Goal: Task Accomplishment & Management: Use online tool/utility

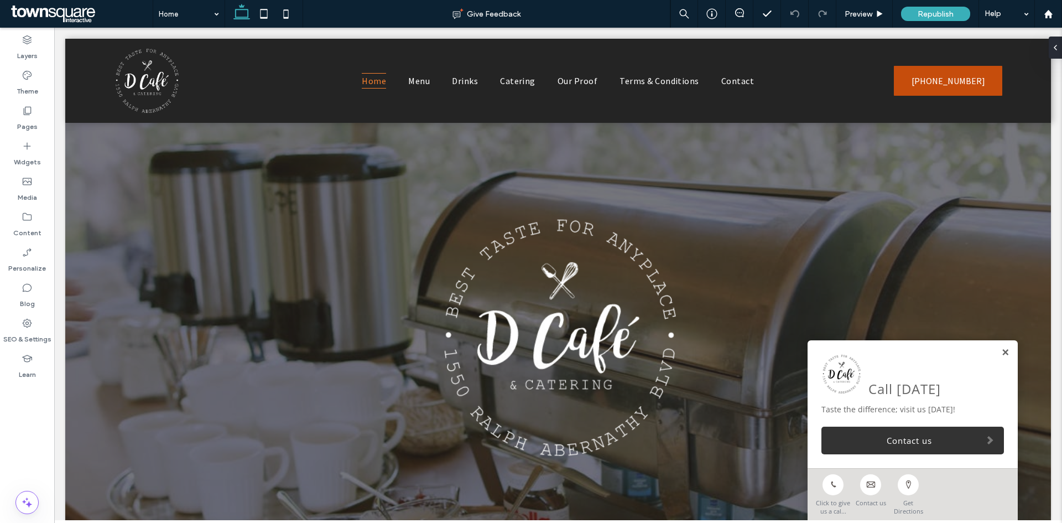
click at [1001, 352] on link at bounding box center [1005, 352] width 8 height 9
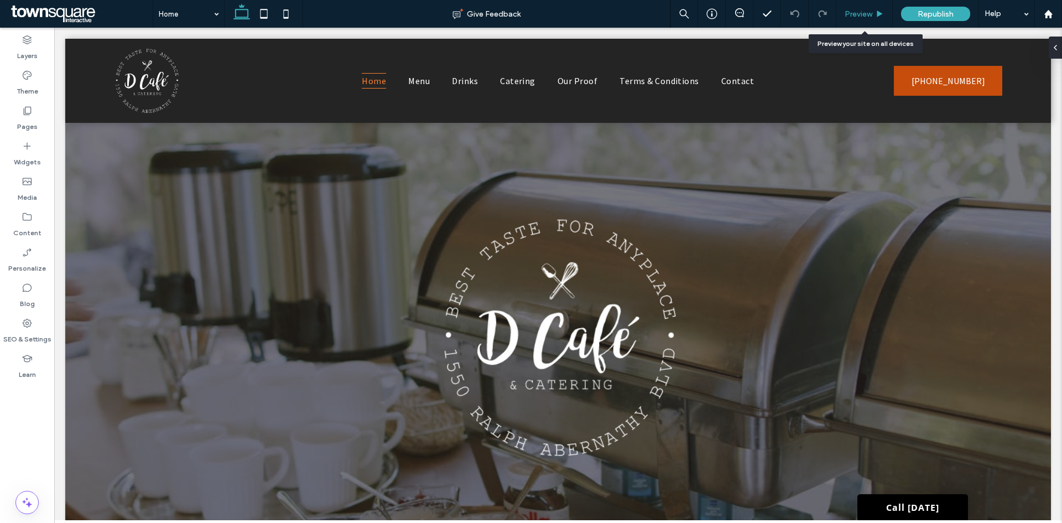
click at [882, 15] on icon at bounding box center [879, 14] width 8 height 8
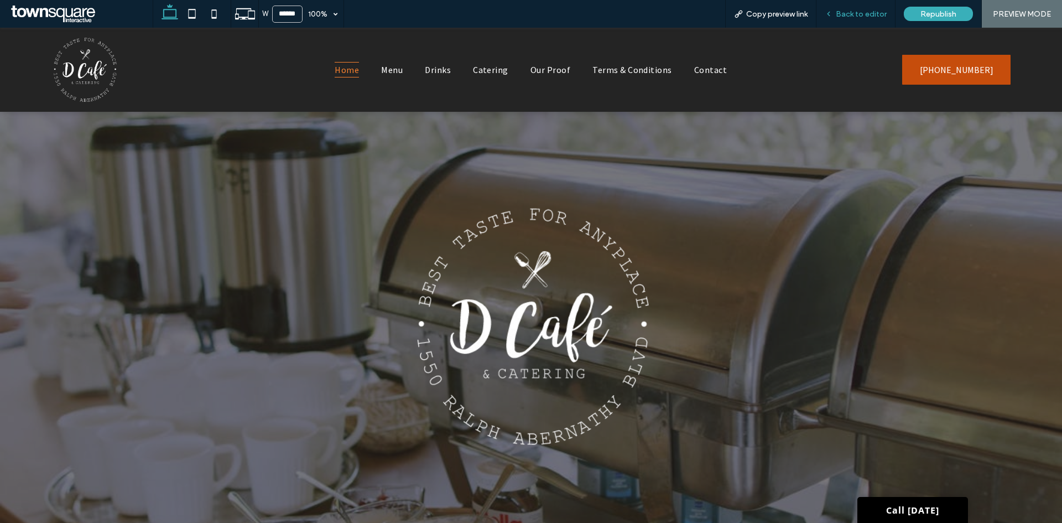
click at [847, 17] on span "Back to editor" at bounding box center [861, 13] width 51 height 9
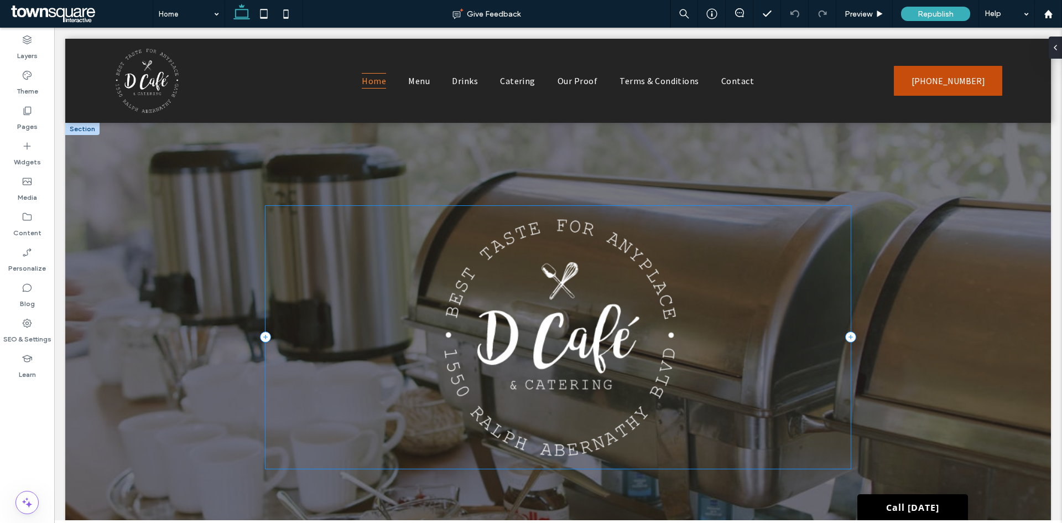
click at [735, 218] on div at bounding box center [557, 337] width 585 height 263
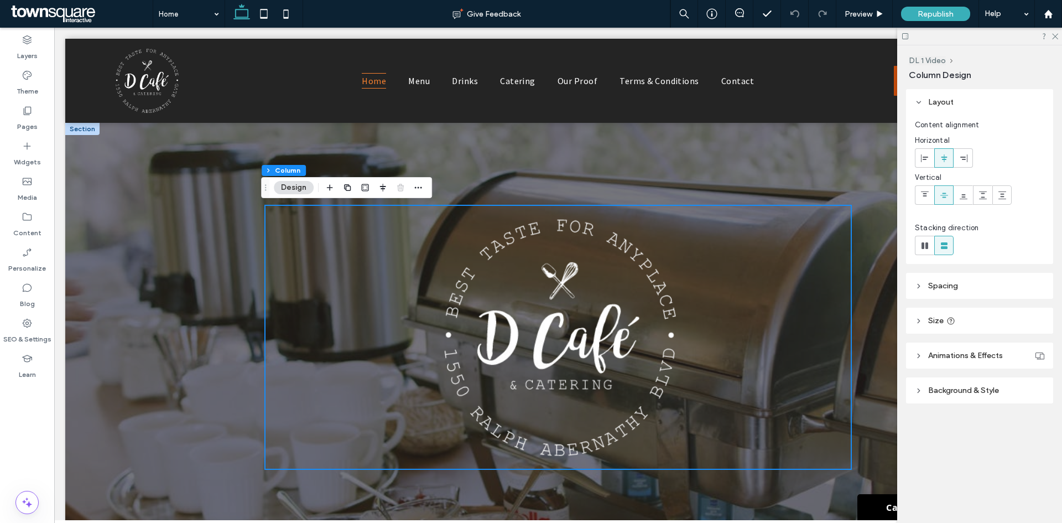
click at [522, 166] on div at bounding box center [558, 337] width 664 height 429
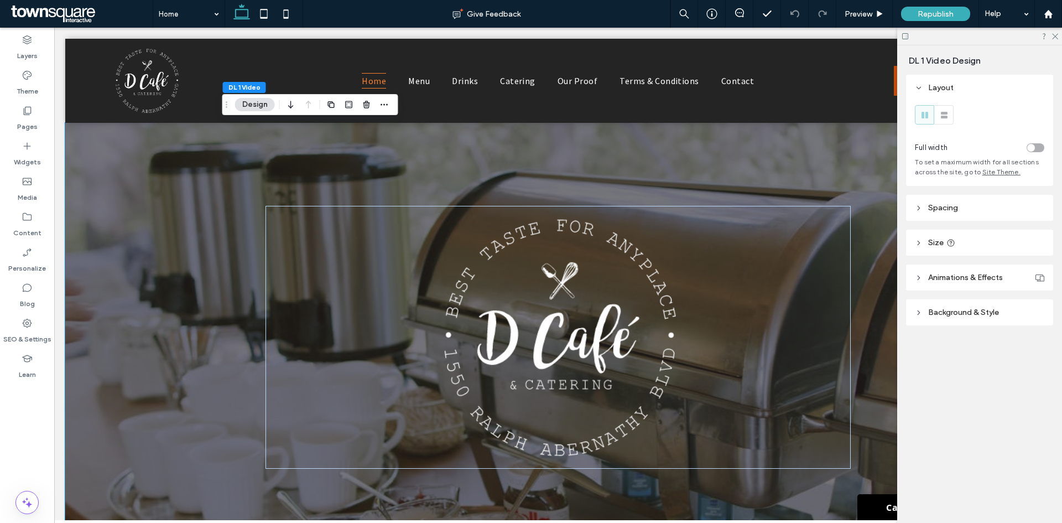
click at [475, 168] on div at bounding box center [558, 337] width 664 height 429
click at [236, 139] on div at bounding box center [558, 337] width 664 height 429
click at [983, 319] on header "Background & Style" at bounding box center [979, 312] width 147 height 26
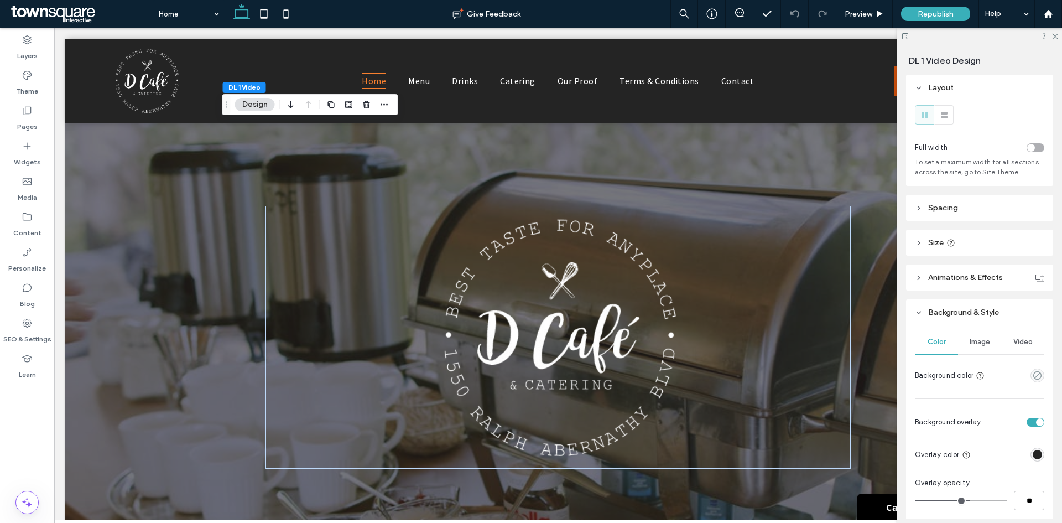
click at [1016, 345] on span "Video" at bounding box center [1022, 341] width 19 height 9
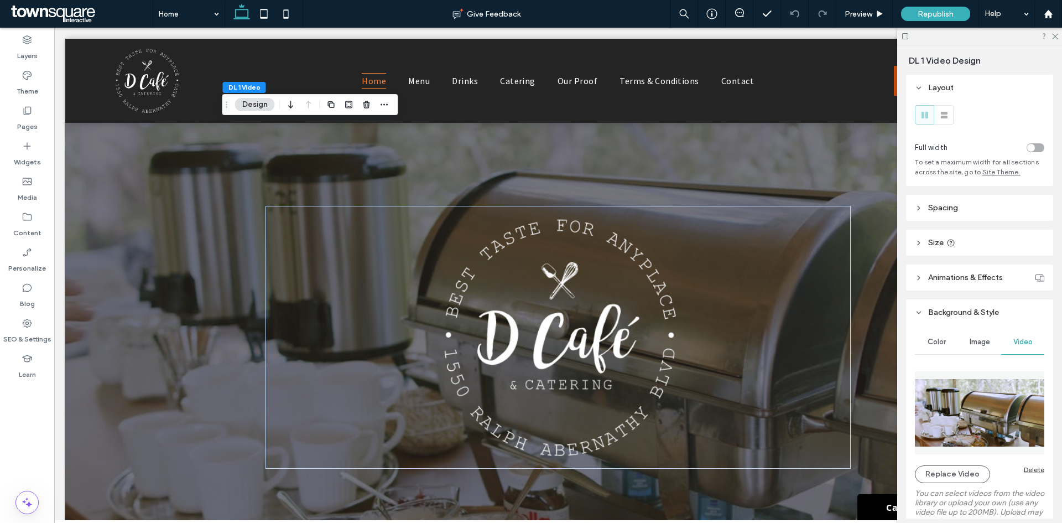
click at [1024, 472] on div "Delete" at bounding box center [1034, 469] width 20 height 8
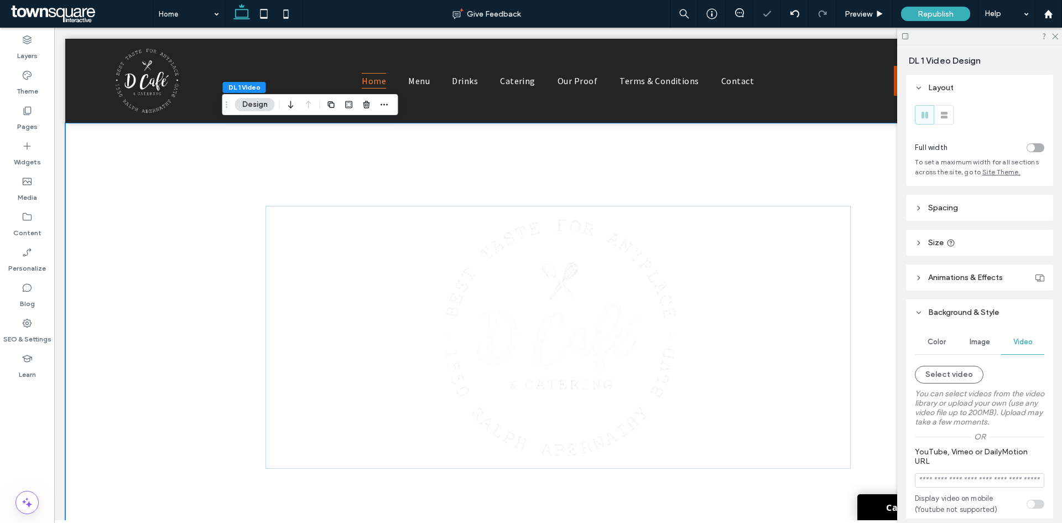
click at [969, 341] on span "Image" at bounding box center [979, 341] width 20 height 9
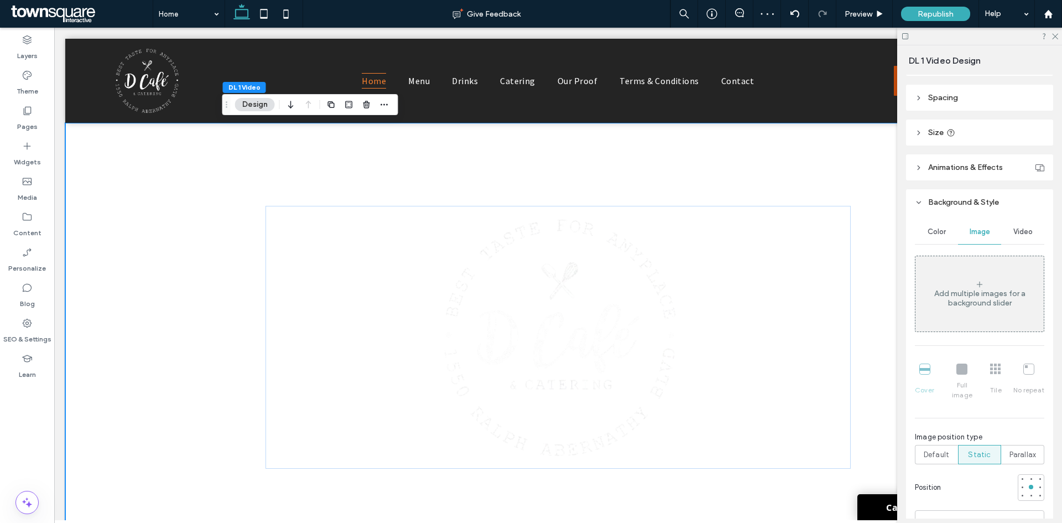
scroll to position [111, 0]
click at [958, 284] on div "Add multiple images for a background slider" at bounding box center [979, 293] width 128 height 73
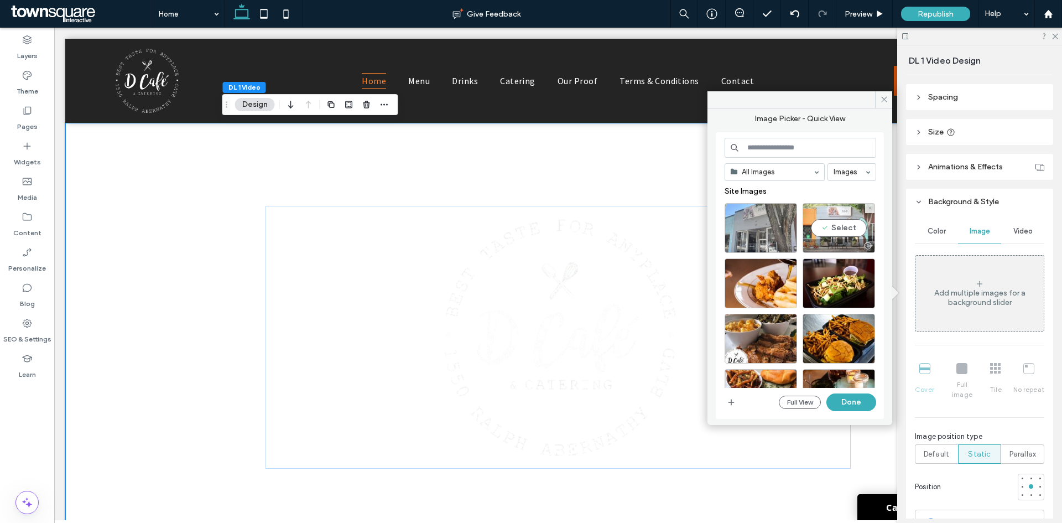
click at [839, 229] on div "Select" at bounding box center [838, 228] width 72 height 50
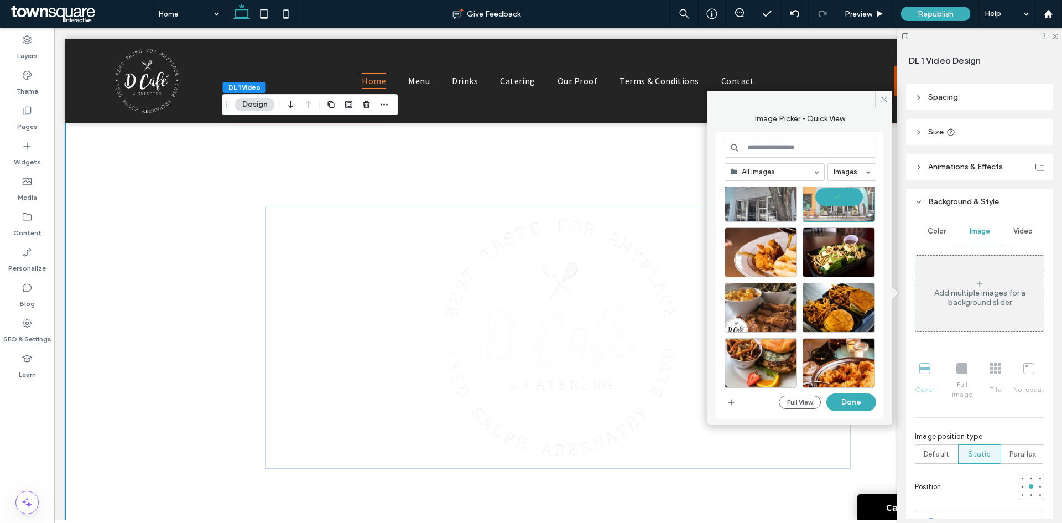
scroll to position [0, 0]
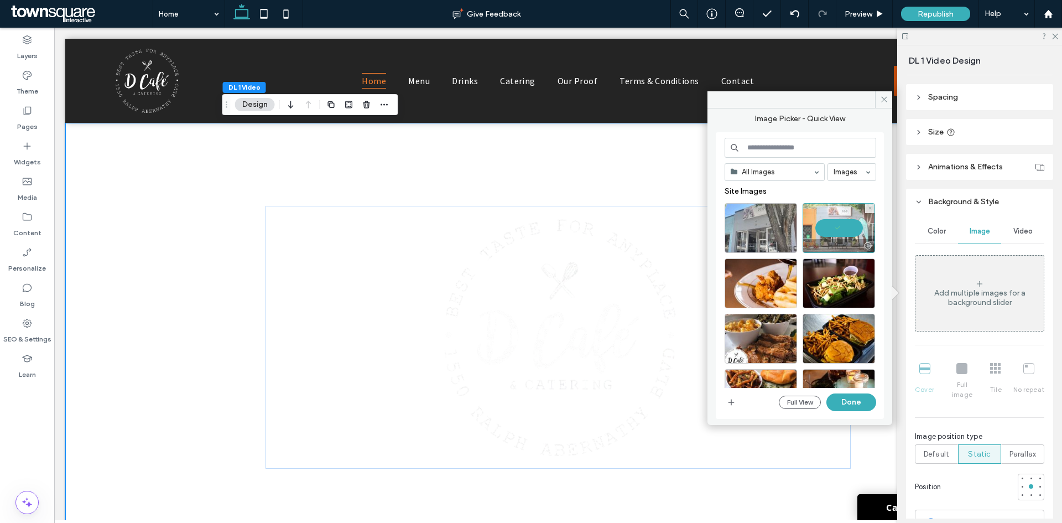
click at [832, 227] on div at bounding box center [838, 228] width 72 height 50
click at [832, 227] on div "Select" at bounding box center [838, 228] width 72 height 50
click at [855, 404] on button "Done" at bounding box center [851, 402] width 50 height 18
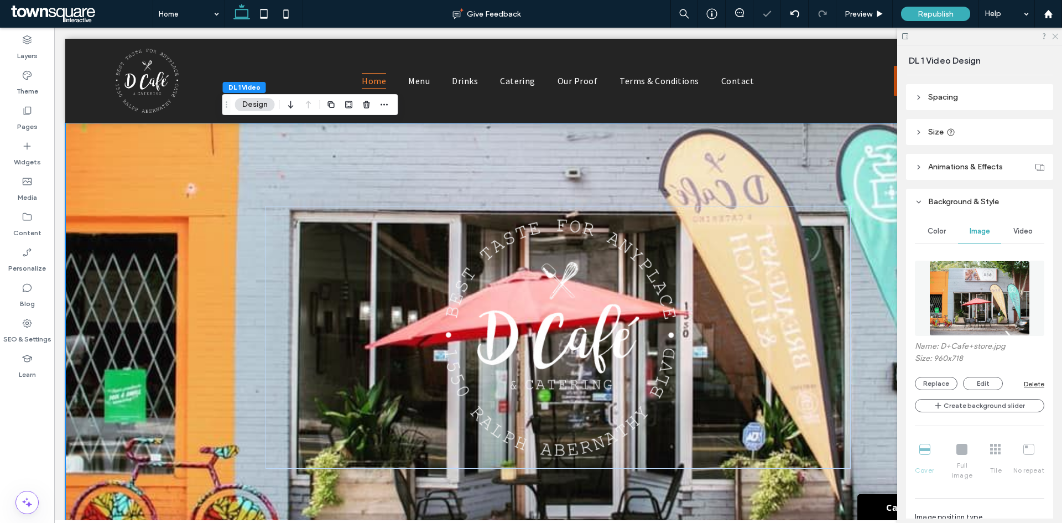
click at [1056, 36] on use at bounding box center [1055, 37] width 6 height 6
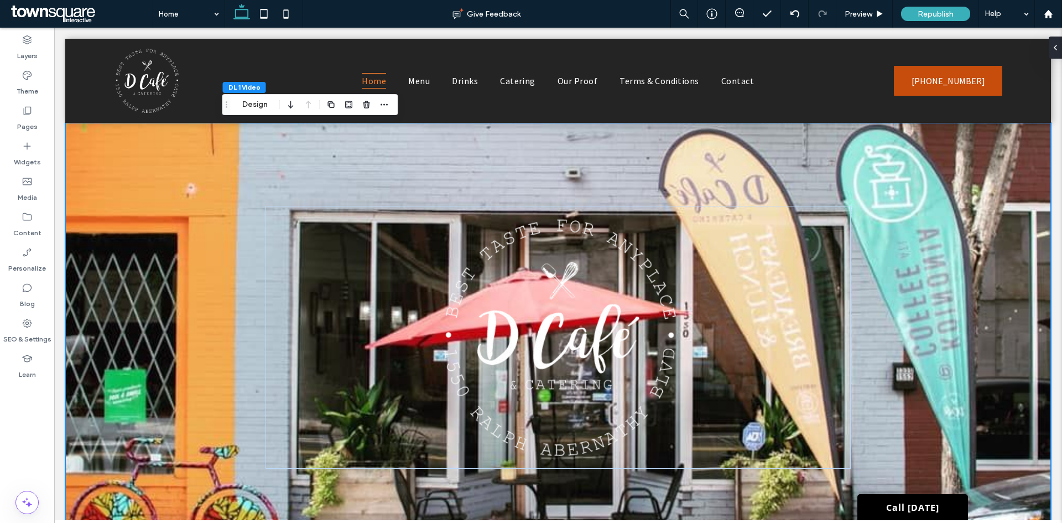
click at [914, 267] on div at bounding box center [557, 337] width 985 height 429
click at [263, 106] on button "Design" at bounding box center [255, 104] width 40 height 13
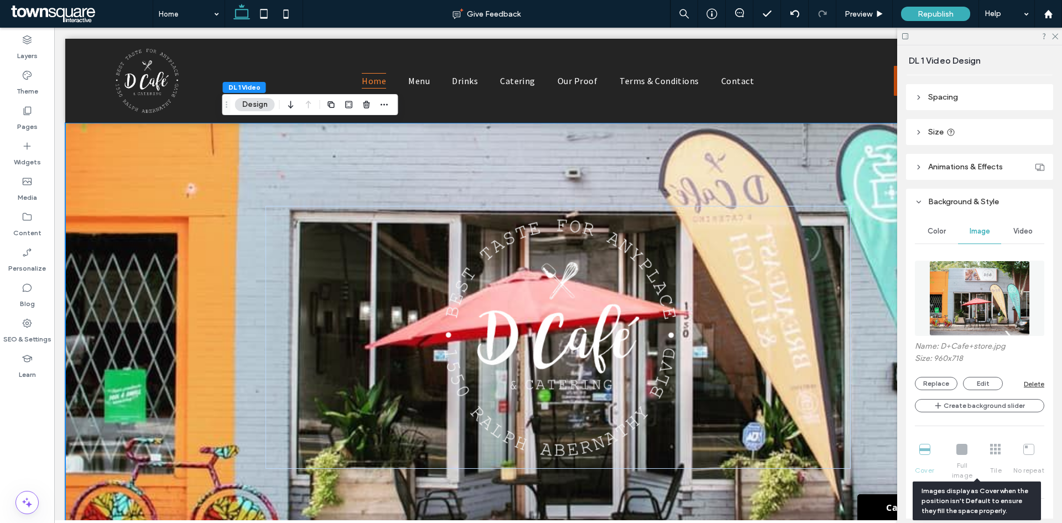
click at [959, 451] on div "Cover Full image Tile No repeat" at bounding box center [979, 461] width 129 height 45
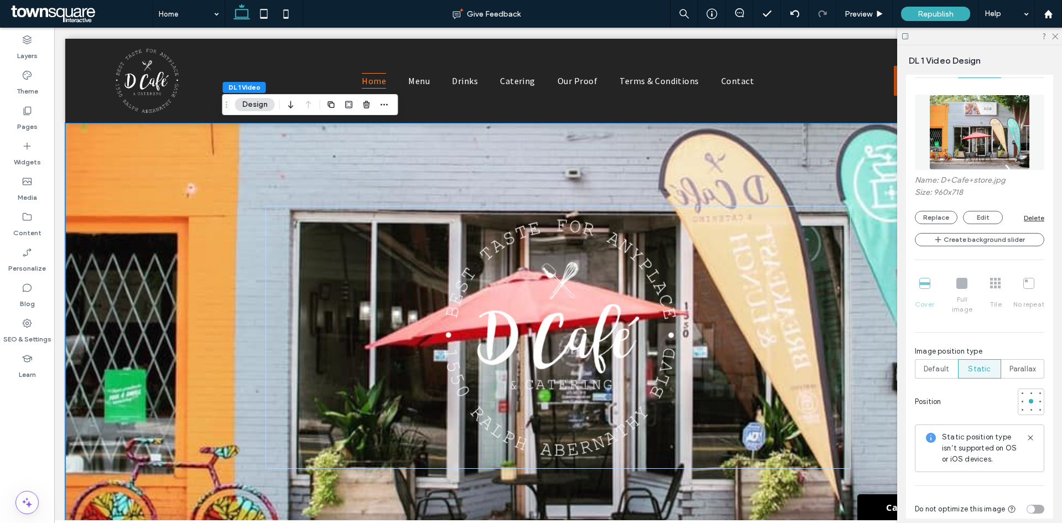
scroll to position [332, 0]
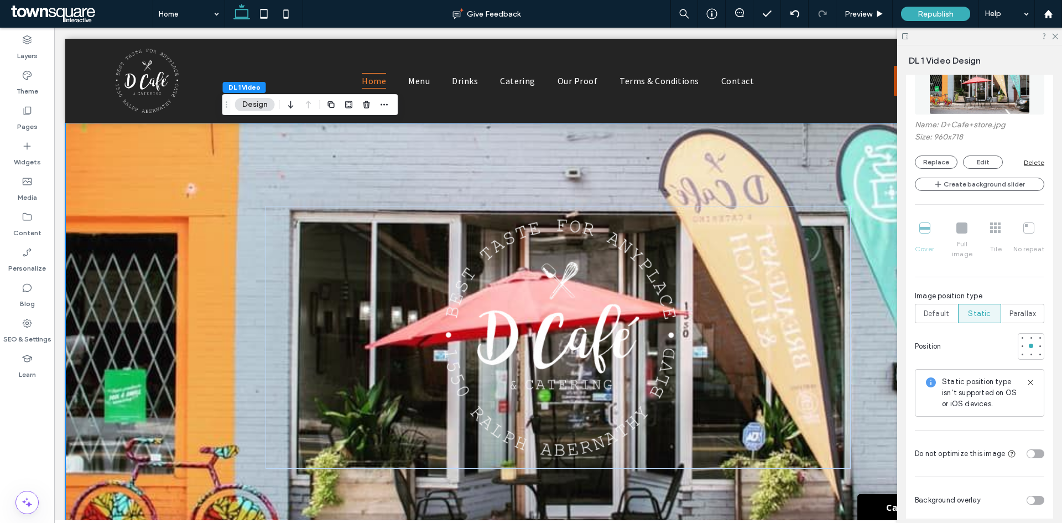
click at [1026, 378] on icon at bounding box center [1030, 382] width 9 height 9
click at [1027, 435] on div "toggle" at bounding box center [1031, 439] width 8 height 8
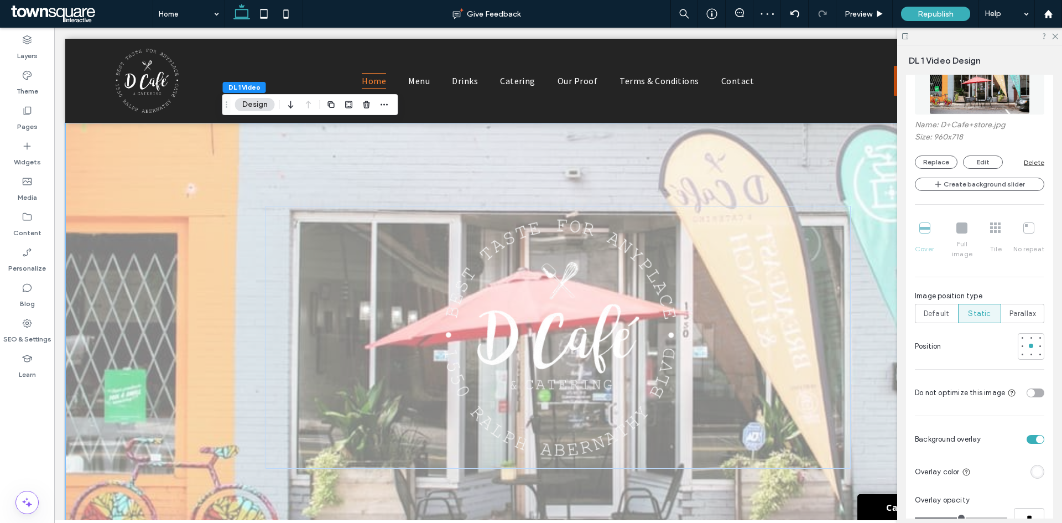
click at [1027, 435] on div "toggle" at bounding box center [1035, 439] width 18 height 9
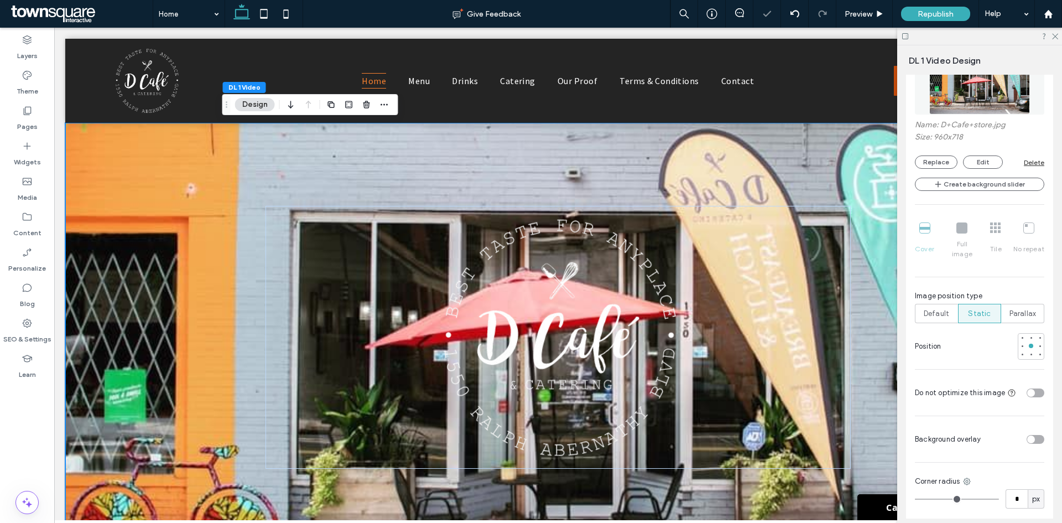
click at [1027, 435] on div "toggle" at bounding box center [1031, 439] width 8 height 8
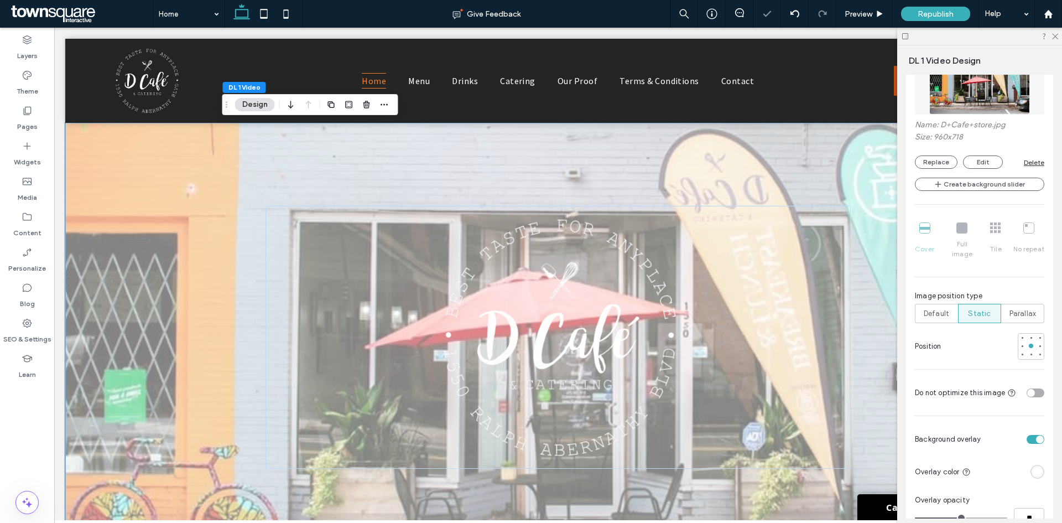
click at [1032, 467] on div "rgba(255, 255, 255, 1)" at bounding box center [1036, 471] width 9 height 9
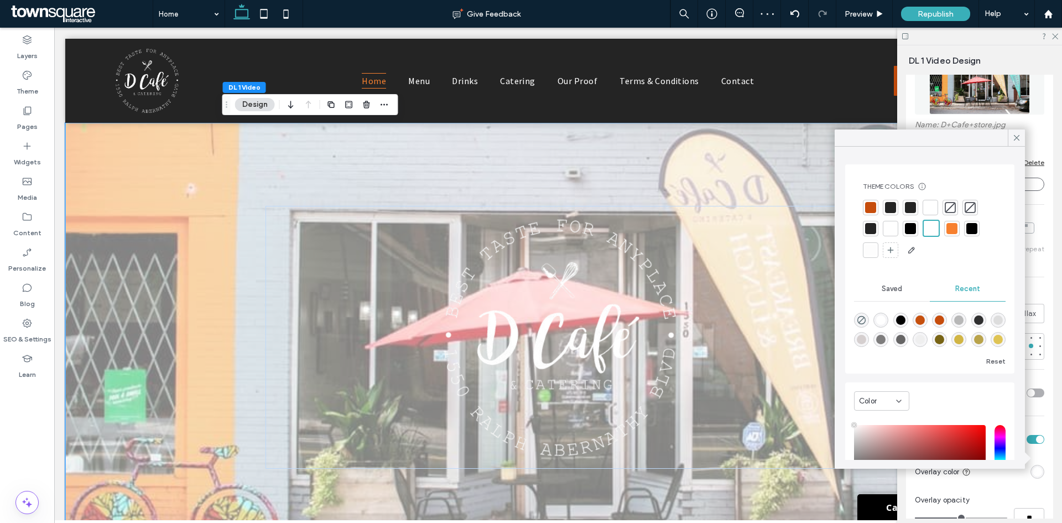
click at [885, 336] on div "rgba(126, 125, 125, 1)" at bounding box center [880, 339] width 9 height 9
type input "*******"
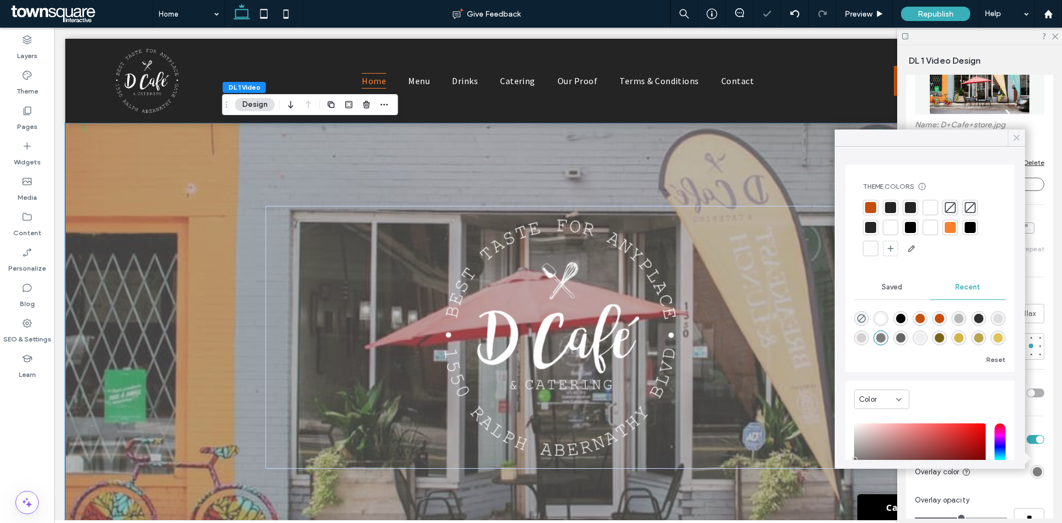
click at [1015, 136] on use at bounding box center [1017, 138] width 6 height 6
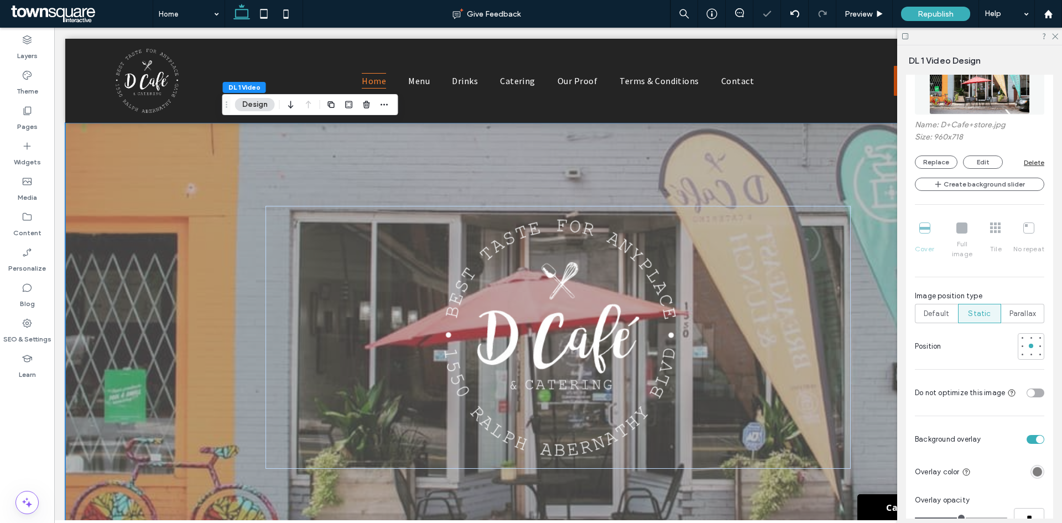
click at [1058, 38] on div at bounding box center [979, 36] width 165 height 17
click at [1056, 35] on use at bounding box center [1055, 37] width 6 height 6
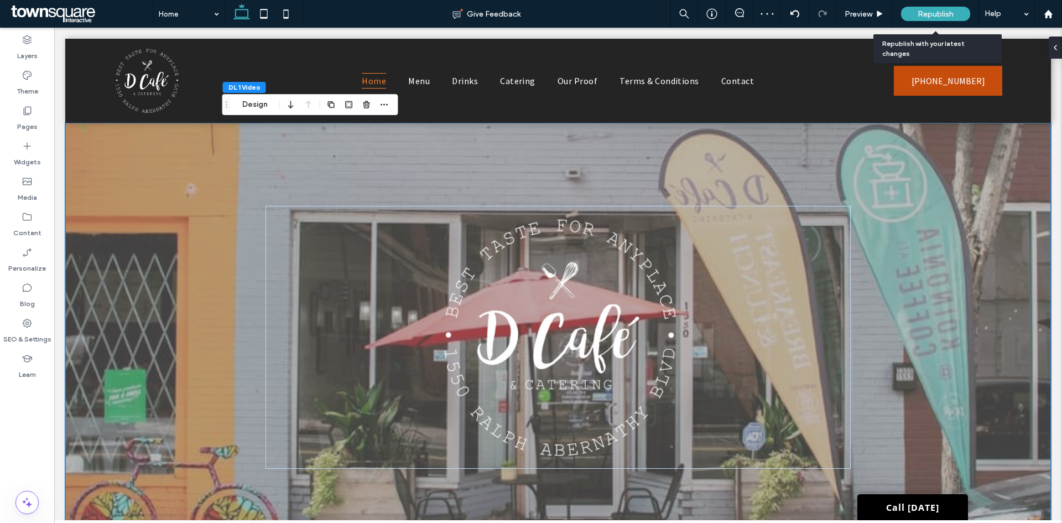
click at [936, 9] on span "Republish" at bounding box center [935, 13] width 36 height 9
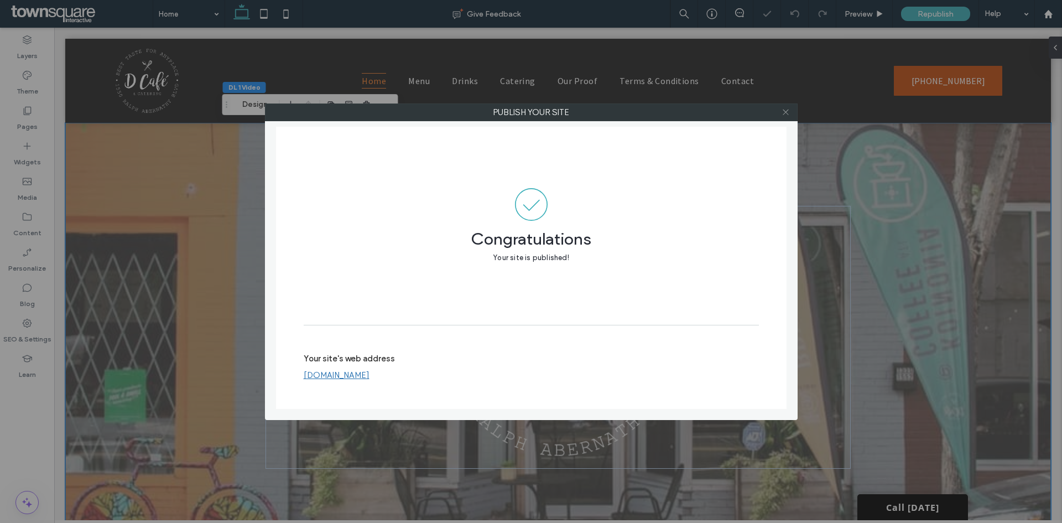
click at [783, 111] on icon at bounding box center [785, 112] width 8 height 8
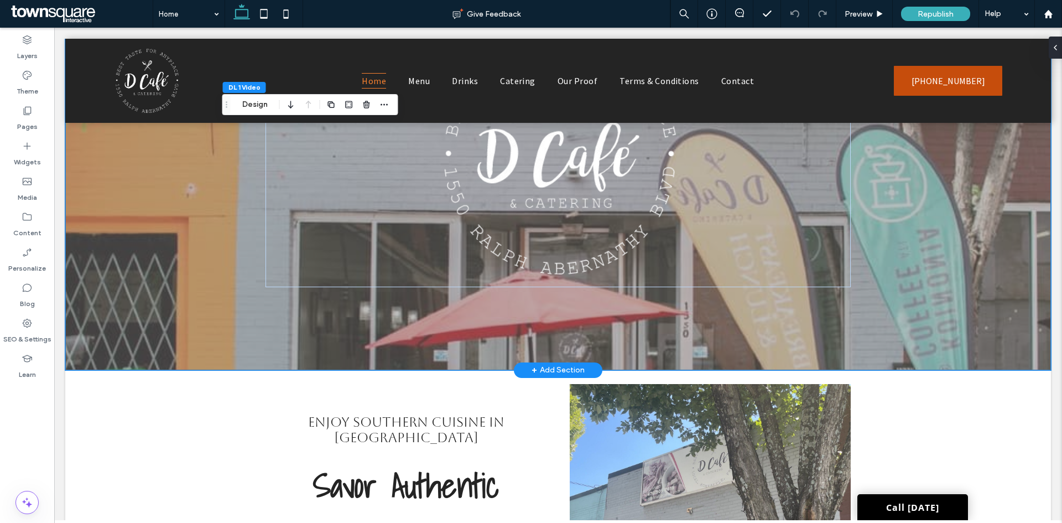
scroll to position [0, 0]
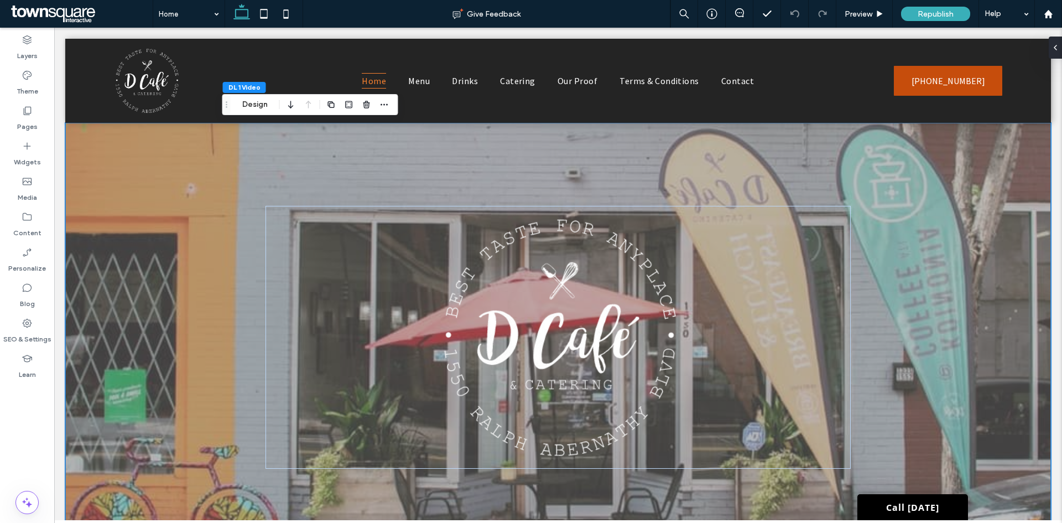
click at [956, 168] on div at bounding box center [557, 337] width 985 height 429
click at [220, 183] on div at bounding box center [557, 337] width 985 height 429
click at [884, 12] on div "Preview" at bounding box center [864, 13] width 56 height 9
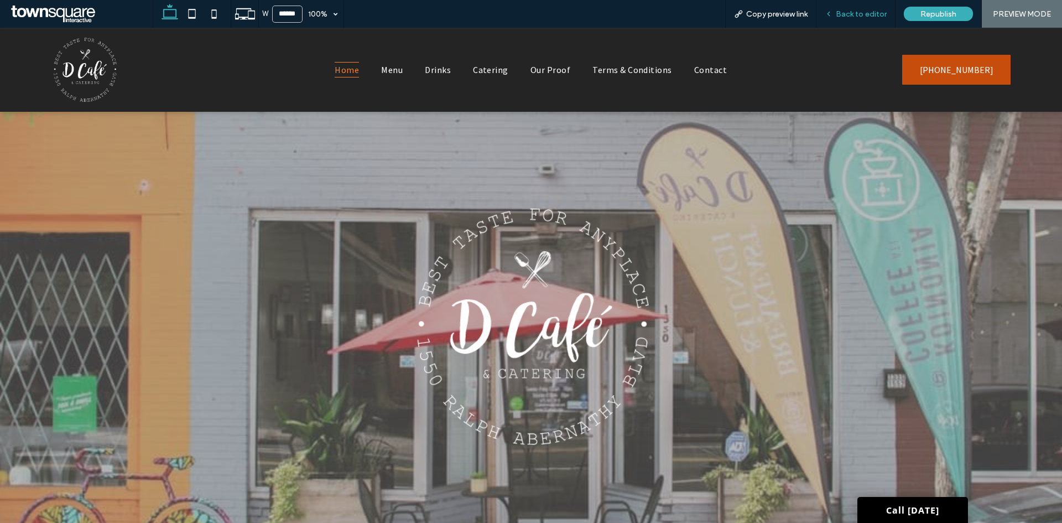
click at [848, 14] on span "Back to editor" at bounding box center [861, 13] width 51 height 9
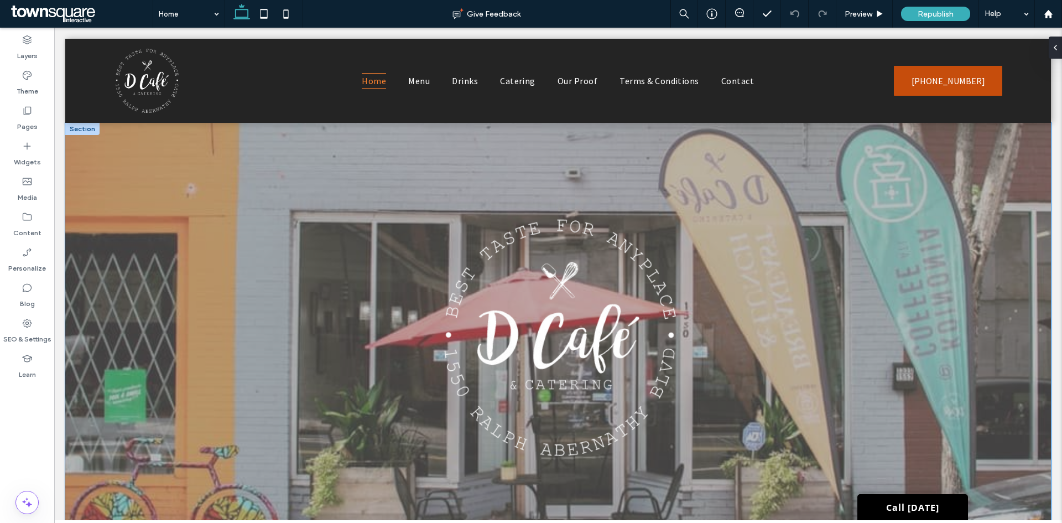
click at [908, 225] on div at bounding box center [557, 337] width 985 height 429
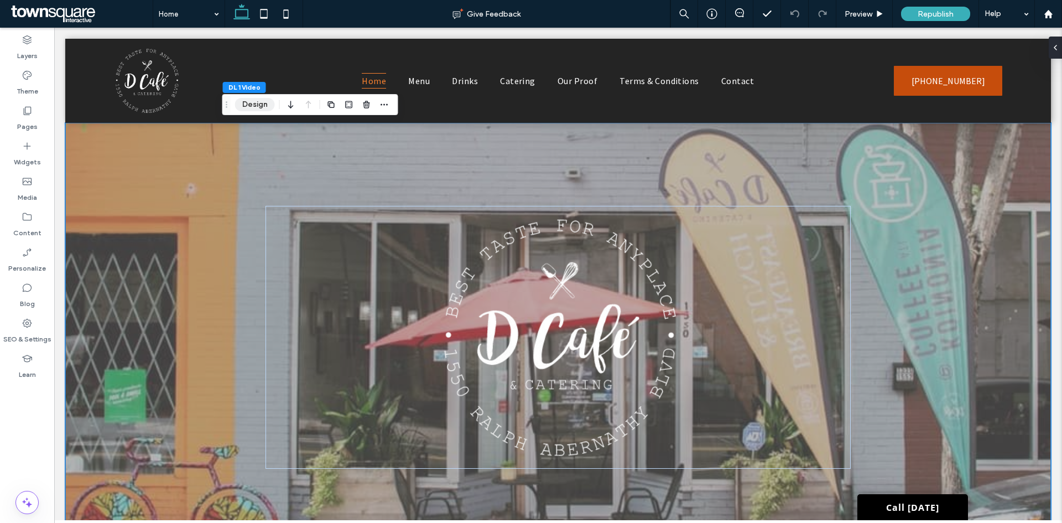
click at [238, 108] on button "Design" at bounding box center [255, 104] width 40 height 13
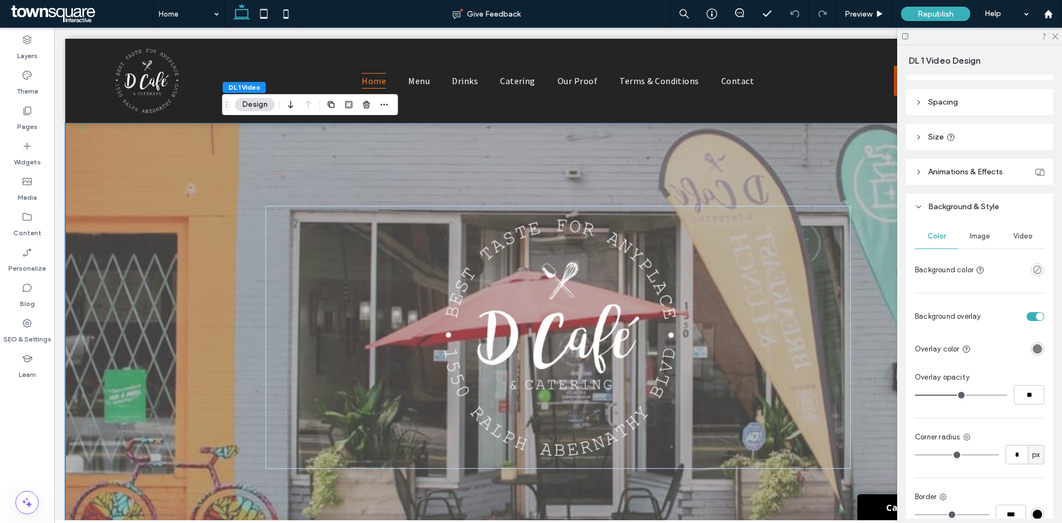
scroll to position [55, 0]
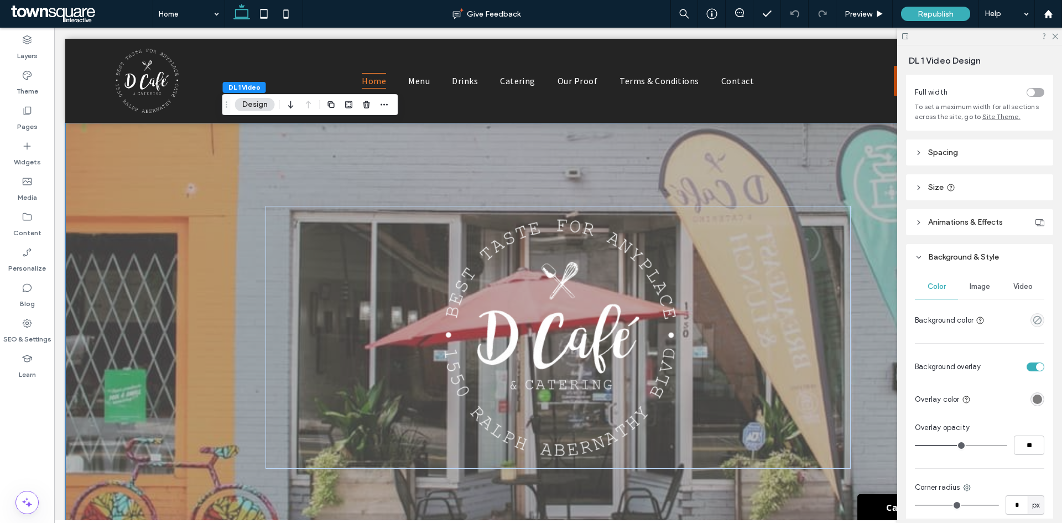
click at [978, 285] on span "Image" at bounding box center [979, 286] width 20 height 9
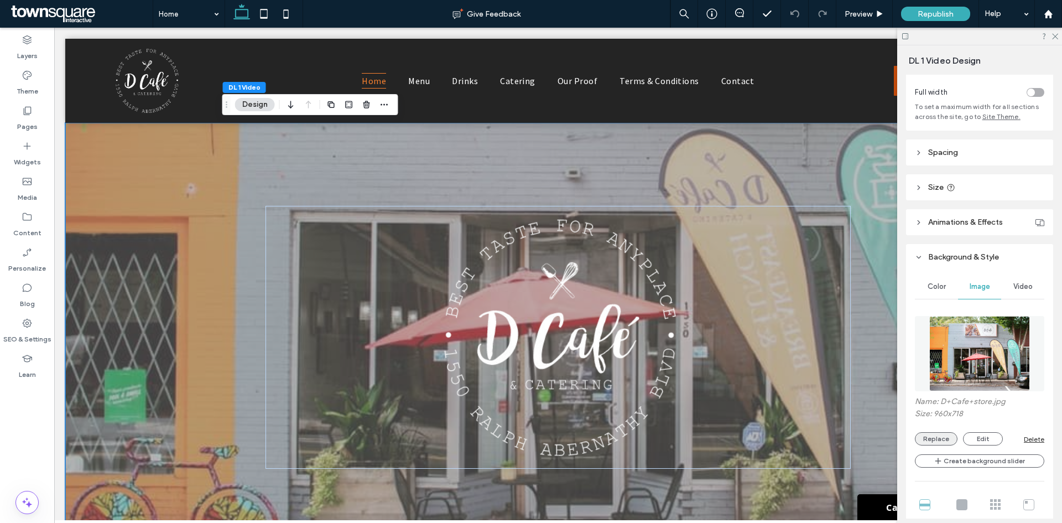
click at [940, 438] on button "Replace" at bounding box center [936, 438] width 43 height 13
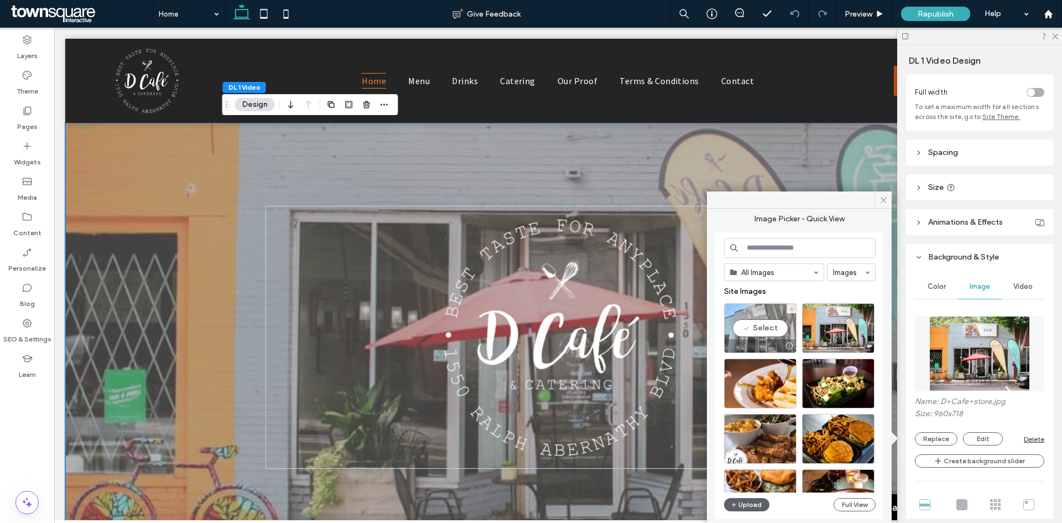
click at [766, 324] on div "Select" at bounding box center [760, 328] width 72 height 50
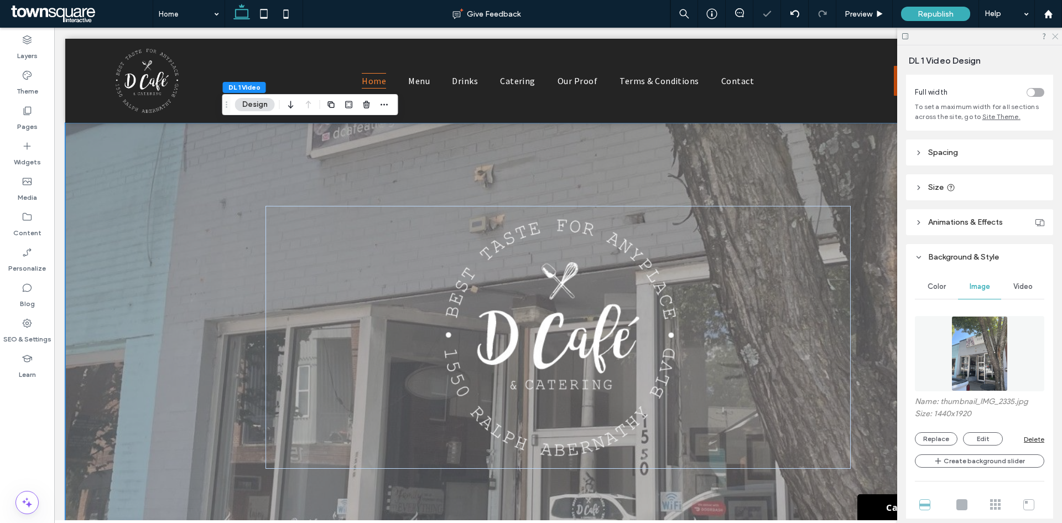
click at [1052, 36] on icon at bounding box center [1054, 35] width 7 height 7
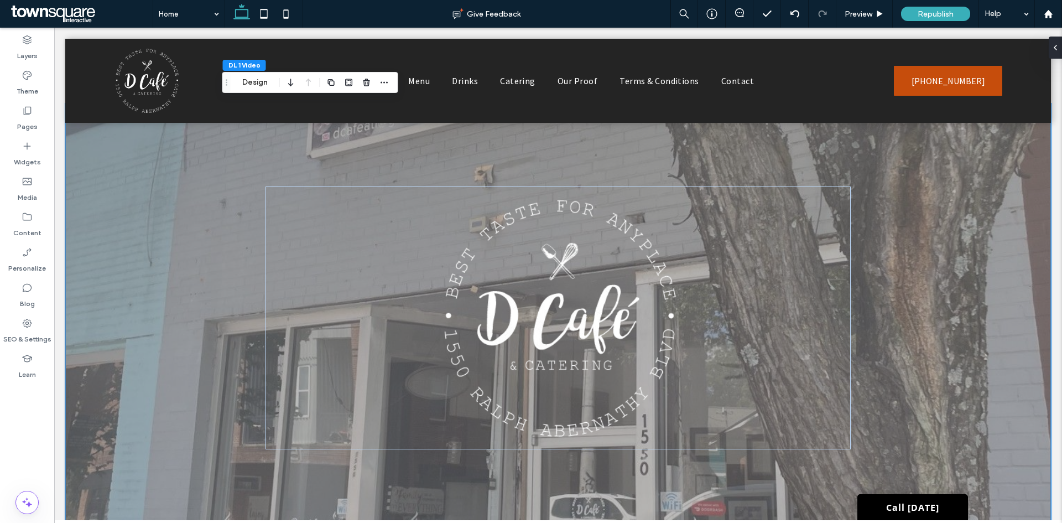
scroll to position [0, 0]
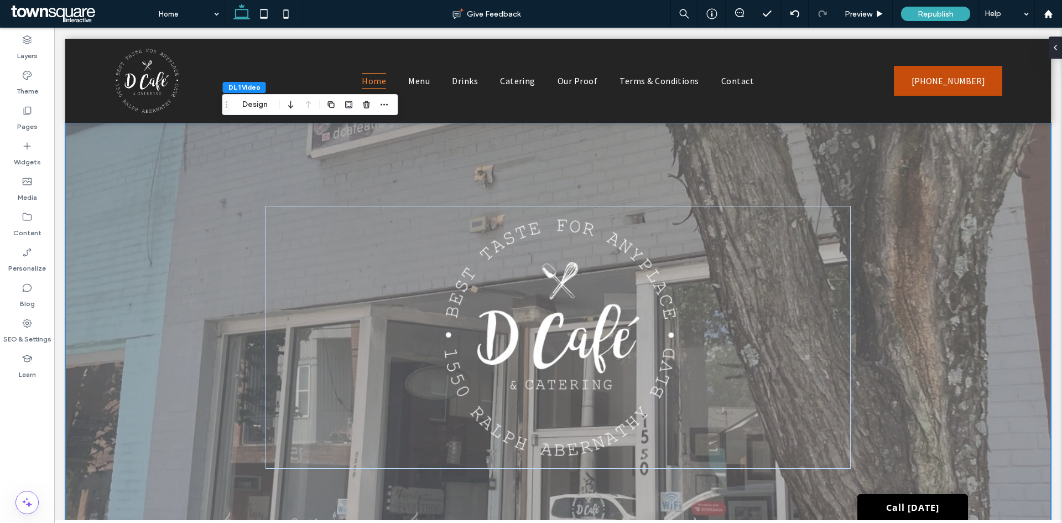
click at [229, 169] on div at bounding box center [558, 337] width 664 height 429
click at [253, 106] on button "Design" at bounding box center [255, 104] width 40 height 13
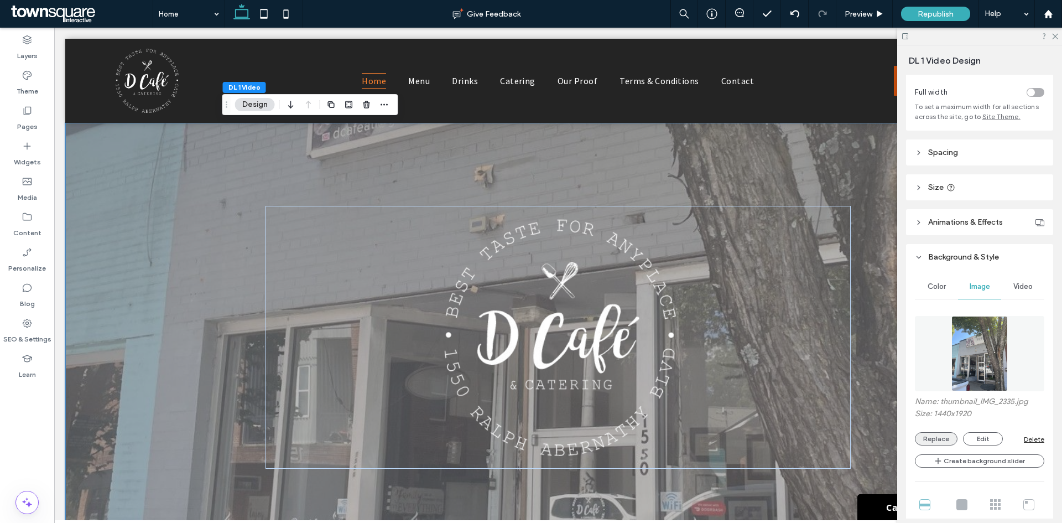
click at [940, 435] on button "Replace" at bounding box center [936, 438] width 43 height 13
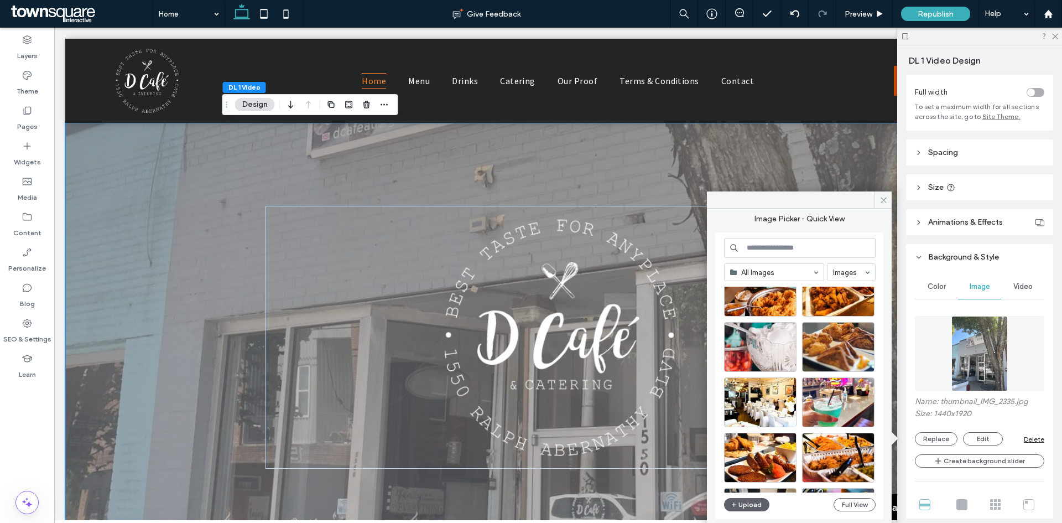
scroll to position [277, 0]
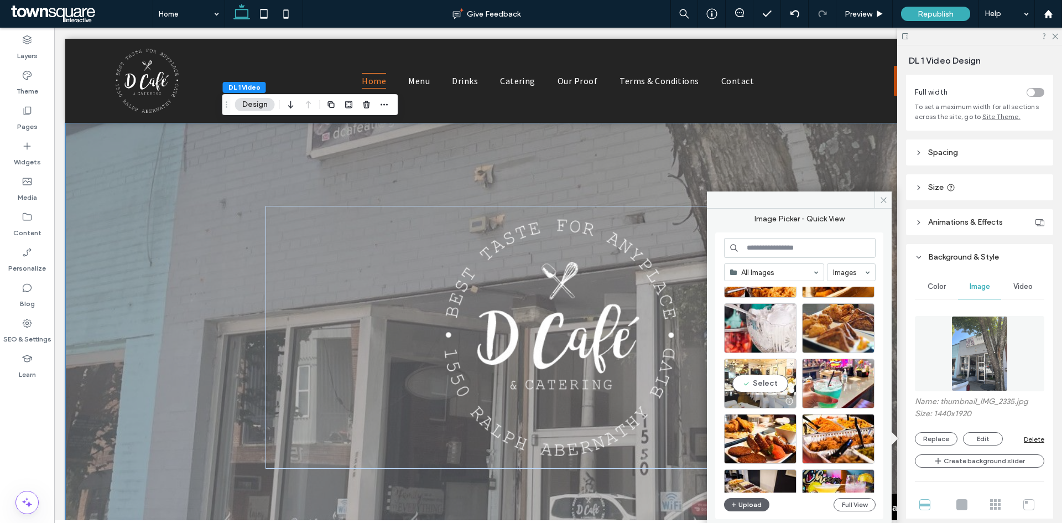
click at [759, 388] on div "Select" at bounding box center [760, 383] width 72 height 50
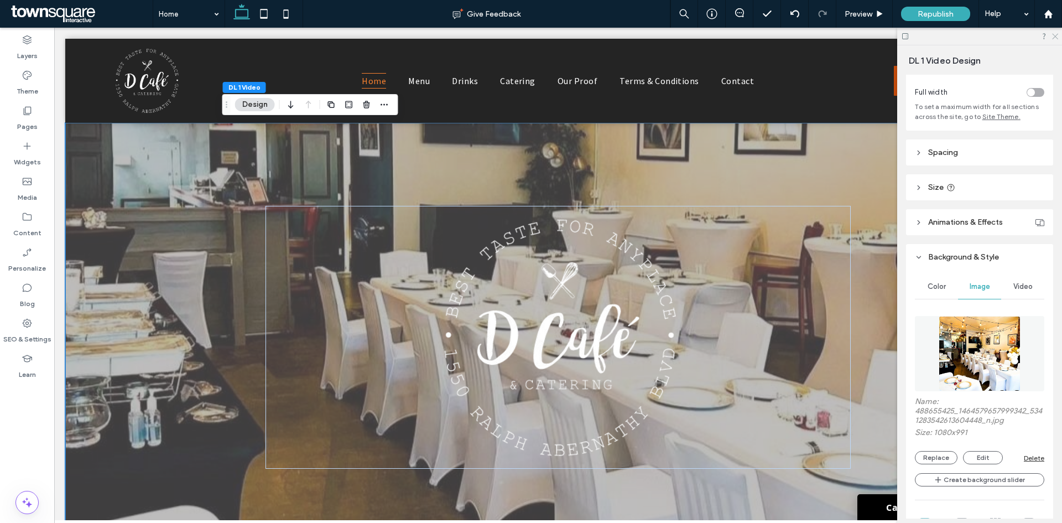
drag, startPoint x: 1056, startPoint y: 35, endPoint x: 929, endPoint y: 3, distance: 131.2
click at [1056, 35] on use at bounding box center [1055, 37] width 6 height 6
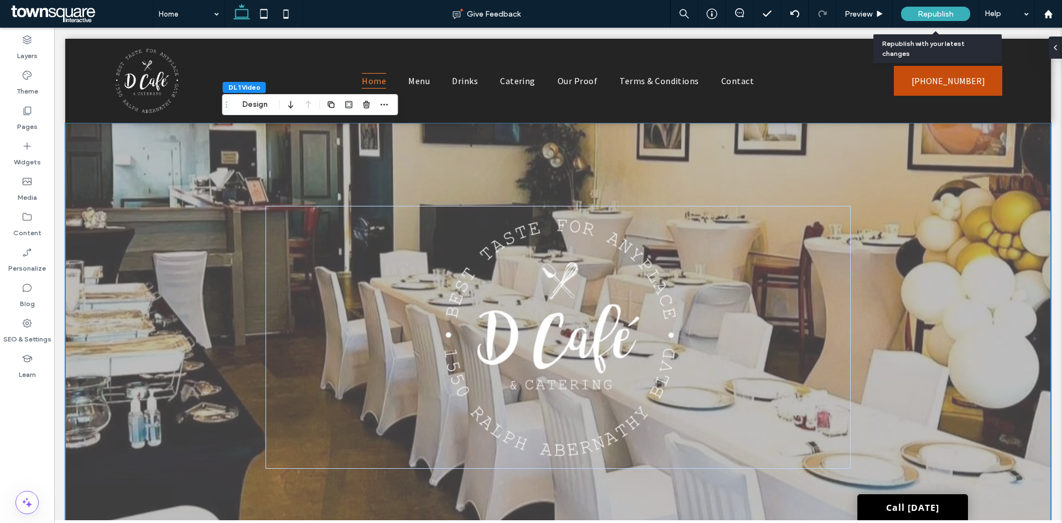
click at [924, 17] on span "Republish" at bounding box center [935, 13] width 36 height 9
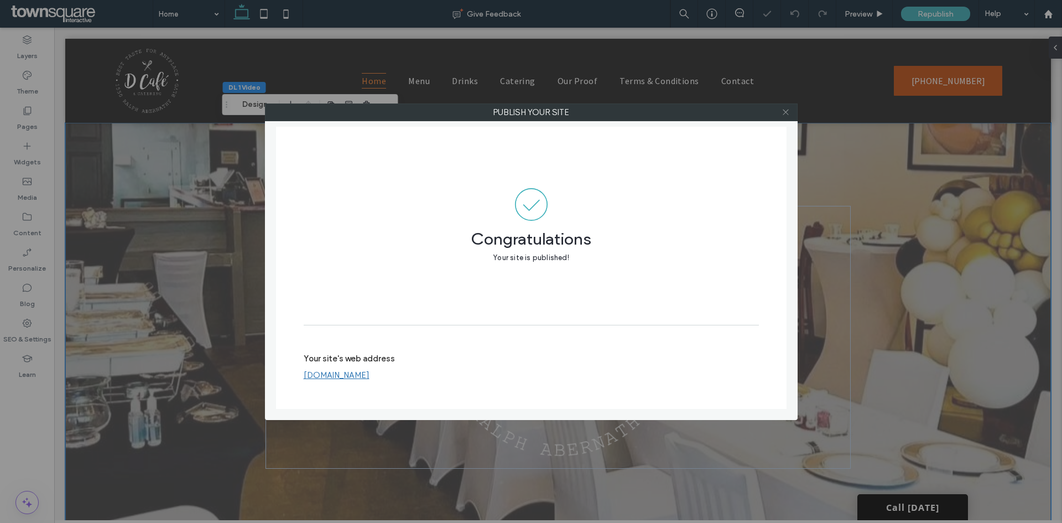
click at [785, 113] on icon at bounding box center [785, 112] width 8 height 8
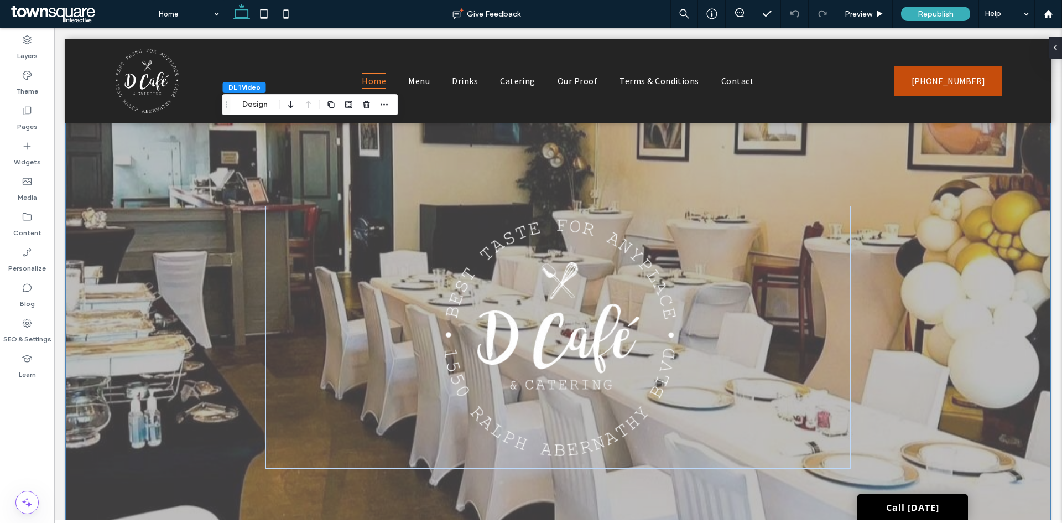
click at [967, 194] on div at bounding box center [557, 337] width 985 height 429
click at [920, 253] on div at bounding box center [557, 337] width 985 height 429
click at [239, 103] on button "Design" at bounding box center [255, 104] width 40 height 13
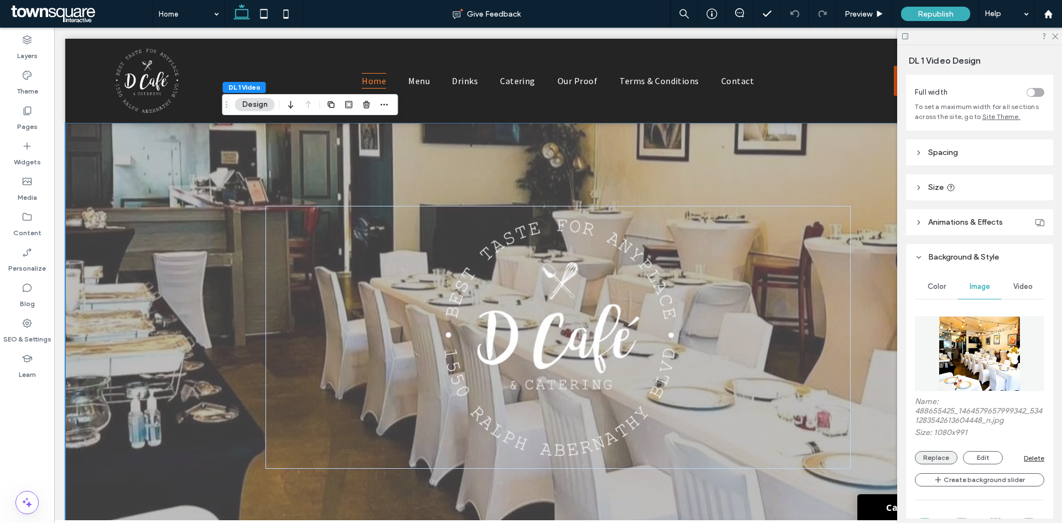
click at [934, 462] on button "Replace" at bounding box center [936, 457] width 43 height 13
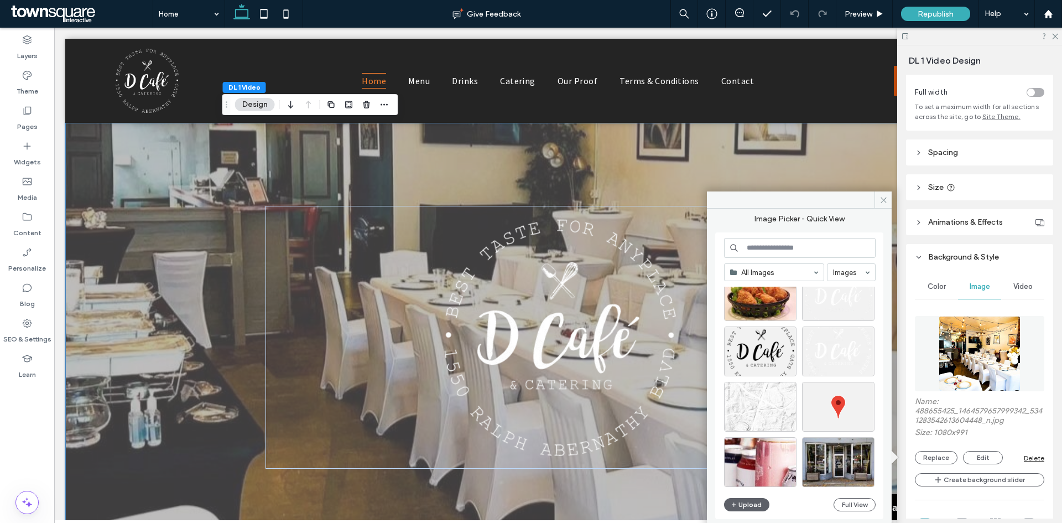
scroll to position [1193, 0]
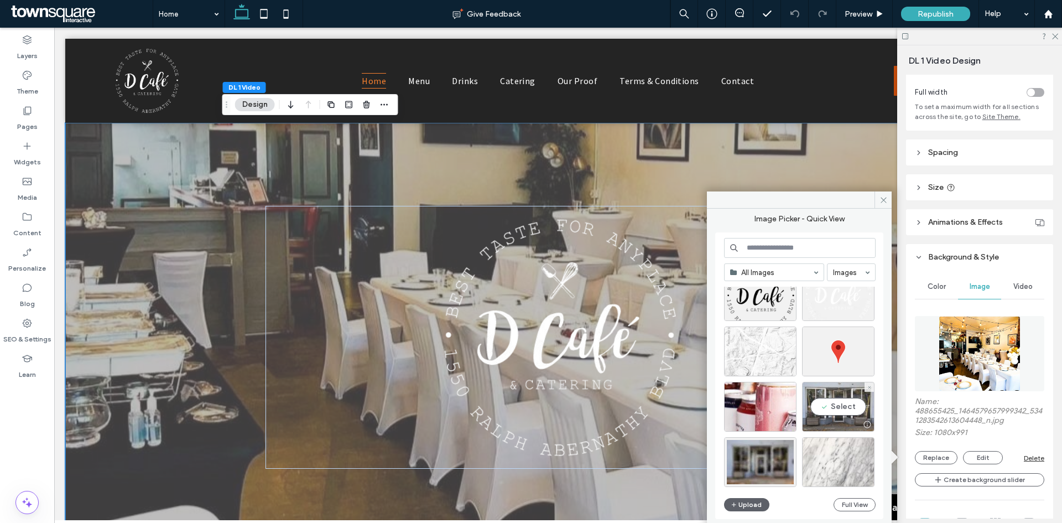
click at [847, 405] on div "Select" at bounding box center [838, 407] width 72 height 50
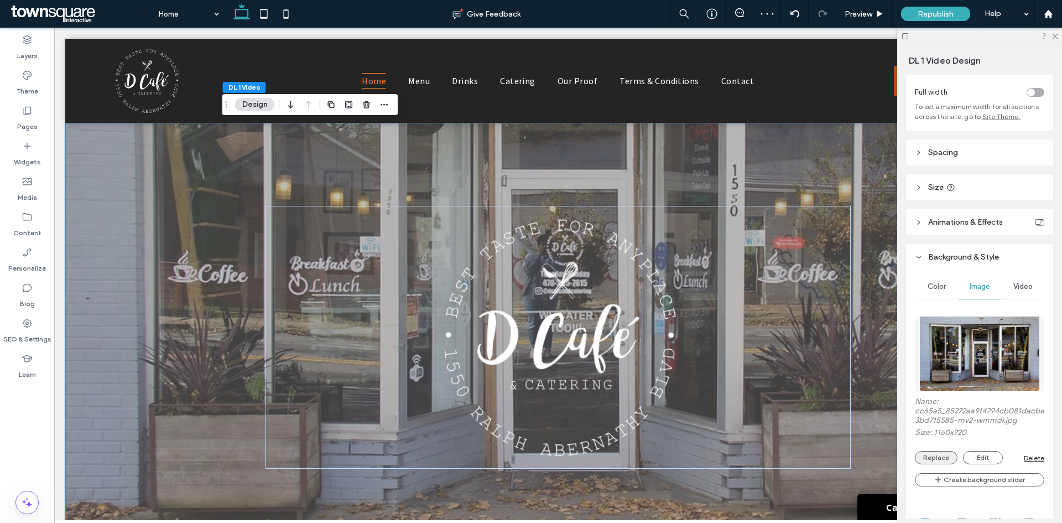
click at [934, 453] on button "Replace" at bounding box center [936, 457] width 43 height 13
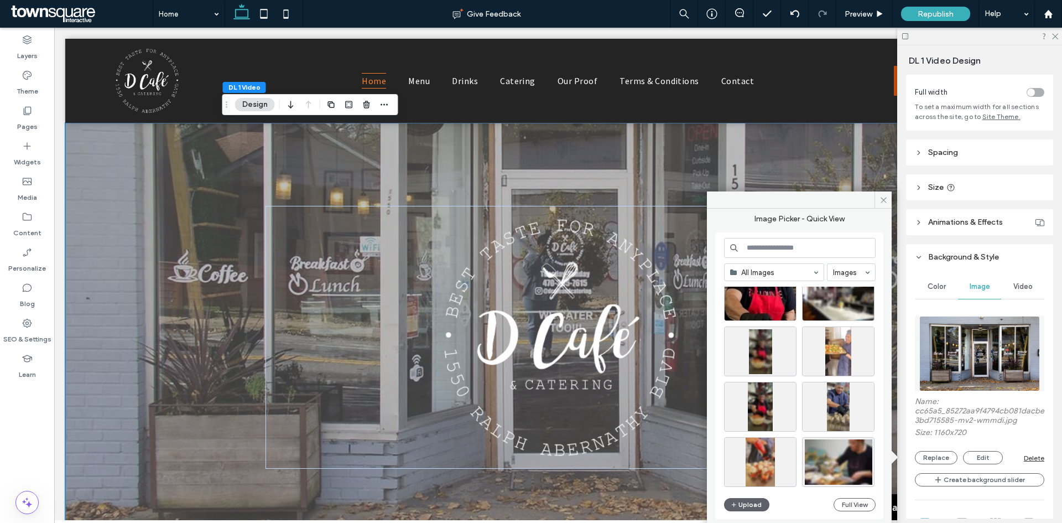
scroll to position [2465, 0]
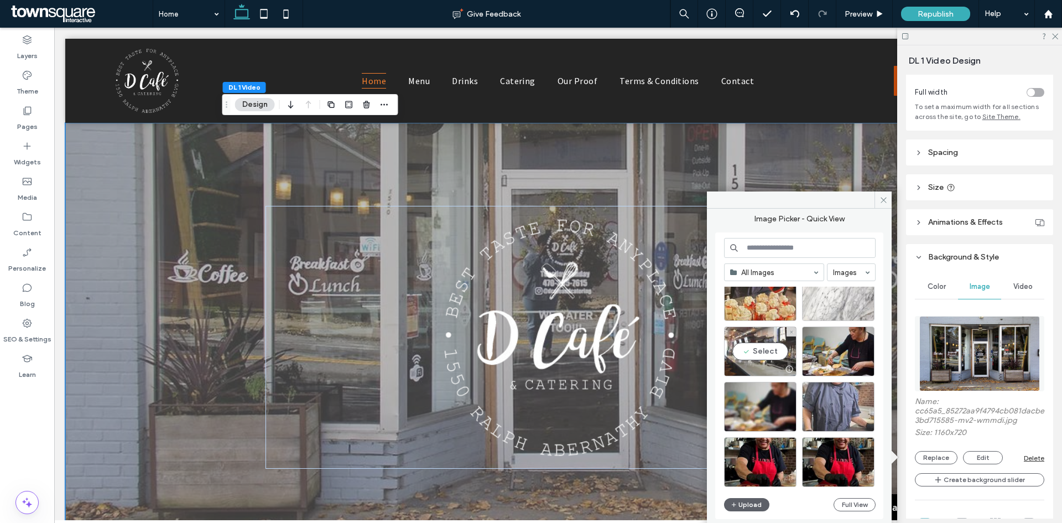
click at [763, 350] on div "Select" at bounding box center [760, 351] width 72 height 50
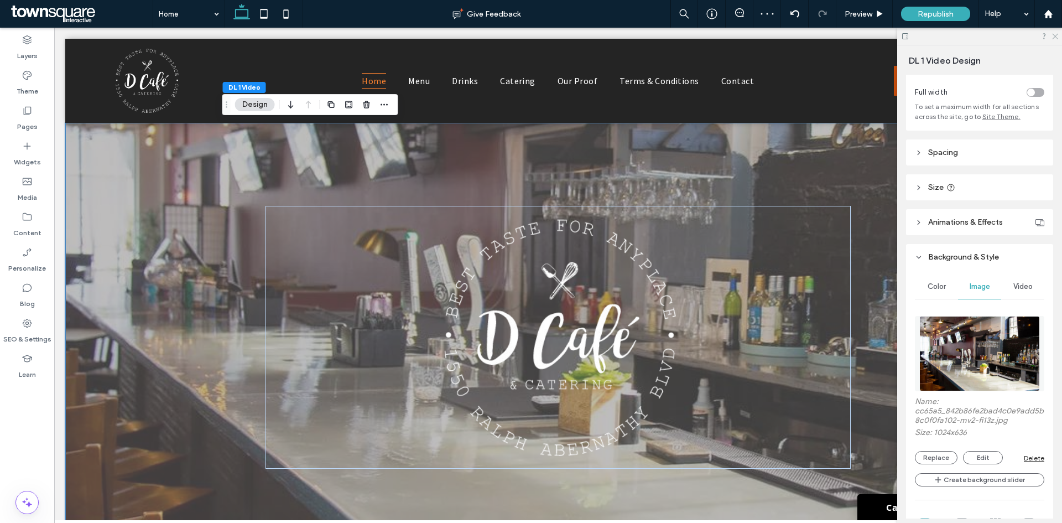
drag, startPoint x: 1054, startPoint y: 35, endPoint x: 907, endPoint y: 0, distance: 150.8
click at [1054, 35] on use at bounding box center [1055, 37] width 6 height 6
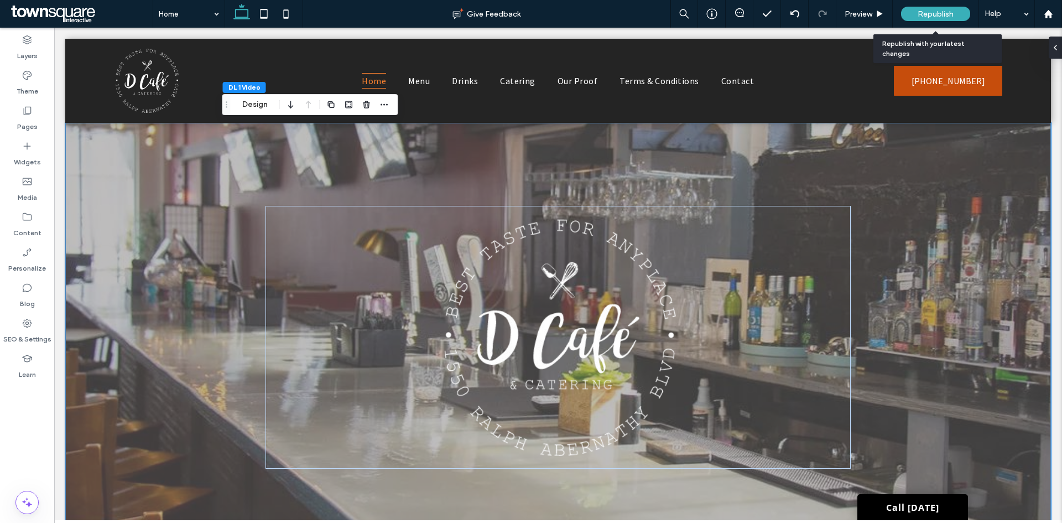
click at [926, 17] on span "Republish" at bounding box center [935, 13] width 36 height 9
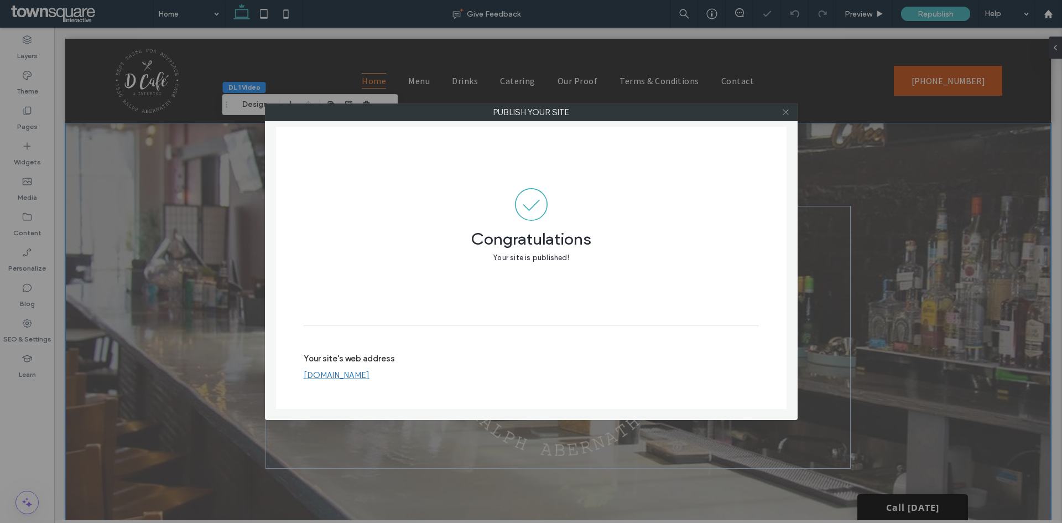
click at [785, 113] on icon at bounding box center [785, 112] width 8 height 8
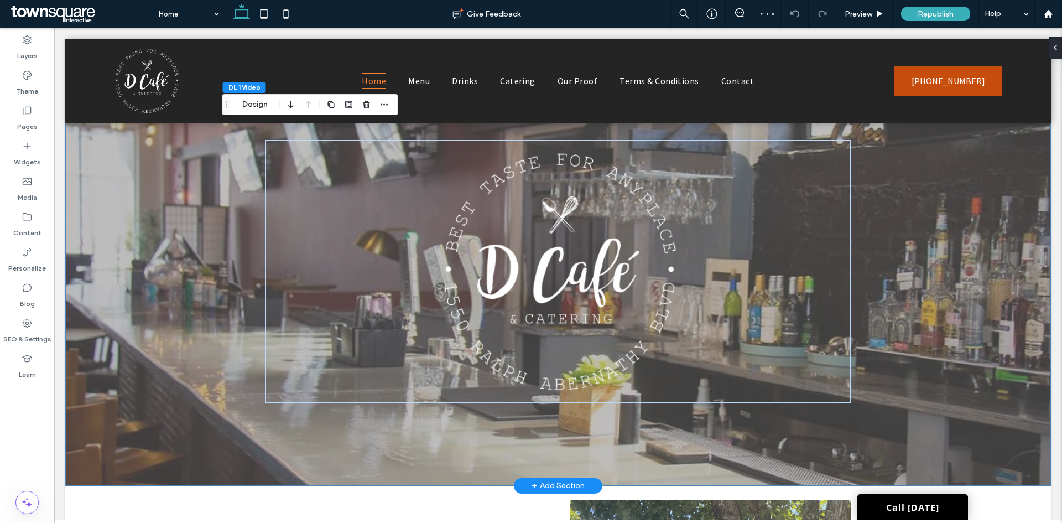
scroll to position [0, 0]
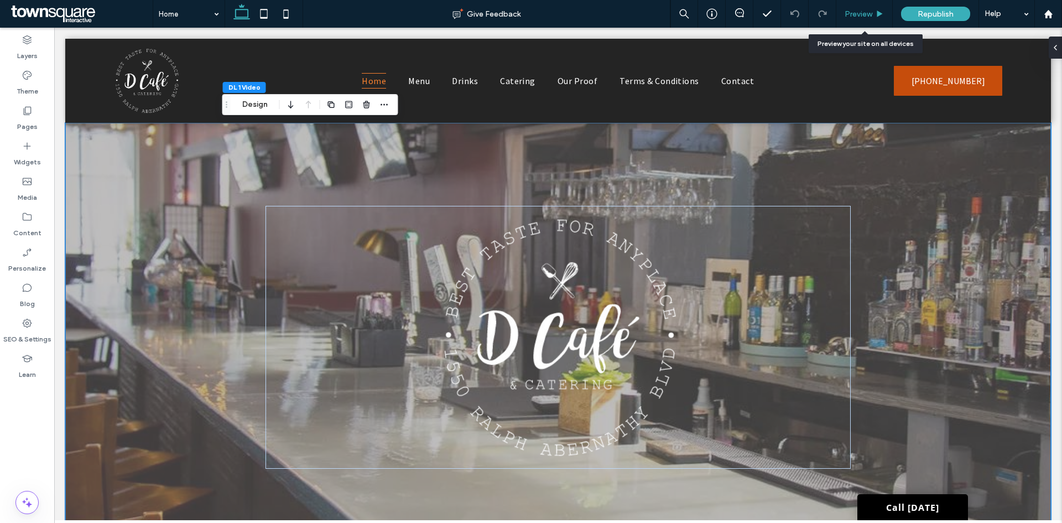
click at [864, 14] on span "Preview" at bounding box center [858, 13] width 28 height 9
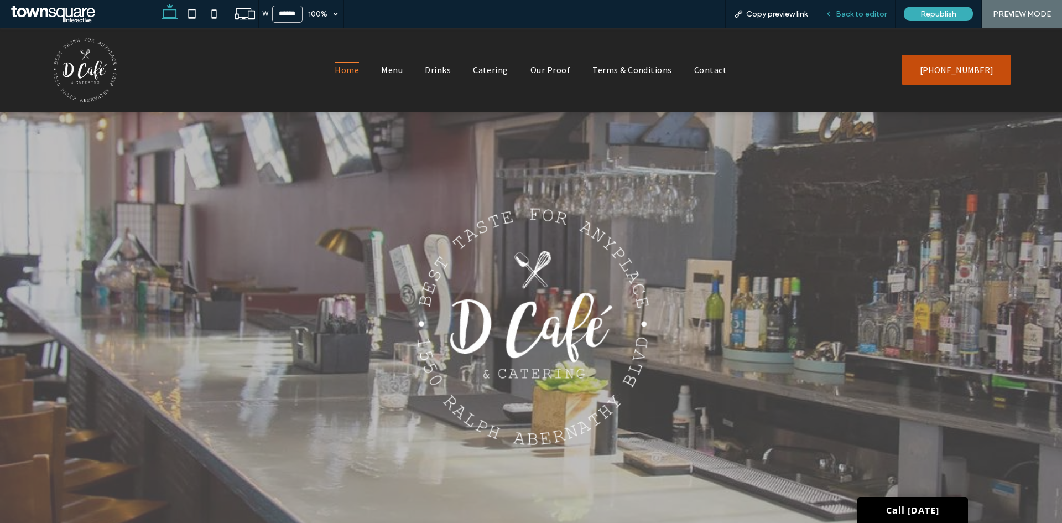
click at [873, 13] on span "Back to editor" at bounding box center [861, 13] width 51 height 9
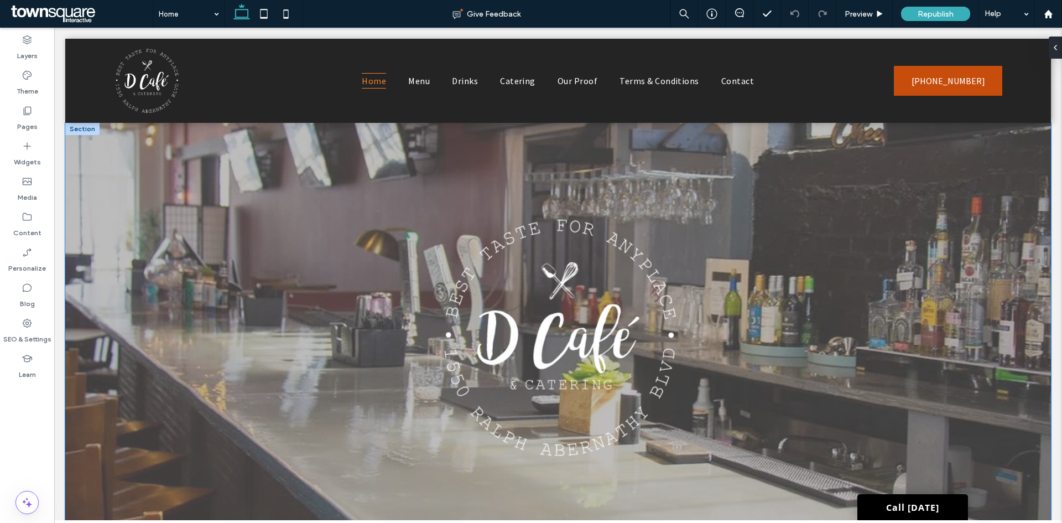
click at [141, 254] on div at bounding box center [557, 337] width 985 height 429
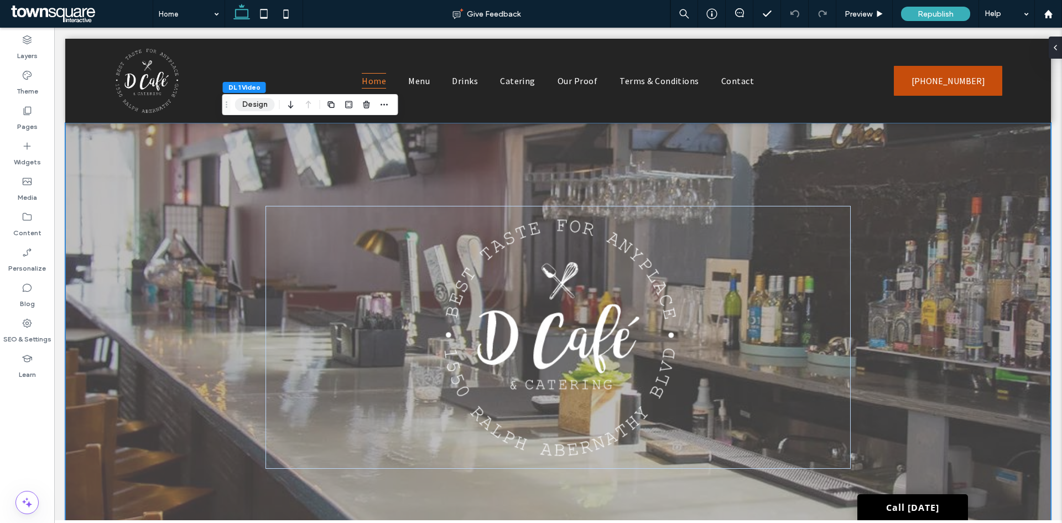
click at [255, 103] on button "Design" at bounding box center [255, 104] width 40 height 13
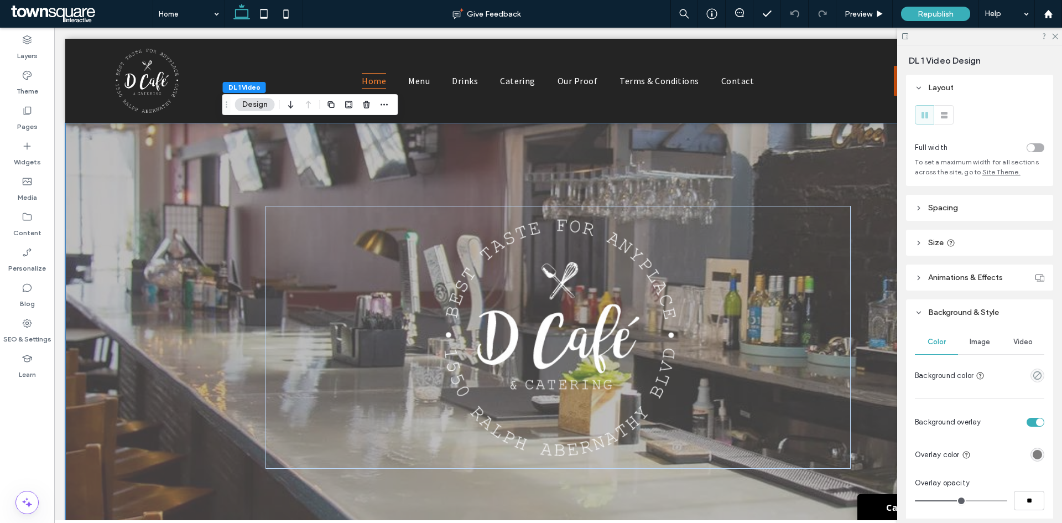
click at [976, 343] on span "Image" at bounding box center [979, 341] width 20 height 9
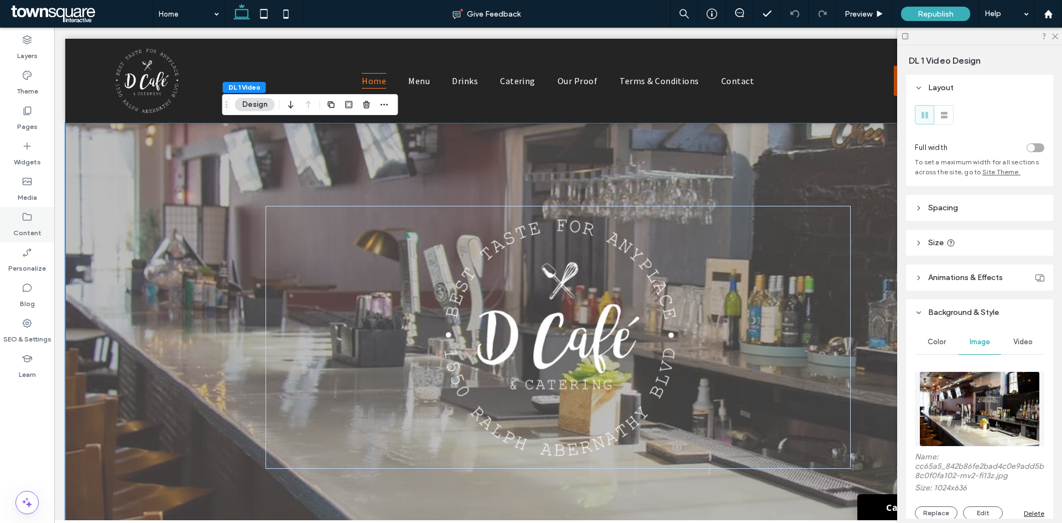
click at [21, 228] on label "Content" at bounding box center [27, 229] width 28 height 15
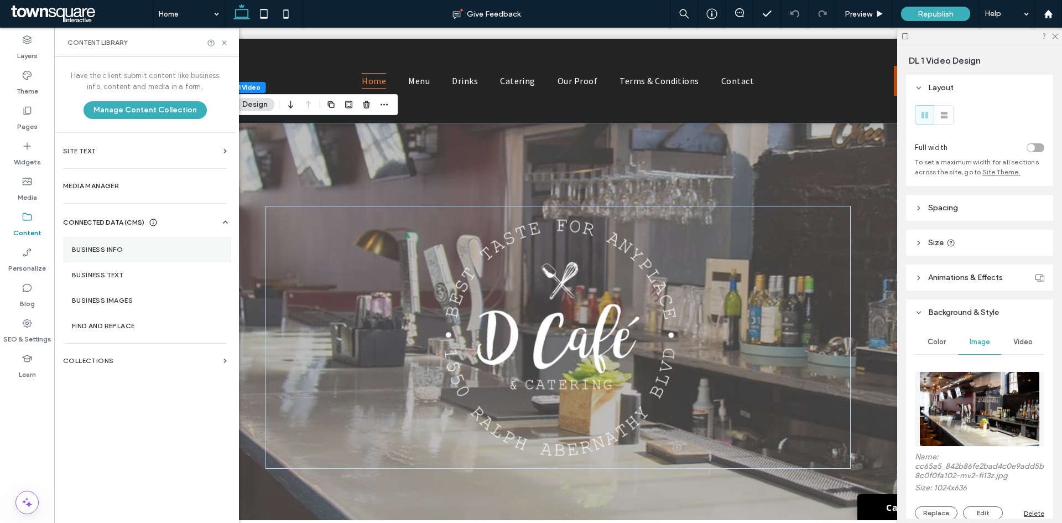
click at [118, 241] on section "Business Info" at bounding box center [147, 249] width 168 height 25
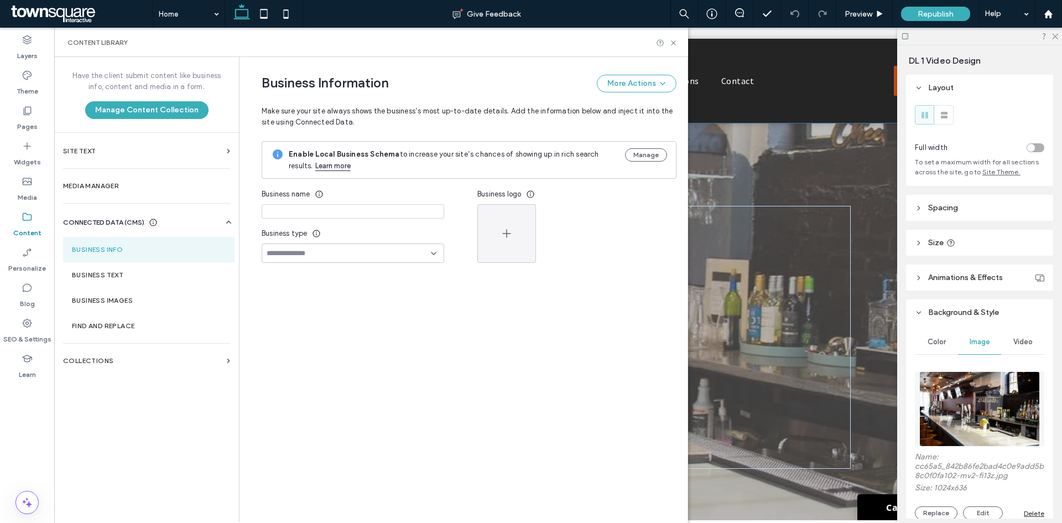
type input "******"
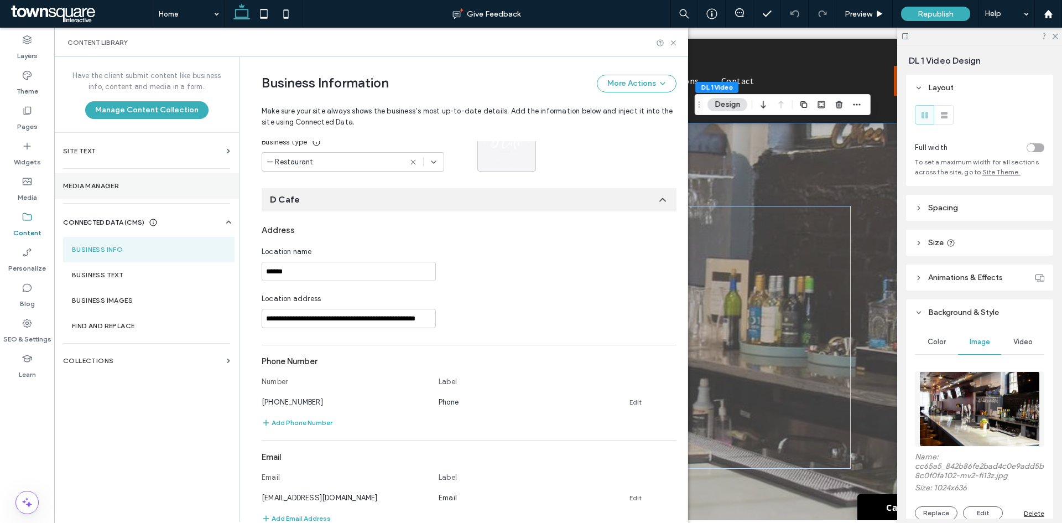
click at [122, 183] on label "Media Manager" at bounding box center [146, 186] width 167 height 8
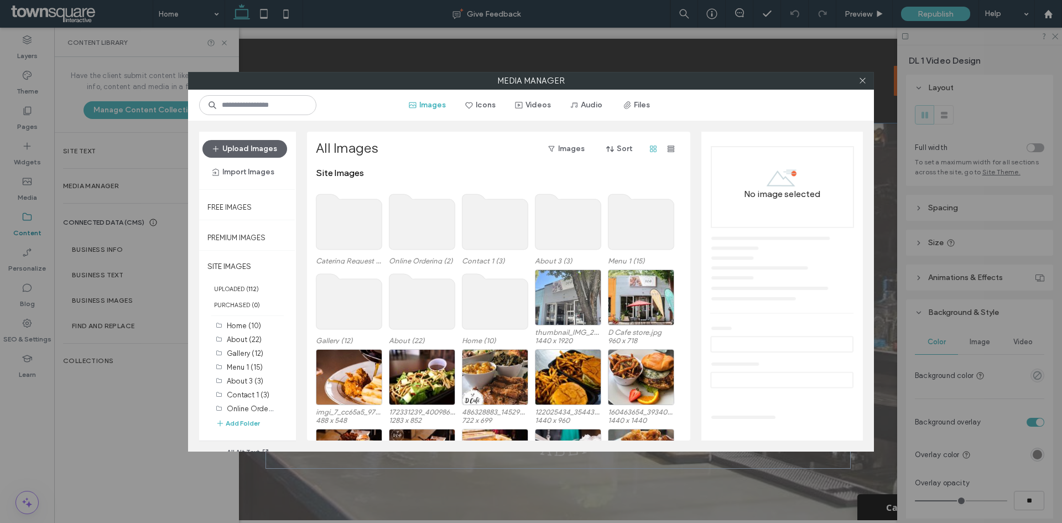
click at [352, 308] on use at bounding box center [349, 301] width 66 height 55
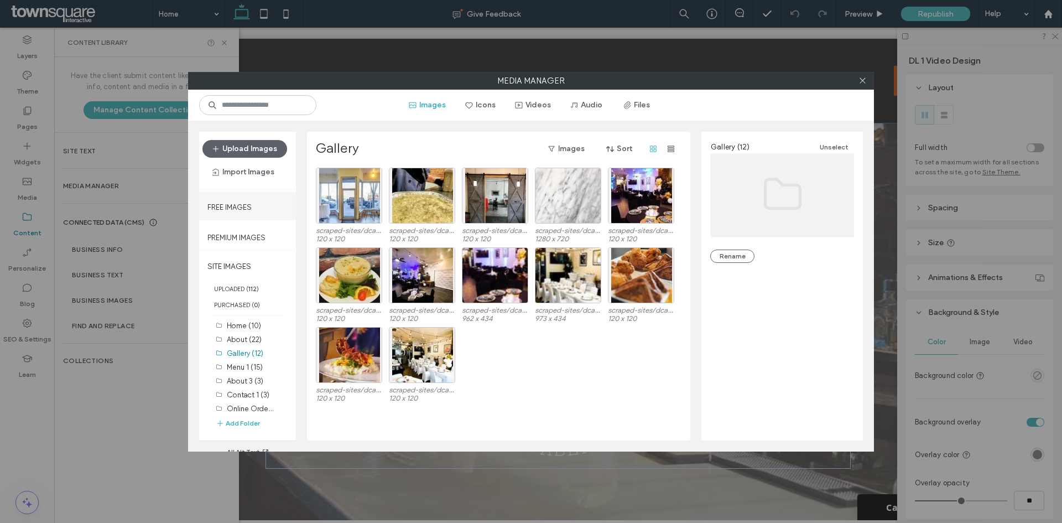
click at [245, 207] on label "Free Images" at bounding box center [229, 204] width 44 height 14
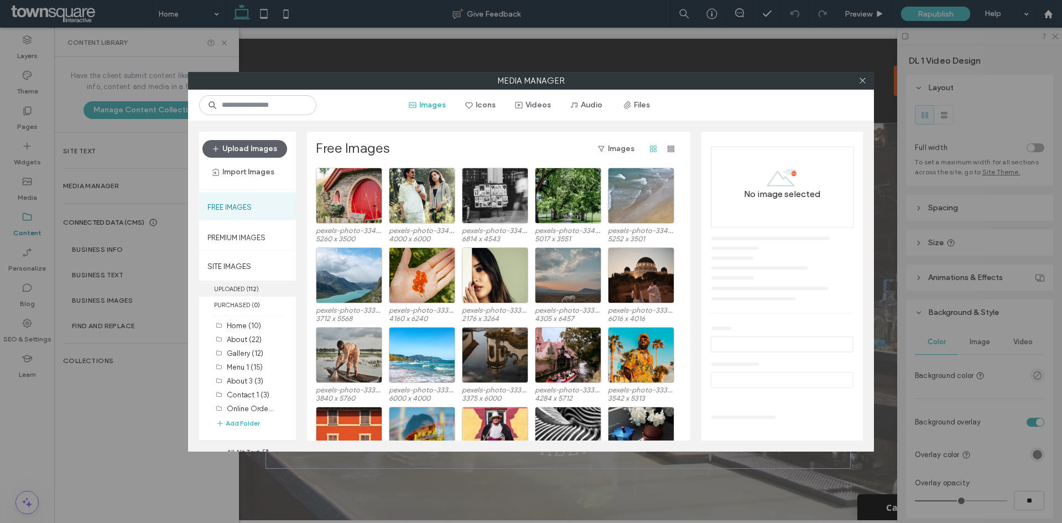
click at [247, 287] on label "UPLOADED ( 112 )" at bounding box center [247, 288] width 97 height 16
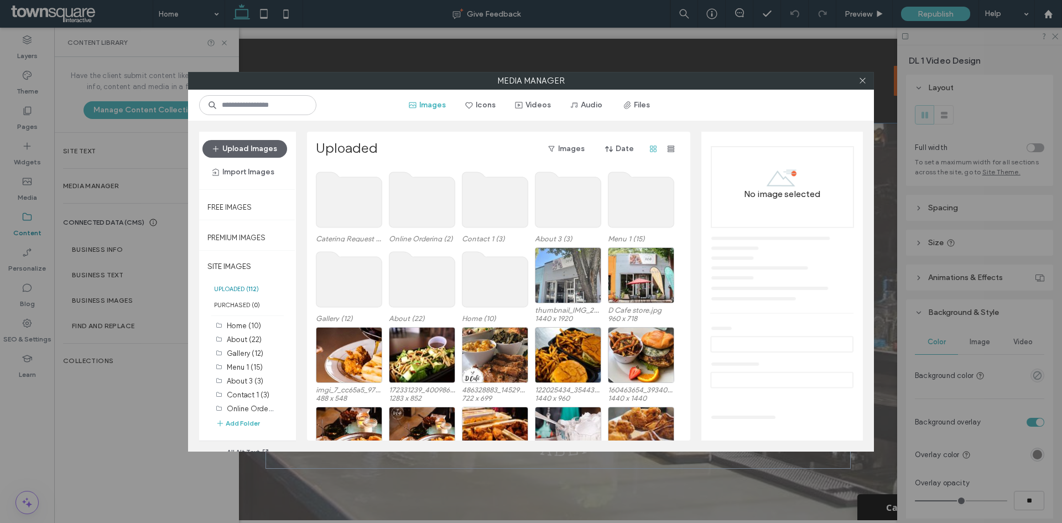
click at [467, 283] on use at bounding box center [495, 279] width 66 height 55
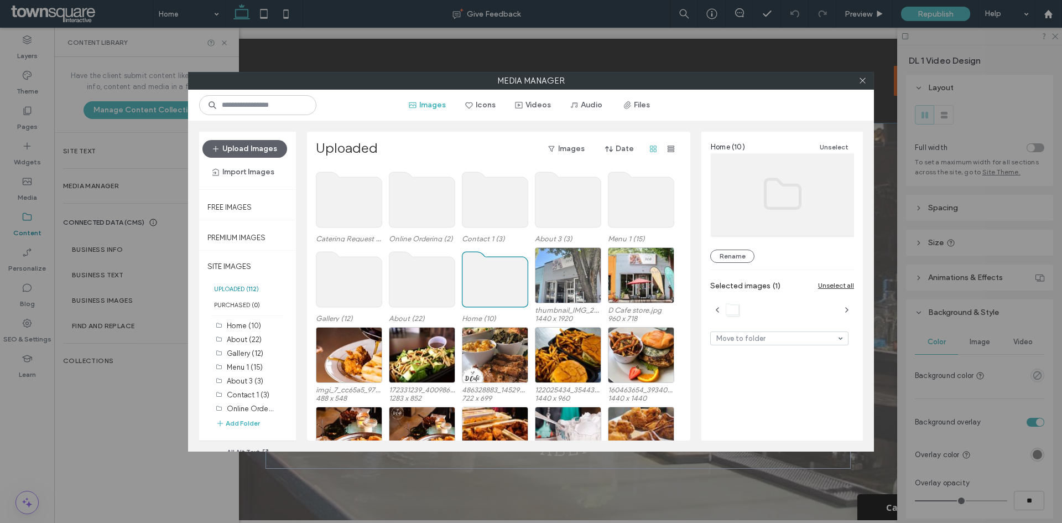
click at [491, 288] on use at bounding box center [495, 279] width 66 height 55
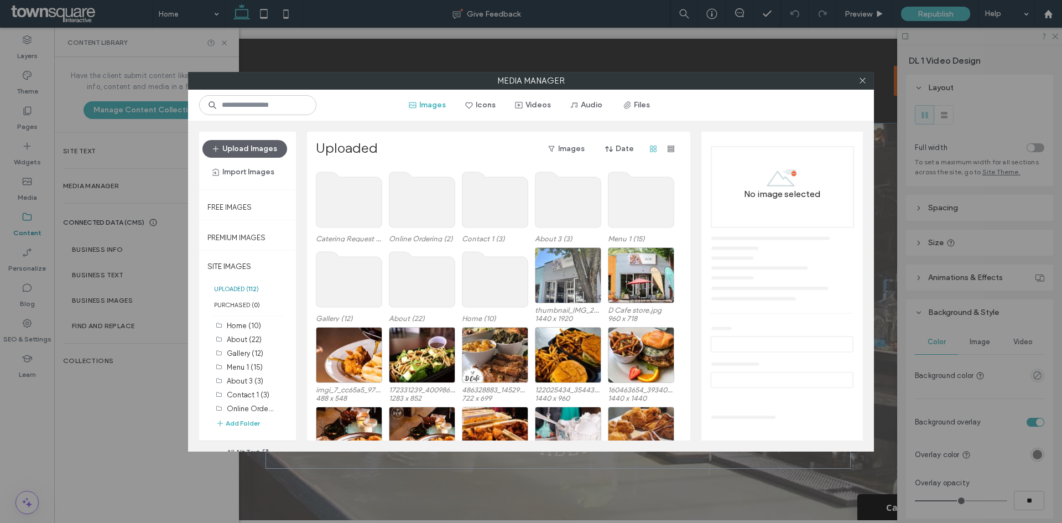
click at [491, 288] on use at bounding box center [495, 279] width 66 height 55
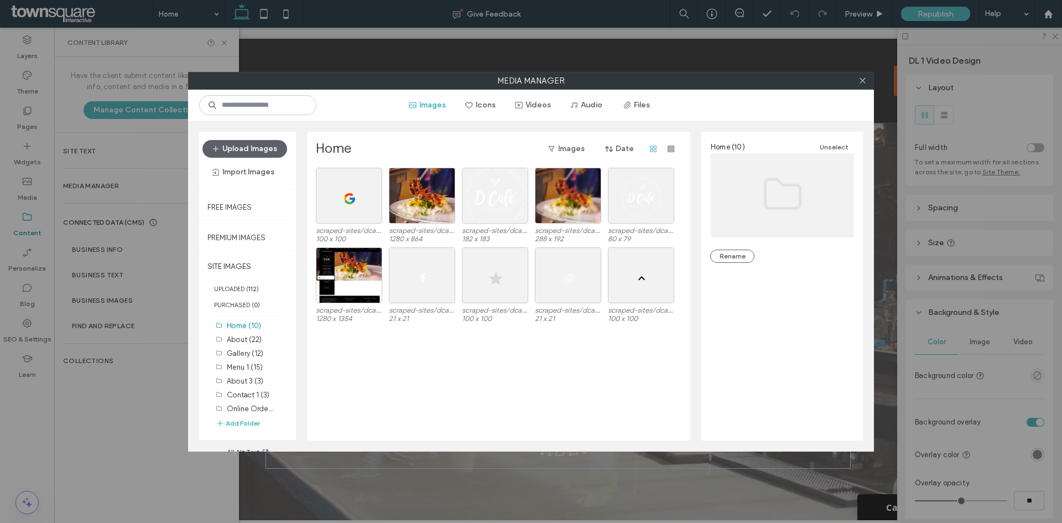
drag, startPoint x: 354, startPoint y: 138, endPoint x: 335, endPoint y: 150, distance: 23.6
click at [354, 138] on div "Home Images Date scraped-sites/dcafeatl/scraped/images/icon-brand-google-origin…" at bounding box center [498, 286] width 383 height 309
click at [335, 150] on label "Home" at bounding box center [334, 149] width 36 height 18
click at [244, 288] on label "UPLOADED ( 112 )" at bounding box center [247, 288] width 97 height 16
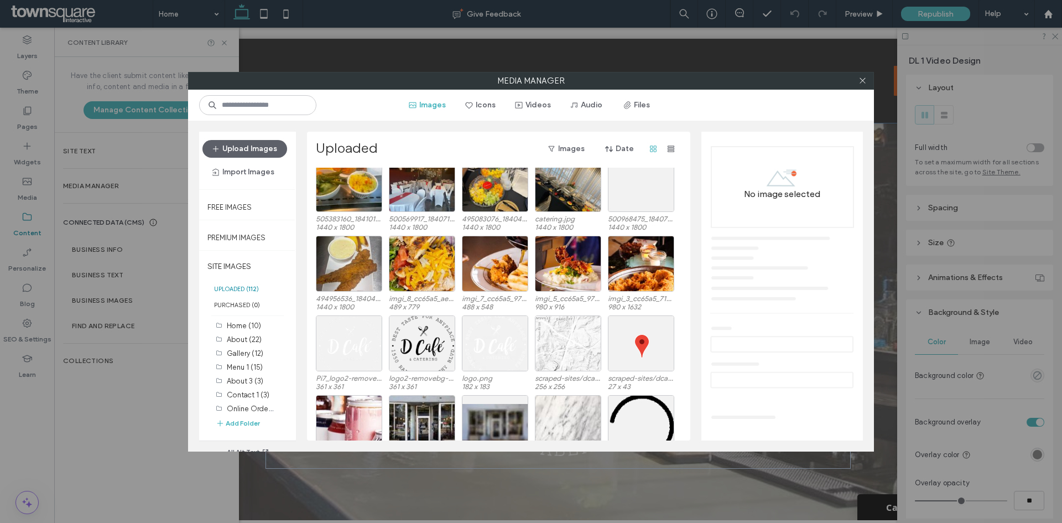
scroll to position [555, 0]
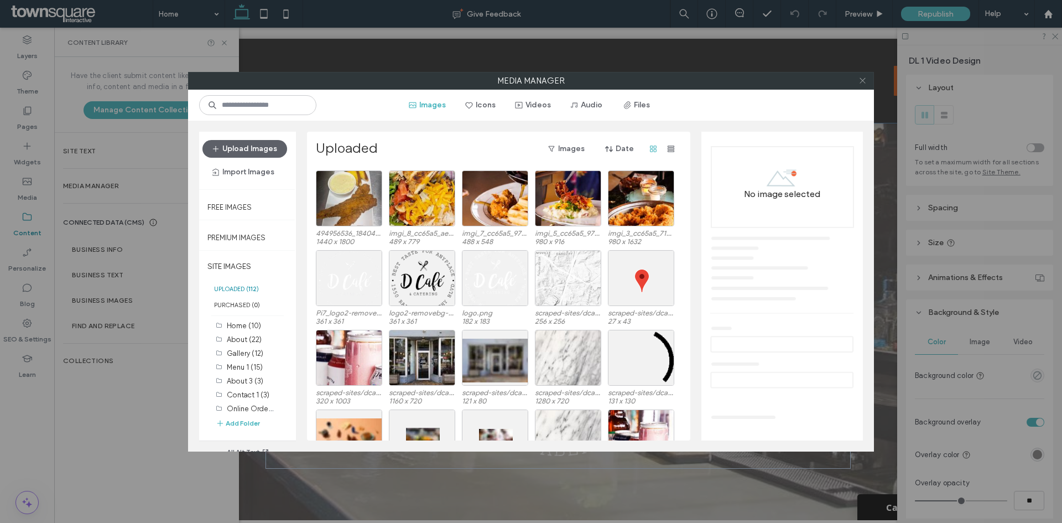
click at [864, 76] on icon at bounding box center [862, 80] width 8 height 8
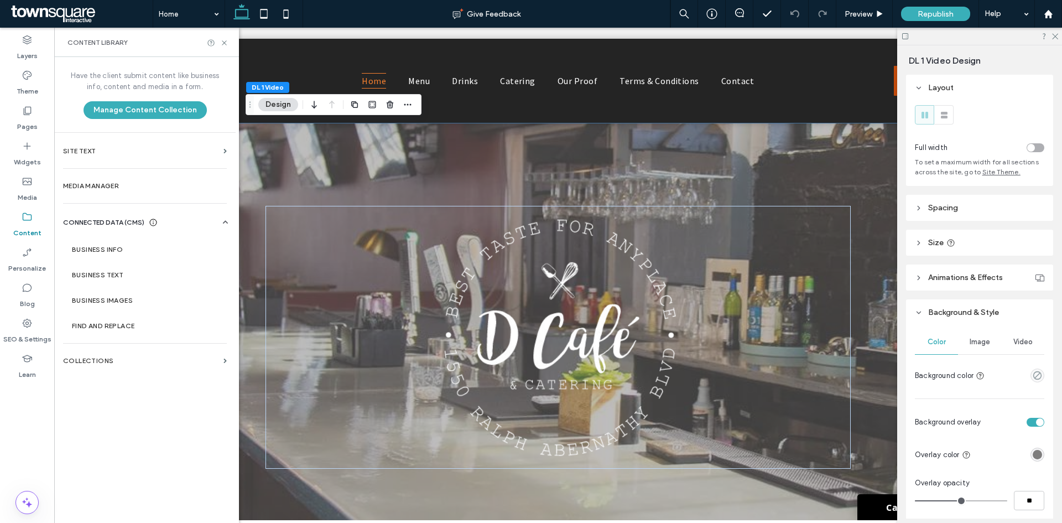
click at [225, 37] on div "Content Library" at bounding box center [146, 42] width 185 height 29
click at [225, 39] on icon at bounding box center [224, 43] width 8 height 8
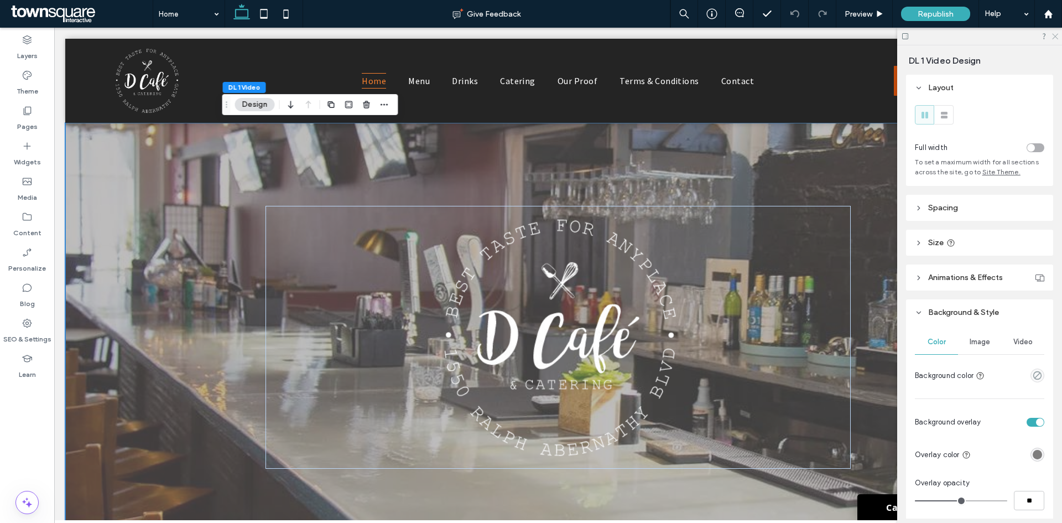
click at [1057, 39] on icon at bounding box center [1054, 35] width 7 height 7
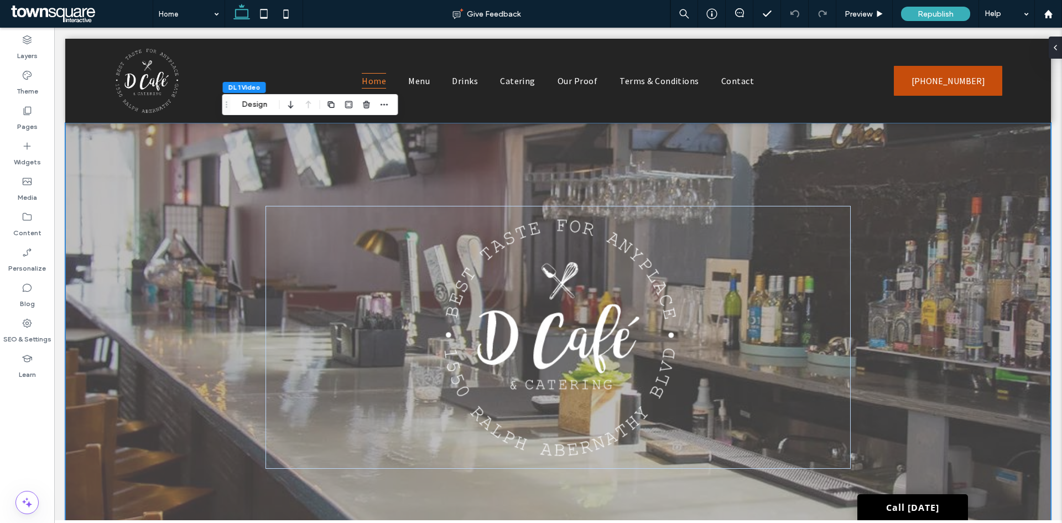
click at [215, 206] on div at bounding box center [557, 337] width 985 height 429
click at [251, 107] on button "Design" at bounding box center [255, 104] width 40 height 13
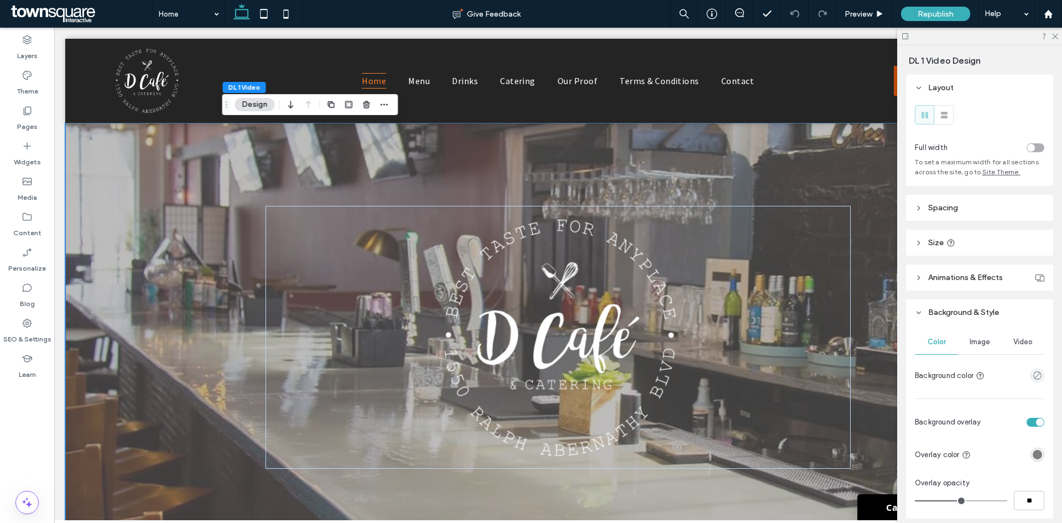
click at [981, 347] on div "Image" at bounding box center [979, 342] width 43 height 24
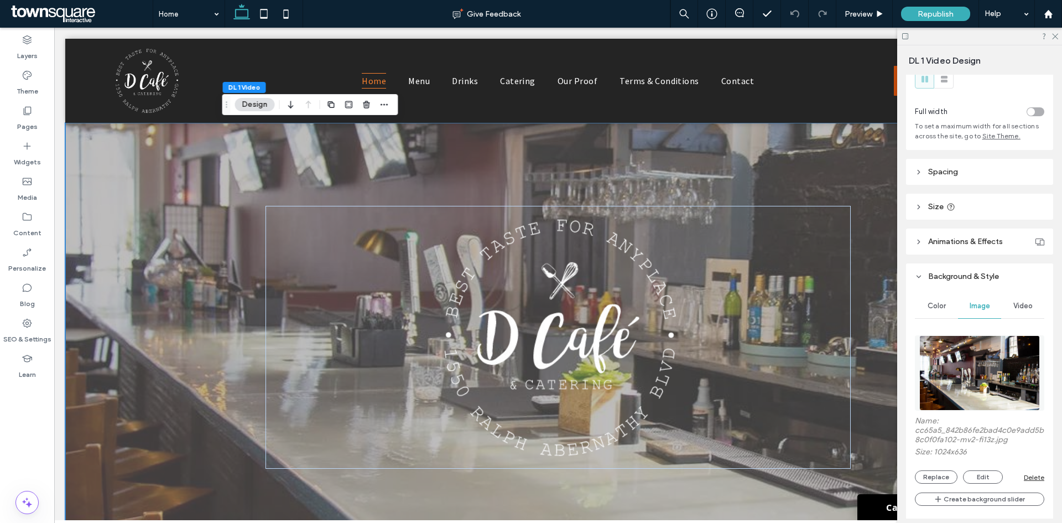
scroll to position [55, 0]
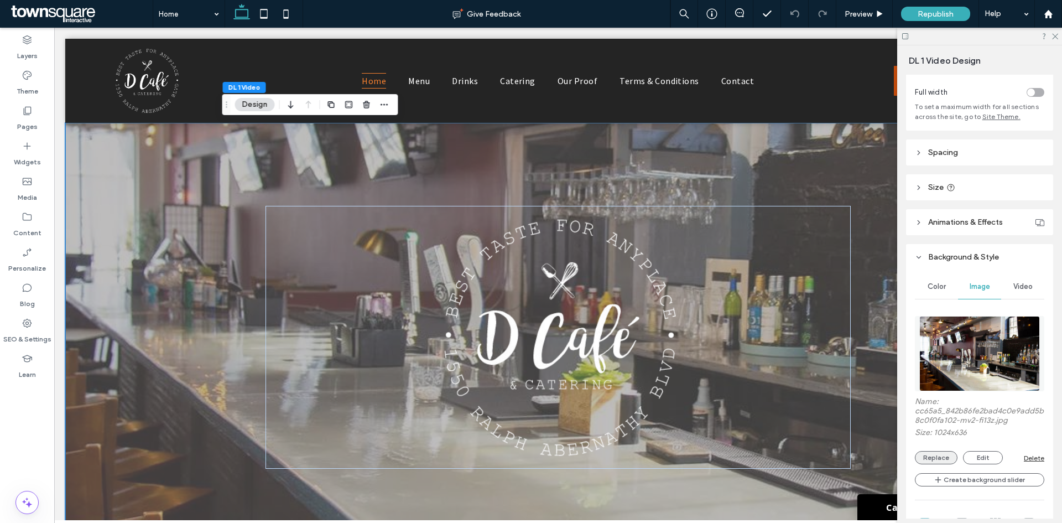
click at [941, 458] on button "Replace" at bounding box center [936, 457] width 43 height 13
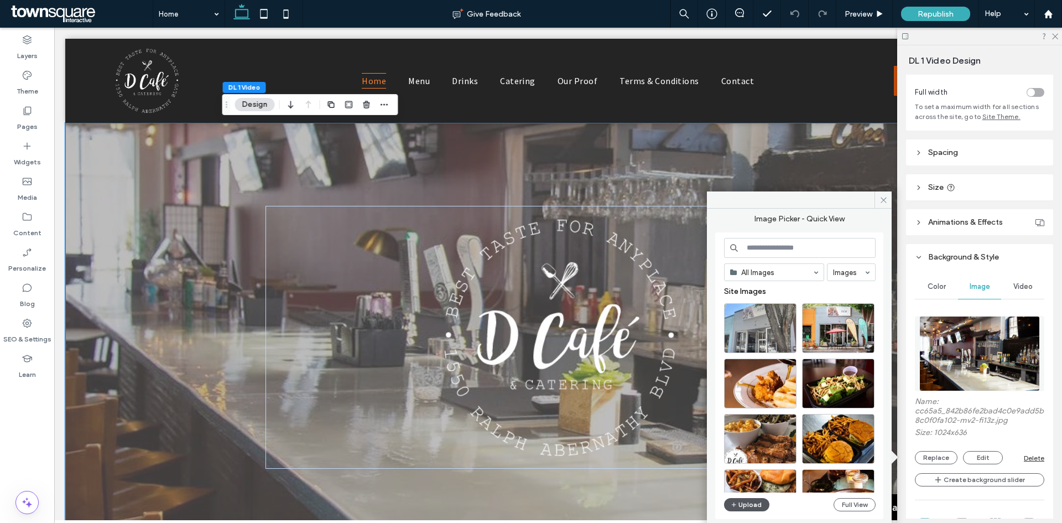
click at [749, 502] on button "Upload" at bounding box center [746, 504] width 45 height 13
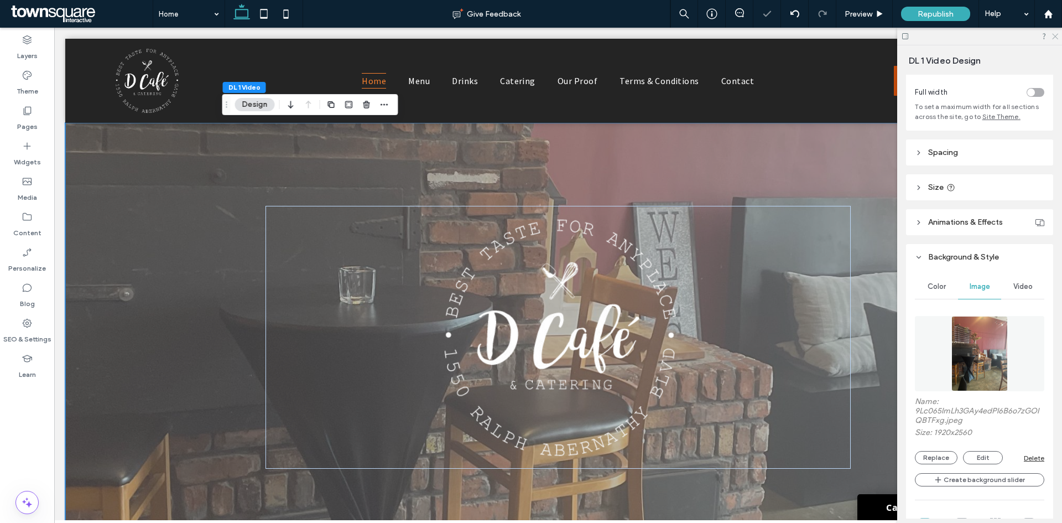
click at [1055, 38] on icon at bounding box center [1054, 35] width 7 height 7
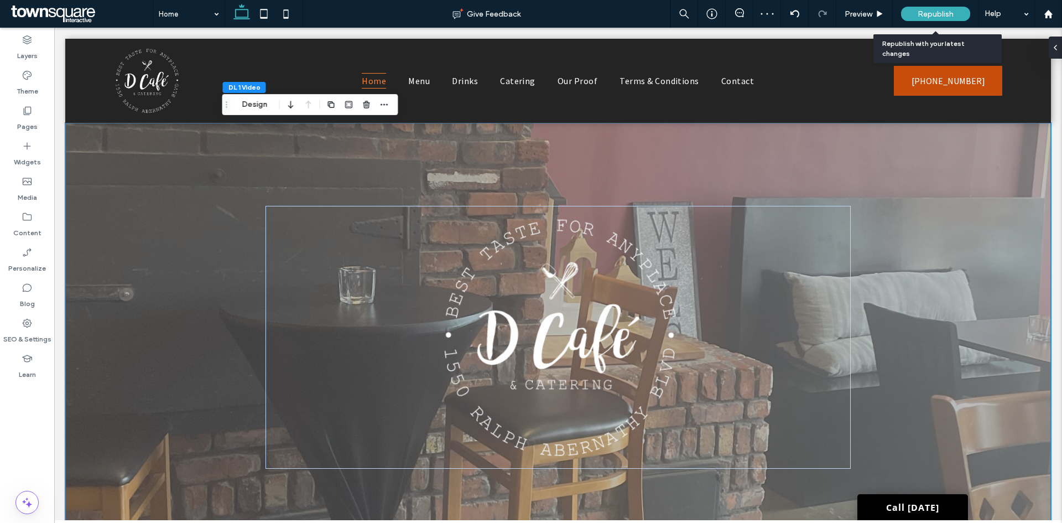
click at [955, 9] on div "Republish" at bounding box center [935, 14] width 69 height 14
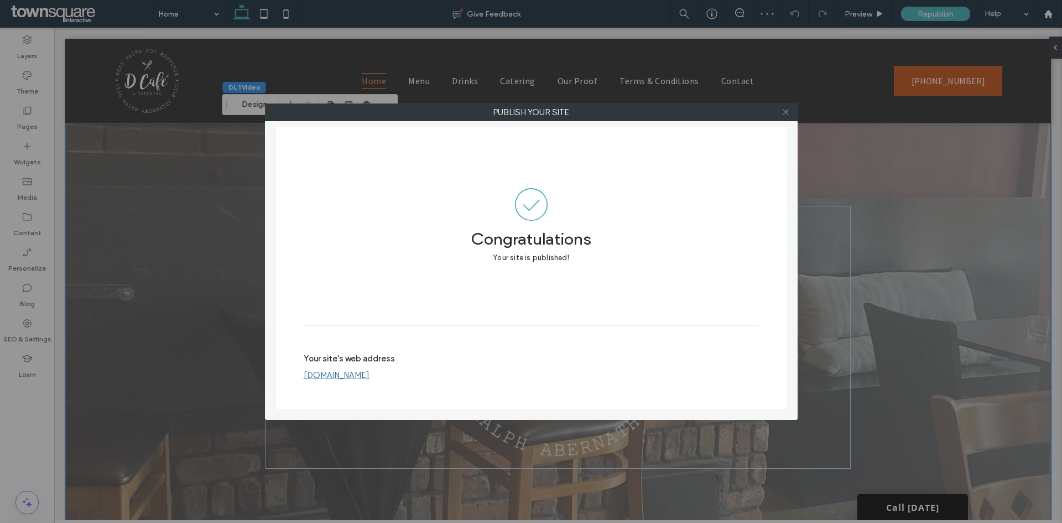
click at [783, 112] on icon at bounding box center [785, 112] width 8 height 8
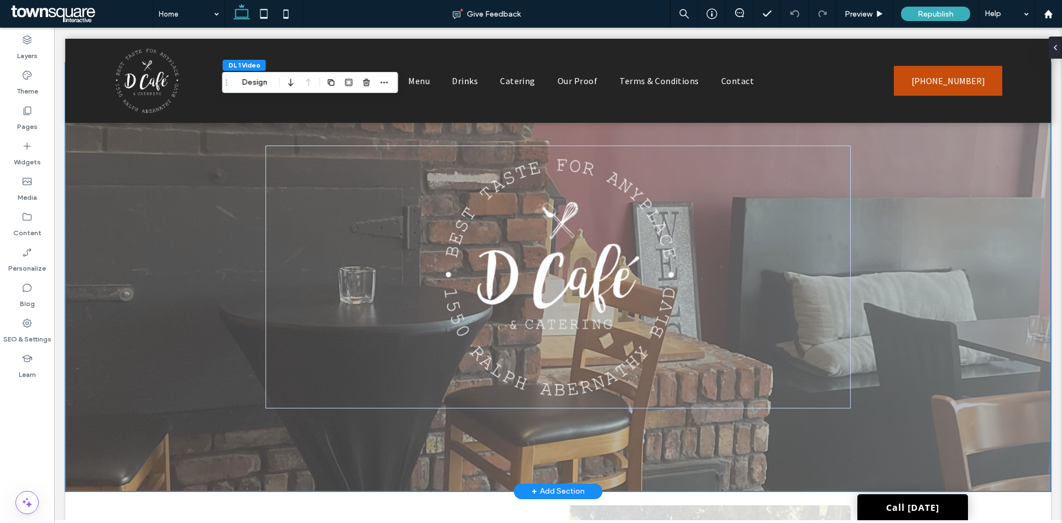
scroll to position [0, 0]
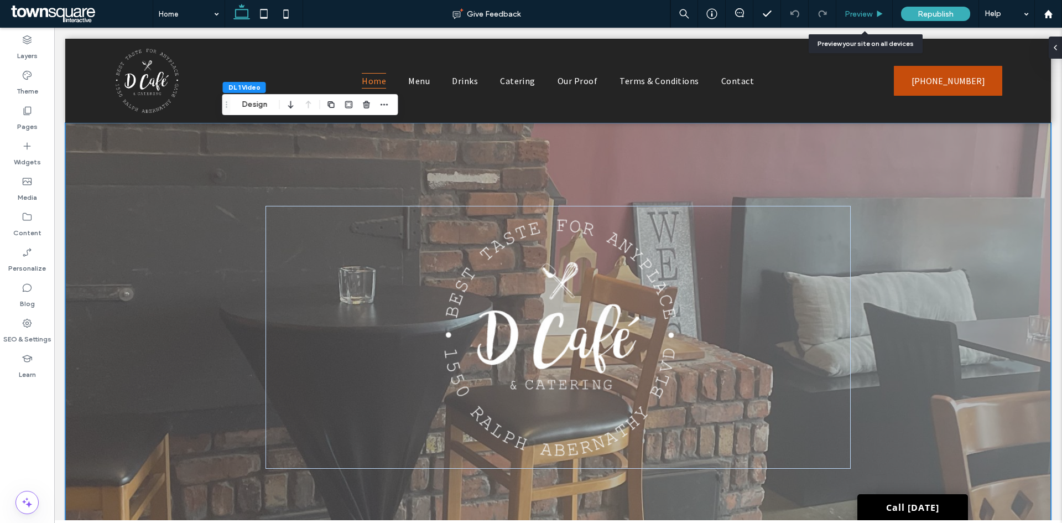
click at [853, 22] on div "Preview" at bounding box center [864, 14] width 56 height 28
click at [854, 17] on span "Preview" at bounding box center [858, 13] width 28 height 9
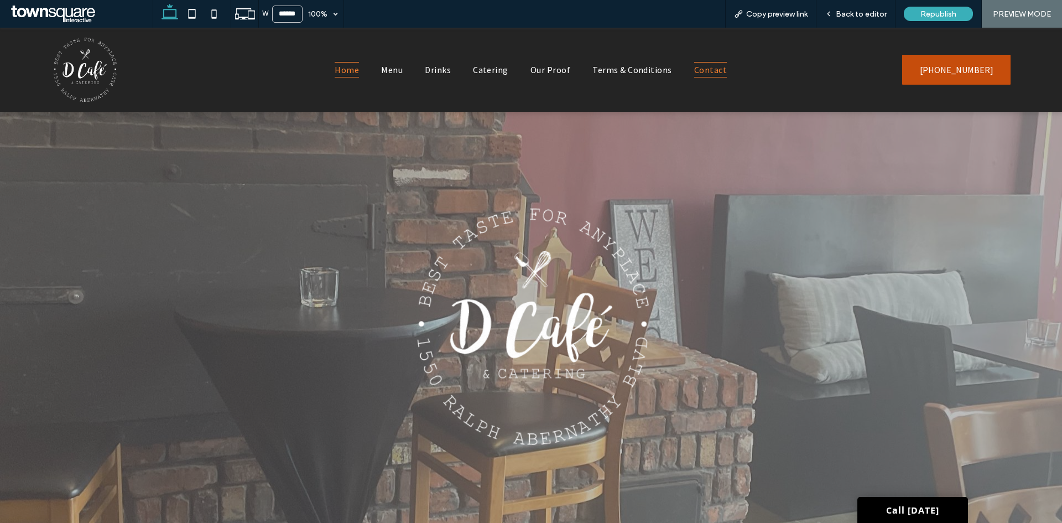
click at [703, 66] on span "Contact" at bounding box center [710, 69] width 33 height 15
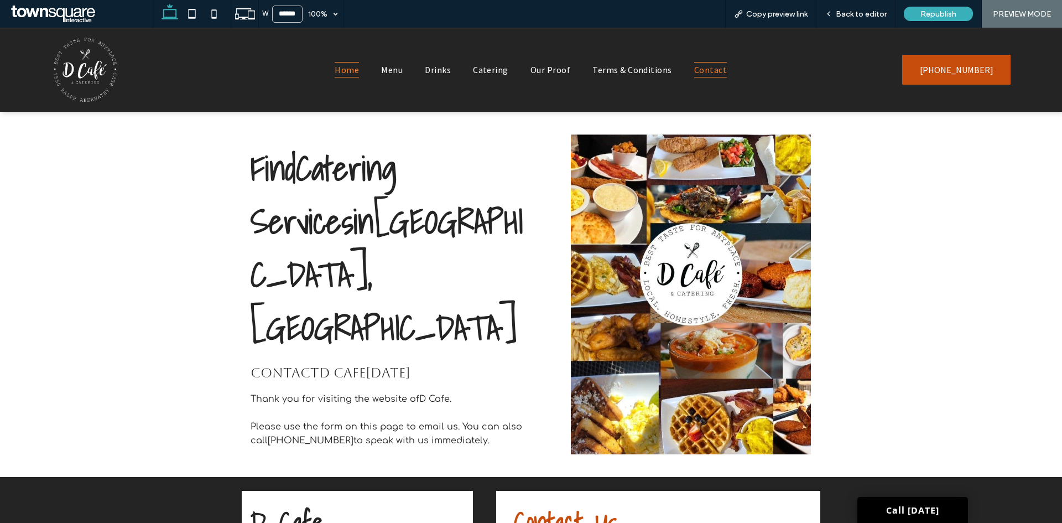
click at [360, 67] on link "Home" at bounding box center [347, 69] width 46 height 15
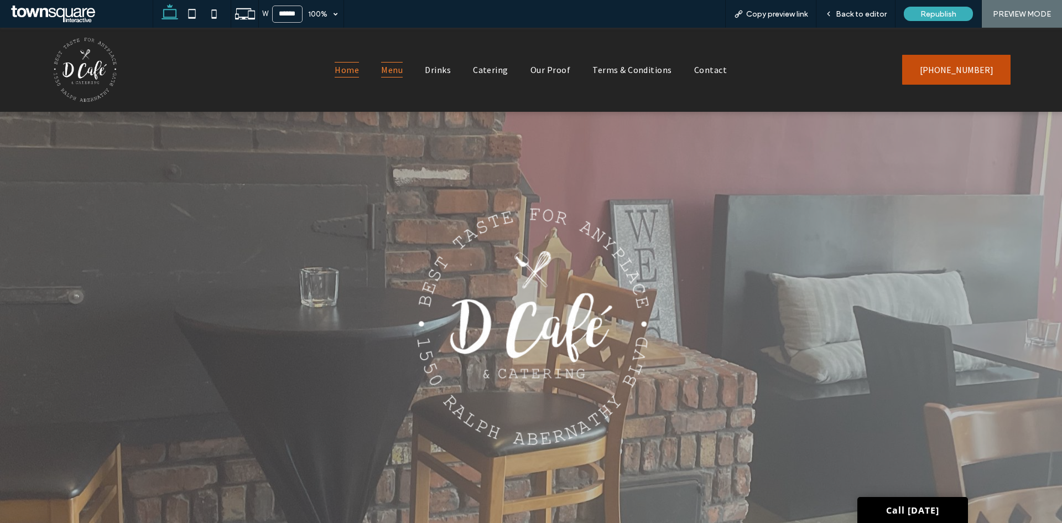
click at [399, 69] on span "Menu" at bounding box center [392, 69] width 22 height 15
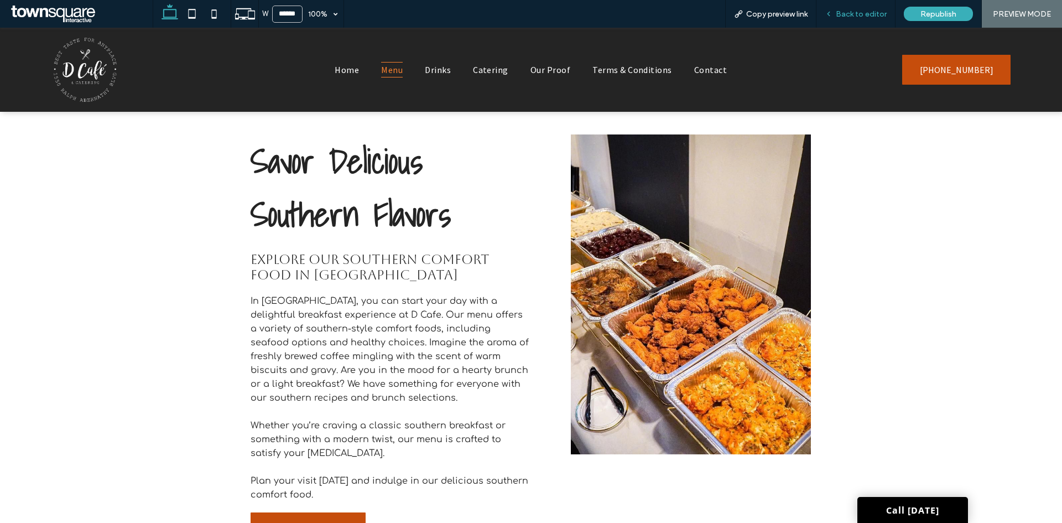
click at [836, 20] on div "Back to editor" at bounding box center [855, 14] width 79 height 28
click at [840, 14] on span "Back to editor" at bounding box center [861, 13] width 51 height 9
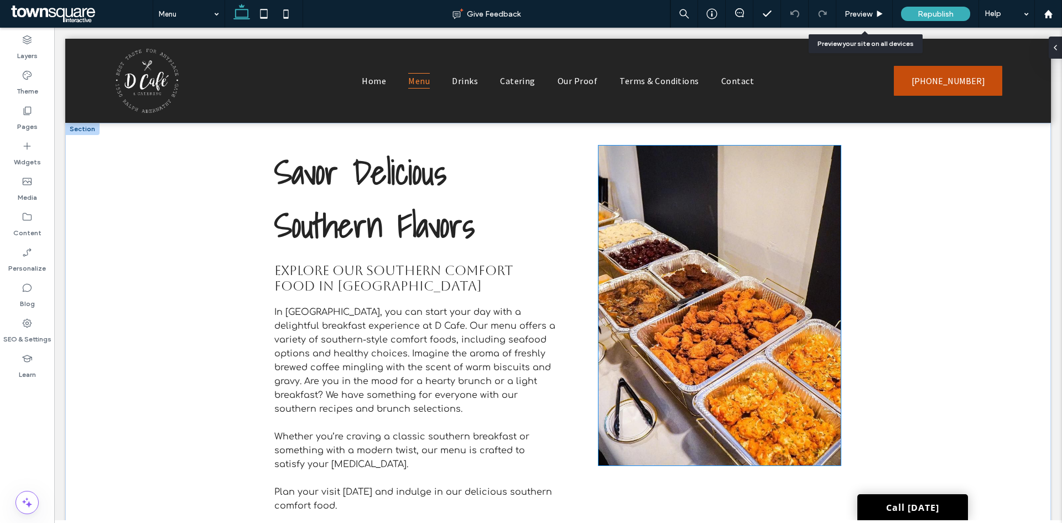
click at [724, 280] on img at bounding box center [719, 305] width 242 height 320
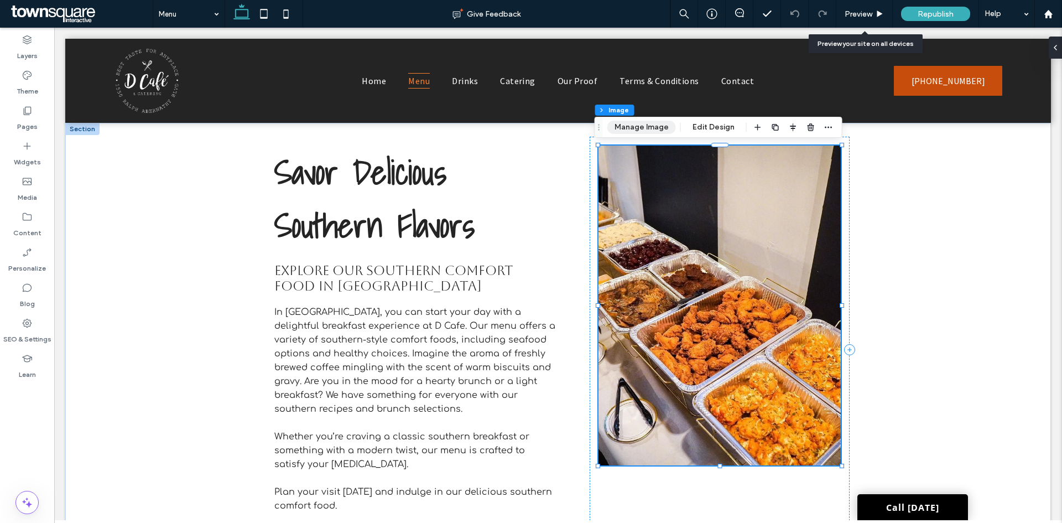
click at [649, 125] on button "Manage Image" at bounding box center [641, 127] width 69 height 13
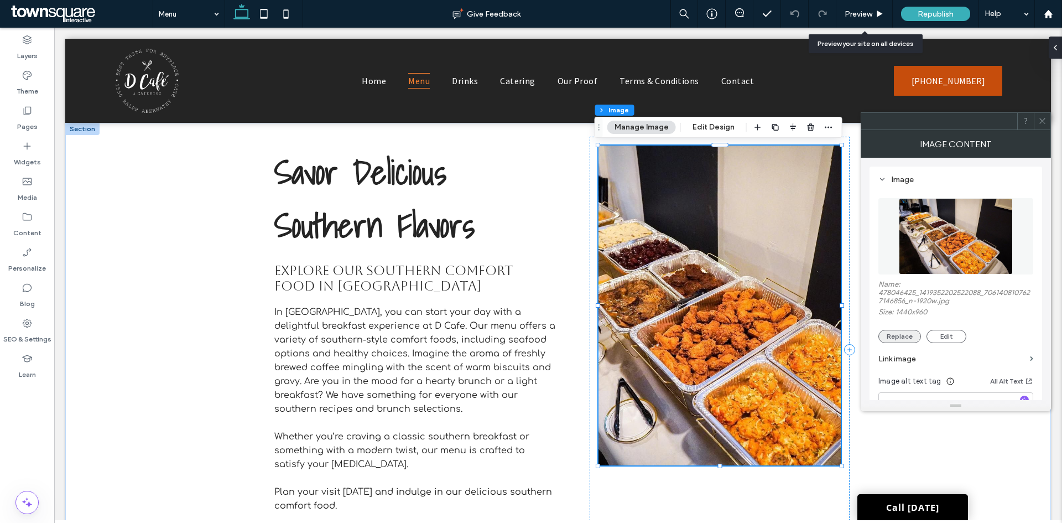
click at [904, 335] on button "Replace" at bounding box center [899, 336] width 43 height 13
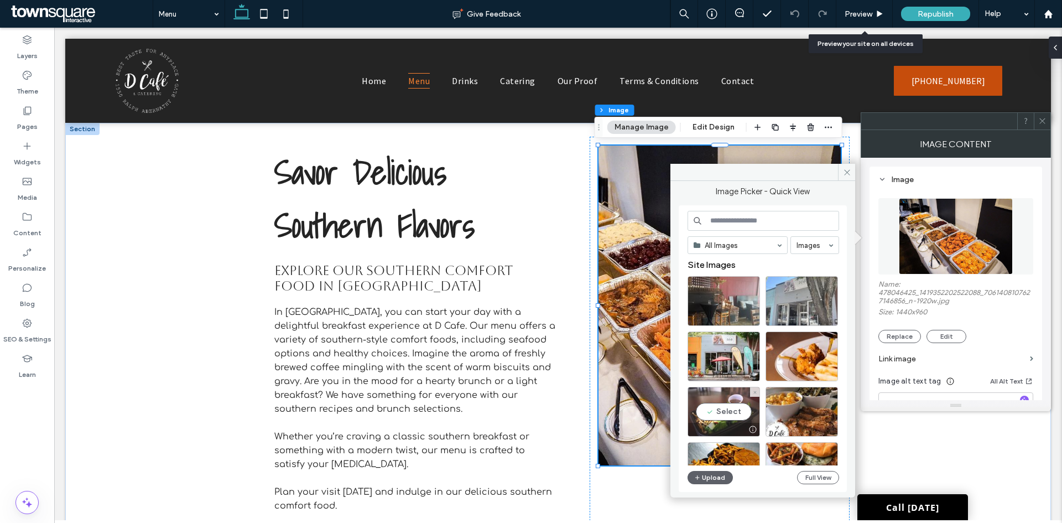
click at [734, 413] on div "Select" at bounding box center [723, 412] width 72 height 50
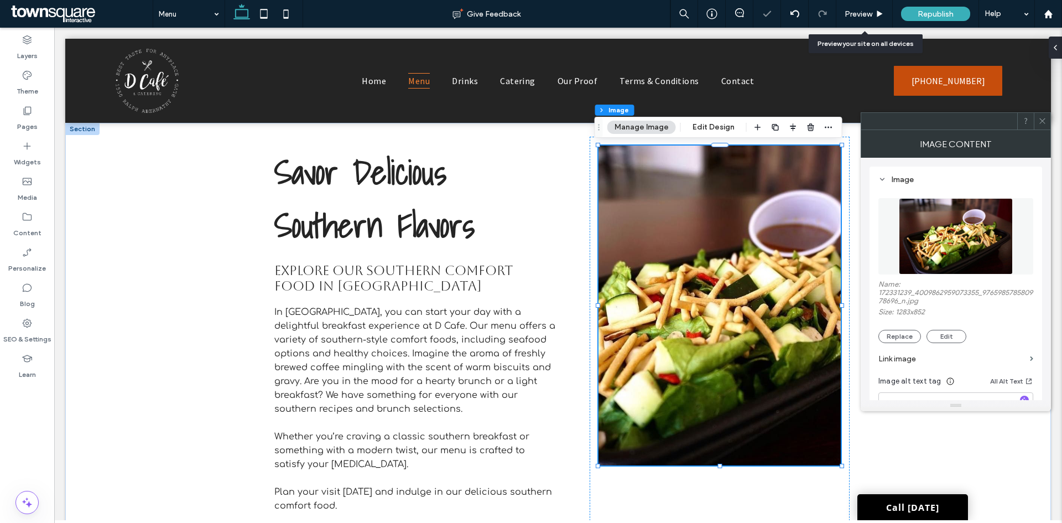
click at [1039, 122] on icon at bounding box center [1042, 121] width 8 height 8
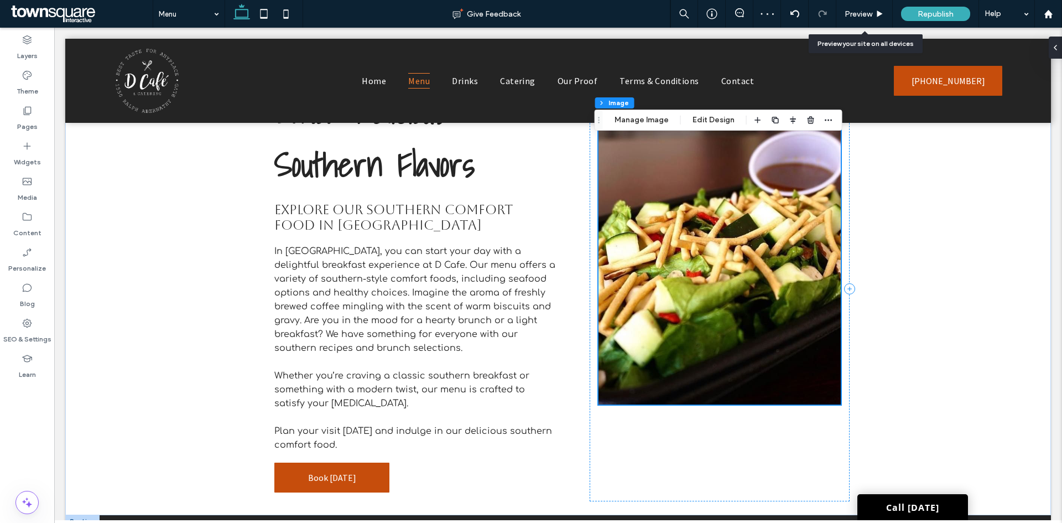
scroll to position [277, 0]
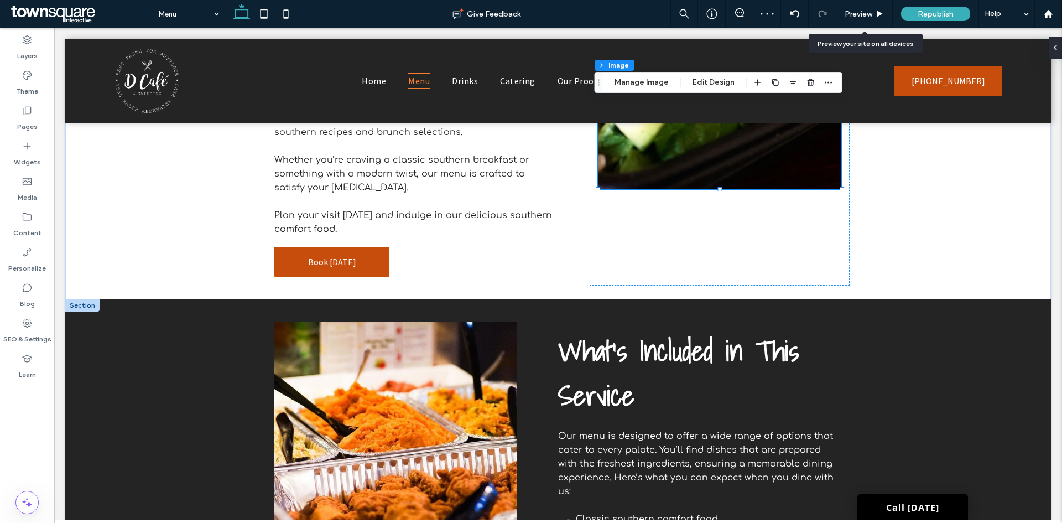
click at [334, 414] on img at bounding box center [395, 482] width 242 height 320
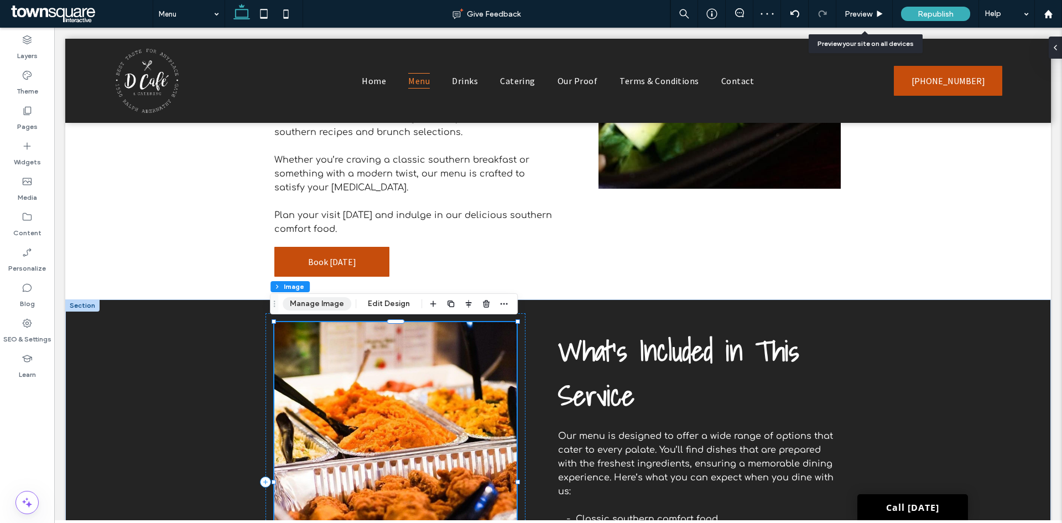
click at [296, 304] on button "Manage Image" at bounding box center [317, 303] width 69 height 13
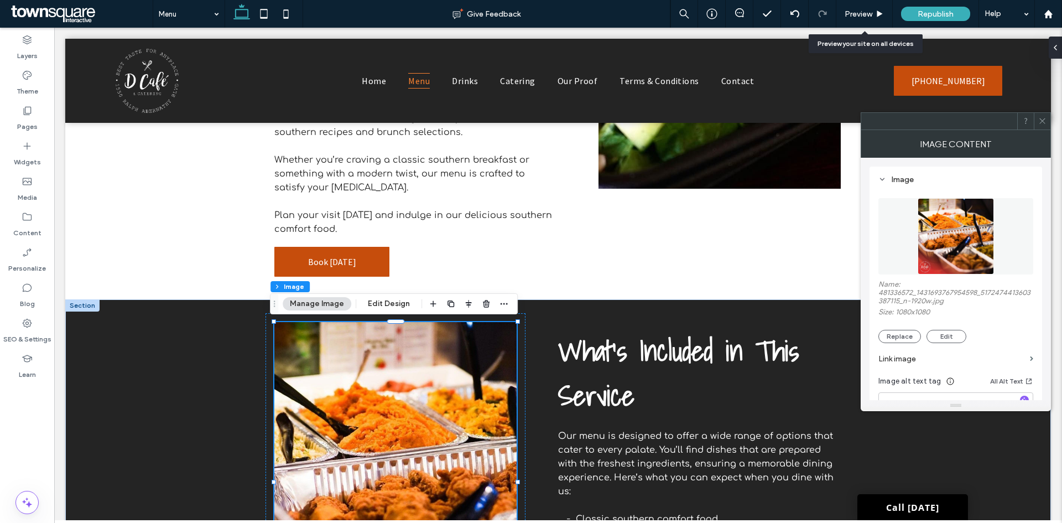
click at [894, 344] on section "Link image" at bounding box center [955, 359] width 155 height 32
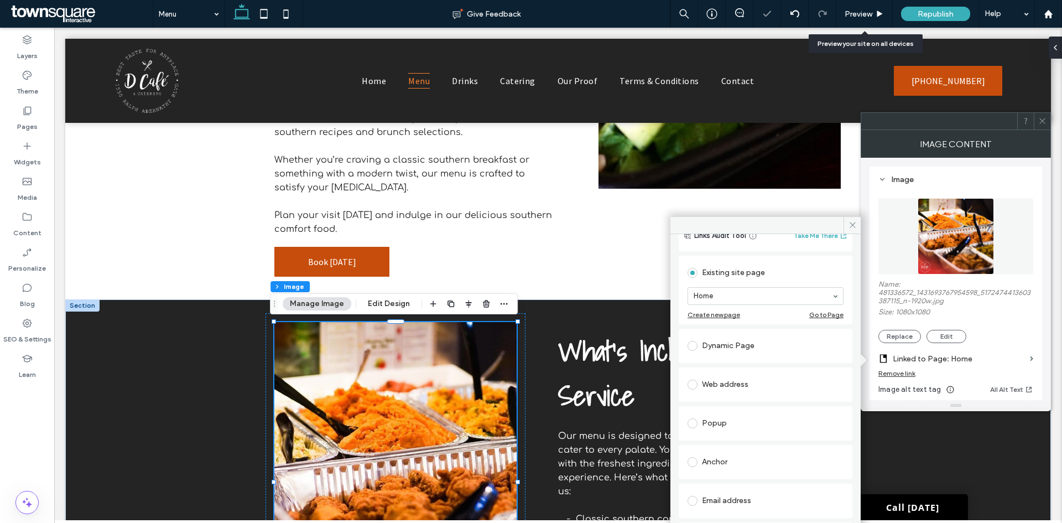
scroll to position [55, 0]
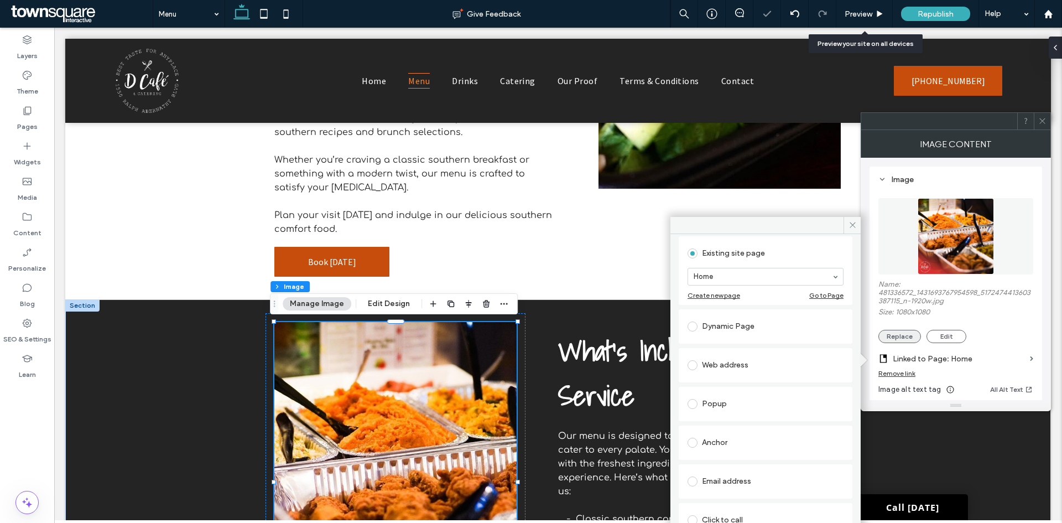
click at [905, 337] on button "Replace" at bounding box center [899, 336] width 43 height 13
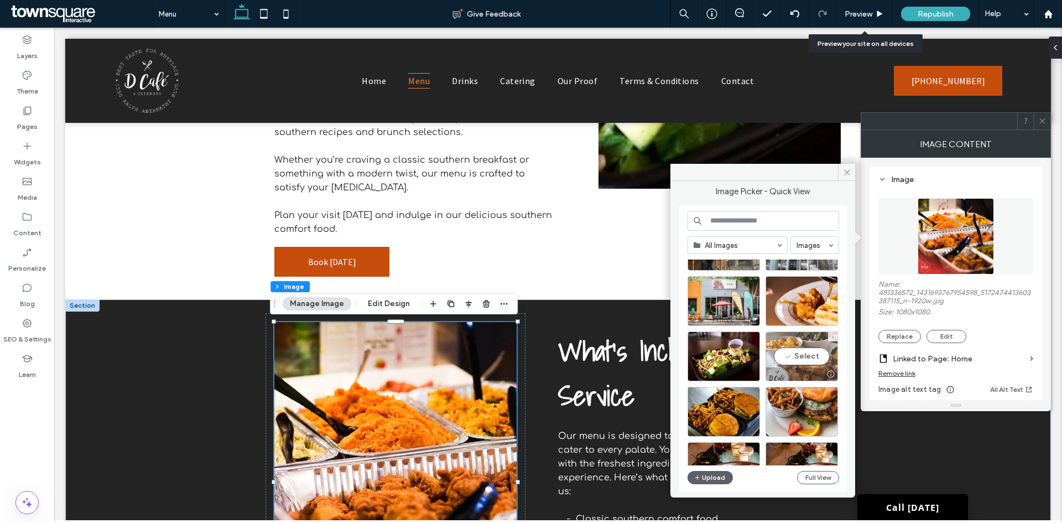
click at [803, 361] on div "Select" at bounding box center [801, 356] width 72 height 50
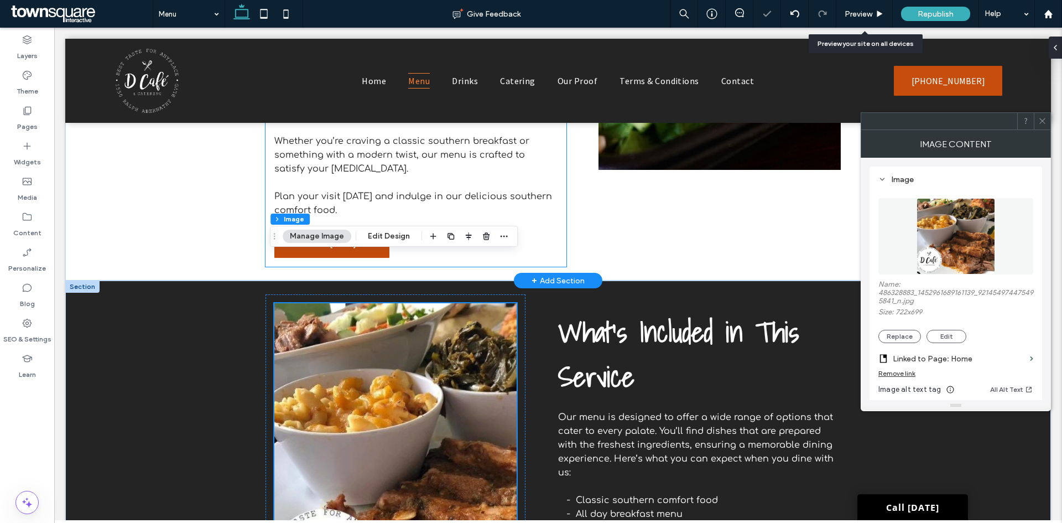
scroll to position [111, 0]
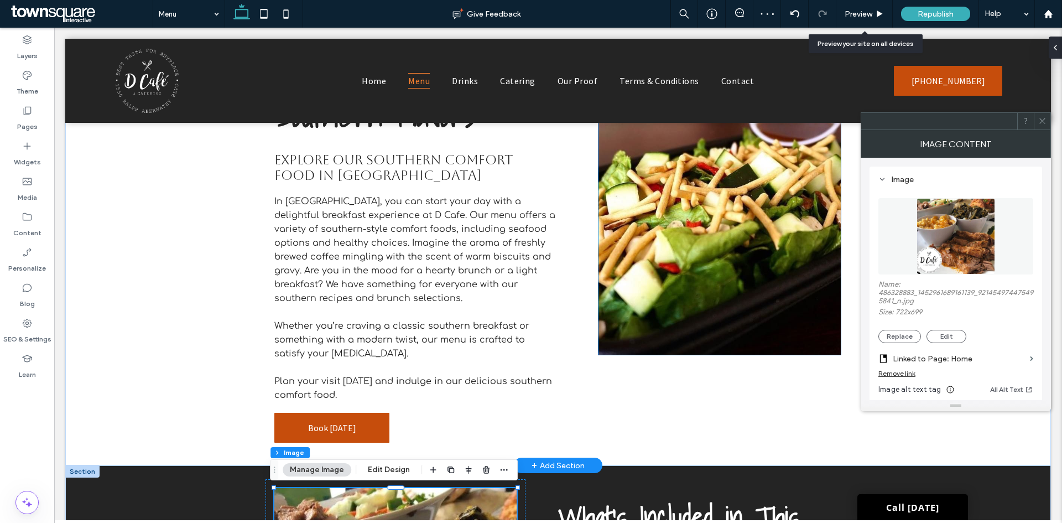
click at [724, 249] on img at bounding box center [719, 195] width 242 height 320
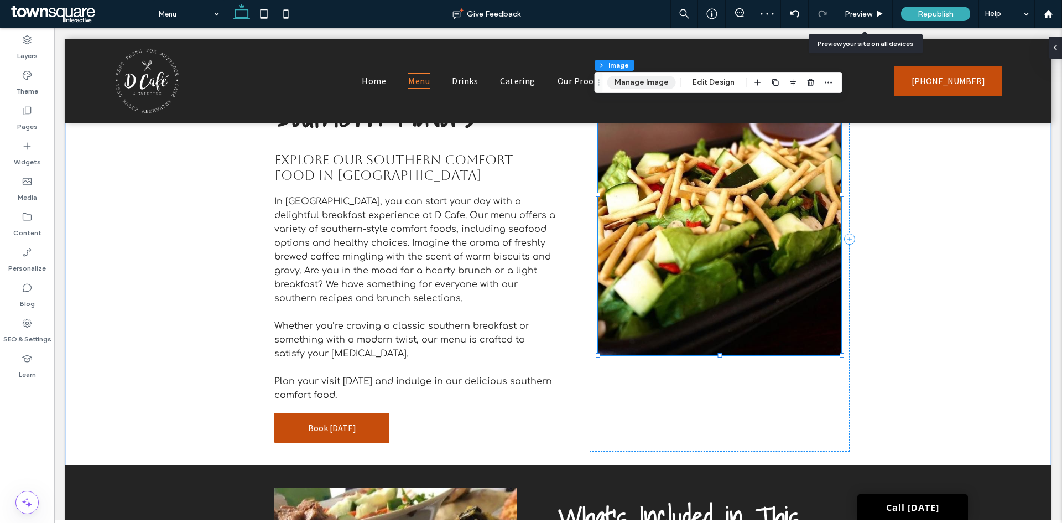
click at [617, 87] on button "Manage Image" at bounding box center [641, 82] width 69 height 13
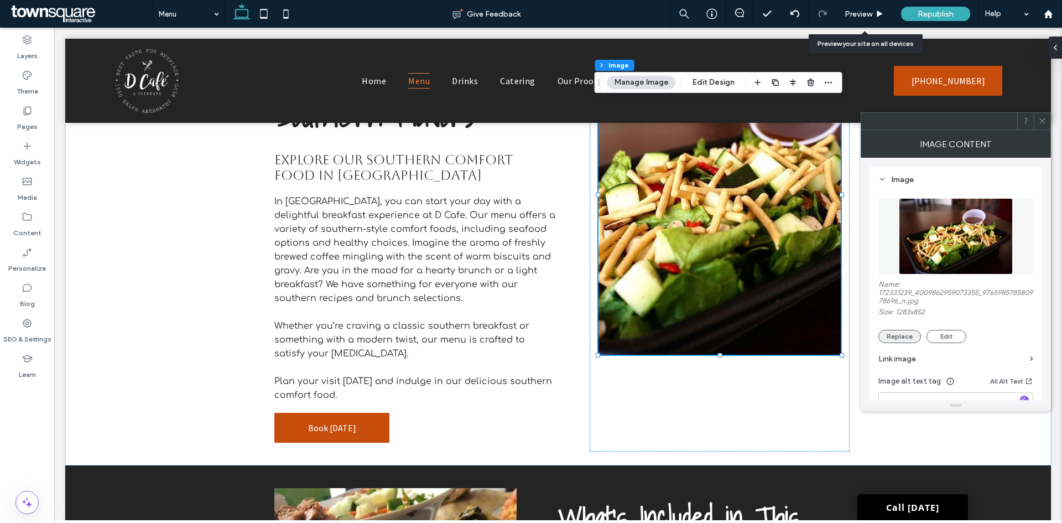
click at [893, 335] on button "Replace" at bounding box center [899, 336] width 43 height 13
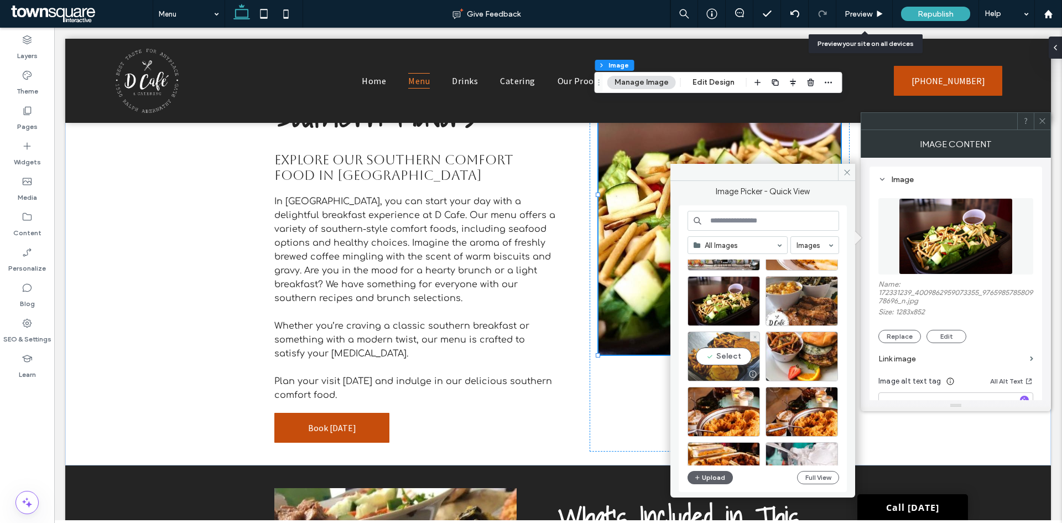
click at [728, 366] on div "Select" at bounding box center [723, 356] width 72 height 50
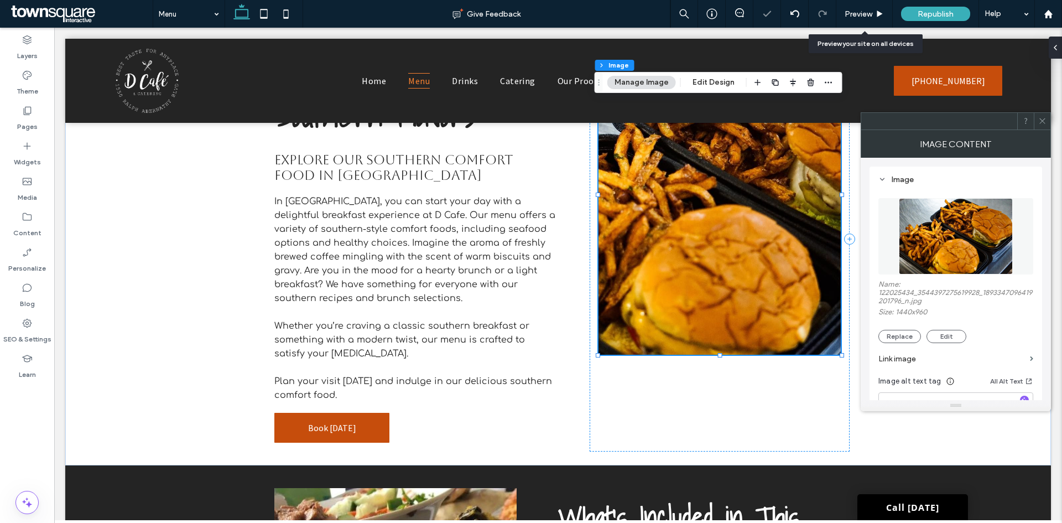
click at [1042, 124] on icon at bounding box center [1042, 121] width 8 height 8
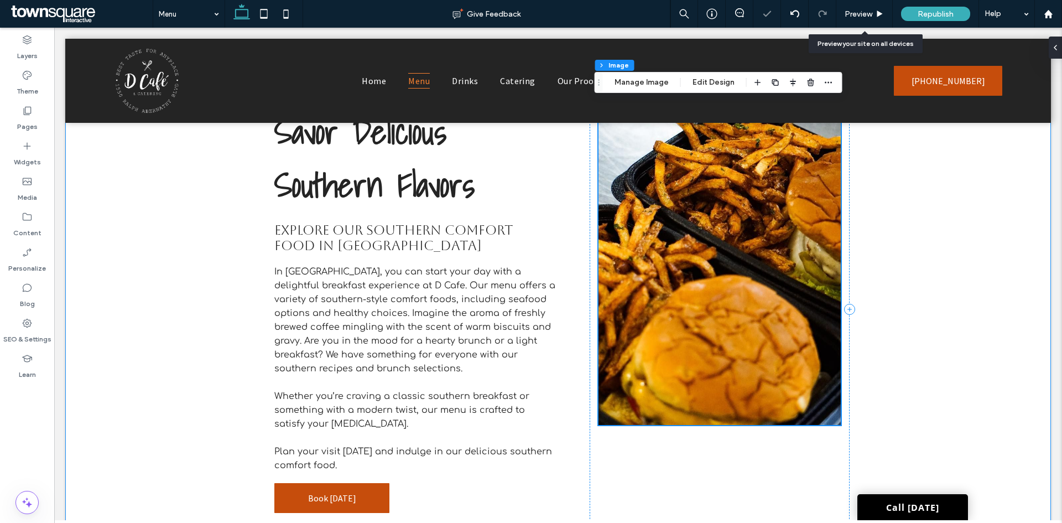
scroll to position [0, 0]
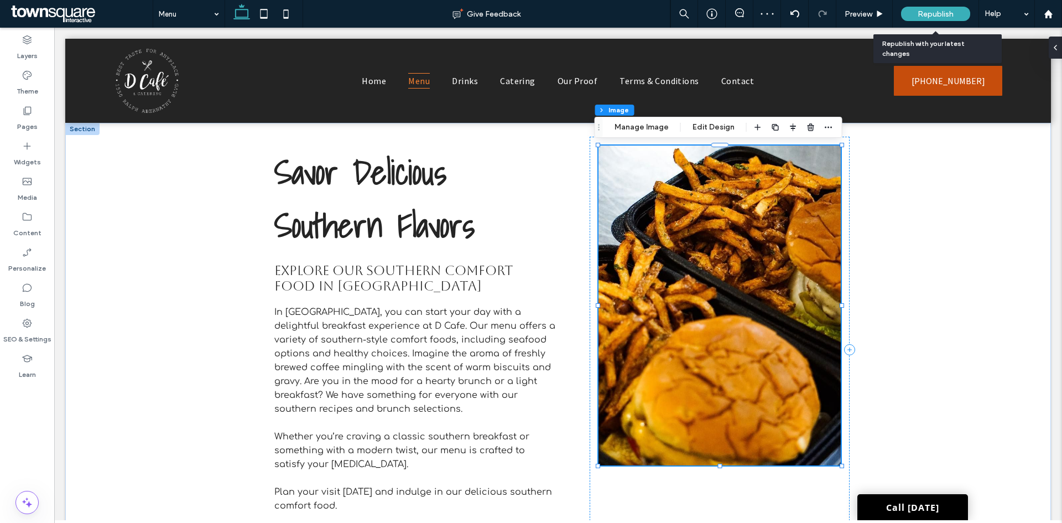
click at [919, 9] on span "Republish" at bounding box center [935, 13] width 36 height 9
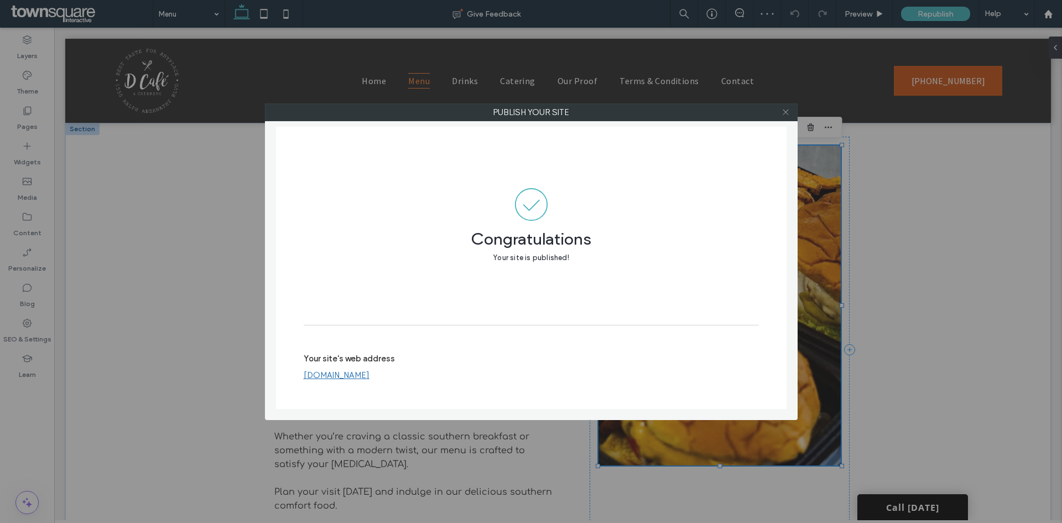
click at [782, 110] on icon at bounding box center [785, 112] width 8 height 8
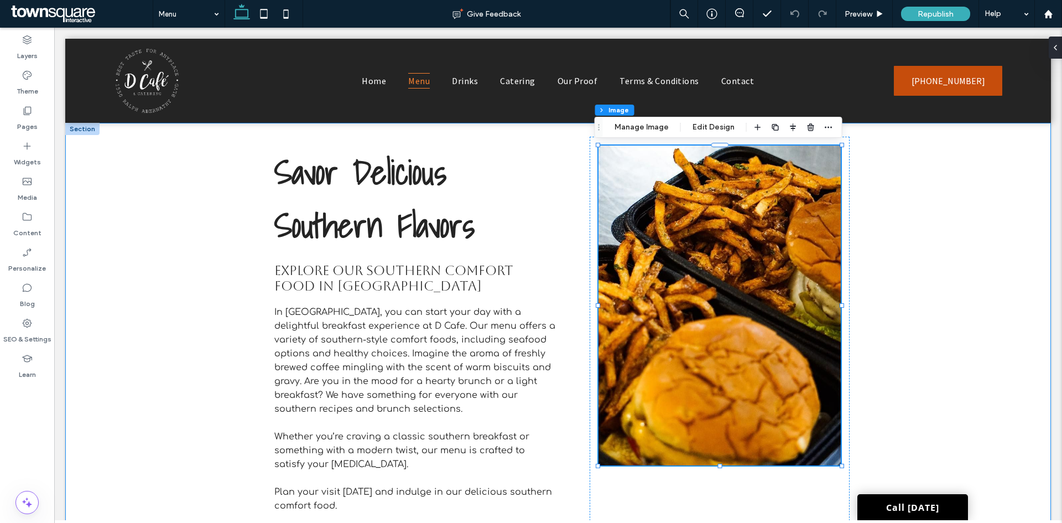
click at [977, 243] on div "Savor Delicious Southern Flavors Explore Our Southern Comfort Food in Atlanta I…" at bounding box center [557, 349] width 985 height 453
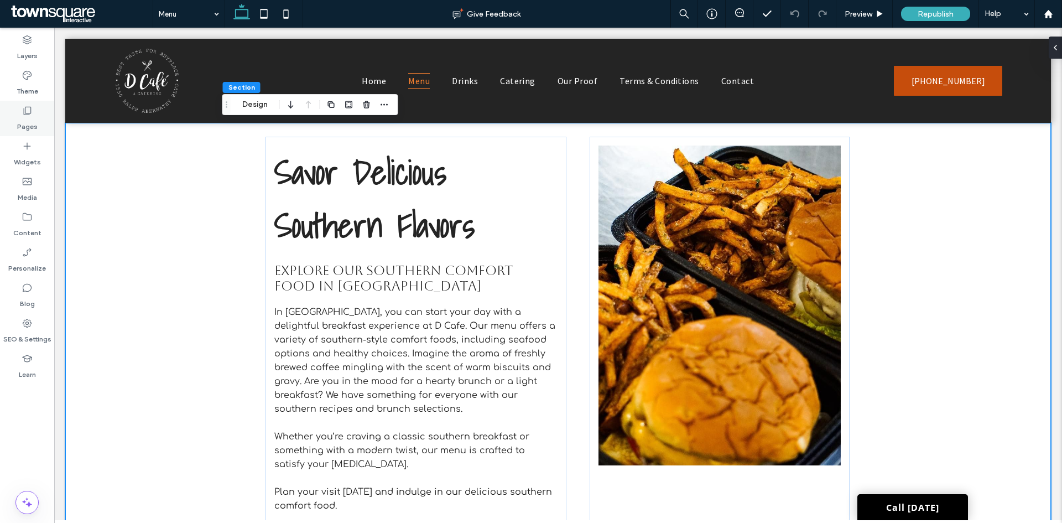
click at [37, 114] on div "Pages" at bounding box center [27, 118] width 54 height 35
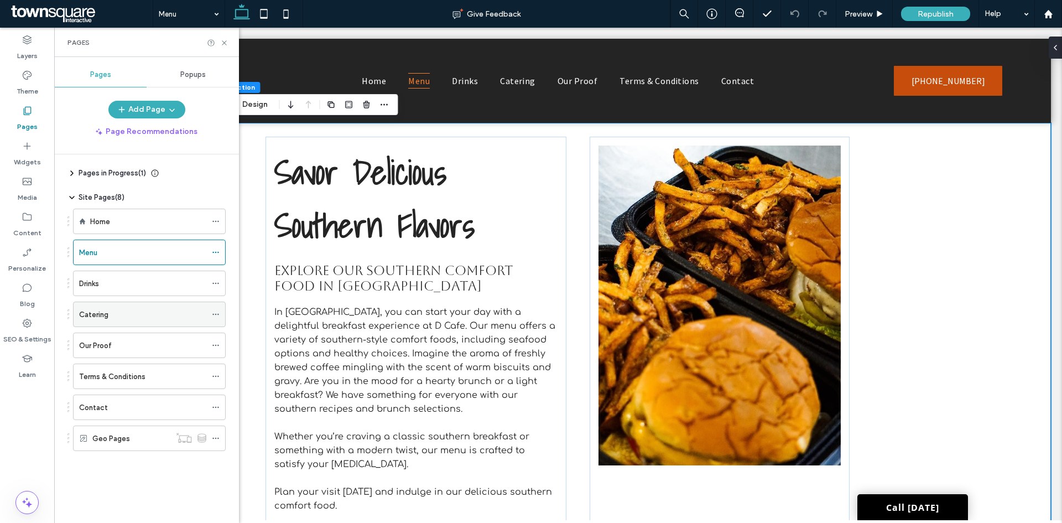
click at [104, 308] on label "Catering" at bounding box center [93, 314] width 29 height 19
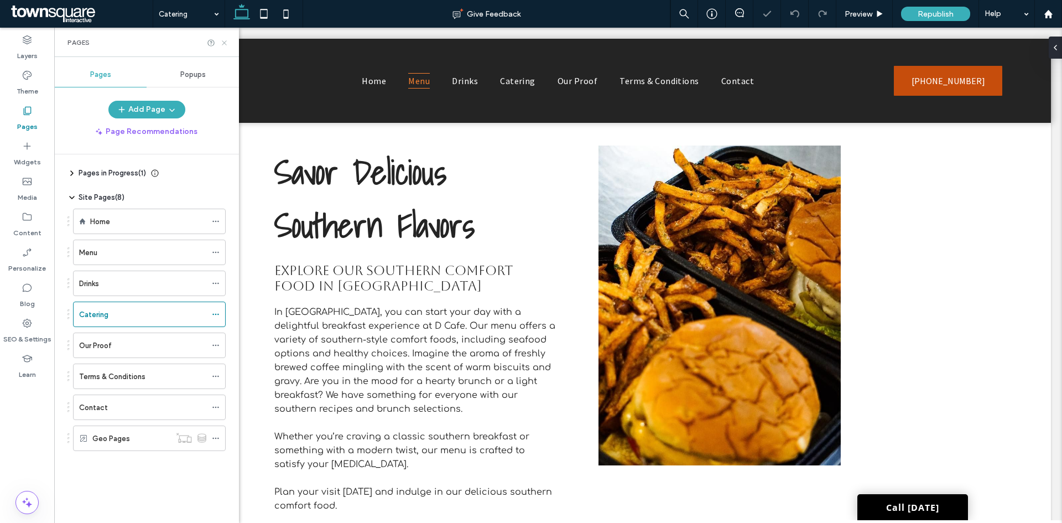
click at [227, 44] on icon at bounding box center [224, 43] width 8 height 8
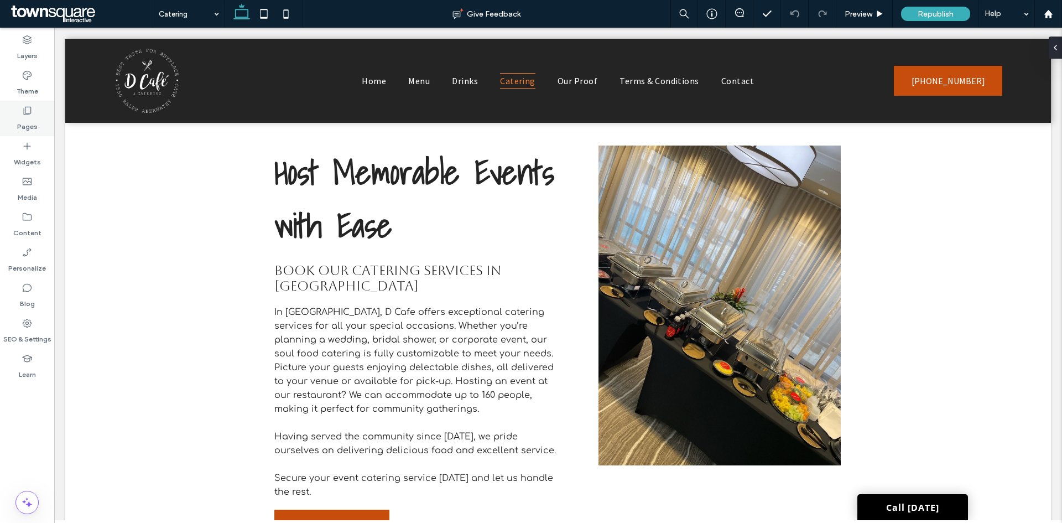
click at [23, 123] on label "Pages" at bounding box center [27, 123] width 20 height 15
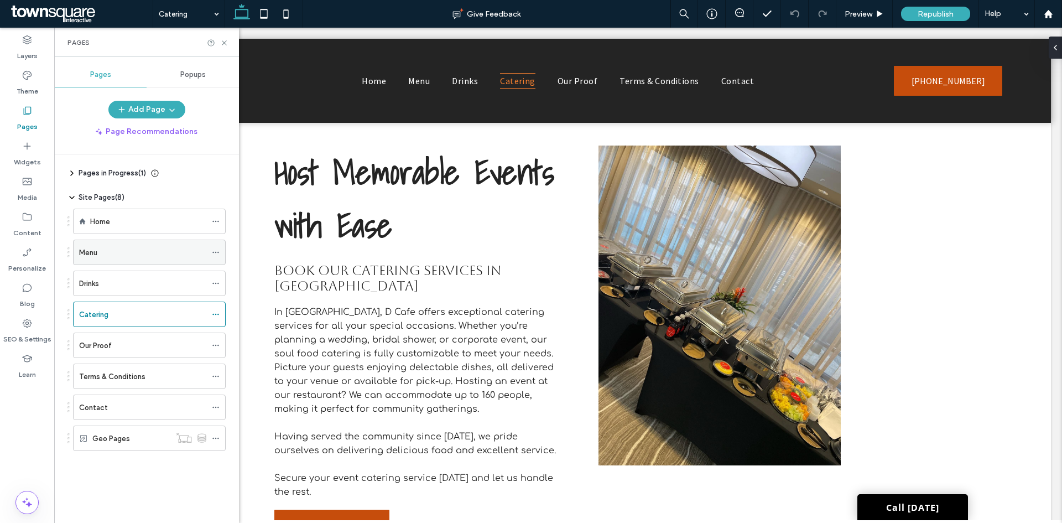
click at [113, 254] on div "Menu" at bounding box center [142, 253] width 127 height 12
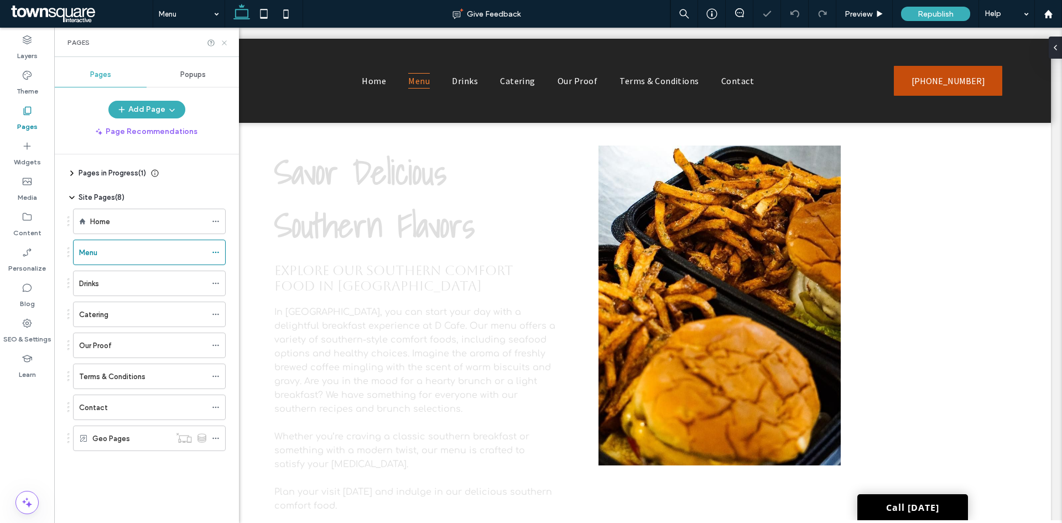
click at [226, 43] on icon at bounding box center [224, 43] width 8 height 8
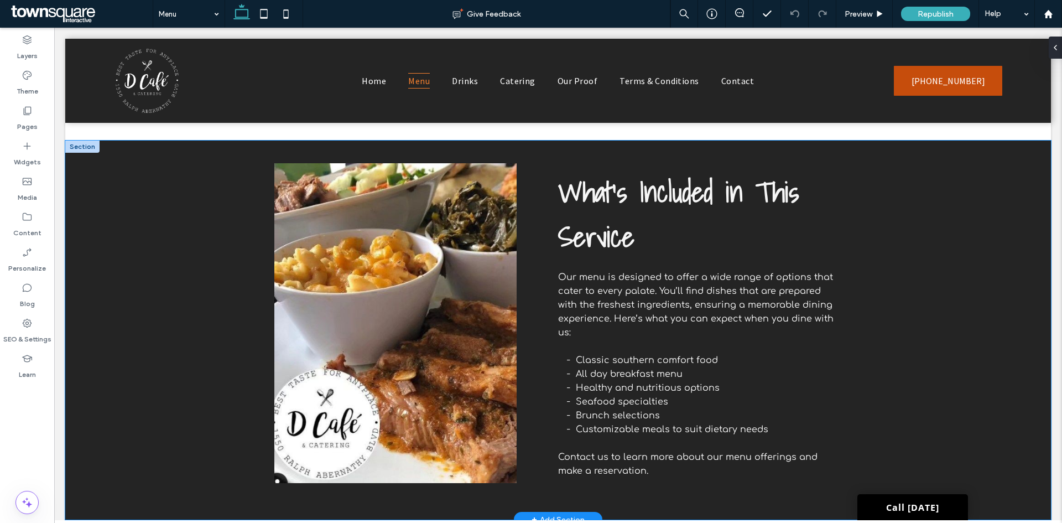
scroll to position [498, 0]
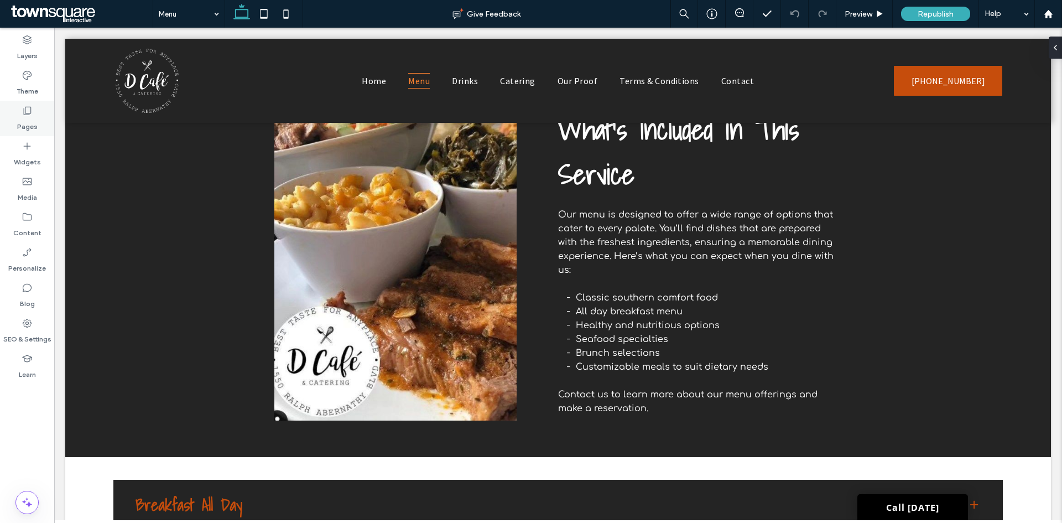
click at [27, 123] on label "Pages" at bounding box center [27, 123] width 20 height 15
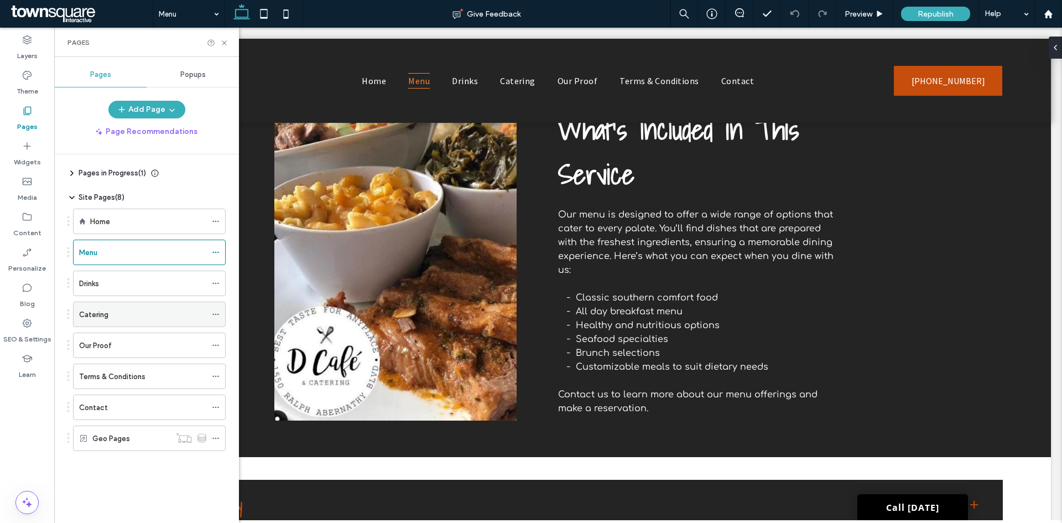
click at [110, 323] on div "Catering" at bounding box center [142, 314] width 127 height 24
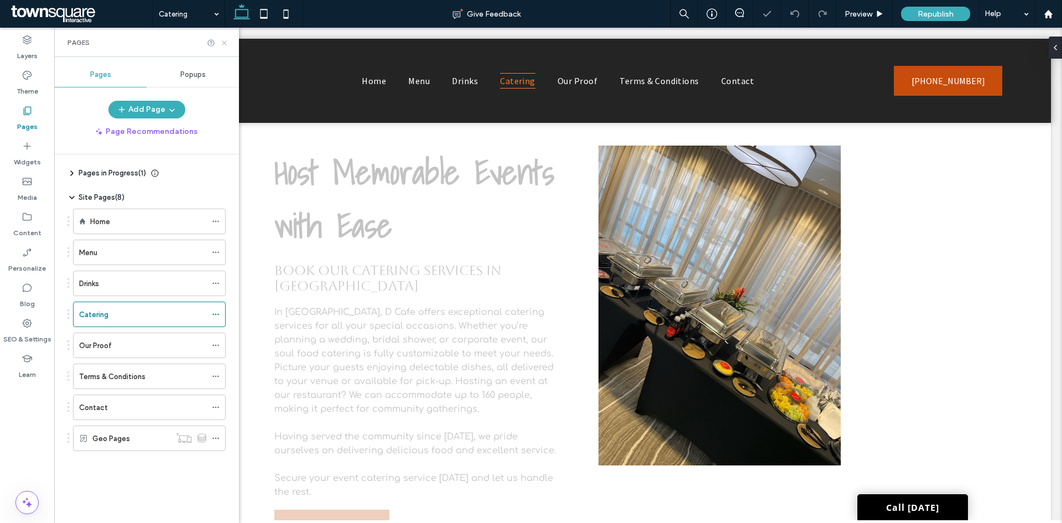
click at [226, 39] on icon at bounding box center [224, 43] width 8 height 8
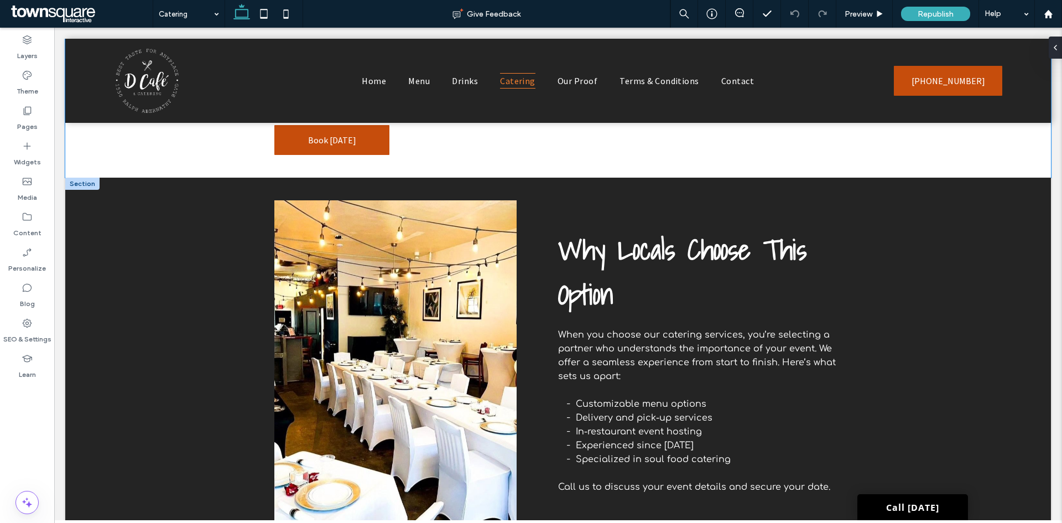
scroll to position [387, 0]
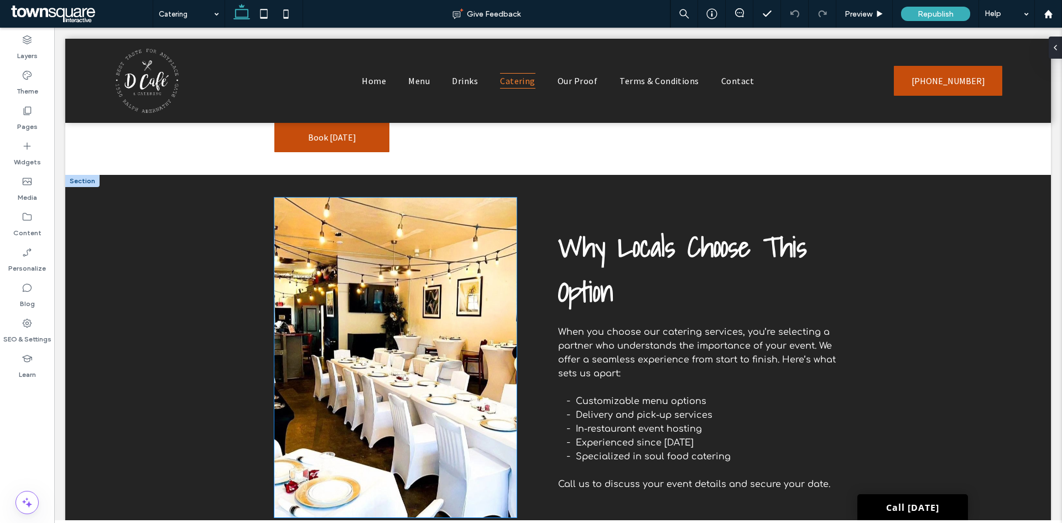
click at [369, 348] on img at bounding box center [395, 357] width 242 height 320
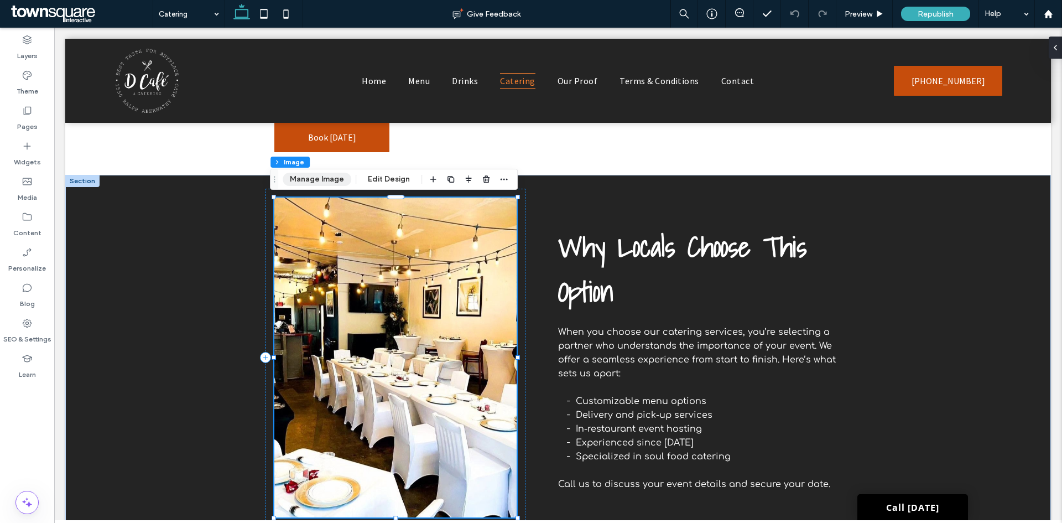
click at [312, 177] on button "Manage Image" at bounding box center [317, 179] width 69 height 13
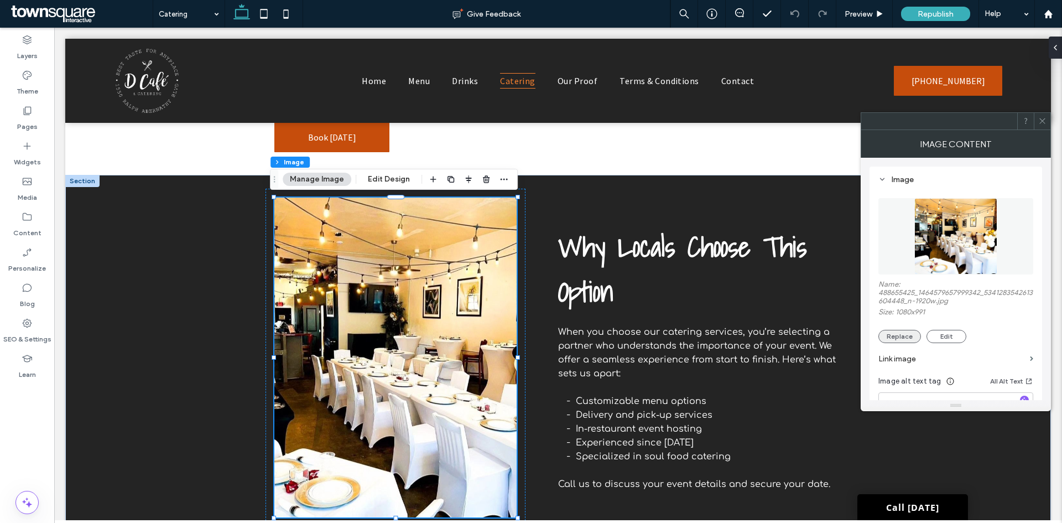
click at [901, 331] on button "Replace" at bounding box center [899, 336] width 43 height 13
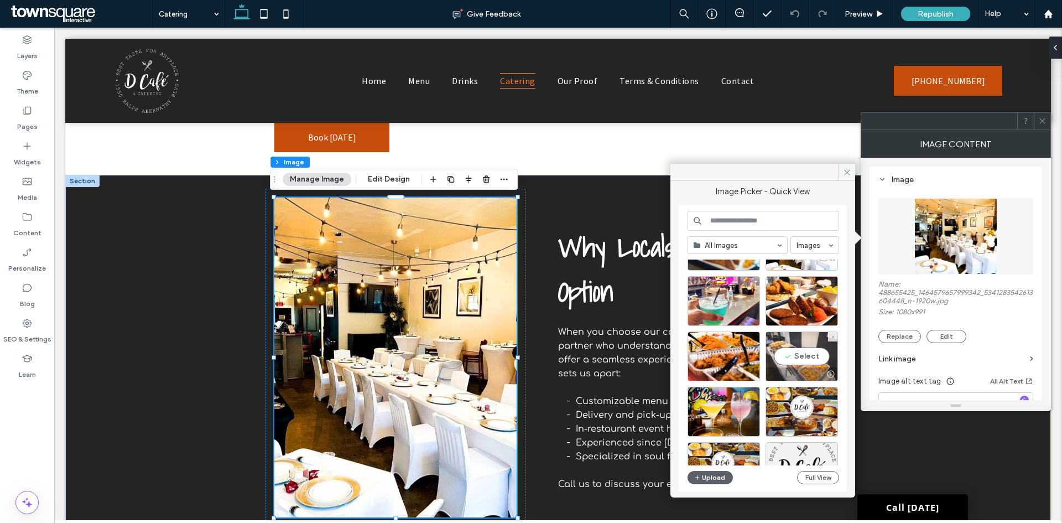
click at [797, 362] on div "Select" at bounding box center [801, 356] width 72 height 50
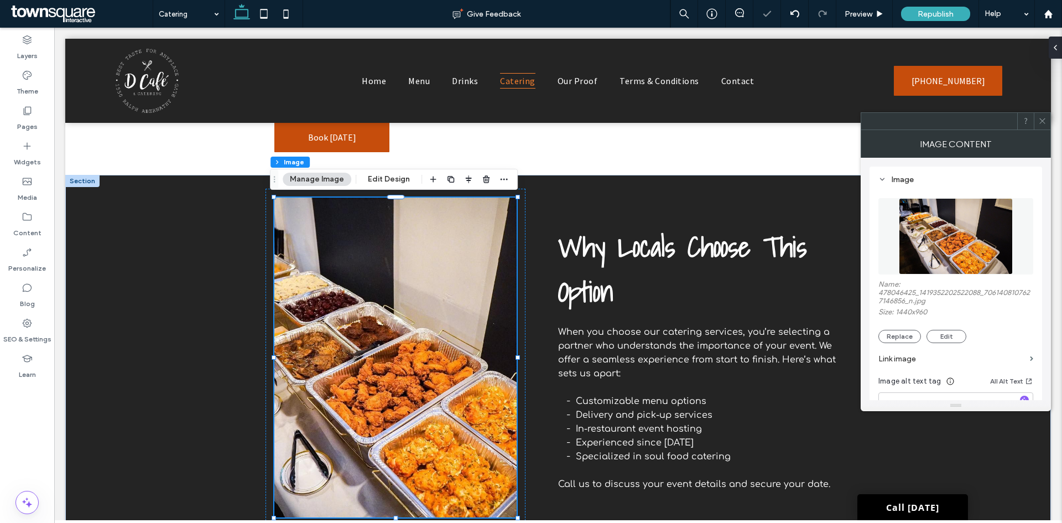
click at [1046, 119] on icon at bounding box center [1042, 121] width 8 height 8
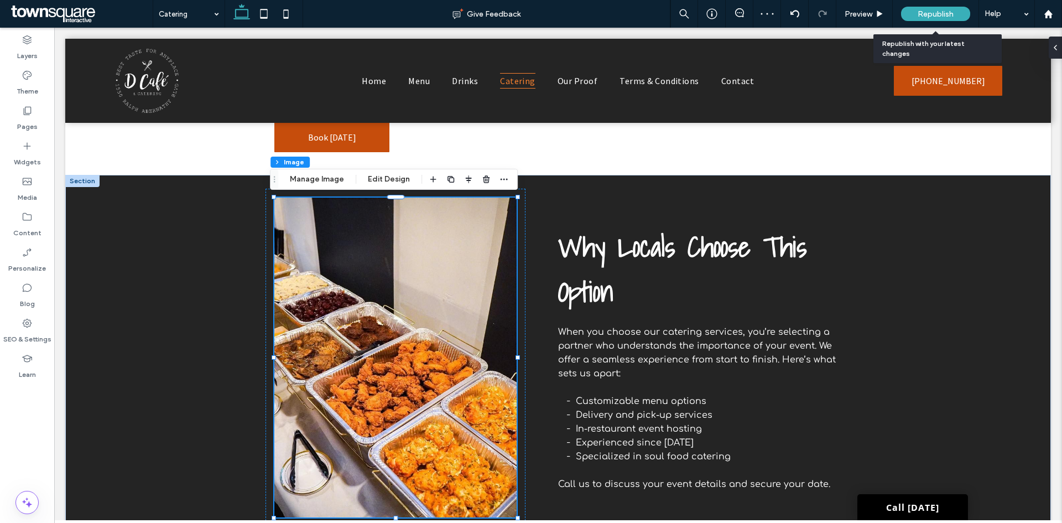
click at [919, 17] on span "Republish" at bounding box center [935, 13] width 36 height 9
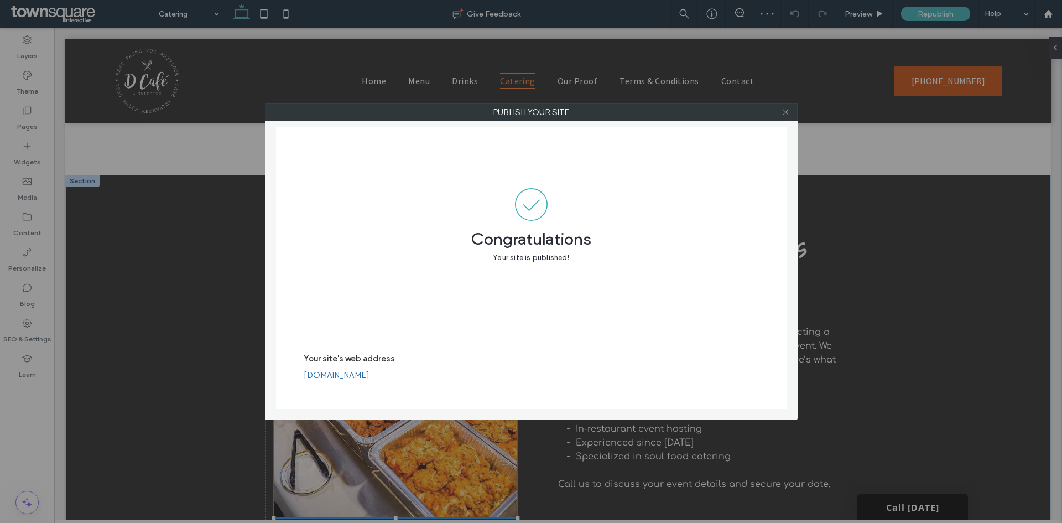
click at [789, 108] on icon at bounding box center [785, 112] width 8 height 8
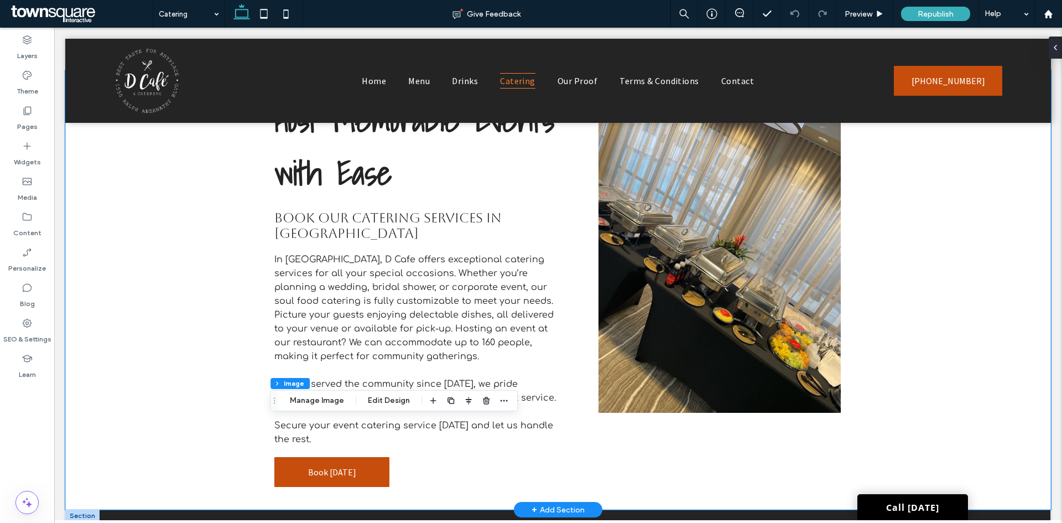
scroll to position [0, 0]
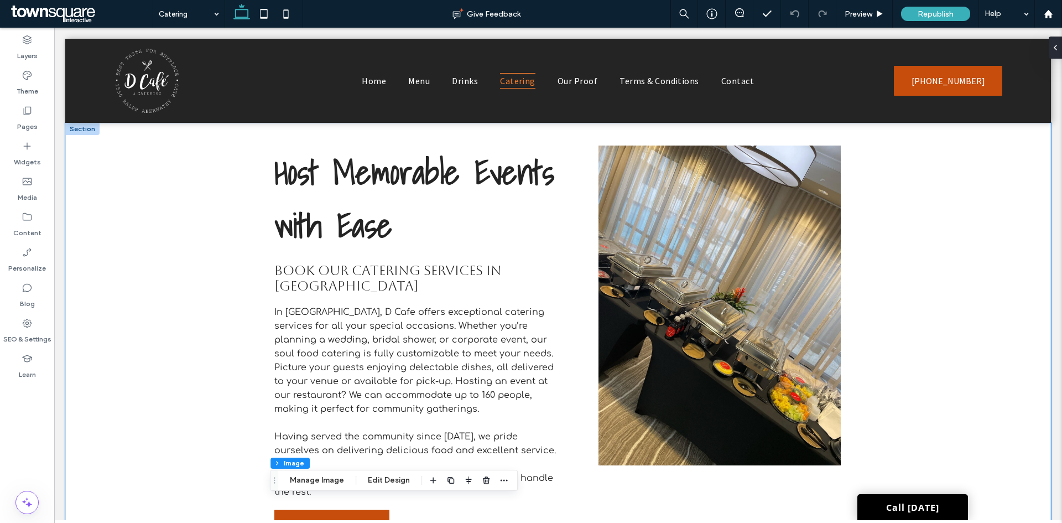
click at [953, 290] on div "Host Memorable Events with Ease Book Our Catering Services in Atlanta In Atlant…" at bounding box center [557, 342] width 985 height 439
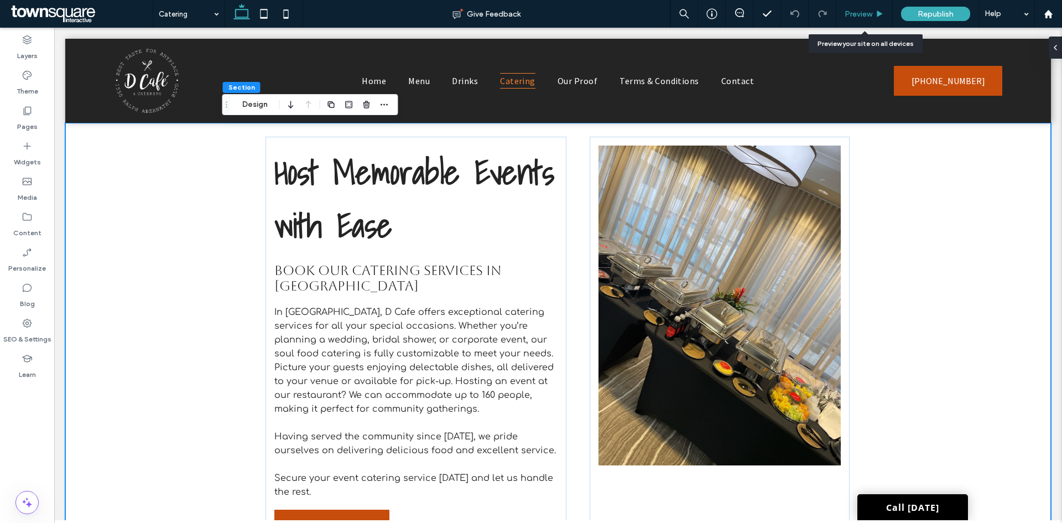
click at [870, 17] on span "Preview" at bounding box center [858, 13] width 28 height 9
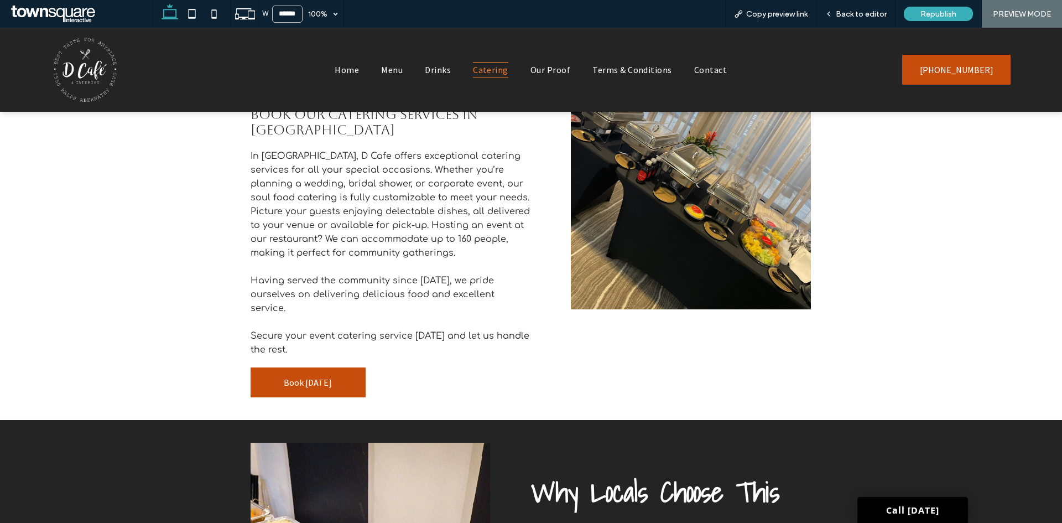
scroll to position [221, 0]
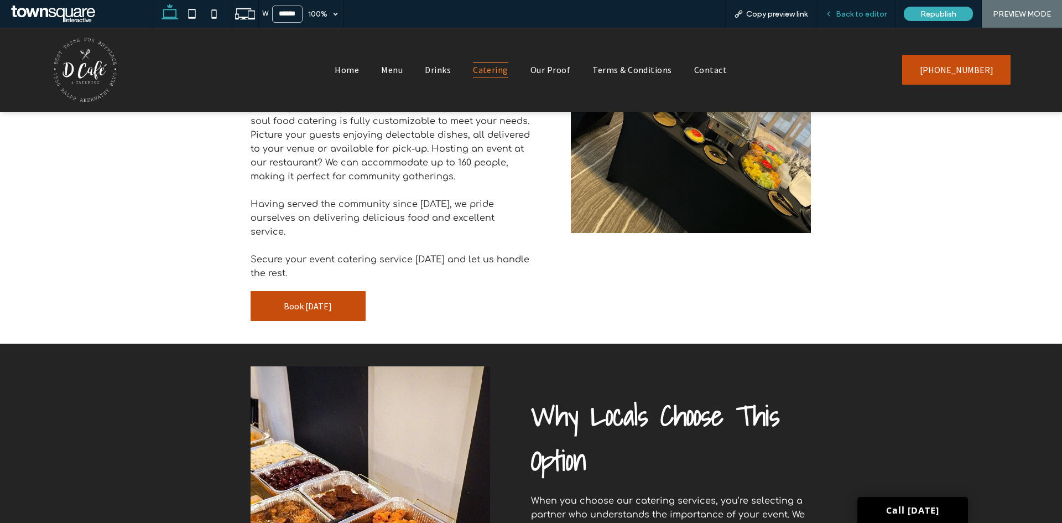
drag, startPoint x: 850, startPoint y: 11, endPoint x: 739, endPoint y: 49, distance: 117.0
click at [850, 11] on span "Back to editor" at bounding box center [861, 13] width 51 height 9
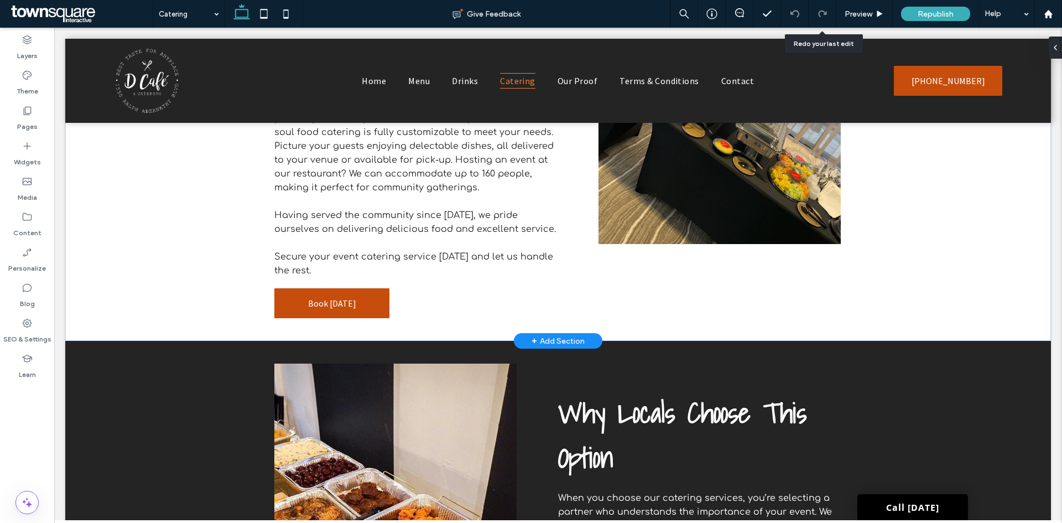
click at [550, 335] on div "+ Add Section" at bounding box center [557, 341] width 53 height 12
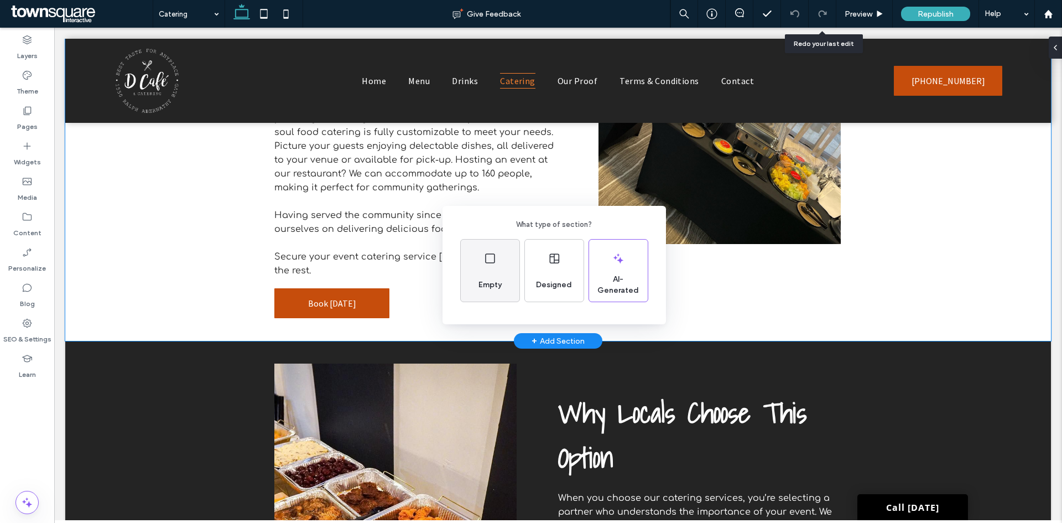
click at [497, 262] on div "Empty" at bounding box center [490, 270] width 59 height 62
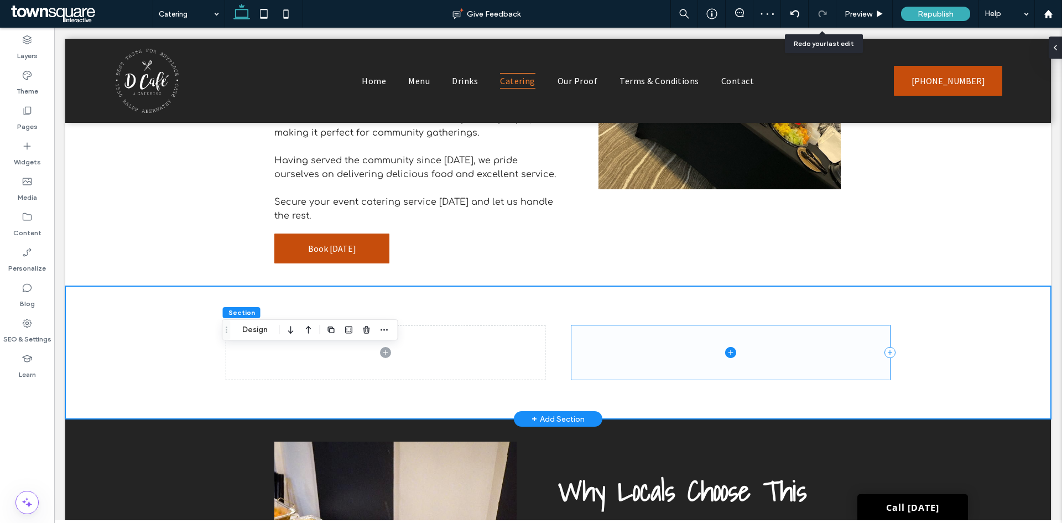
scroll to position [277, 0]
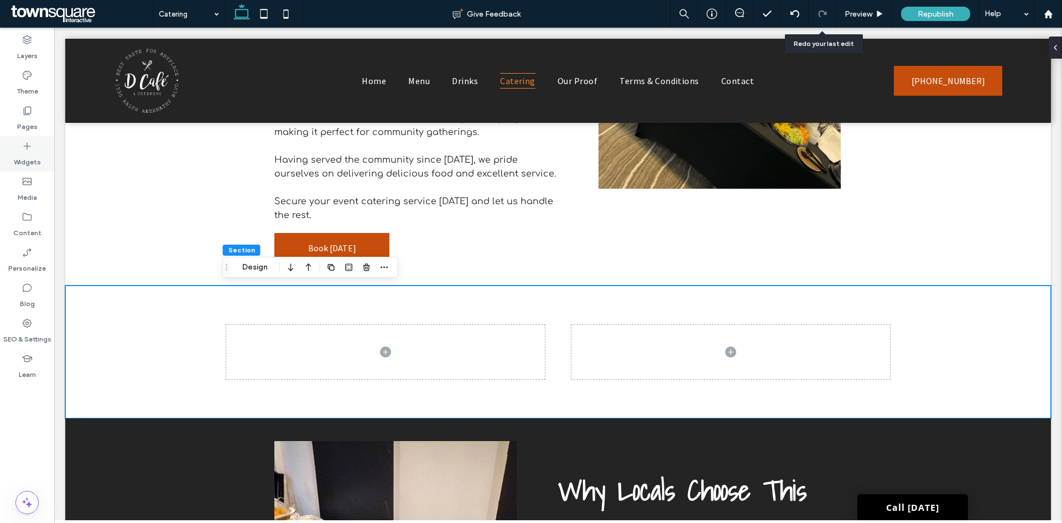
click at [23, 150] on icon at bounding box center [27, 145] width 11 height 11
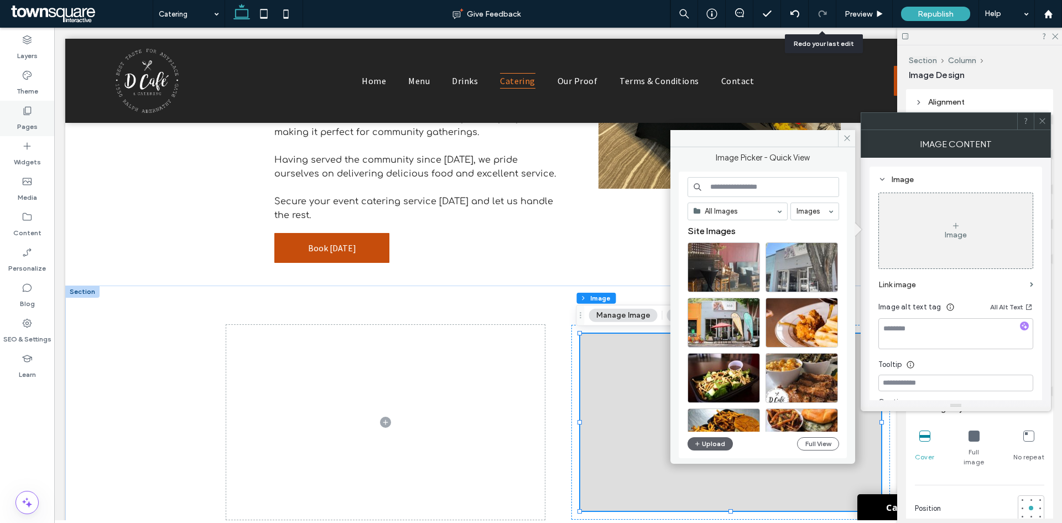
click at [18, 122] on label "Pages" at bounding box center [27, 123] width 20 height 15
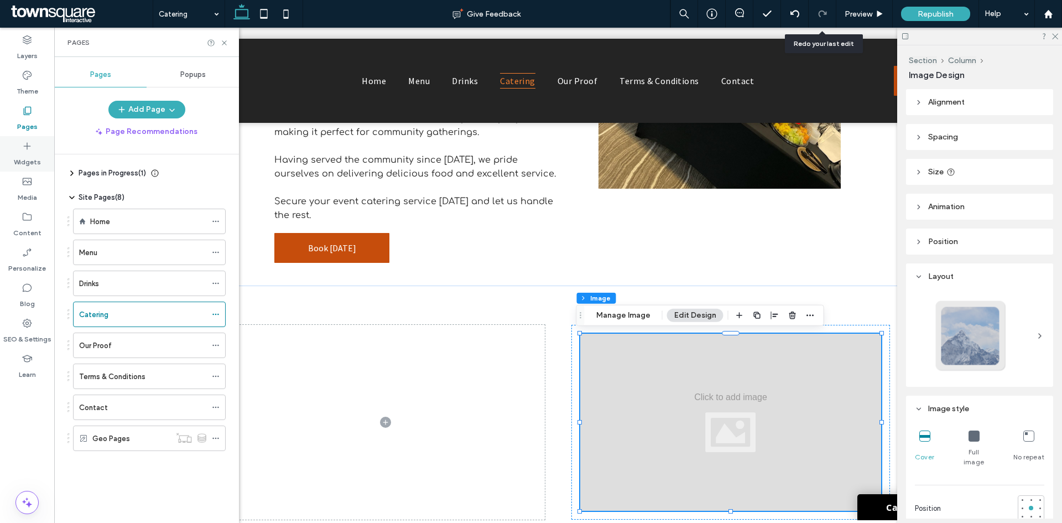
click at [39, 149] on div "Widgets" at bounding box center [27, 153] width 54 height 35
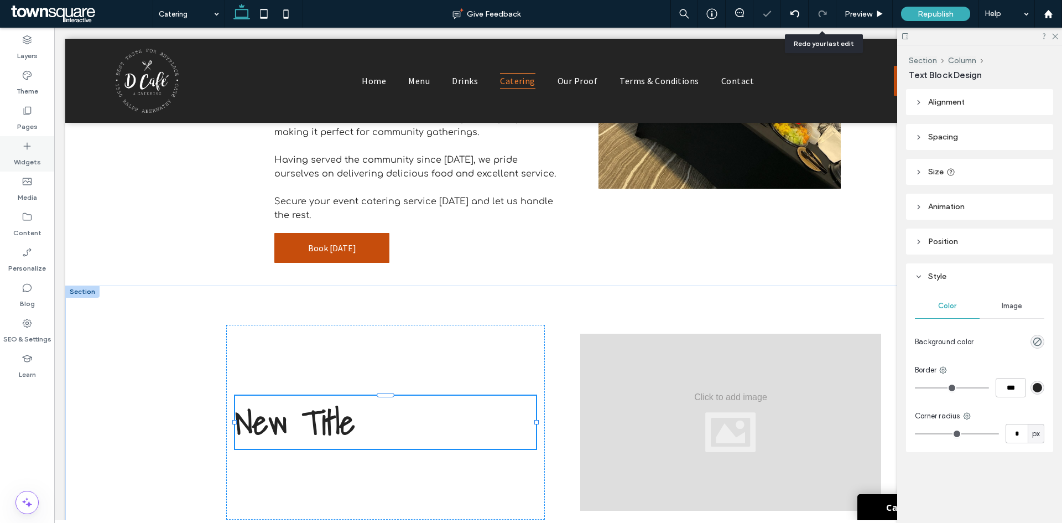
click at [28, 143] on icon at bounding box center [27, 145] width 11 height 11
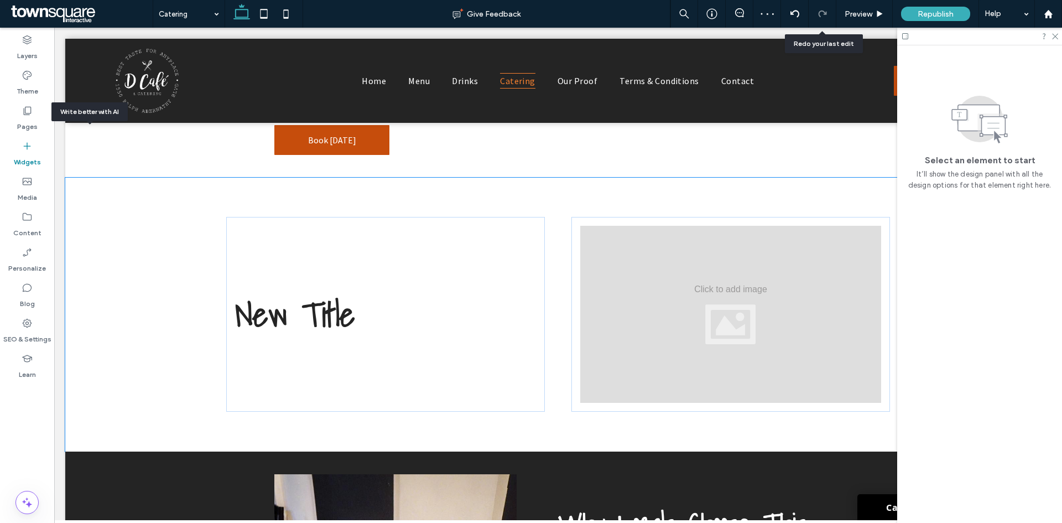
scroll to position [393, 0]
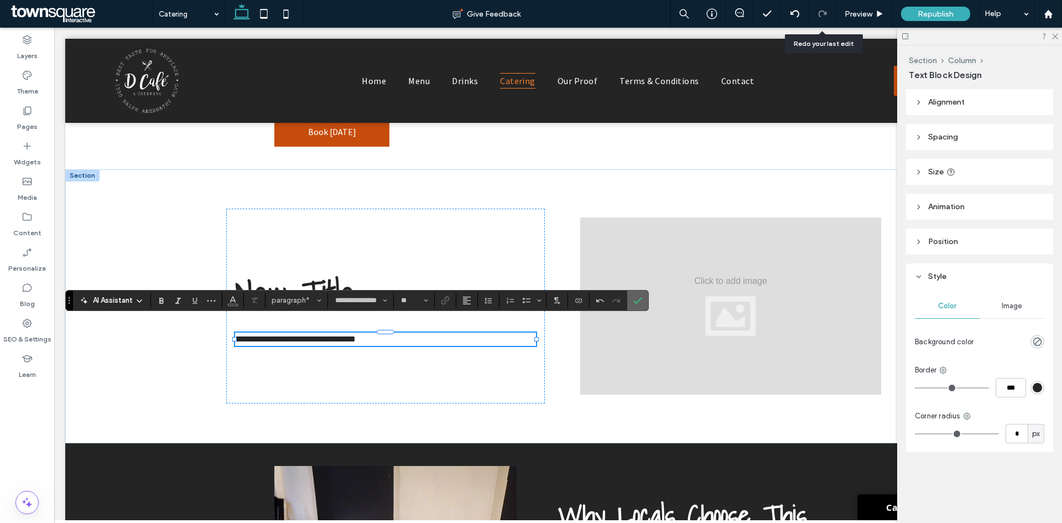
click at [629, 305] on label "Confirm" at bounding box center [637, 300] width 17 height 20
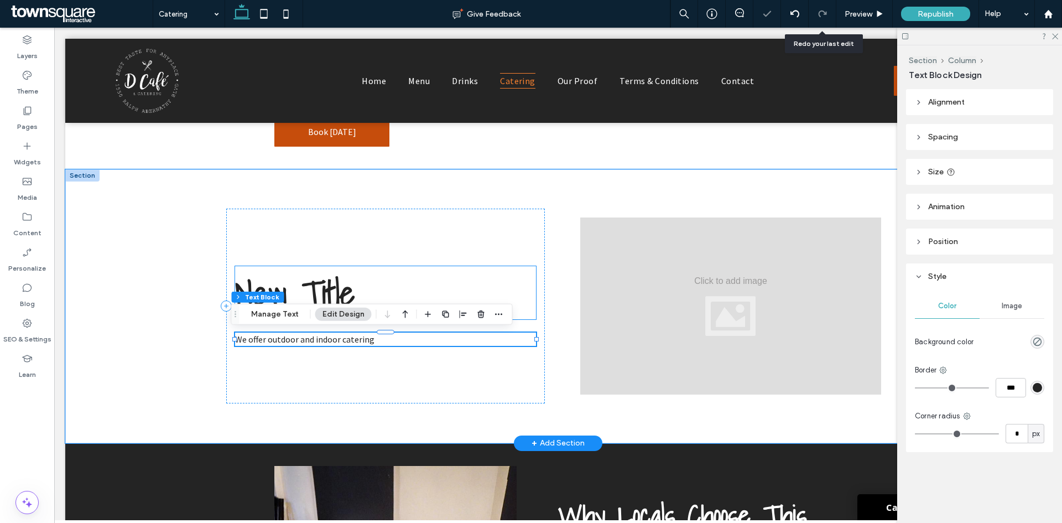
click at [400, 290] on h1 "New Title" at bounding box center [385, 292] width 301 height 53
click at [400, 290] on div "New Title" at bounding box center [385, 292] width 301 height 53
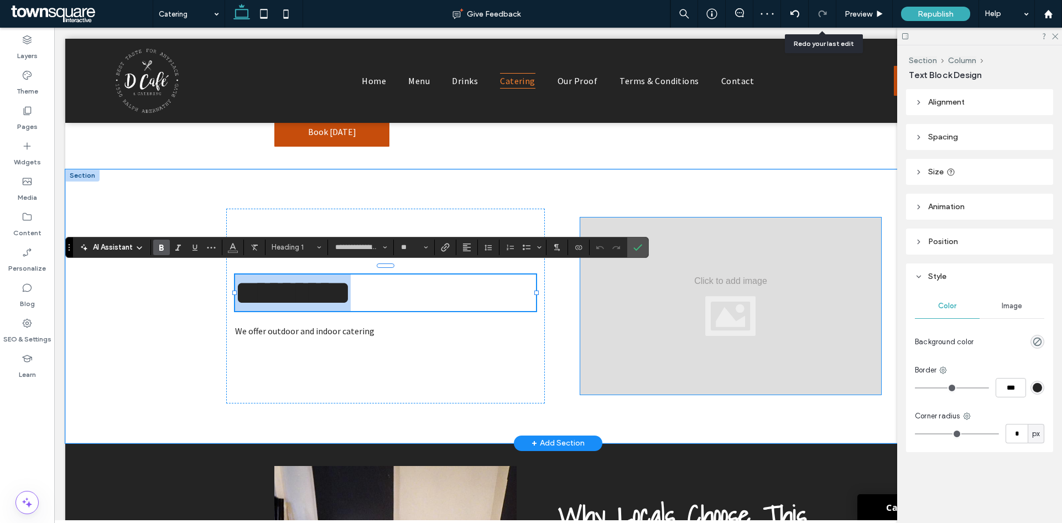
click at [626, 298] on div at bounding box center [730, 305] width 301 height 177
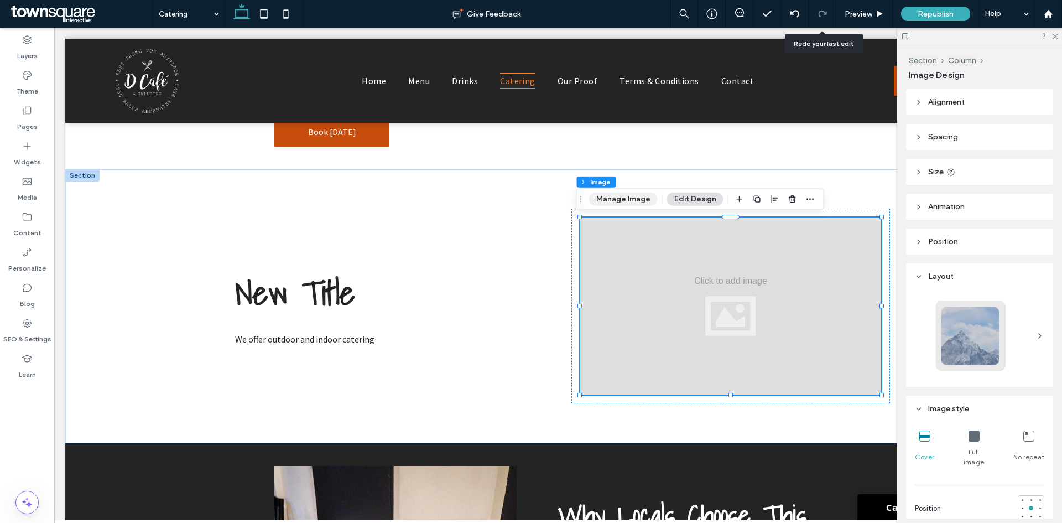
click at [638, 201] on button "Manage Image" at bounding box center [623, 198] width 69 height 13
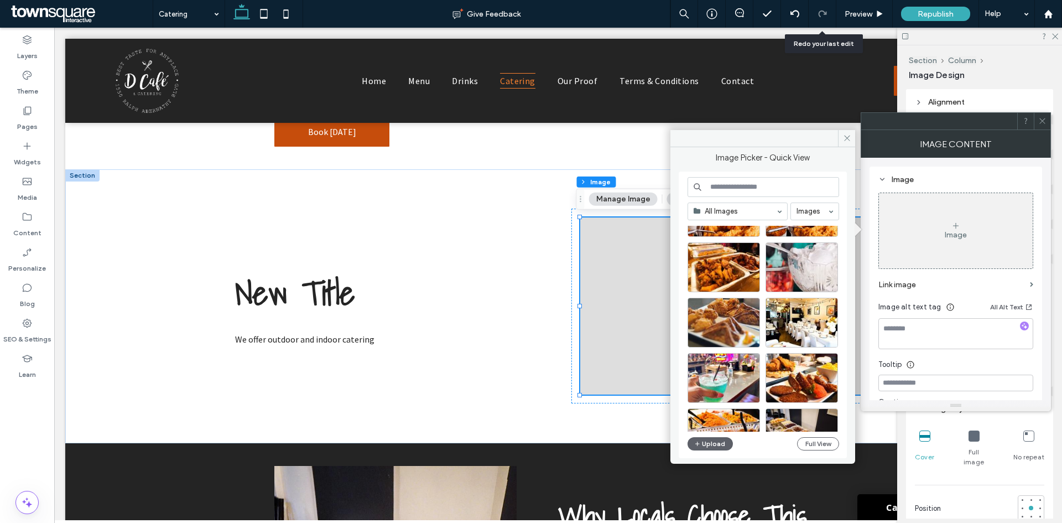
scroll to position [332, 0]
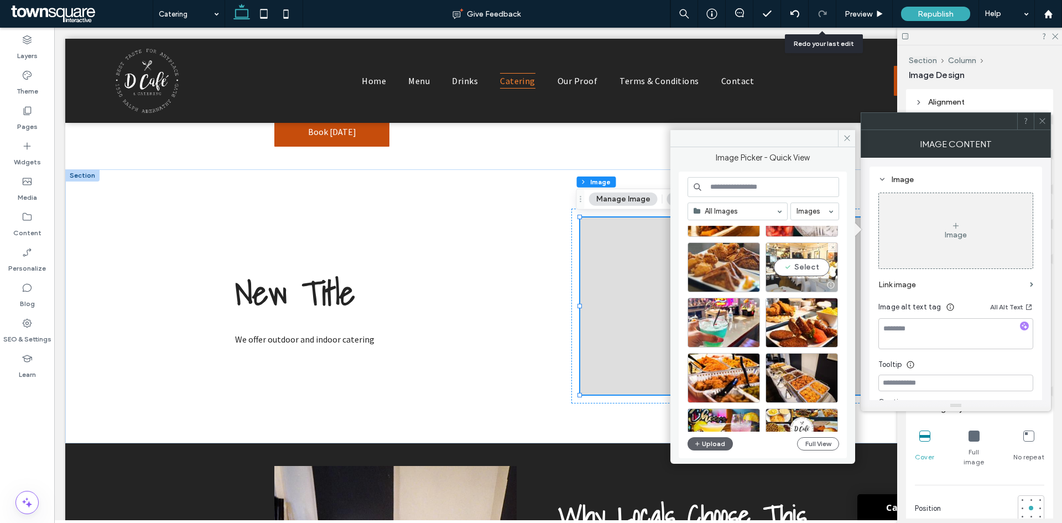
click at [790, 272] on div "Select" at bounding box center [801, 267] width 72 height 50
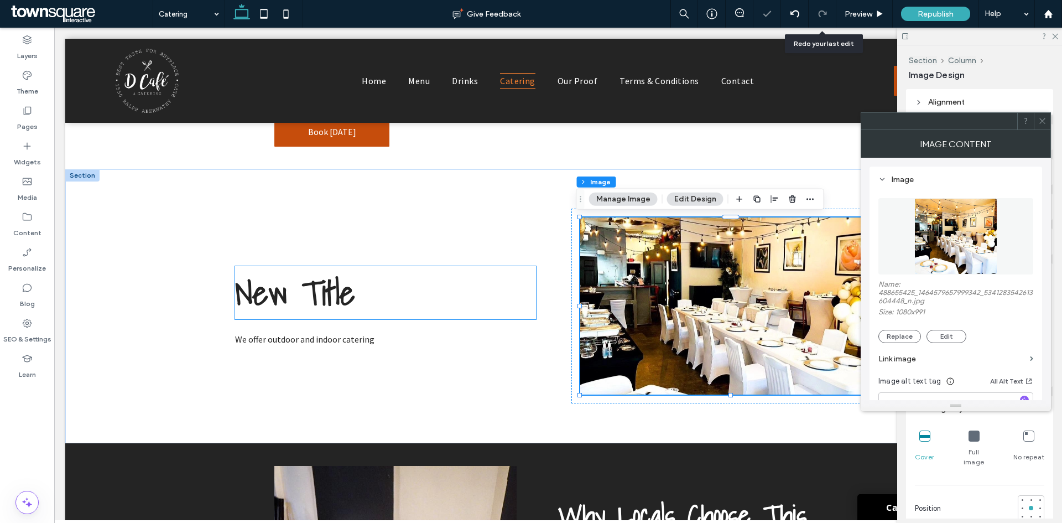
click at [358, 291] on h1 "New Title" at bounding box center [385, 292] width 301 height 53
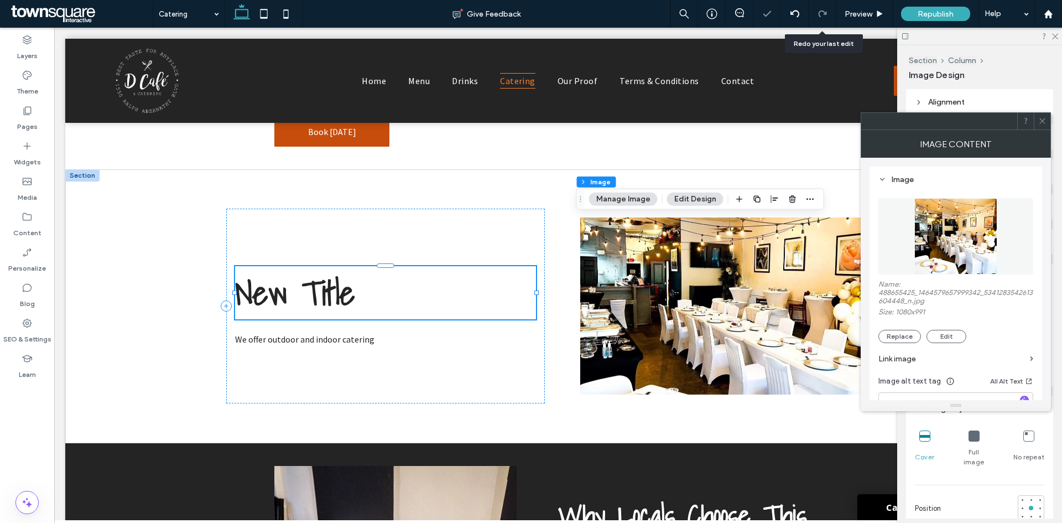
click at [358, 291] on div "New Title" at bounding box center [385, 292] width 301 height 53
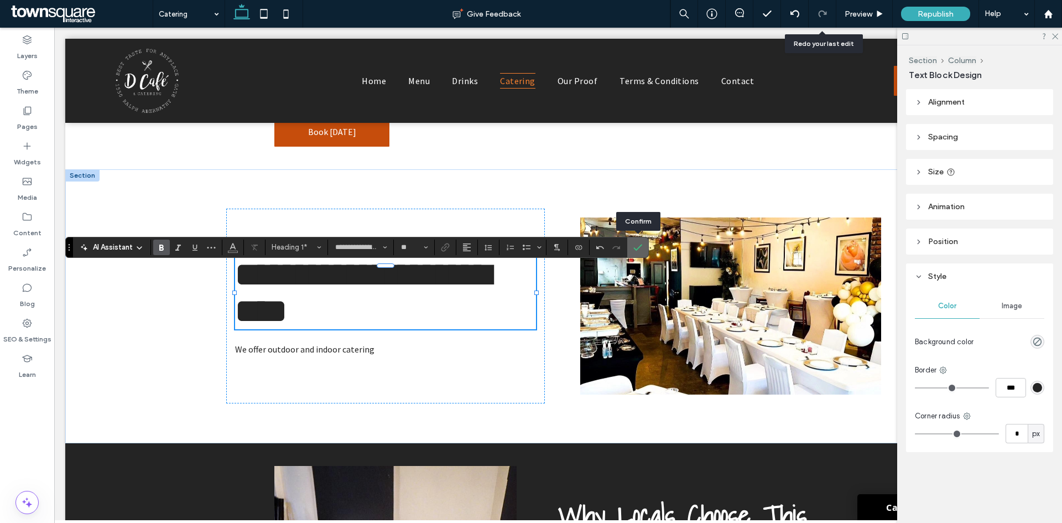
click at [635, 251] on icon "Confirm" at bounding box center [637, 247] width 9 height 9
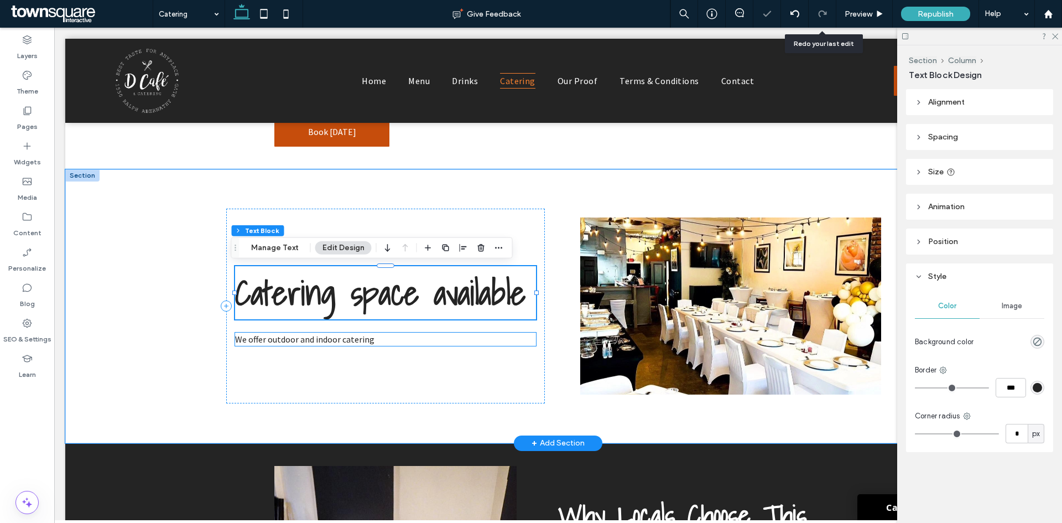
click at [294, 343] on span "We offer outdoor and indoor catering" at bounding box center [304, 338] width 139 height 11
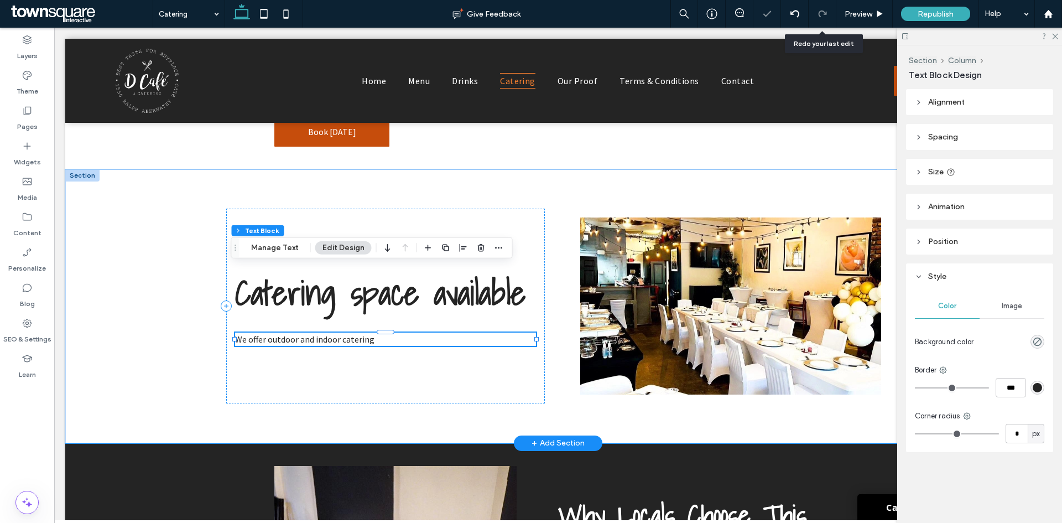
click at [294, 343] on div "We offer outdoor and indoor catering" at bounding box center [385, 338] width 301 height 13
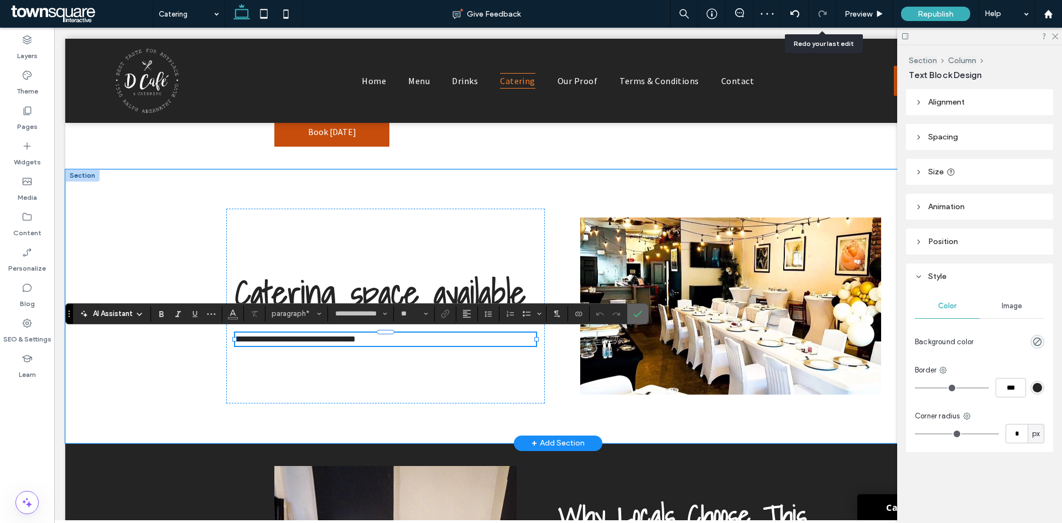
click at [635, 312] on icon "Confirm" at bounding box center [637, 313] width 9 height 9
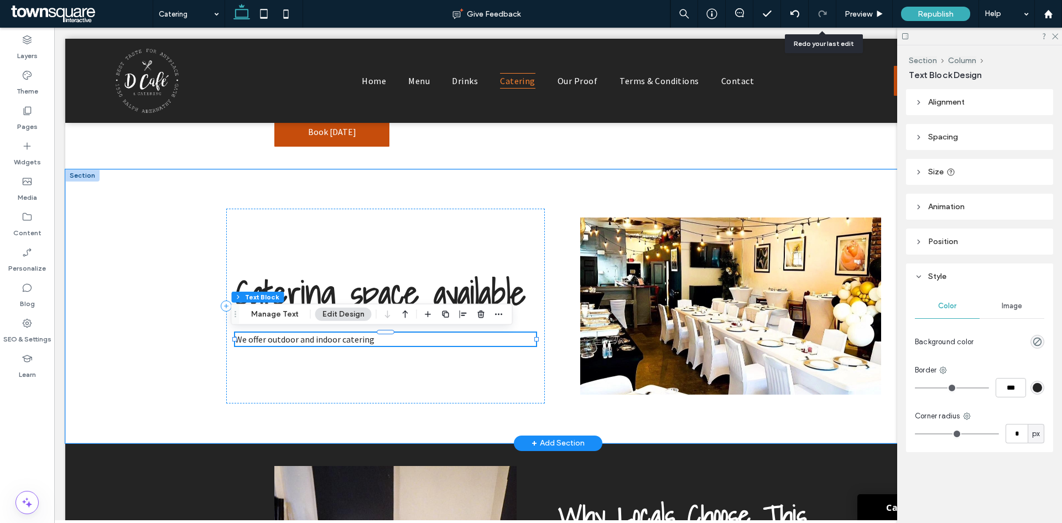
click at [382, 343] on p "We offer outdoor and indoor catering" at bounding box center [385, 338] width 301 height 13
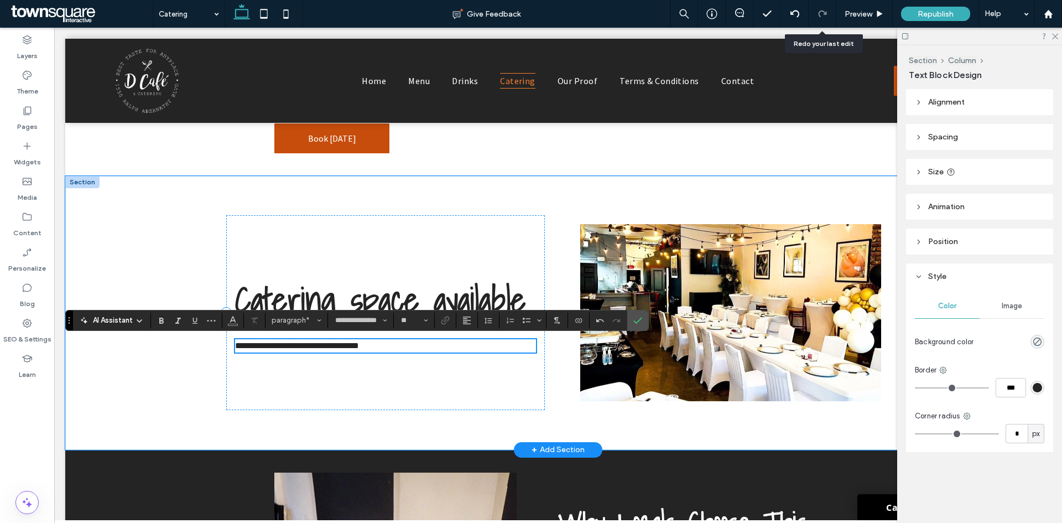
scroll to position [393, 0]
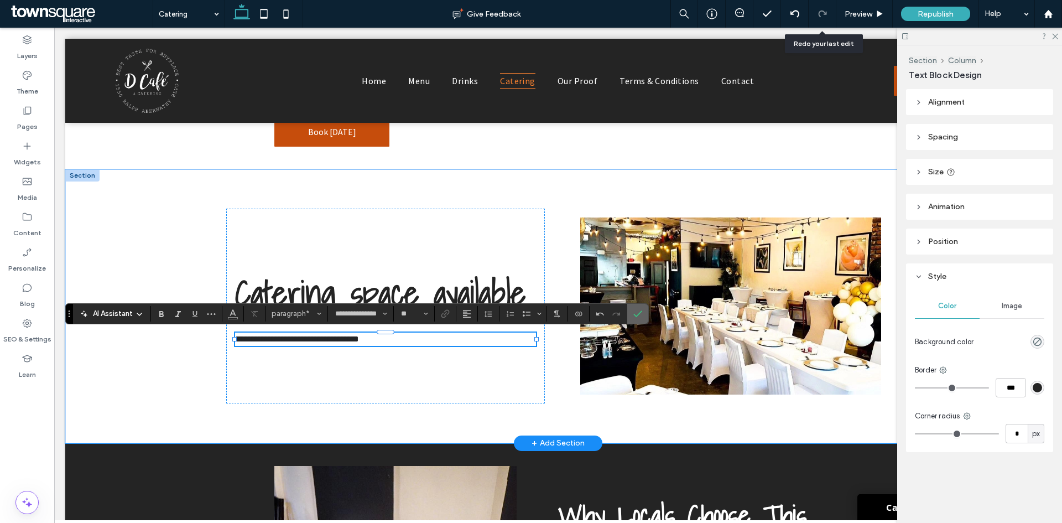
click at [638, 318] on span "Confirm" at bounding box center [635, 314] width 5 height 20
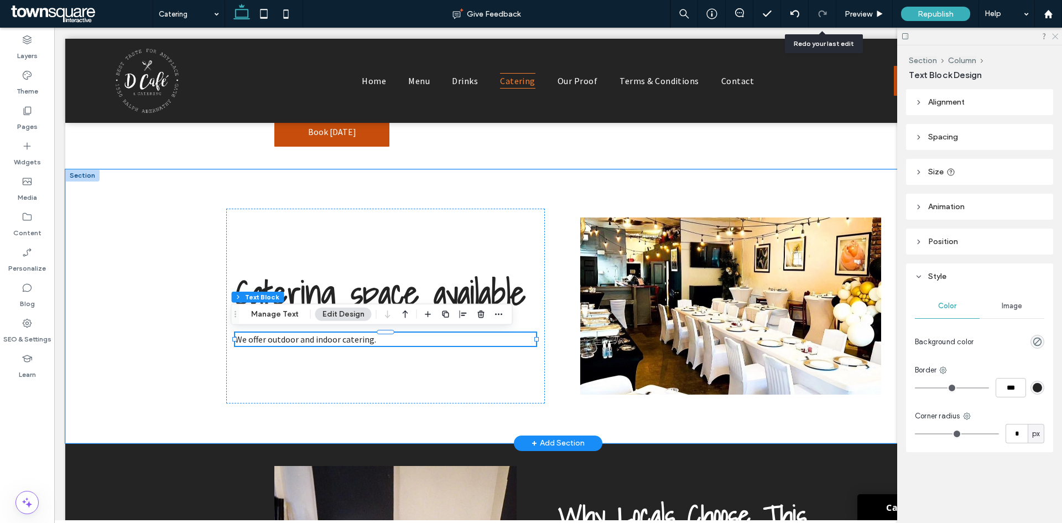
click at [1052, 37] on icon at bounding box center [1054, 35] width 7 height 7
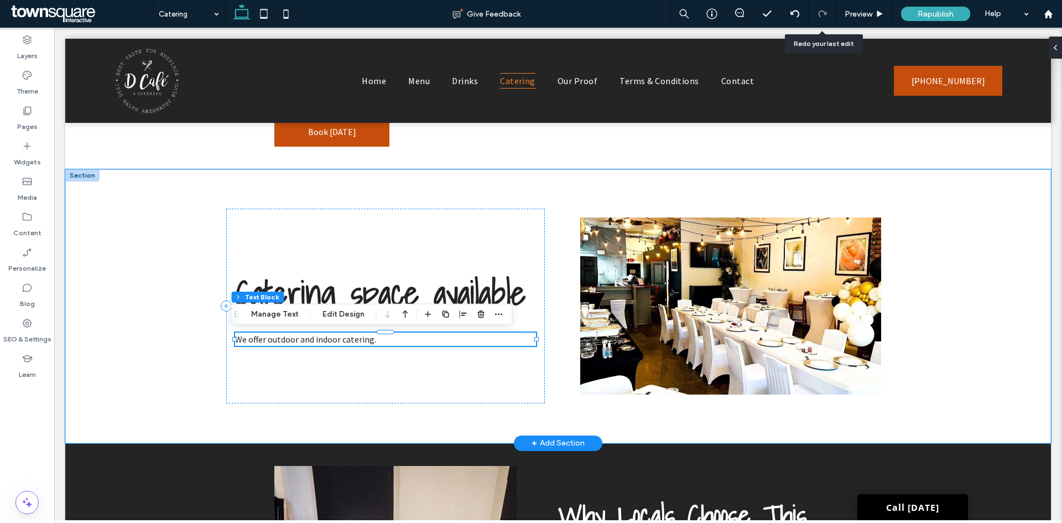
click at [338, 343] on span "We offer outdoor and indoor catering. ﻿" at bounding box center [305, 338] width 141 height 11
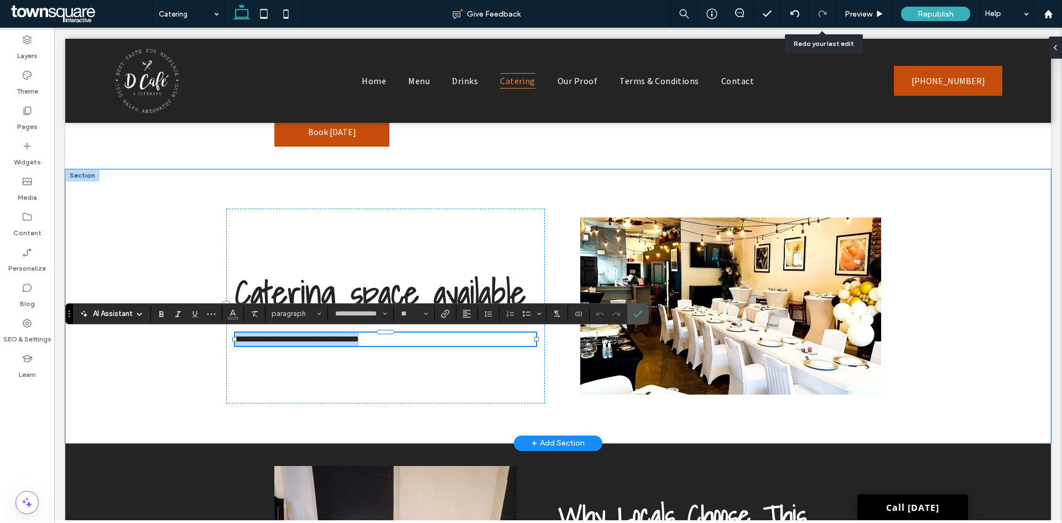
drag, startPoint x: 407, startPoint y: 342, endPoint x: 237, endPoint y: 342, distance: 169.8
click at [231, 345] on div "**********" at bounding box center [558, 306] width 664 height 274
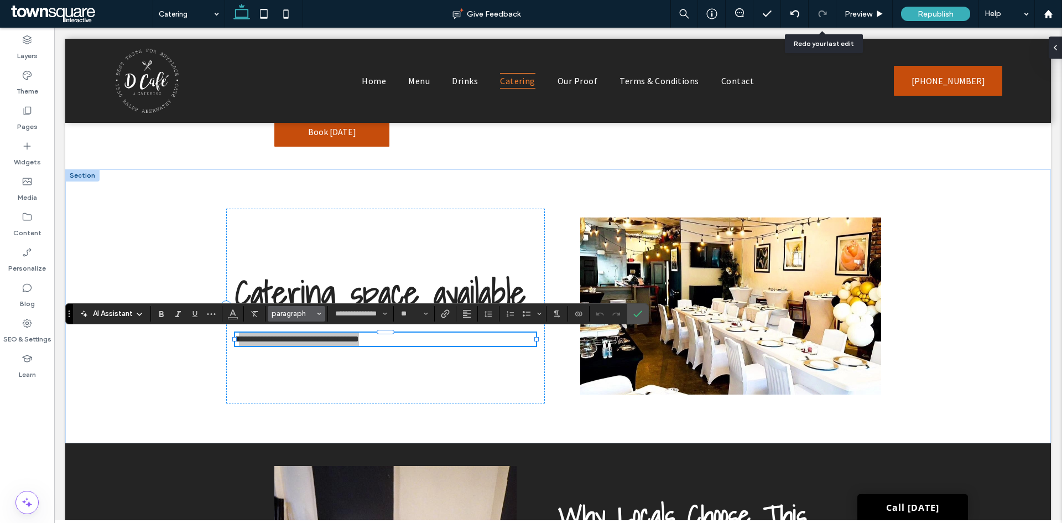
click at [324, 317] on button "paragraph" at bounding box center [297, 313] width 58 height 15
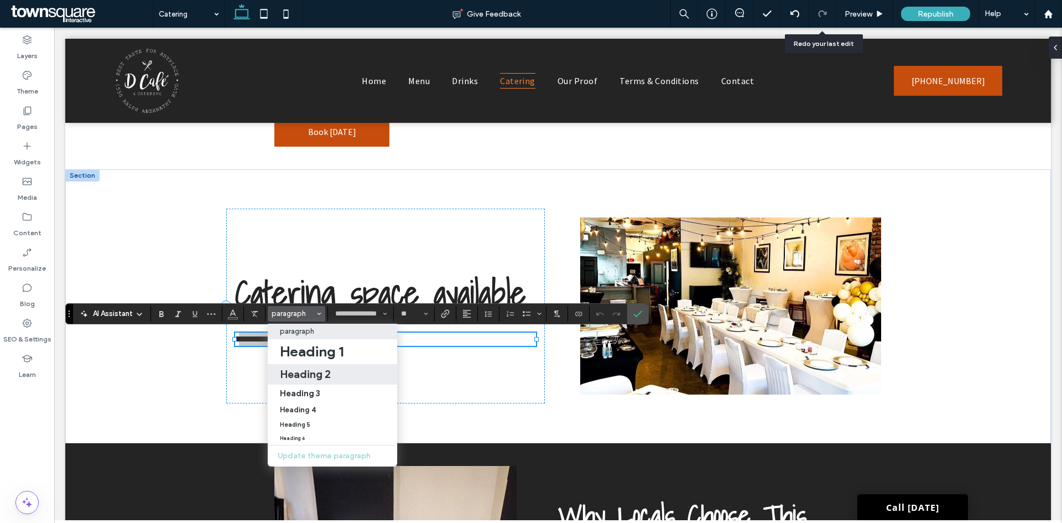
click at [322, 368] on h2 "Heading 2" at bounding box center [305, 373] width 51 height 13
type input "*******"
type input "**"
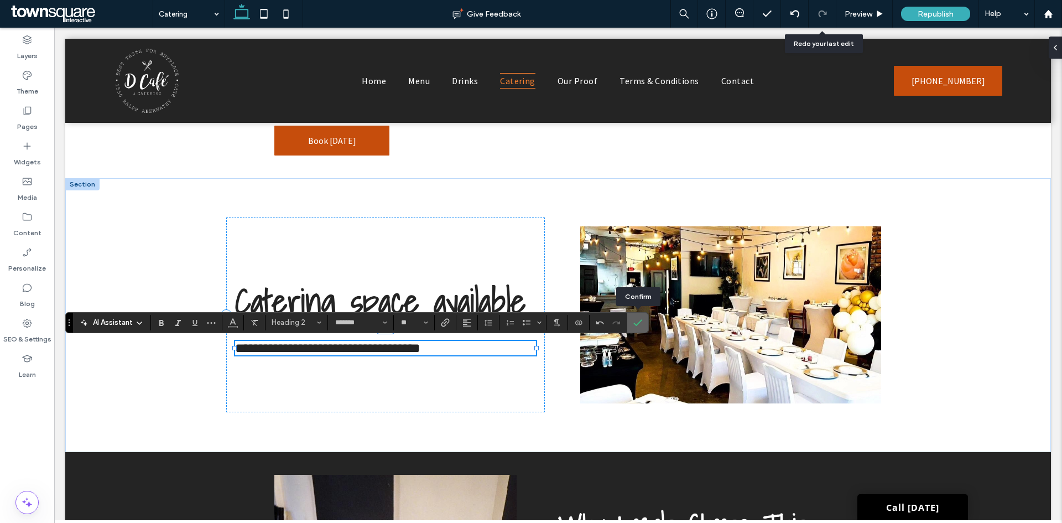
click at [640, 324] on icon "Confirm" at bounding box center [637, 322] width 9 height 9
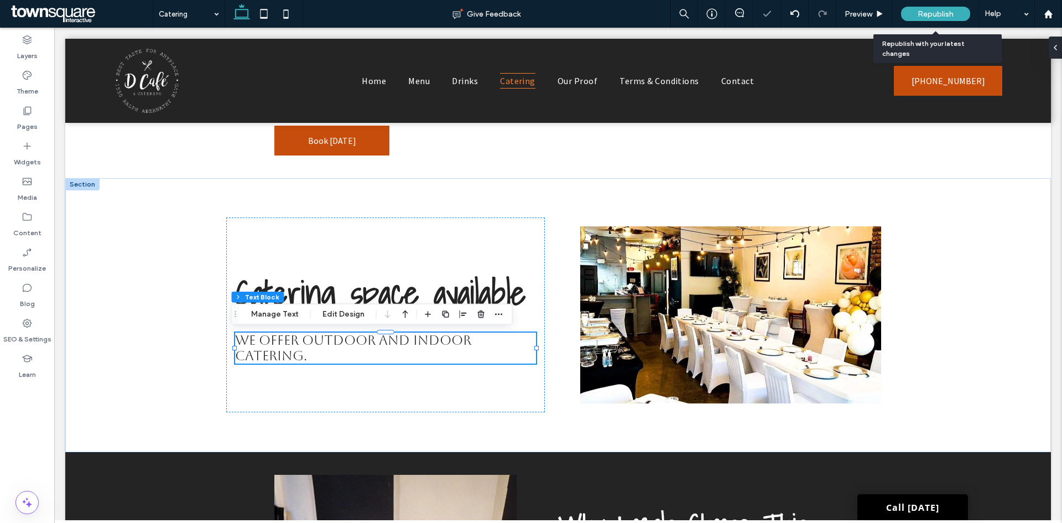
click at [918, 18] on span "Republish" at bounding box center [935, 13] width 36 height 9
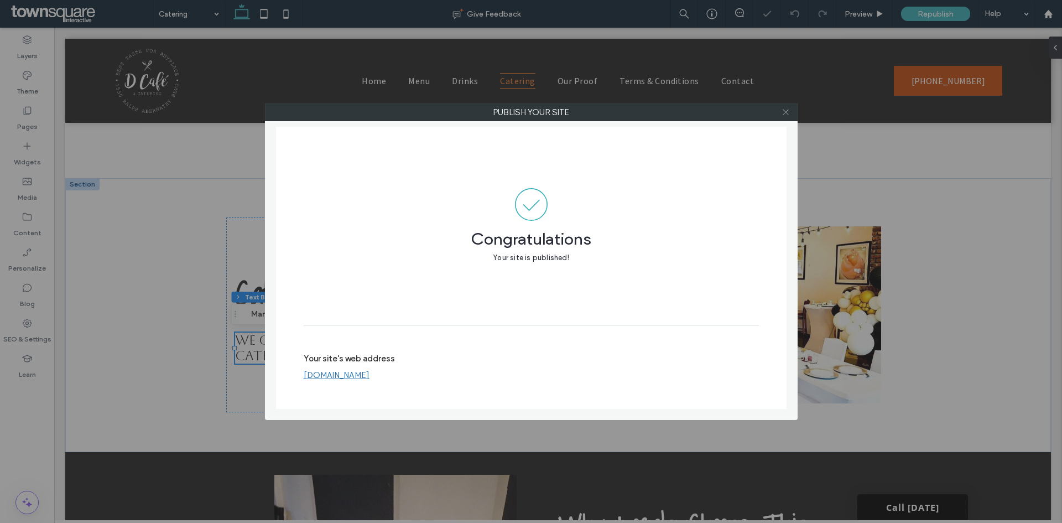
click at [785, 112] on use at bounding box center [786, 112] width 6 height 6
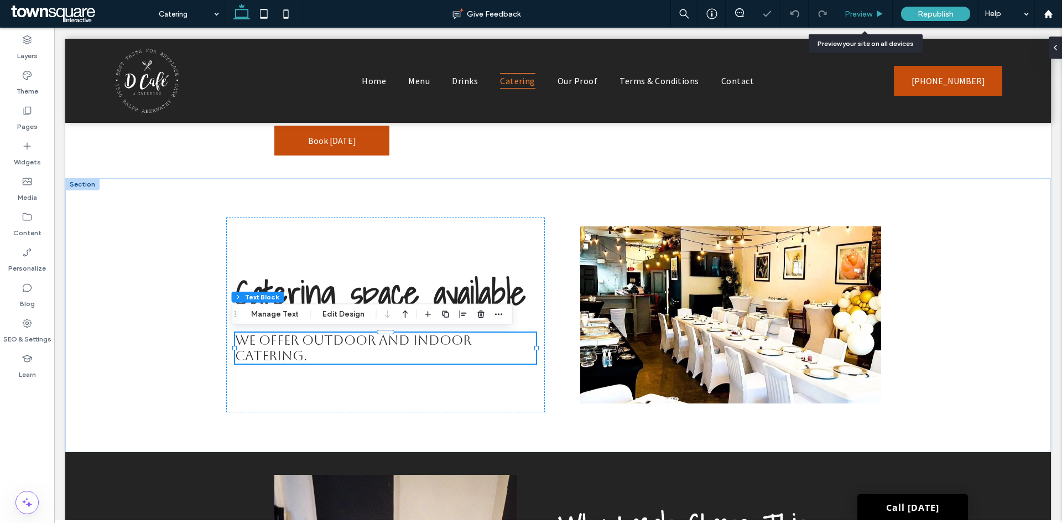
click at [863, 12] on span "Preview" at bounding box center [858, 13] width 28 height 9
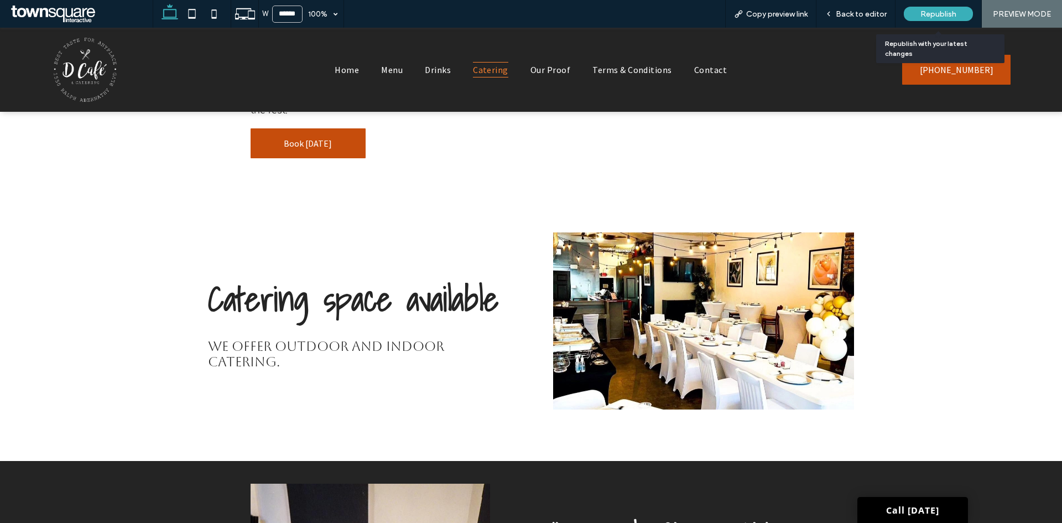
click at [909, 15] on div "Republish" at bounding box center [938, 14] width 69 height 14
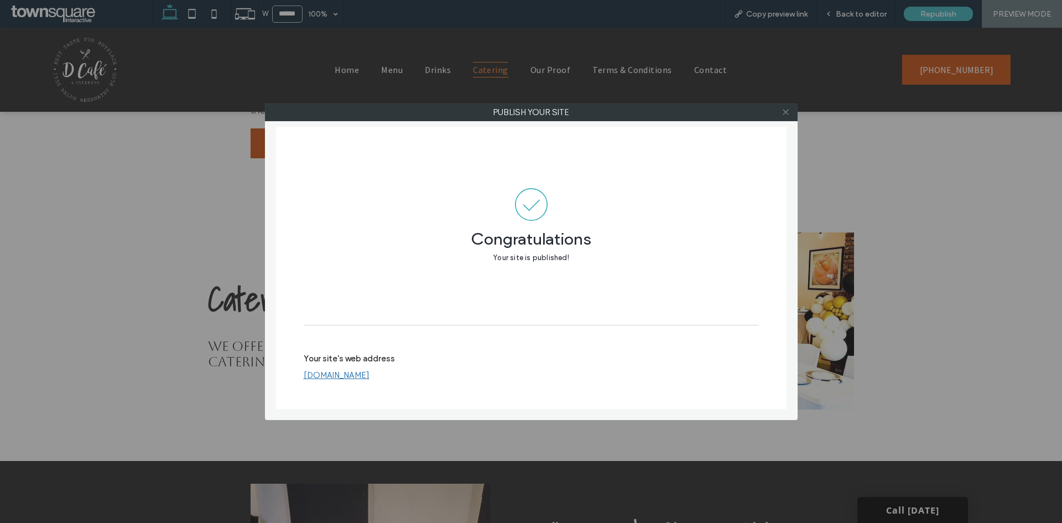
click at [785, 111] on icon at bounding box center [785, 112] width 8 height 8
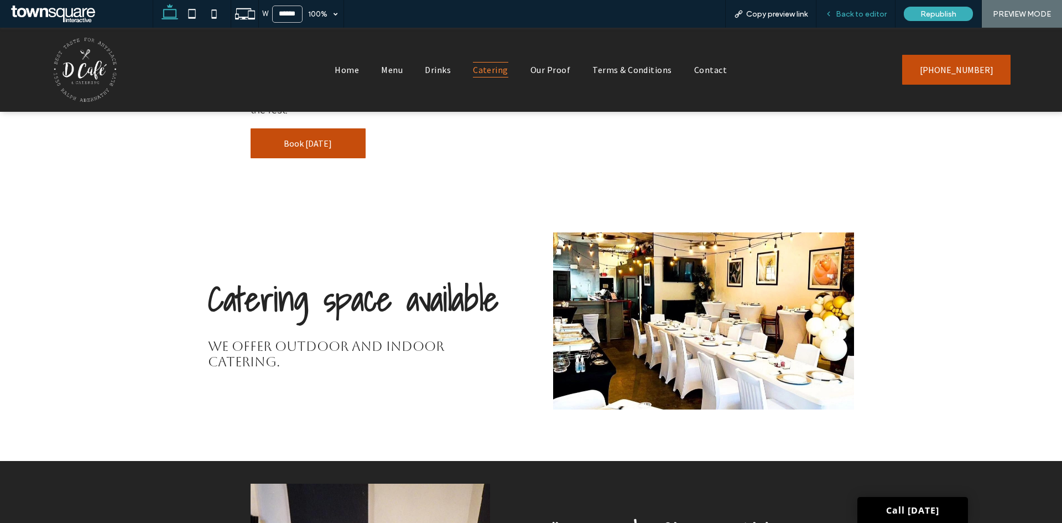
click at [832, 14] on icon at bounding box center [829, 14] width 8 height 8
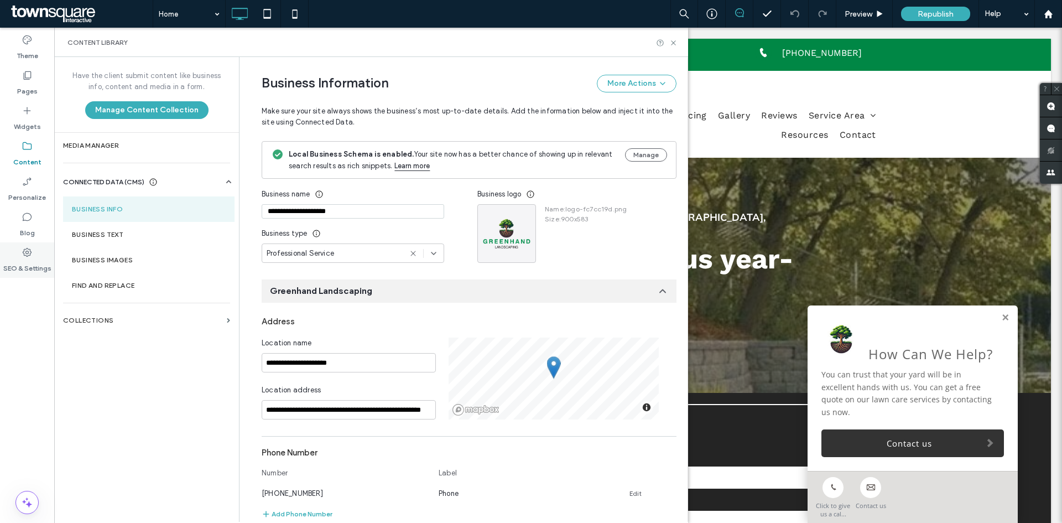
click at [30, 249] on use at bounding box center [27, 252] width 9 height 9
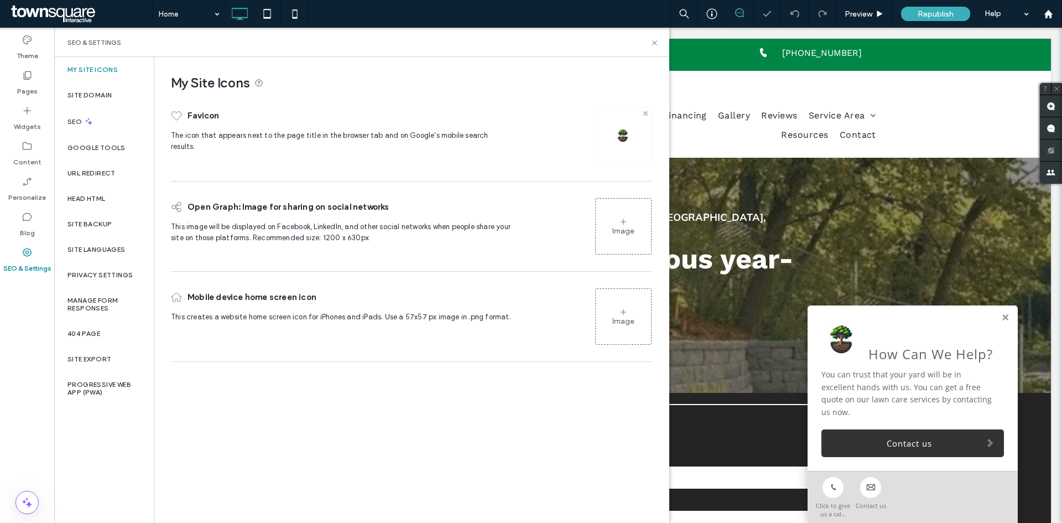
click at [646, 112] on use at bounding box center [645, 113] width 4 height 4
click at [627, 134] on icon at bounding box center [623, 130] width 9 height 9
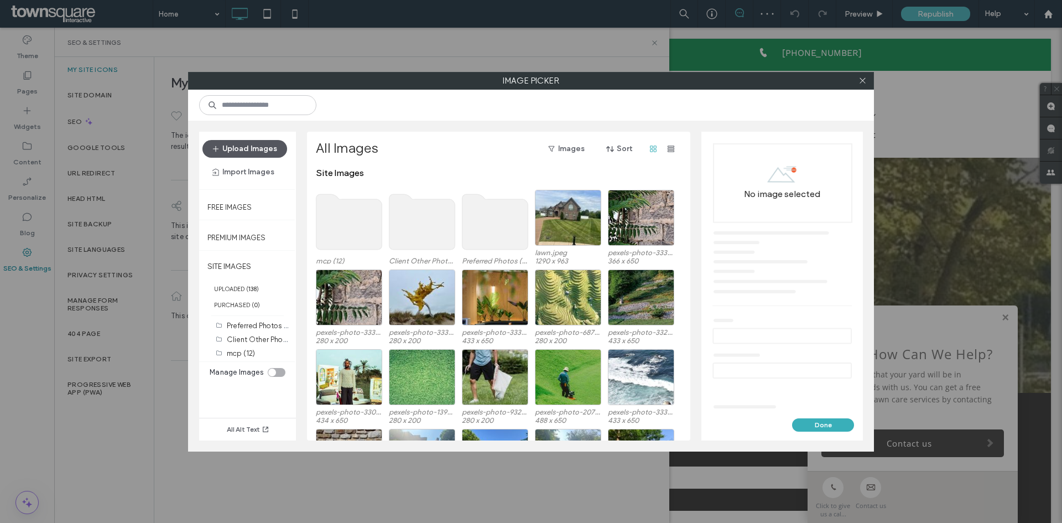
click at [231, 150] on button "Upload Images" at bounding box center [244, 149] width 85 height 18
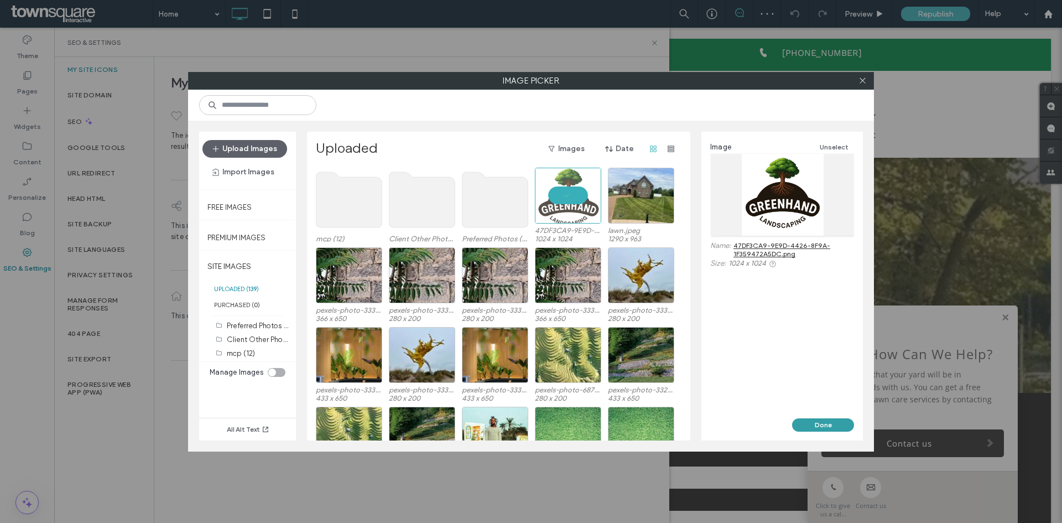
click at [842, 420] on button "Done" at bounding box center [823, 424] width 62 height 13
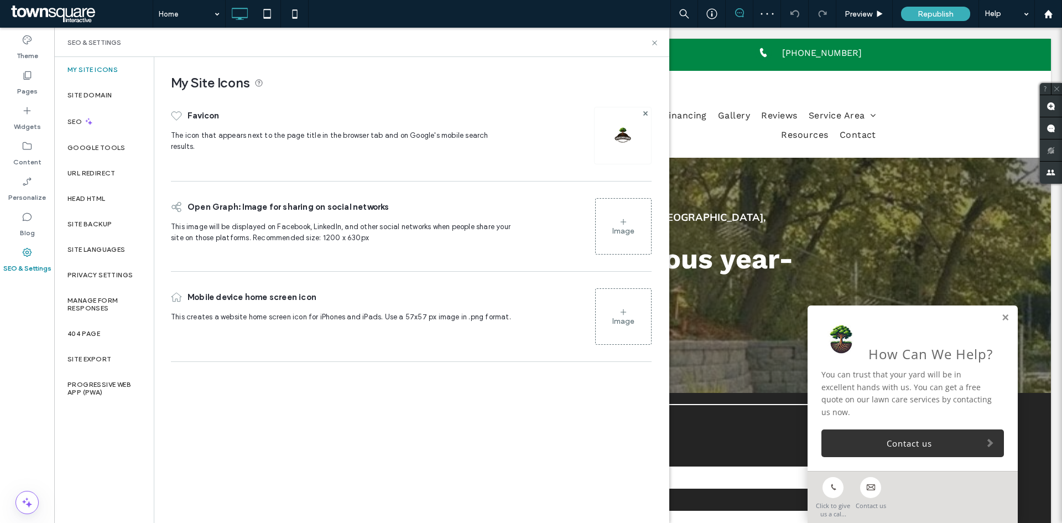
click at [627, 227] on div "Image" at bounding box center [623, 230] width 22 height 9
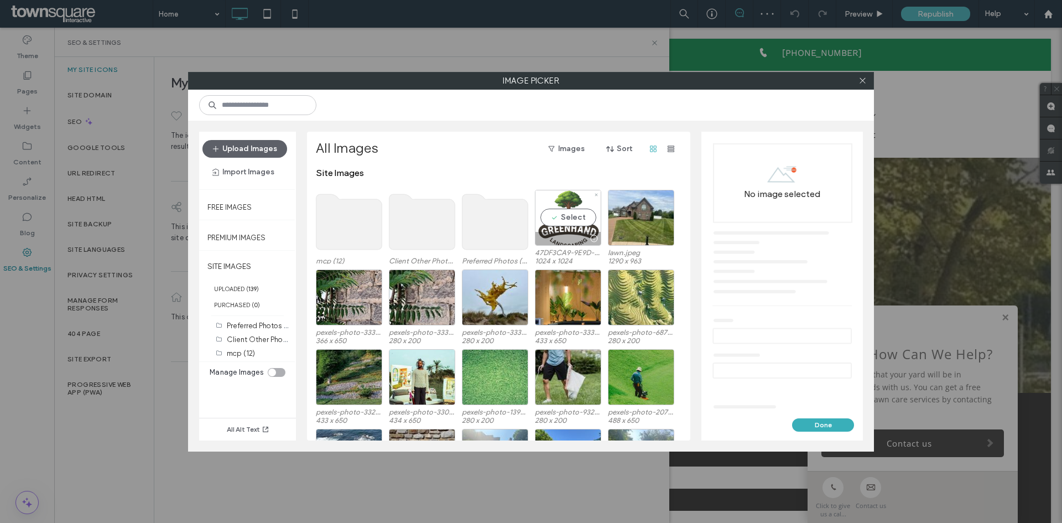
click at [585, 215] on div "Select" at bounding box center [568, 218] width 66 height 56
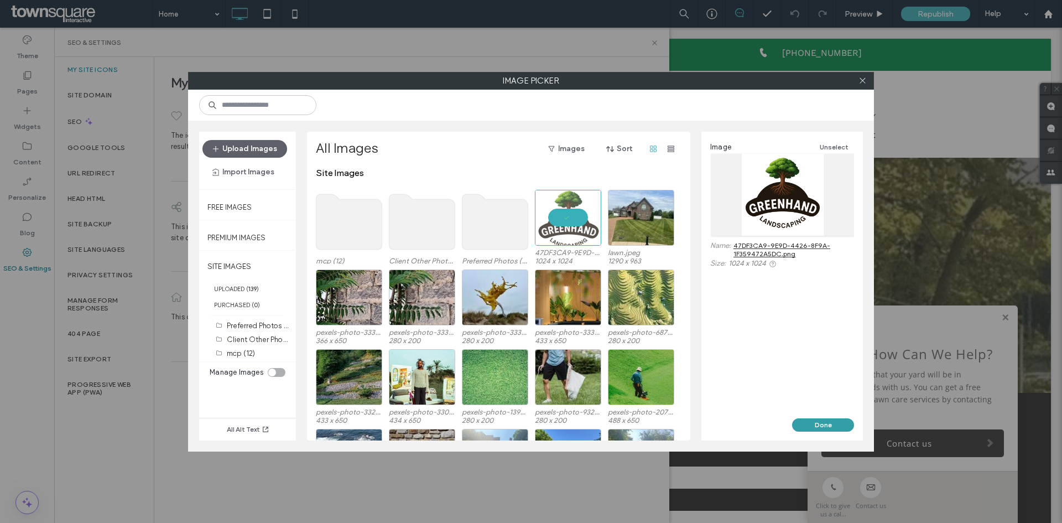
click at [832, 423] on button "Done" at bounding box center [823, 424] width 62 height 13
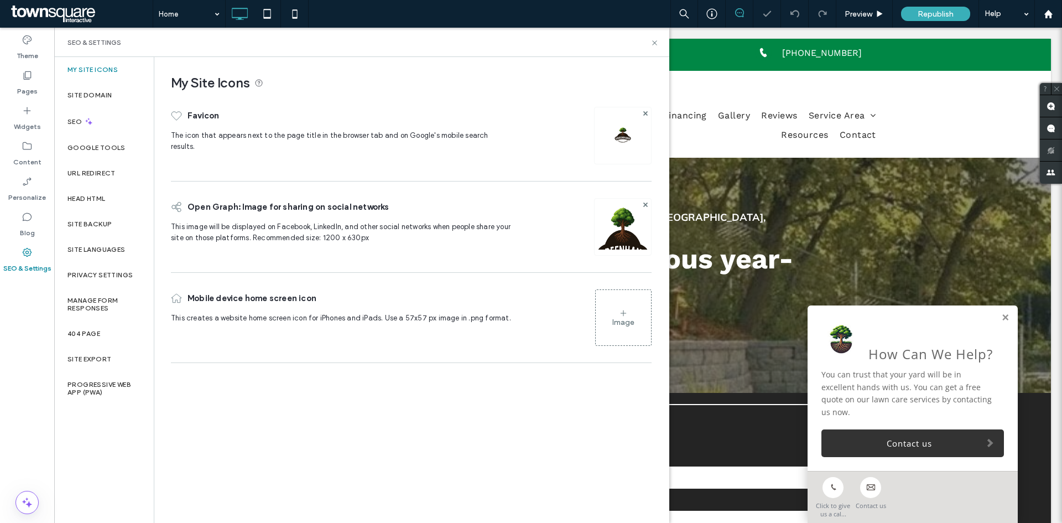
click at [610, 316] on div "Image" at bounding box center [623, 317] width 55 height 53
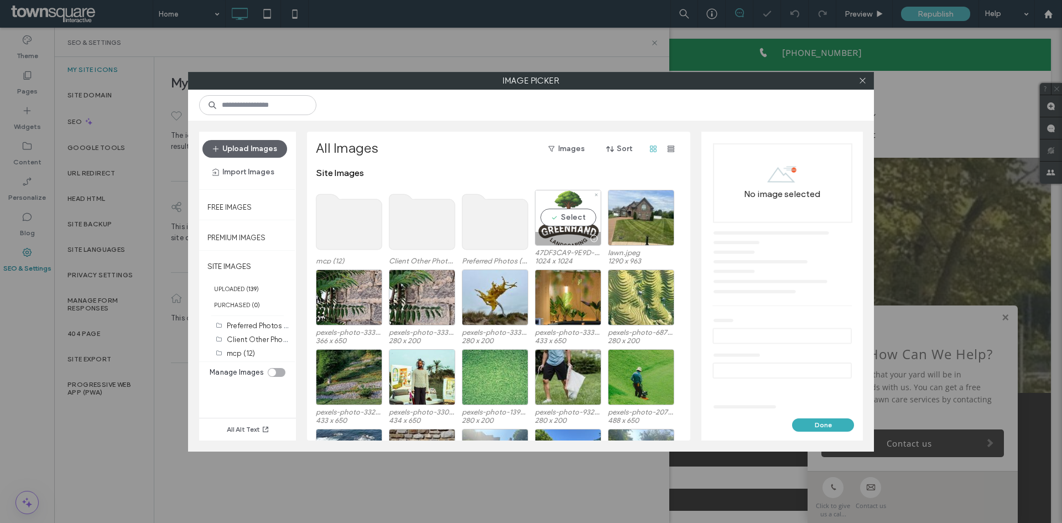
click at [570, 224] on div "Select" at bounding box center [568, 218] width 66 height 56
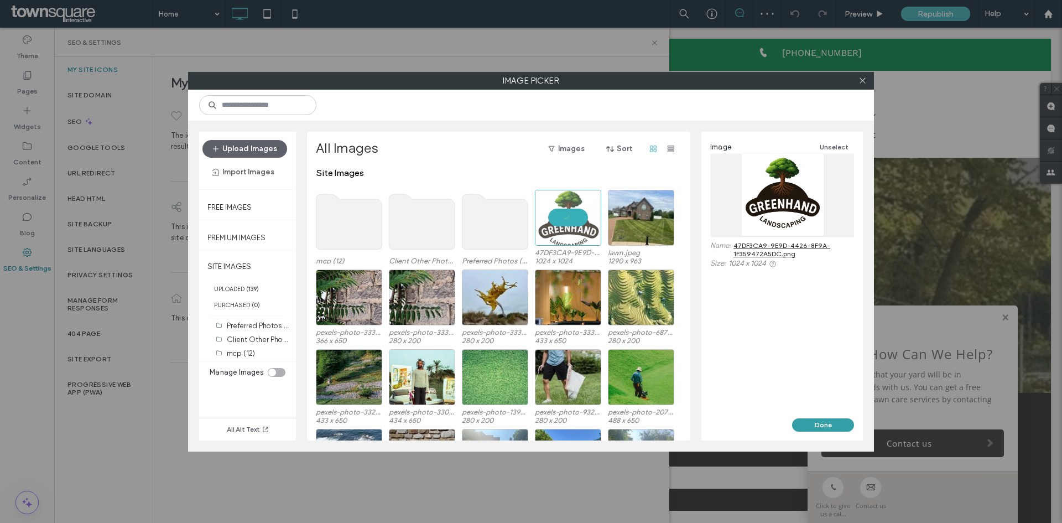
click at [836, 424] on button "Done" at bounding box center [823, 424] width 62 height 13
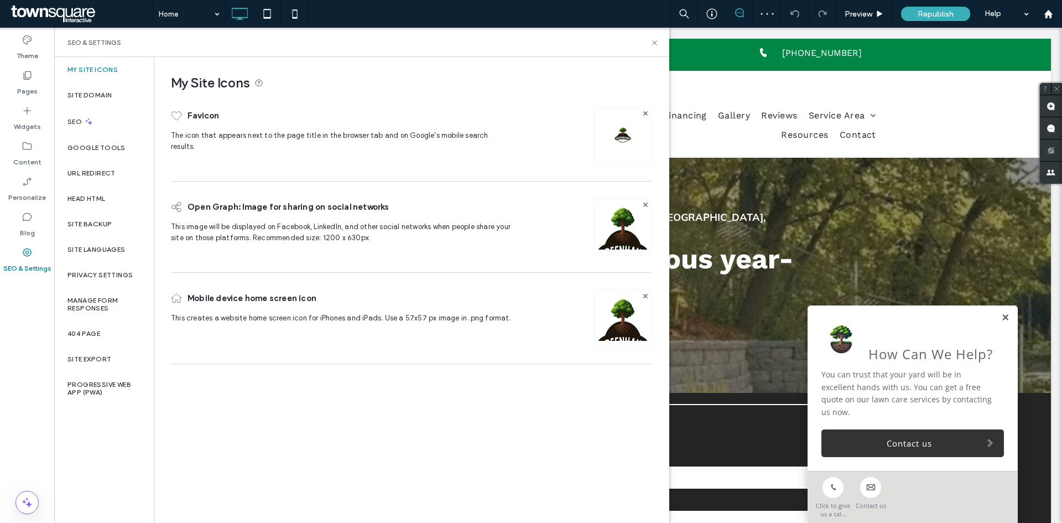
click at [1001, 322] on link at bounding box center [1005, 317] width 8 height 9
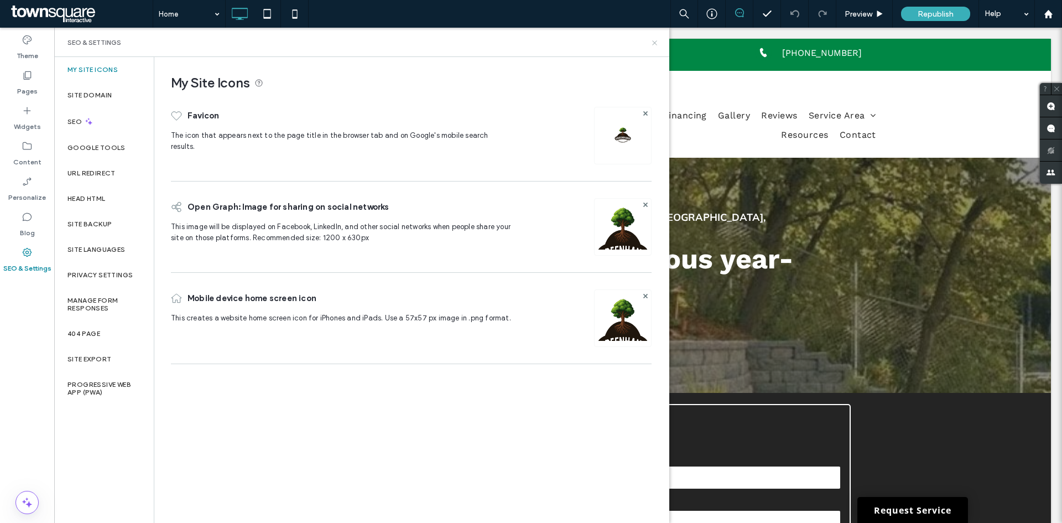
click at [652, 45] on icon at bounding box center [654, 43] width 8 height 8
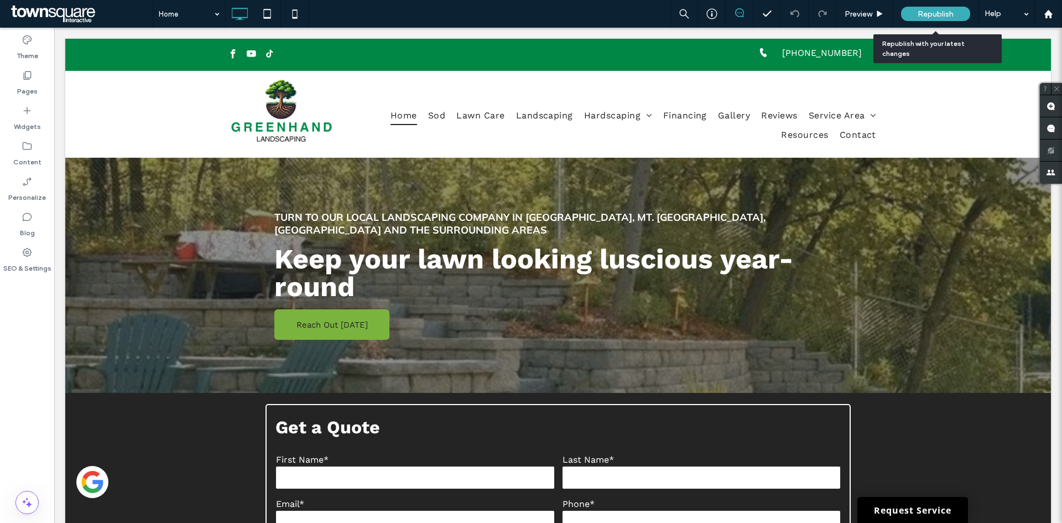
click at [907, 10] on div "Republish" at bounding box center [935, 14] width 69 height 14
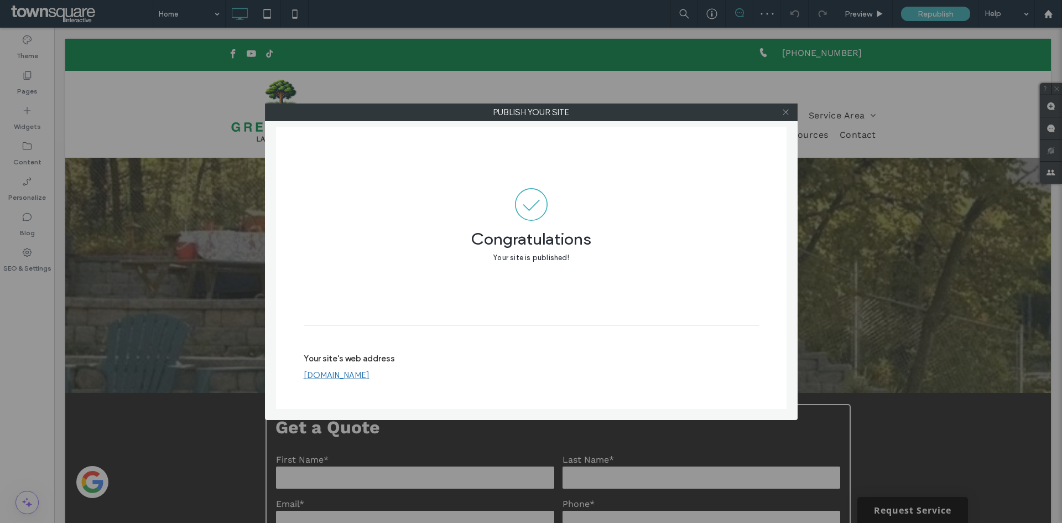
click at [786, 110] on icon at bounding box center [785, 112] width 8 height 8
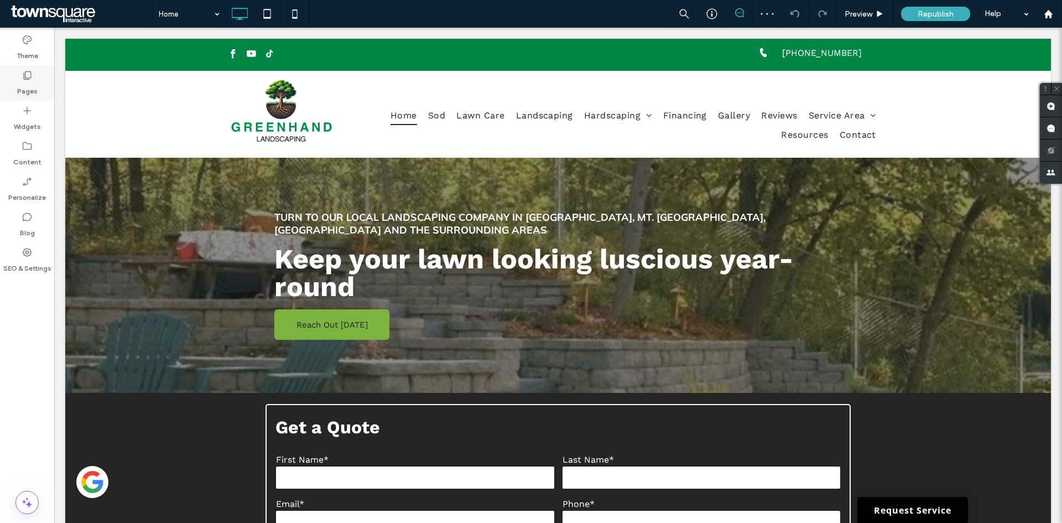
click at [33, 89] on label "Pages" at bounding box center [27, 88] width 20 height 15
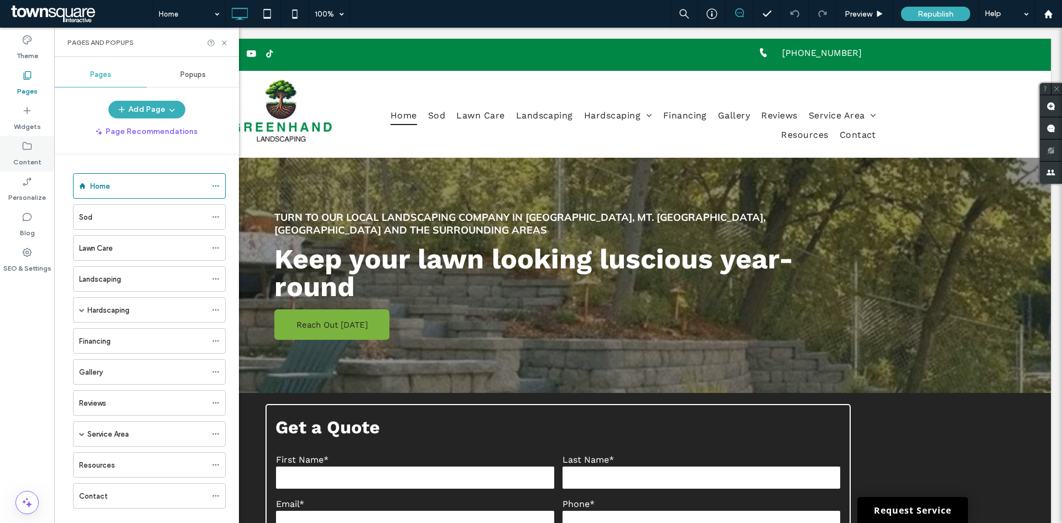
click at [24, 159] on label "Content" at bounding box center [27, 159] width 28 height 15
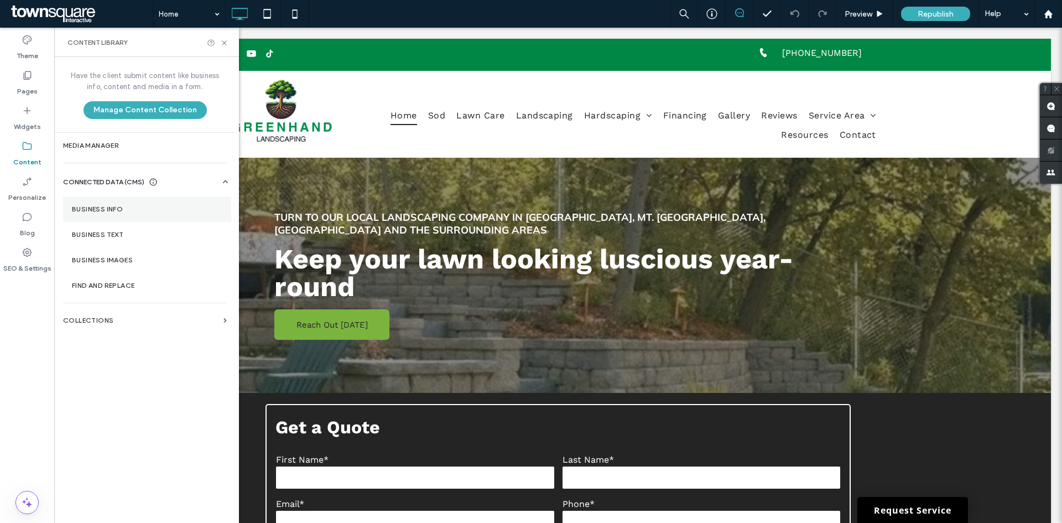
click at [152, 210] on label "Business Info" at bounding box center [147, 209] width 150 height 8
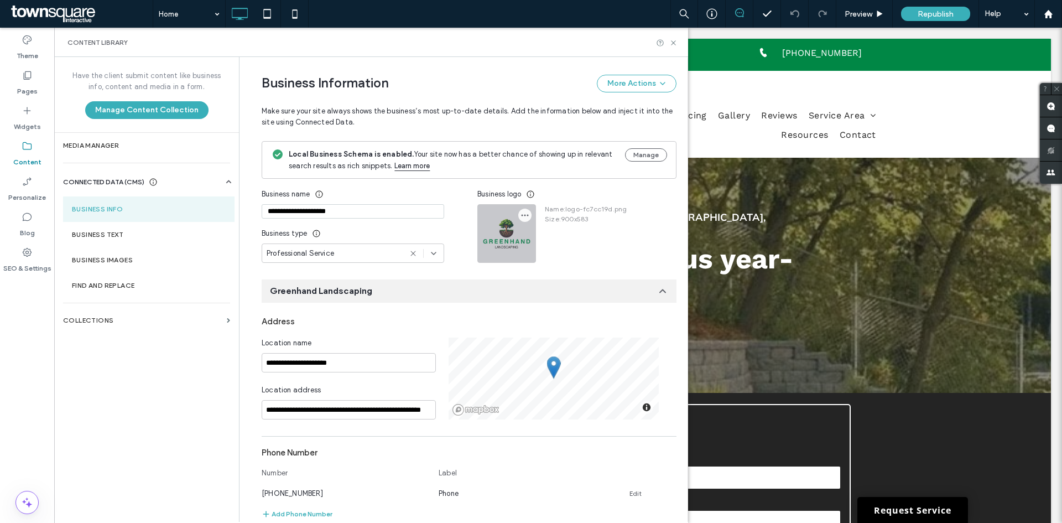
click at [520, 218] on icon "button" at bounding box center [524, 215] width 9 height 9
click at [529, 246] on icon at bounding box center [526, 241] width 9 height 9
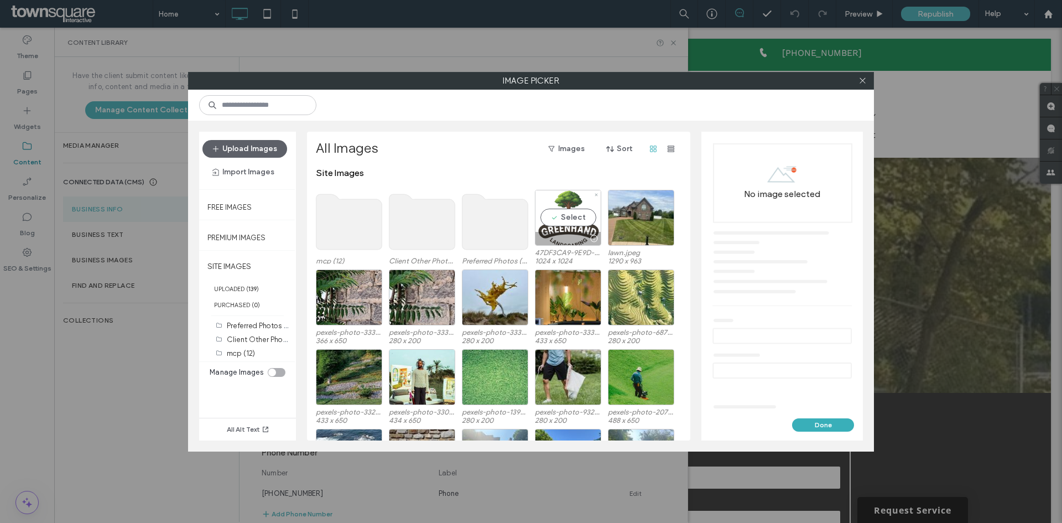
click at [573, 228] on div "Select" at bounding box center [568, 218] width 66 height 56
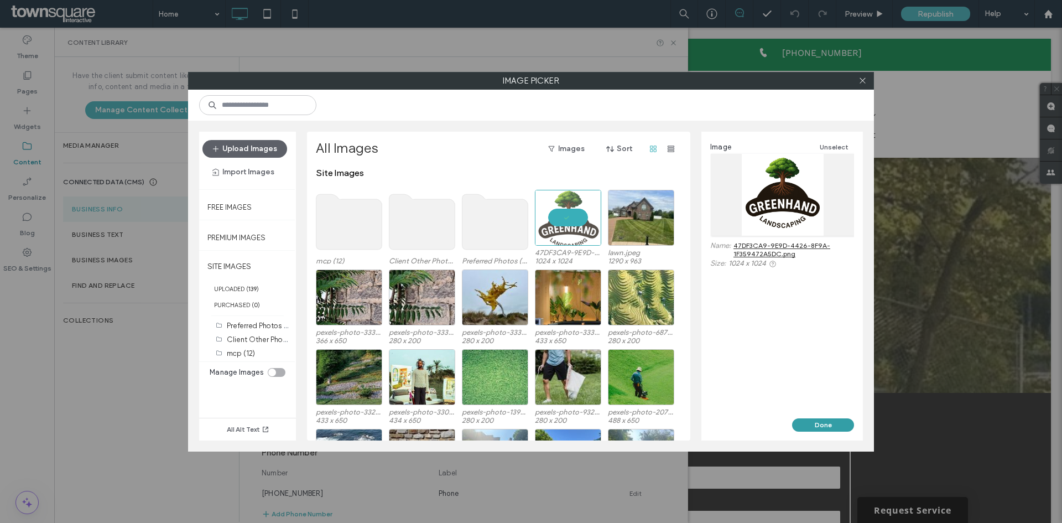
click at [818, 420] on button "Done" at bounding box center [823, 424] width 62 height 13
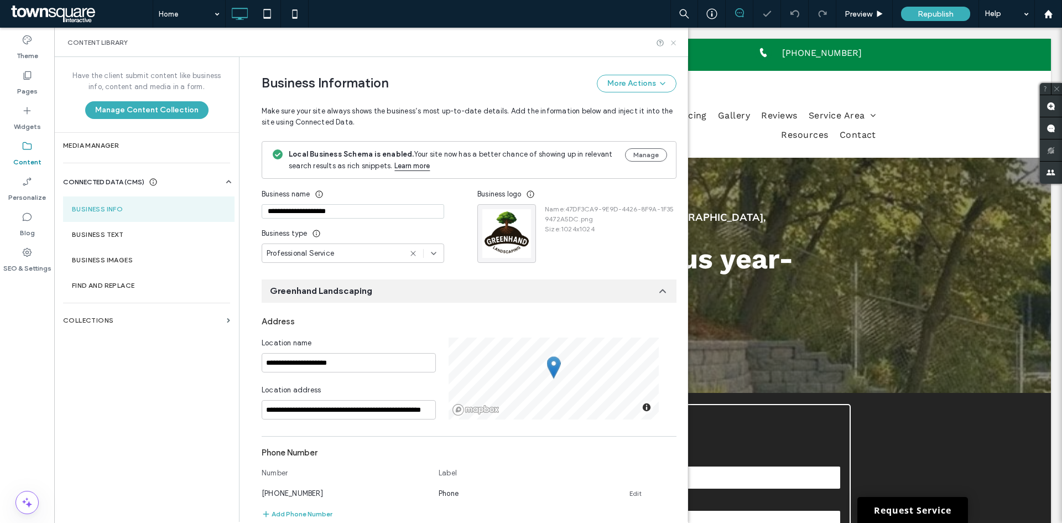
click at [672, 43] on icon at bounding box center [673, 43] width 8 height 8
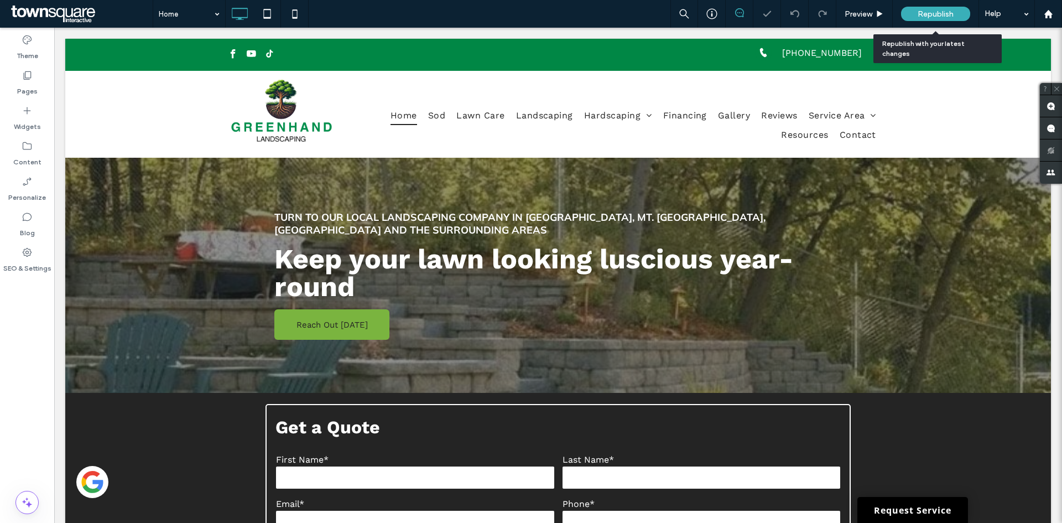
click at [915, 8] on div "Republish" at bounding box center [935, 14] width 69 height 14
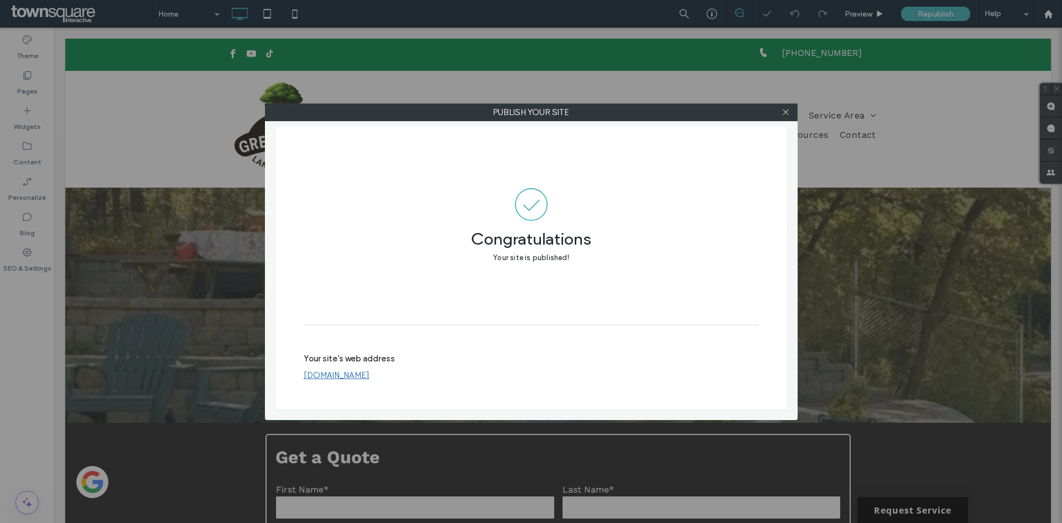
click at [781, 112] on div at bounding box center [786, 112] width 17 height 17
click at [785, 108] on icon at bounding box center [785, 112] width 8 height 8
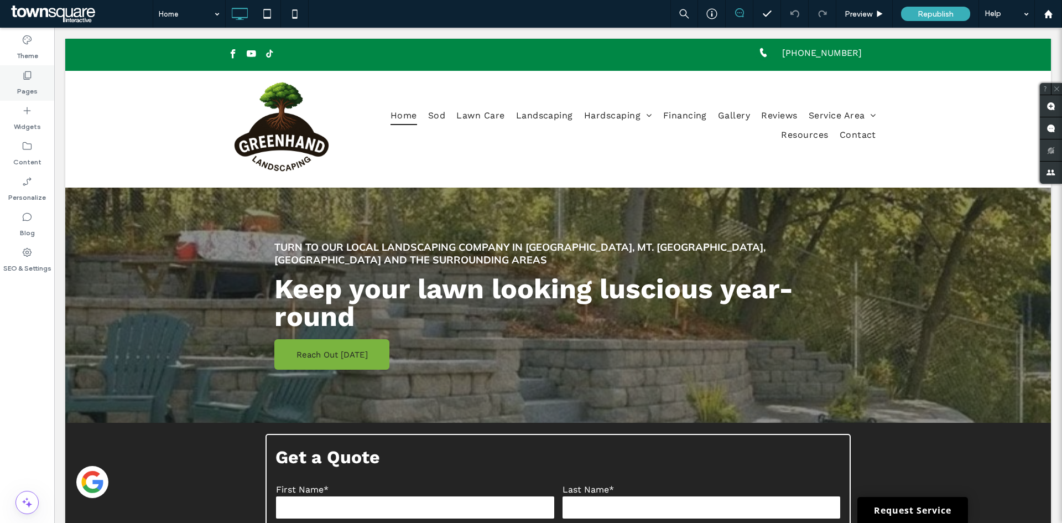
click at [38, 85] on div "Pages" at bounding box center [27, 82] width 54 height 35
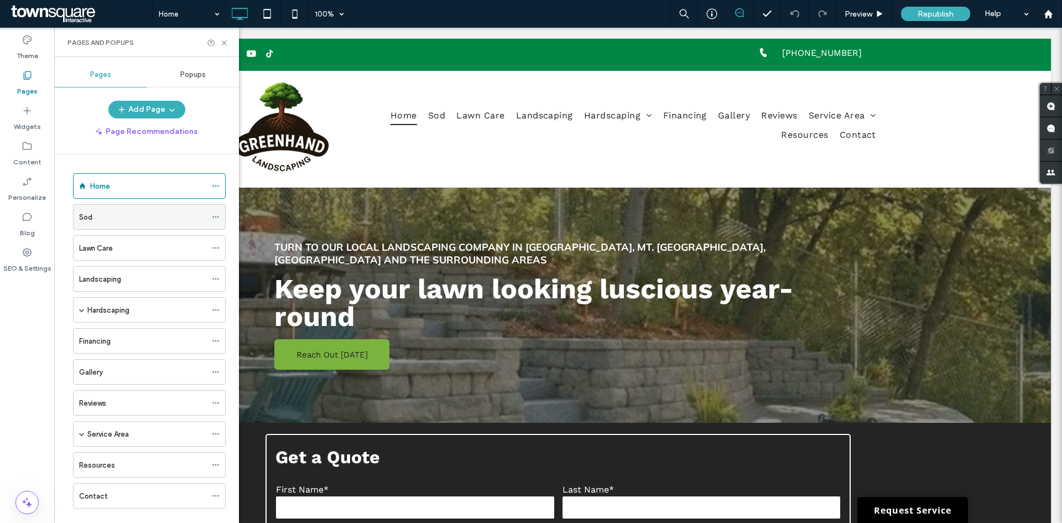
click at [98, 218] on div "Sod" at bounding box center [142, 217] width 127 height 12
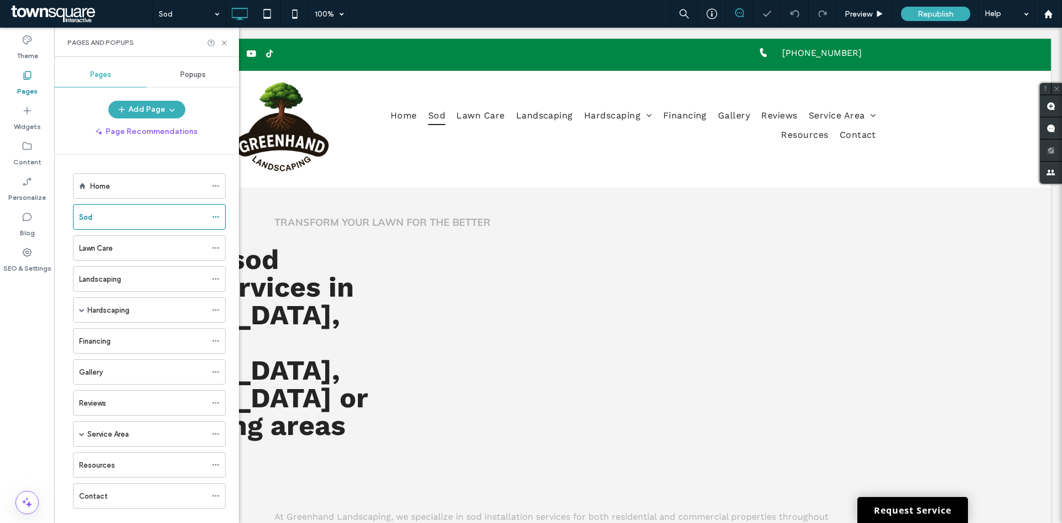
click at [223, 40] on icon at bounding box center [224, 43] width 8 height 8
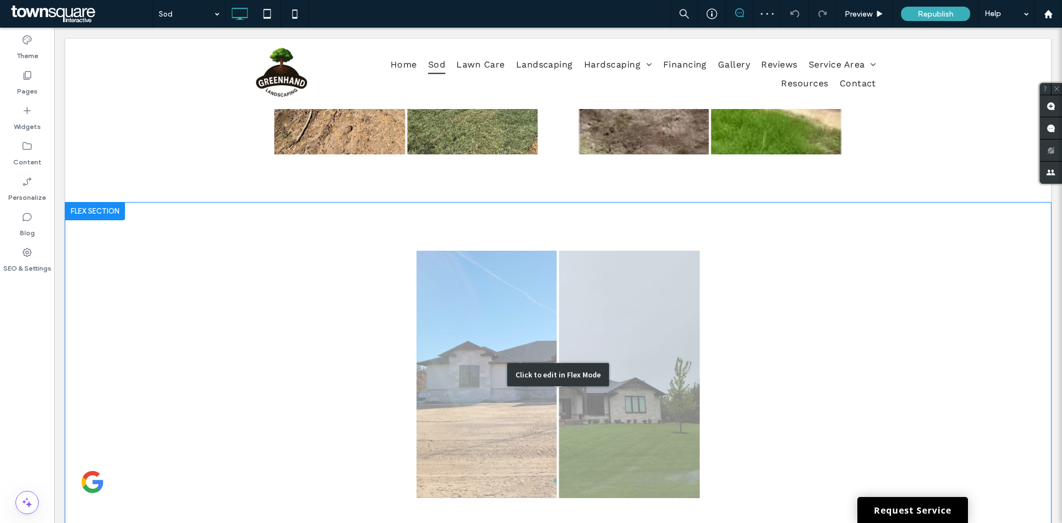
click at [775, 293] on div "Click to edit in Flex Mode" at bounding box center [557, 374] width 985 height 344
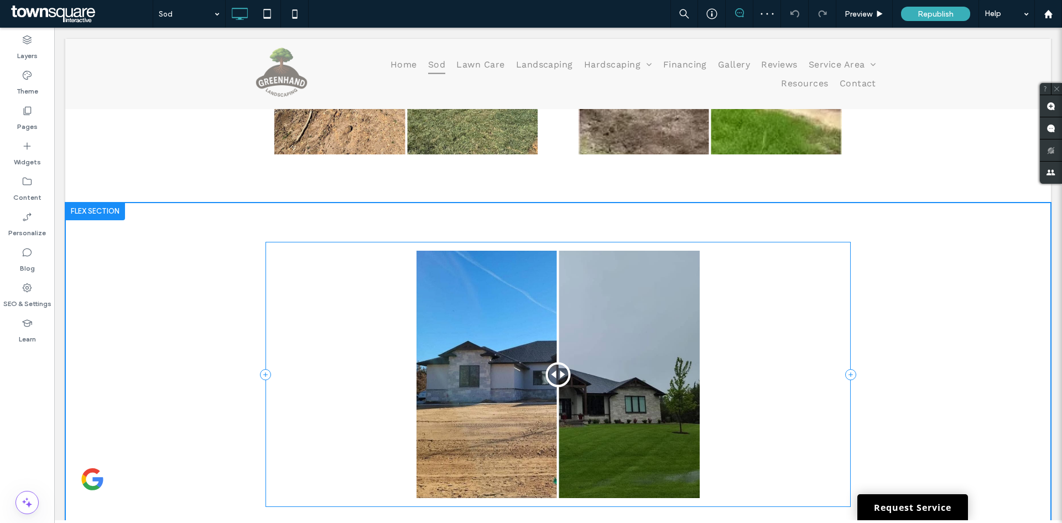
scroll to position [669, 0]
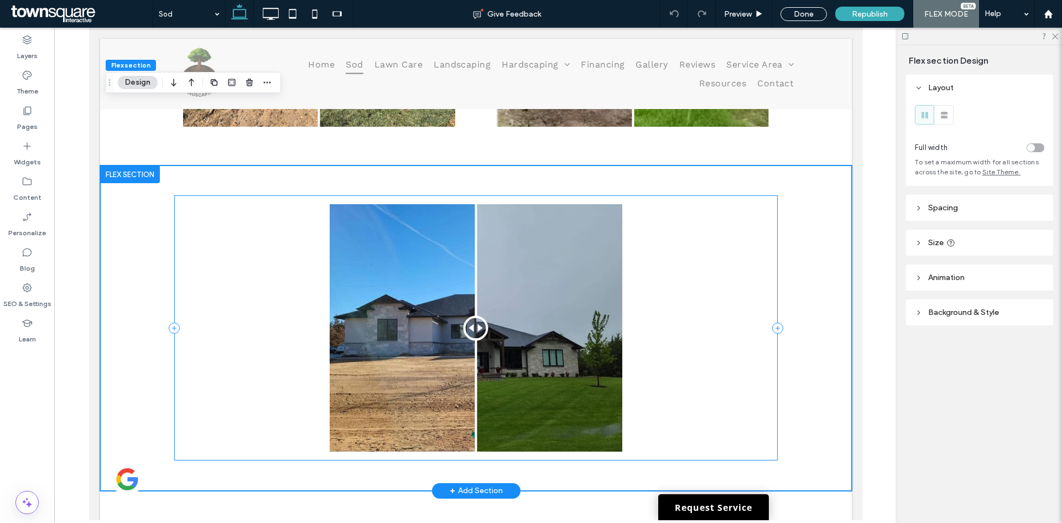
click at [701, 285] on div "Before After" at bounding box center [475, 327] width 603 height 265
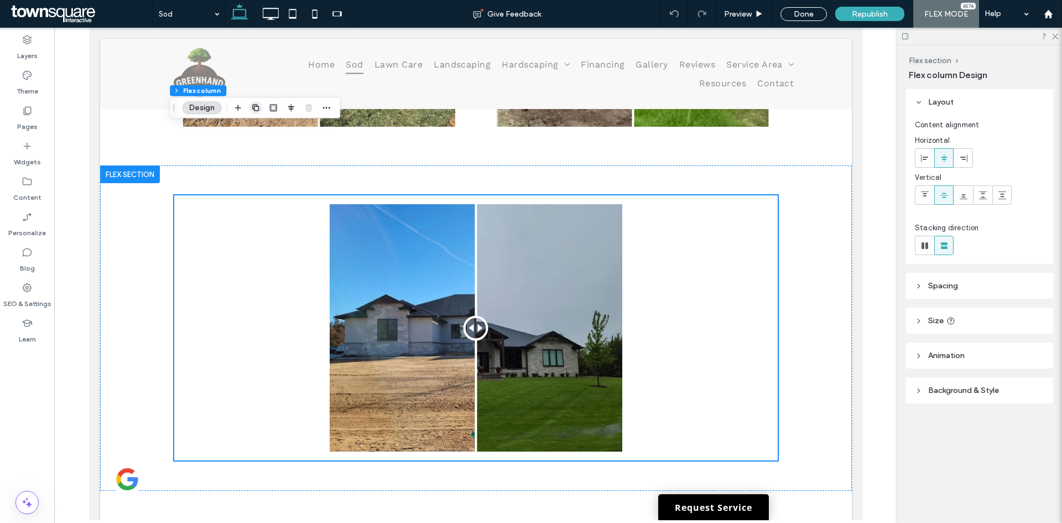
click at [252, 108] on icon "button" at bounding box center [255, 107] width 9 height 9
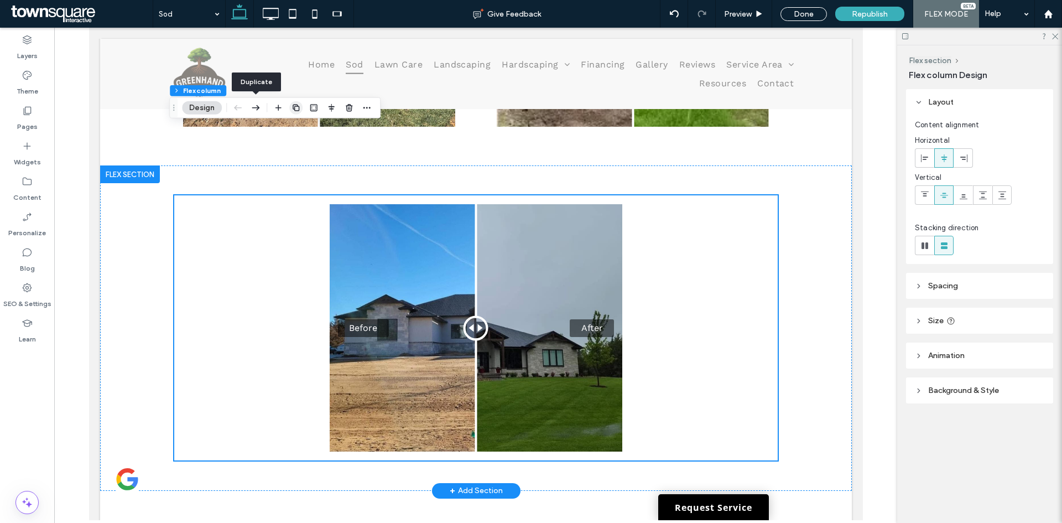
type input "**"
type input "***"
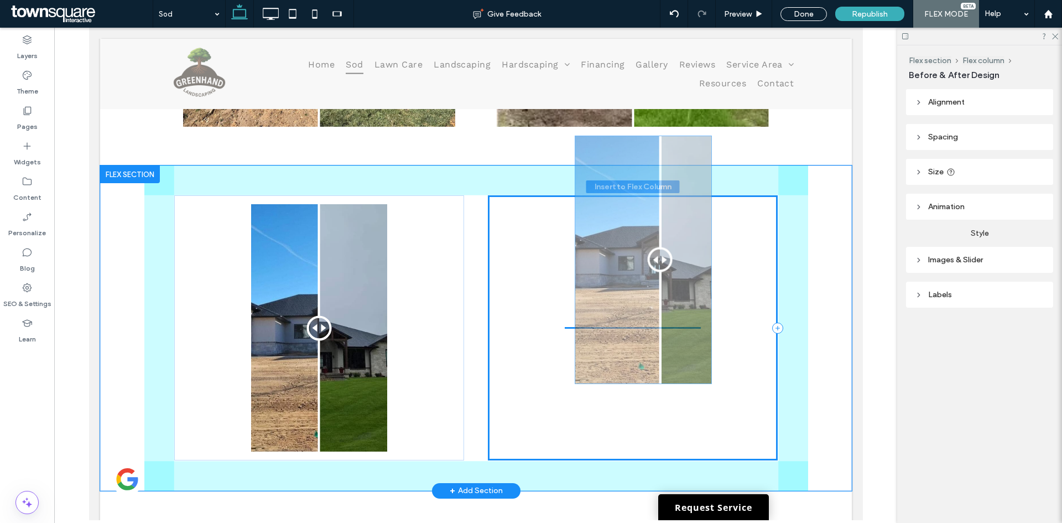
drag, startPoint x: 630, startPoint y: 258, endPoint x: 645, endPoint y: 259, distance: 14.4
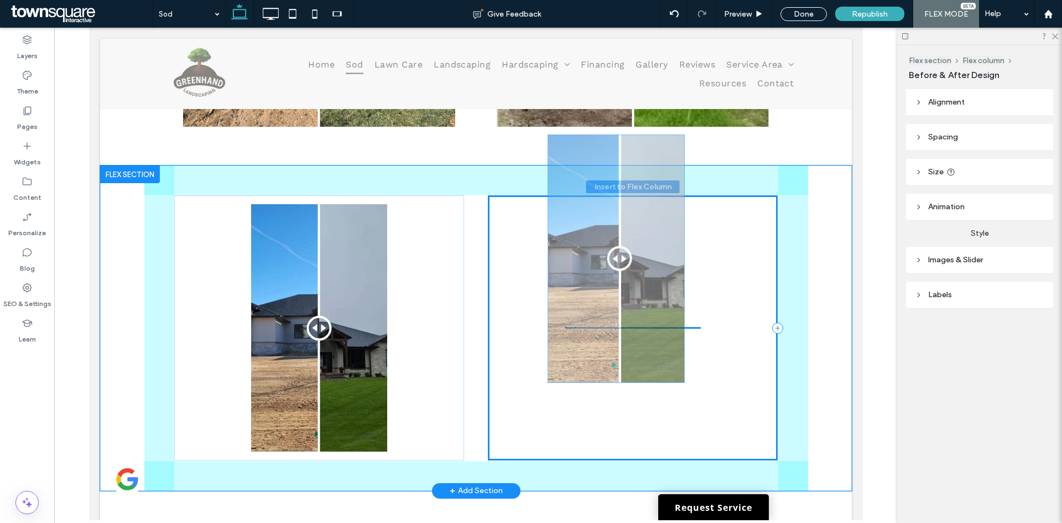
drag, startPoint x: 643, startPoint y: 259, endPoint x: 632, endPoint y: 259, distance: 11.6
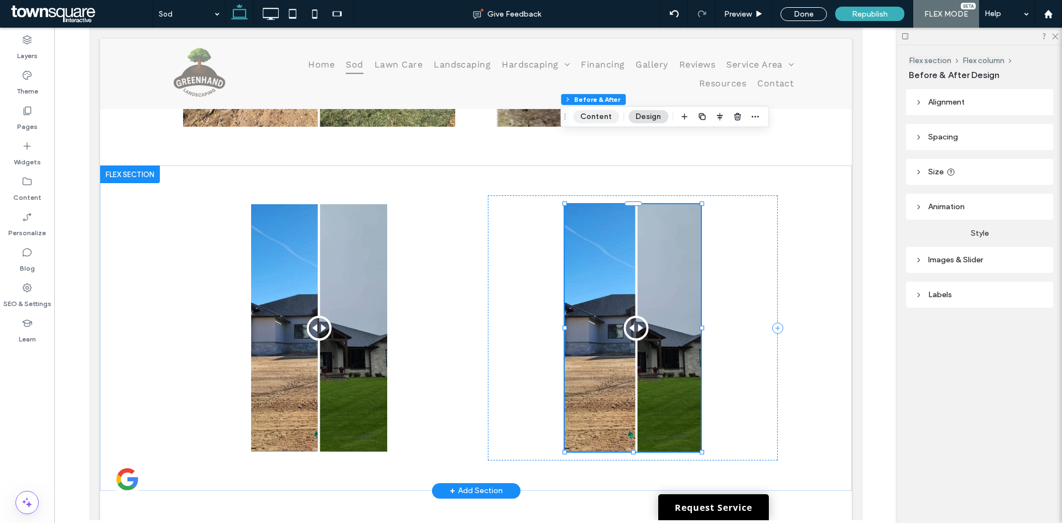
click at [603, 121] on button "Content" at bounding box center [596, 116] width 46 height 13
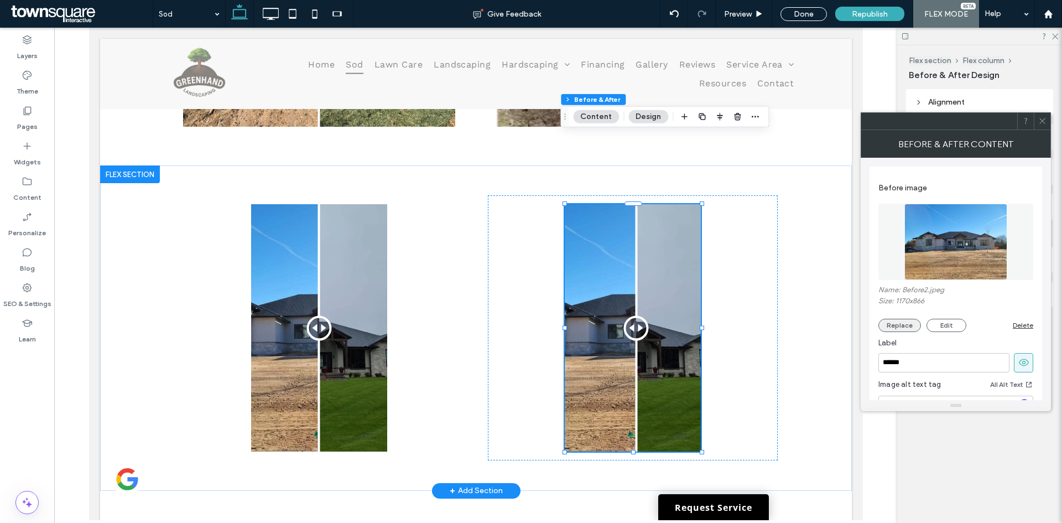
click at [882, 321] on button "Replace" at bounding box center [899, 325] width 43 height 13
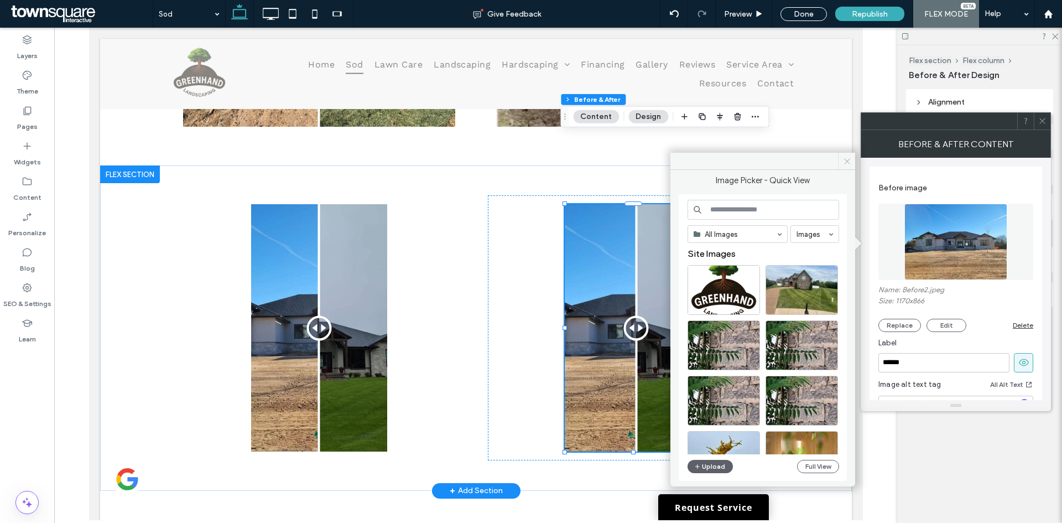
click at [843, 158] on icon at bounding box center [847, 161] width 8 height 8
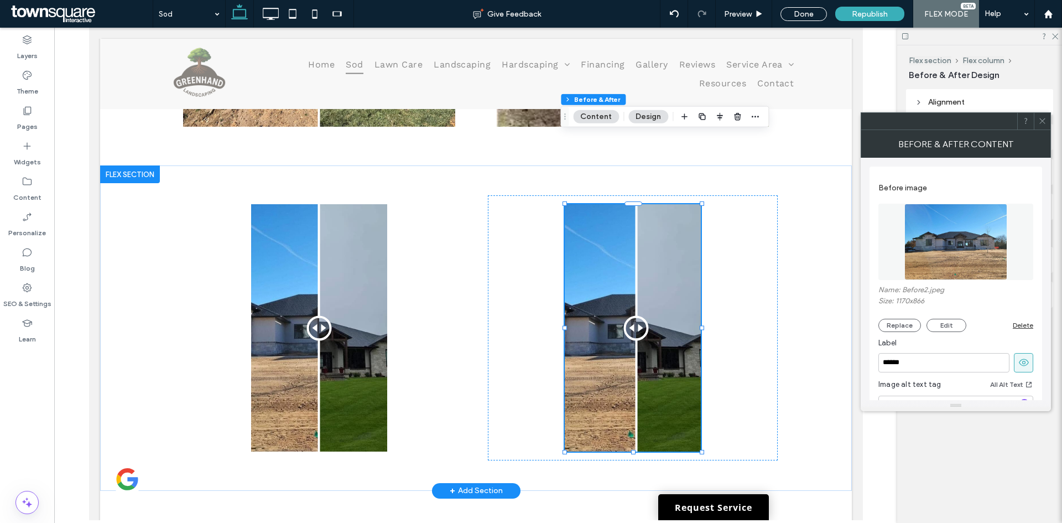
click at [1040, 125] on span at bounding box center [1042, 121] width 8 height 17
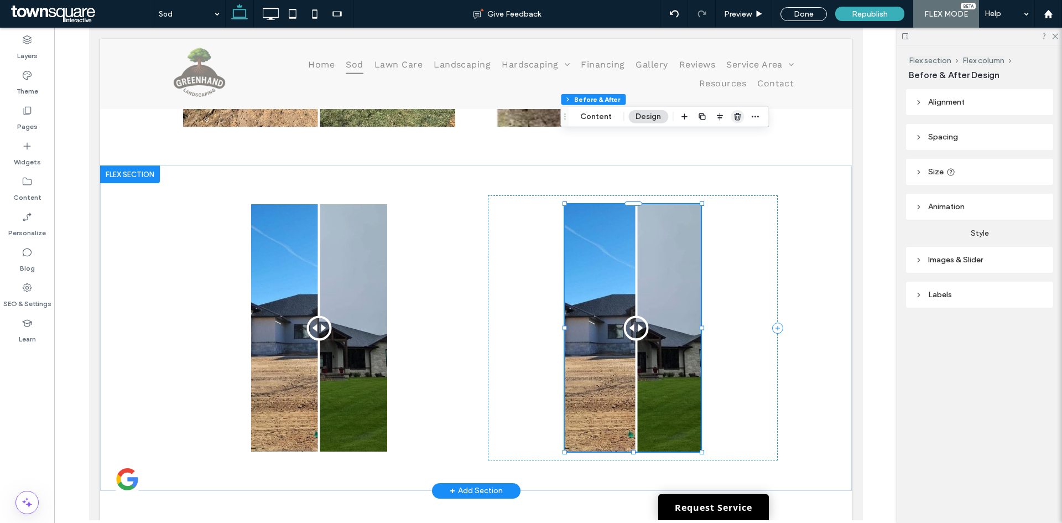
click at [733, 113] on icon "button" at bounding box center [737, 116] width 9 height 9
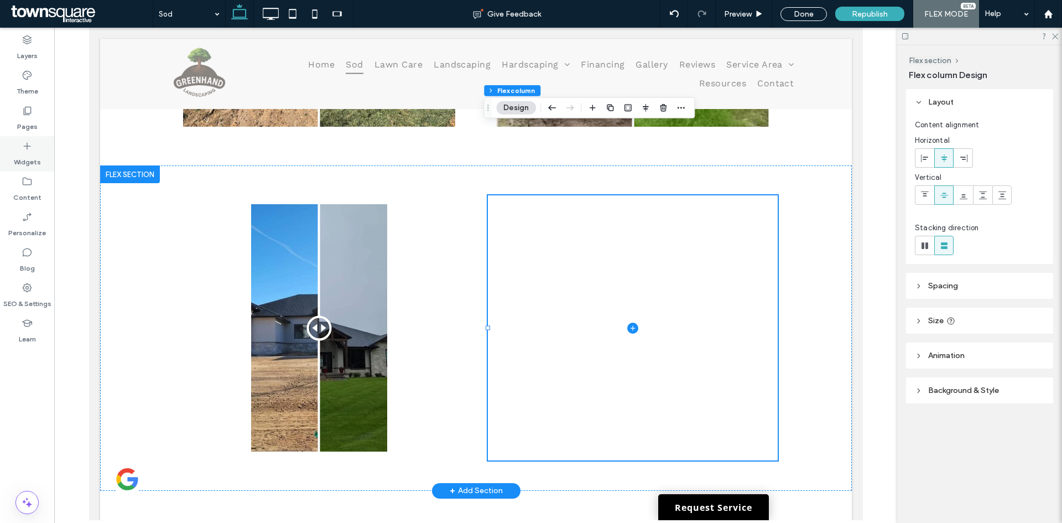
click at [24, 158] on label "Widgets" at bounding box center [27, 159] width 27 height 15
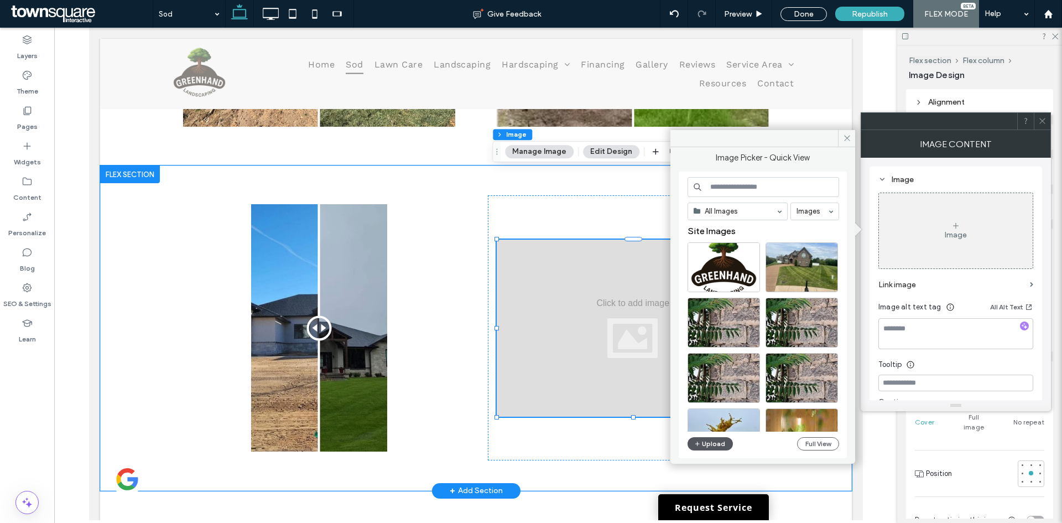
click at [718, 441] on button "Upload" at bounding box center [709, 443] width 45 height 13
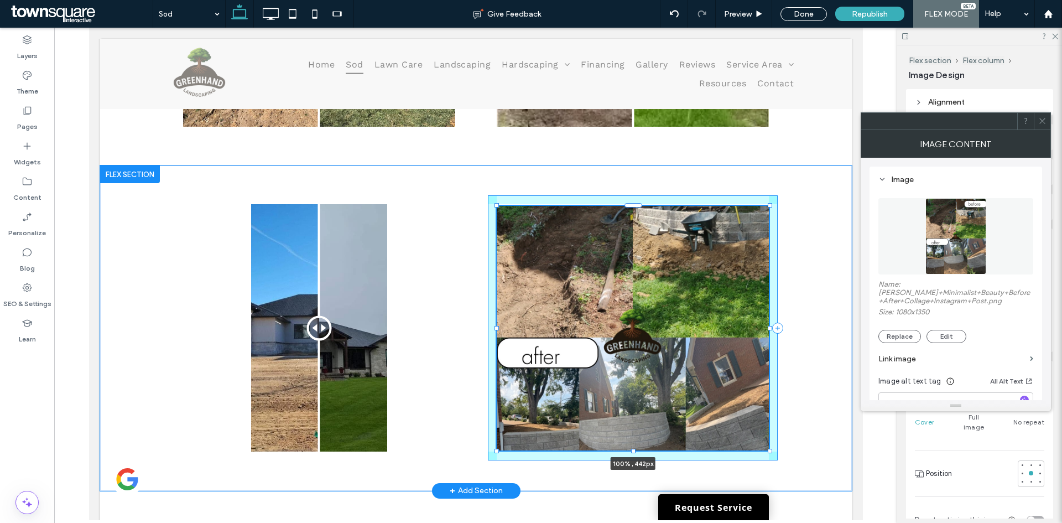
drag, startPoint x: 628, startPoint y: 347, endPoint x: 639, endPoint y: 380, distance: 35.7
click at [497, 206] on div at bounding box center [497, 206] width 1 height 1
type input "***"
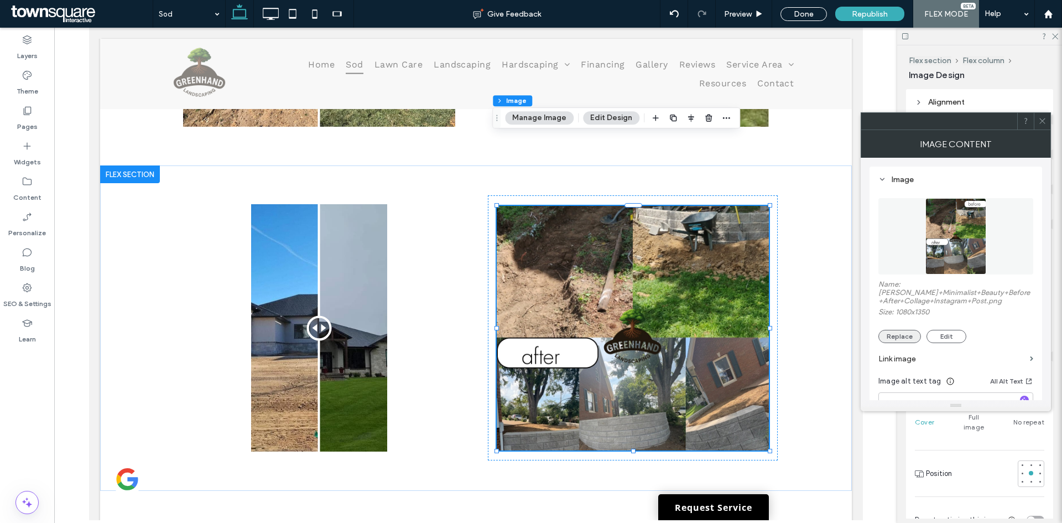
click at [899, 336] on button "Replace" at bounding box center [899, 336] width 43 height 13
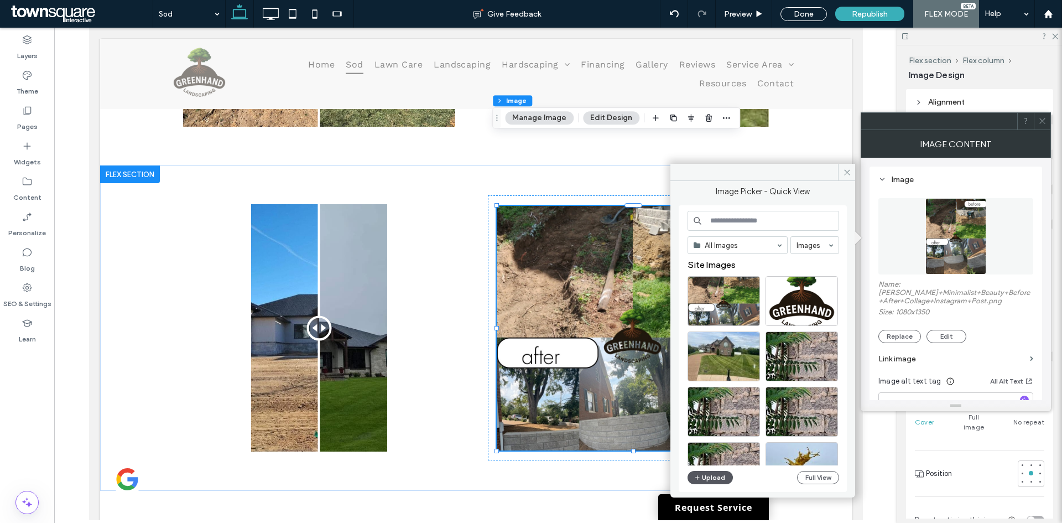
click at [700, 477] on icon "button" at bounding box center [697, 477] width 7 height 9
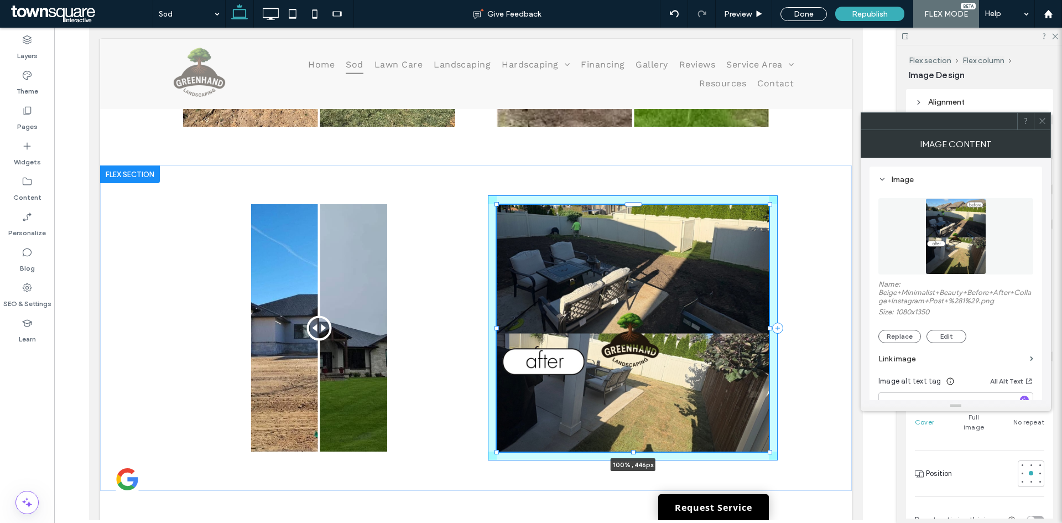
click at [631, 385] on div "Before After 100% , 446px" at bounding box center [476, 327] width 664 height 325
type input "***"
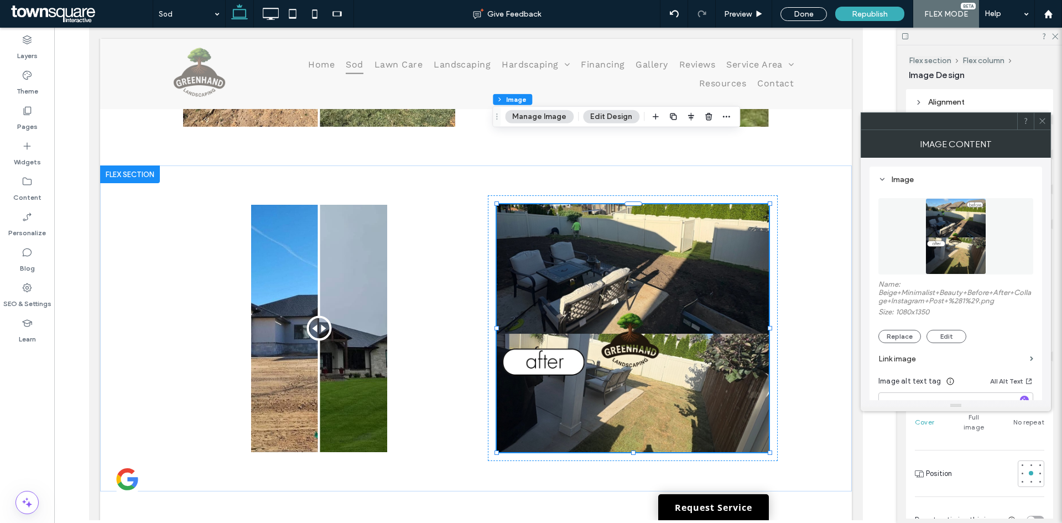
click at [1039, 121] on icon at bounding box center [1042, 121] width 8 height 8
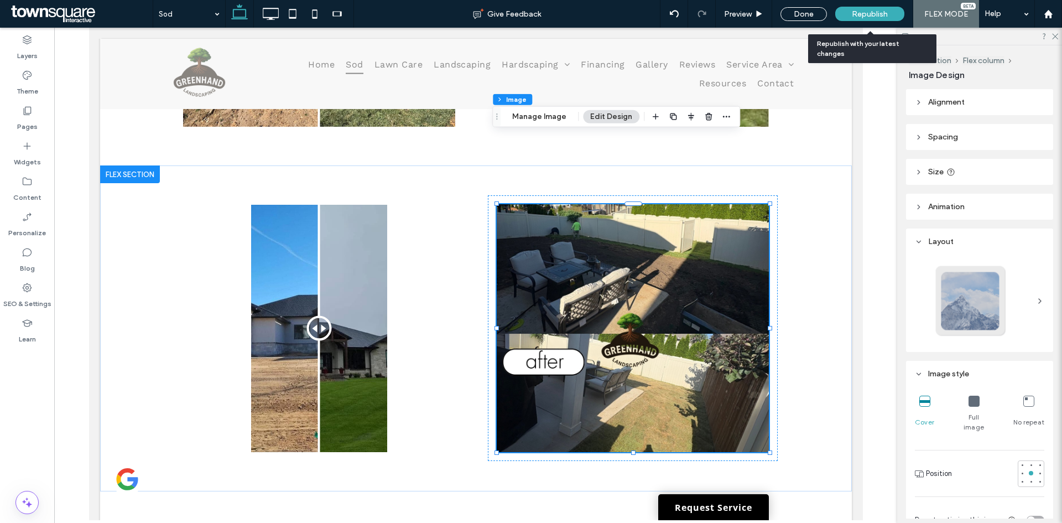
click at [854, 12] on span "Republish" at bounding box center [870, 13] width 36 height 9
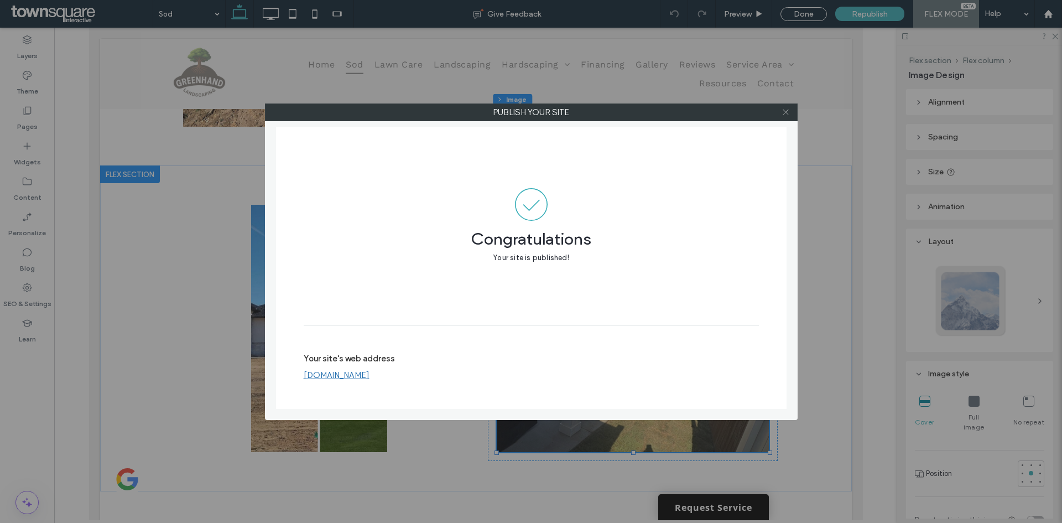
click at [787, 113] on use at bounding box center [786, 112] width 6 height 6
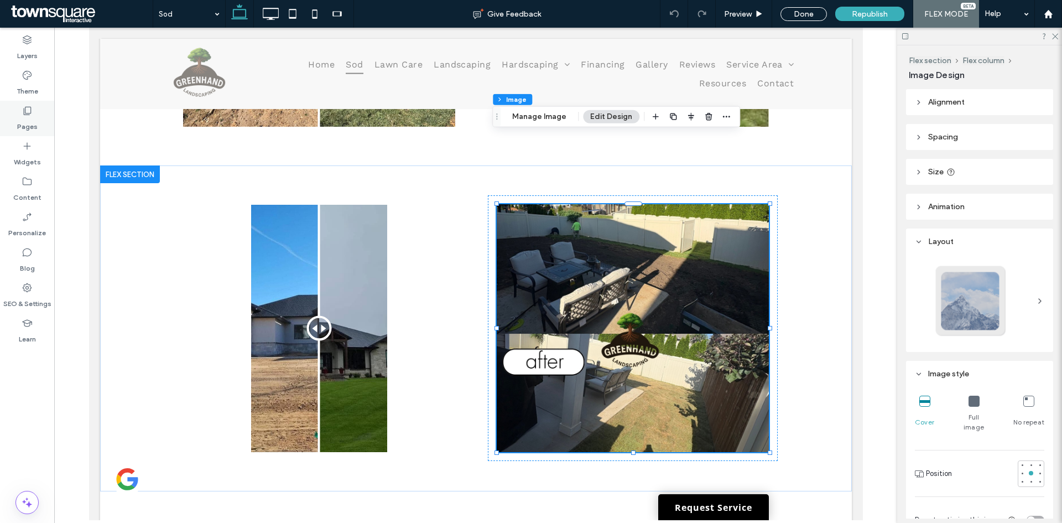
click at [21, 133] on div "Pages" at bounding box center [27, 118] width 54 height 35
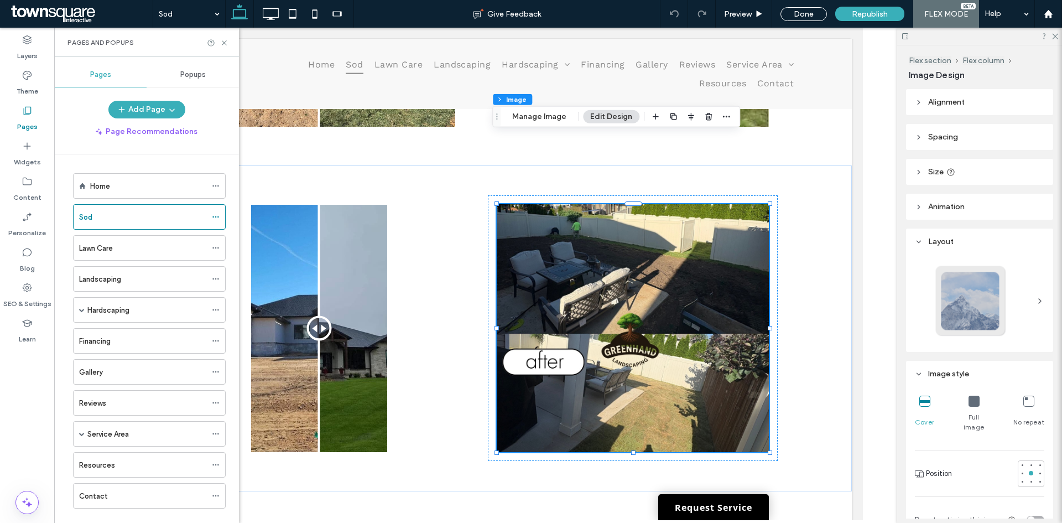
click at [104, 278] on label "Landscaping" at bounding box center [100, 278] width 42 height 19
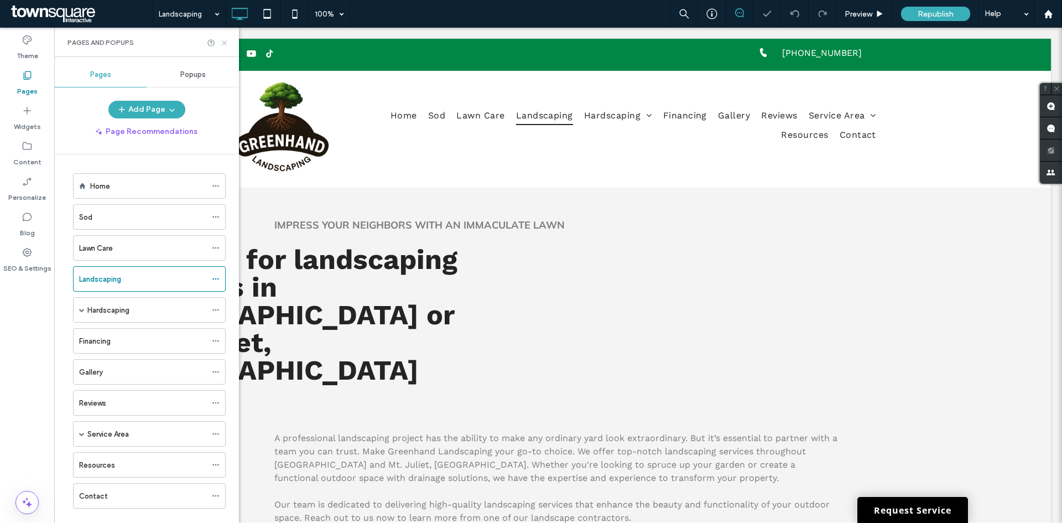
drag, startPoint x: 222, startPoint y: 41, endPoint x: 168, endPoint y: 15, distance: 60.1
click at [222, 41] on icon at bounding box center [224, 43] width 8 height 8
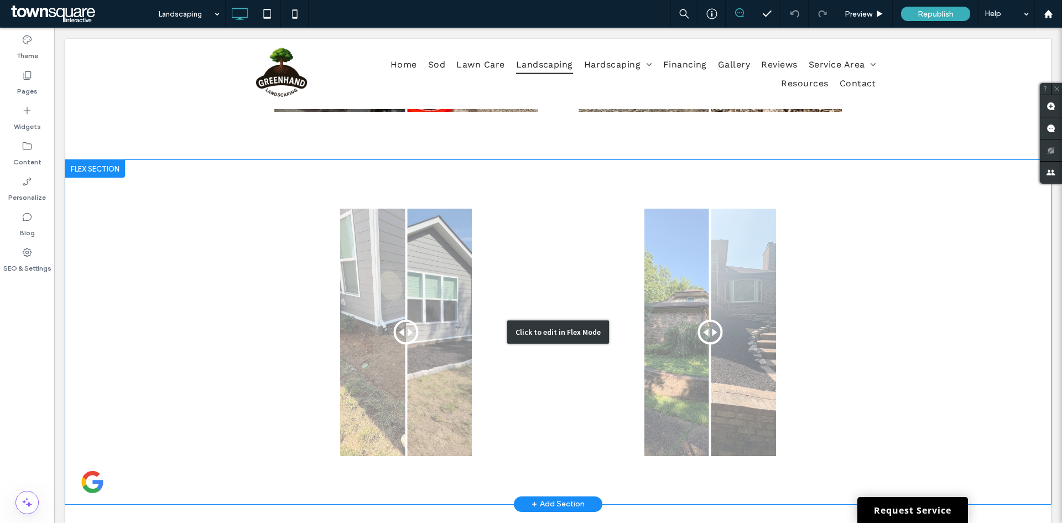
scroll to position [1051, 0]
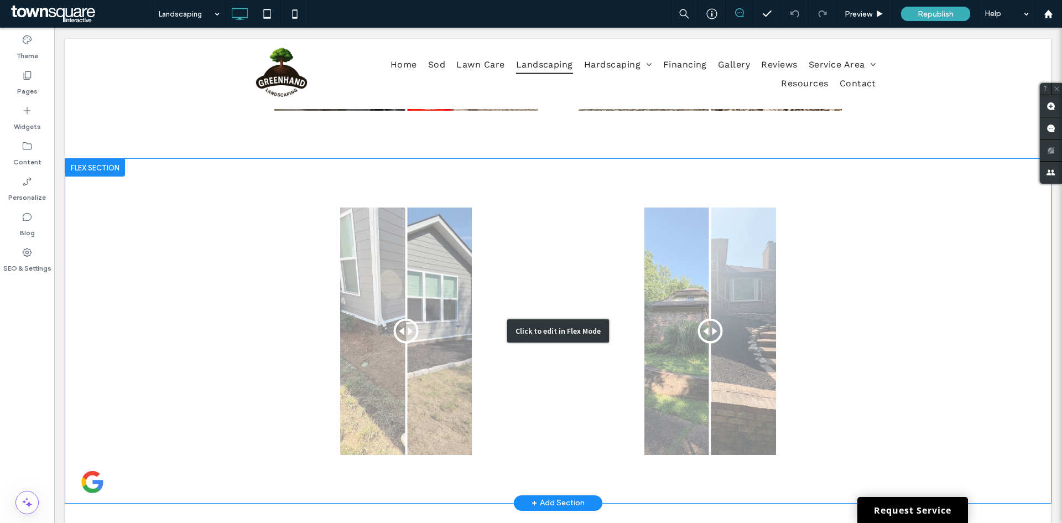
click at [801, 271] on div "Click to edit in Flex Mode" at bounding box center [557, 331] width 985 height 344
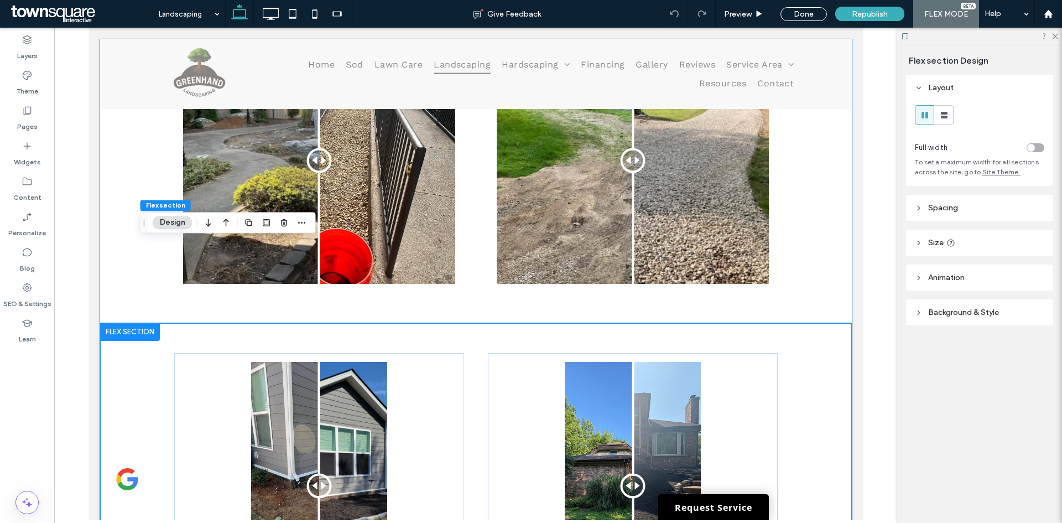
scroll to position [940, 0]
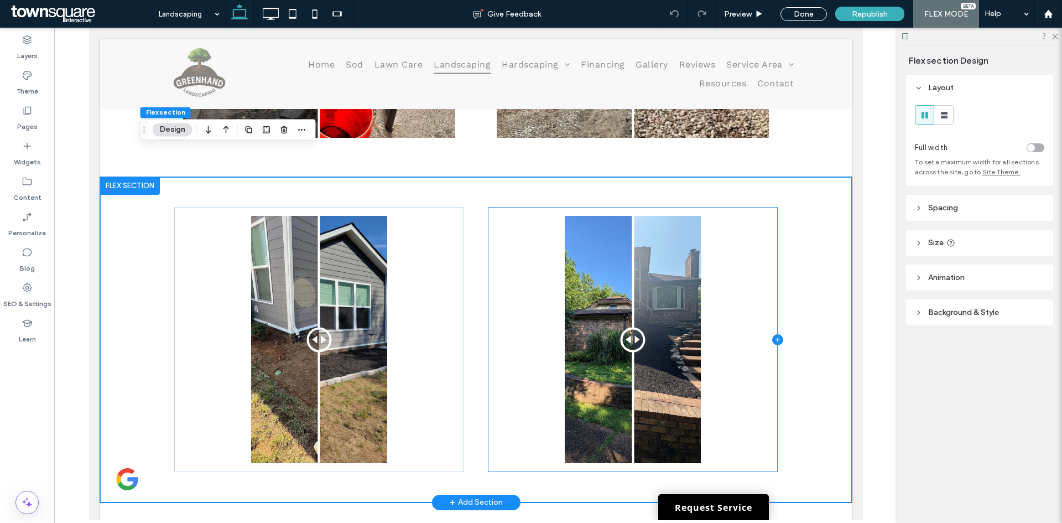
click at [774, 334] on icon at bounding box center [776, 339] width 11 height 11
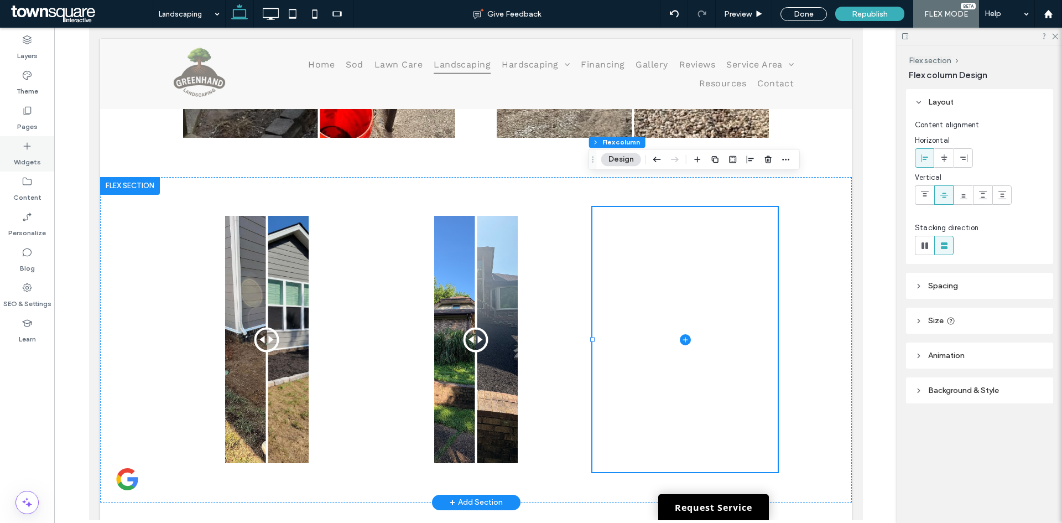
click at [21, 164] on label "Widgets" at bounding box center [27, 159] width 27 height 15
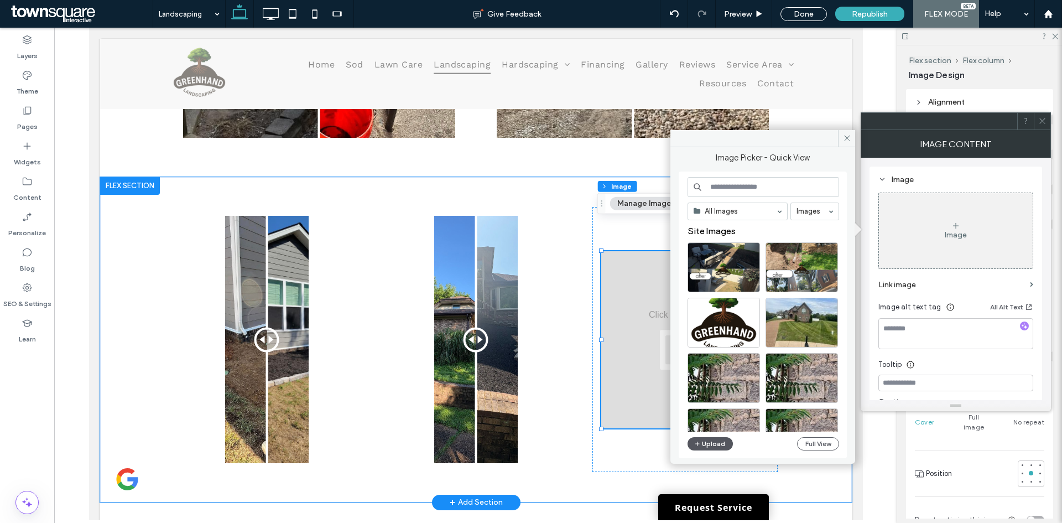
click at [712, 441] on button "Upload" at bounding box center [709, 443] width 45 height 13
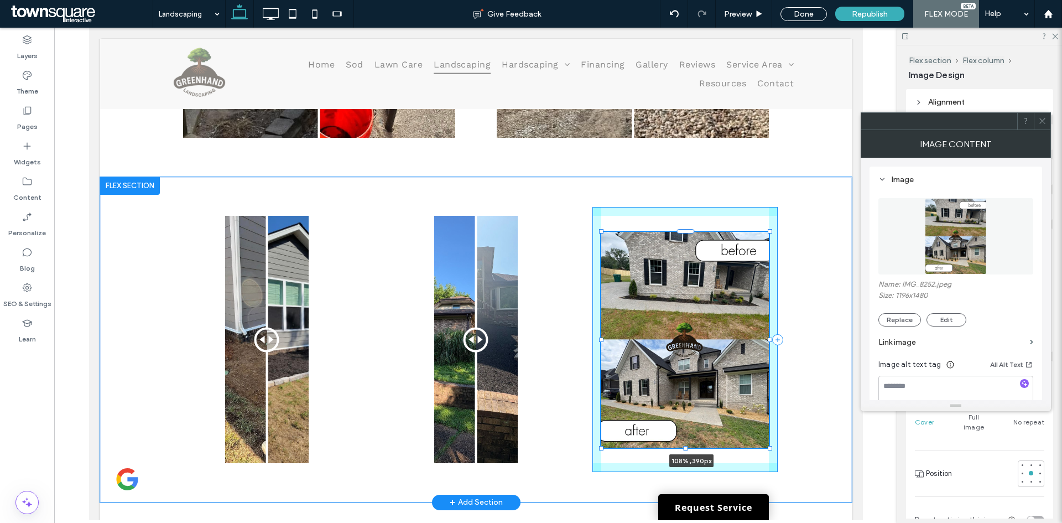
drag, startPoint x: 764, startPoint y: 398, endPoint x: 776, endPoint y: 417, distance: 23.2
click at [776, 417] on div "Before After Before After 108% , 390px" at bounding box center [476, 339] width 664 height 325
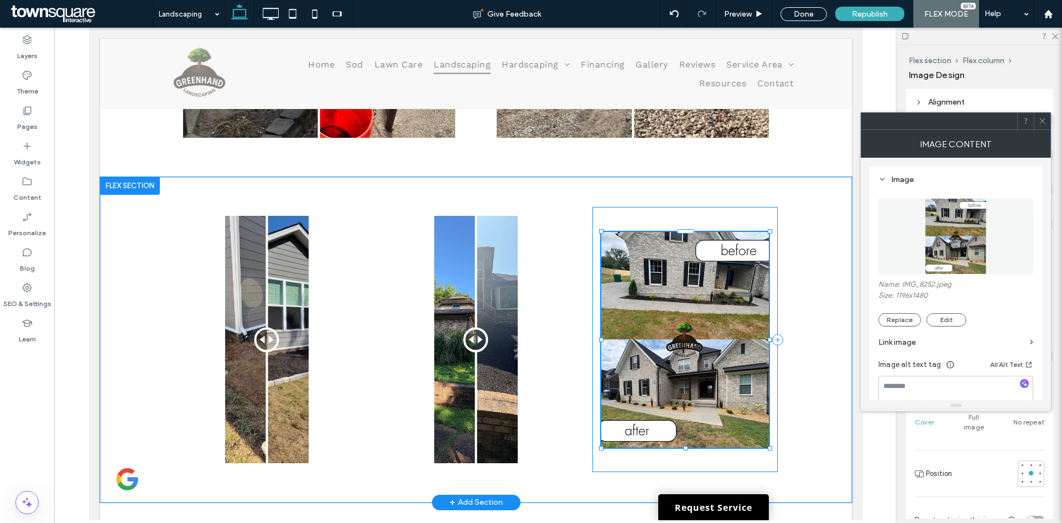
type input "***"
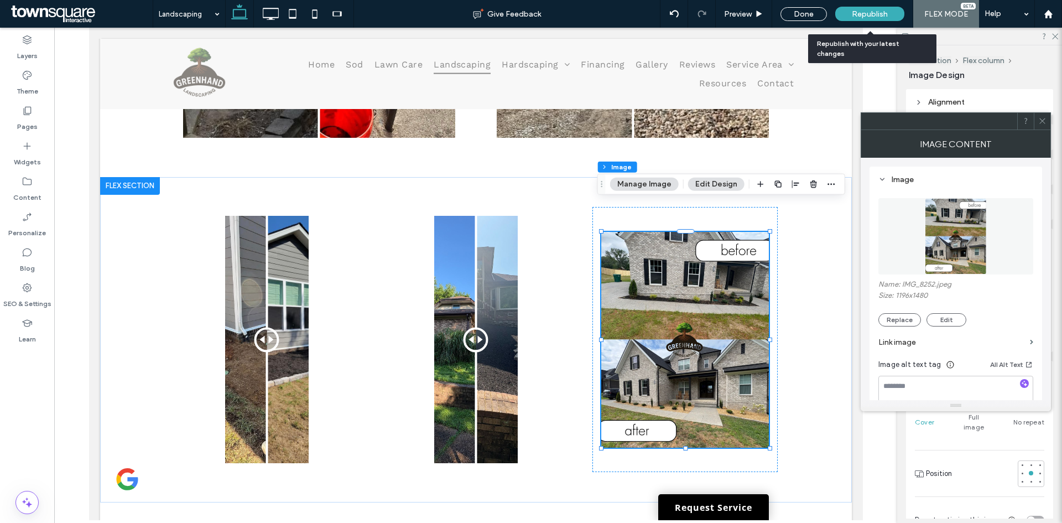
click at [881, 18] on span "Republish" at bounding box center [870, 13] width 36 height 9
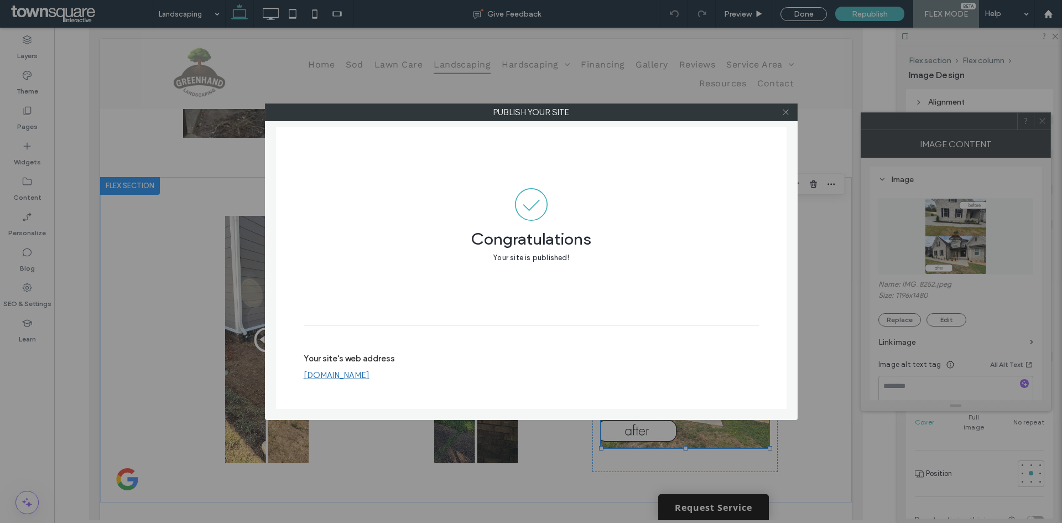
click at [784, 112] on icon at bounding box center [785, 112] width 8 height 8
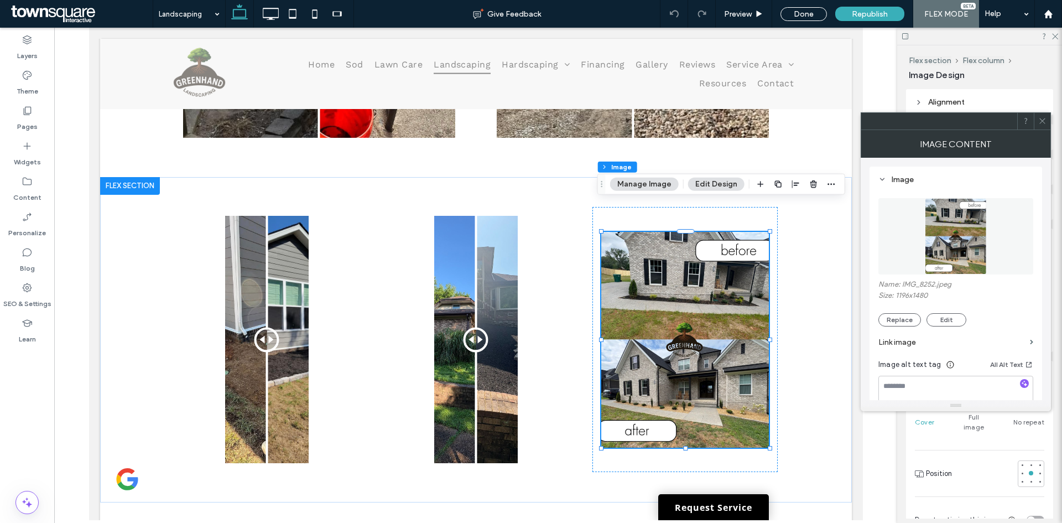
click at [1035, 120] on div at bounding box center [1042, 121] width 17 height 17
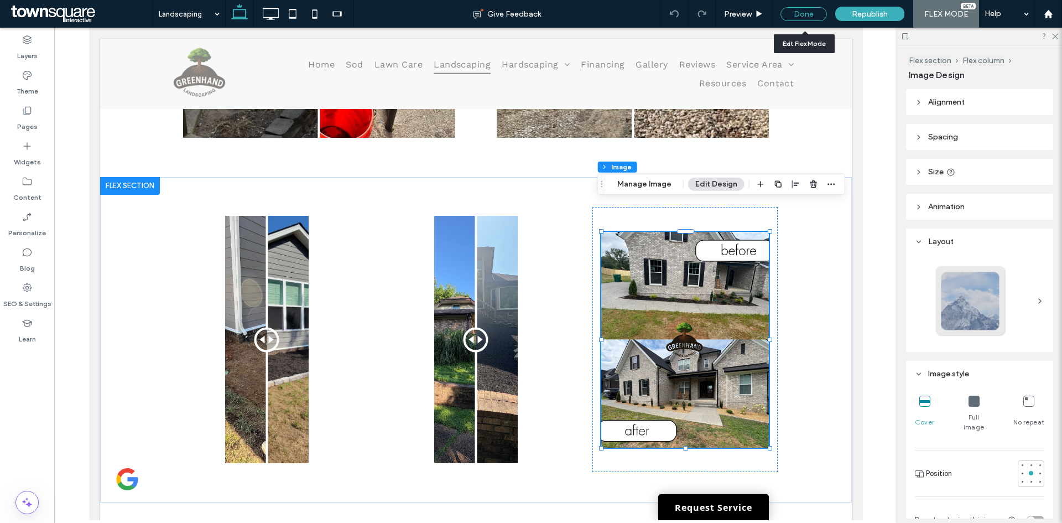
drag, startPoint x: 805, startPoint y: 18, endPoint x: 742, endPoint y: 39, distance: 66.3
click at [805, 18] on div "Done" at bounding box center [803, 14] width 46 height 14
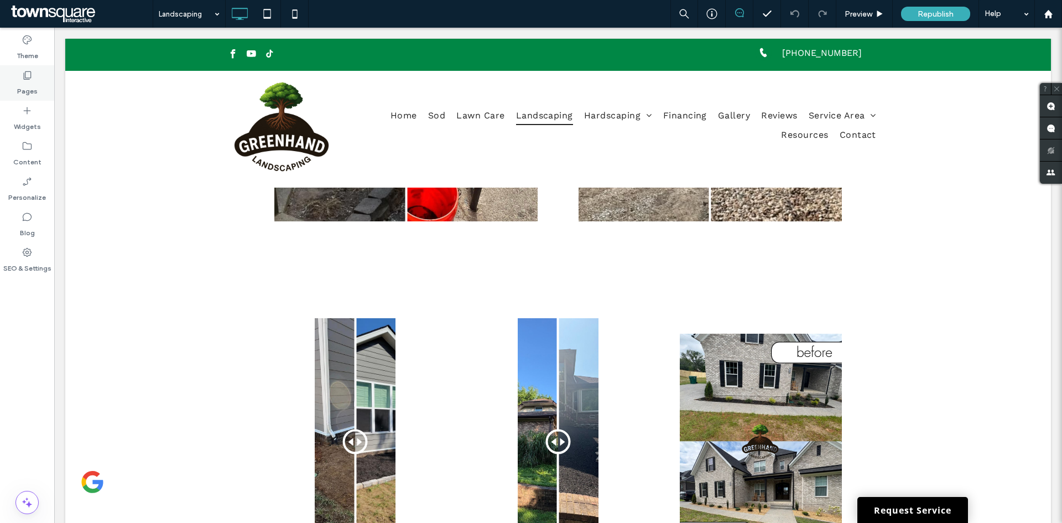
click at [19, 90] on label "Pages" at bounding box center [27, 88] width 20 height 15
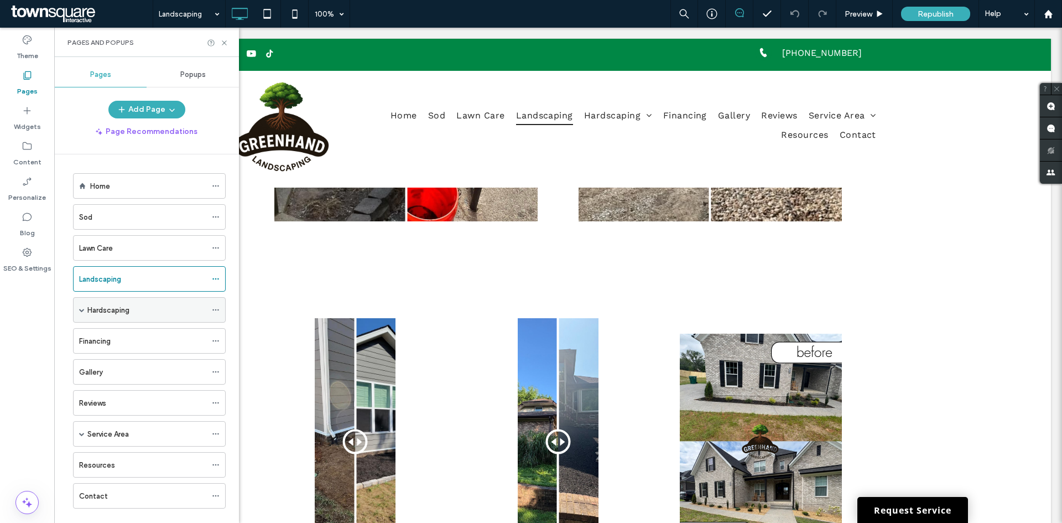
click at [82, 314] on span at bounding box center [82, 310] width 6 height 24
click at [120, 329] on label "Retaining Walls" at bounding box center [123, 335] width 50 height 19
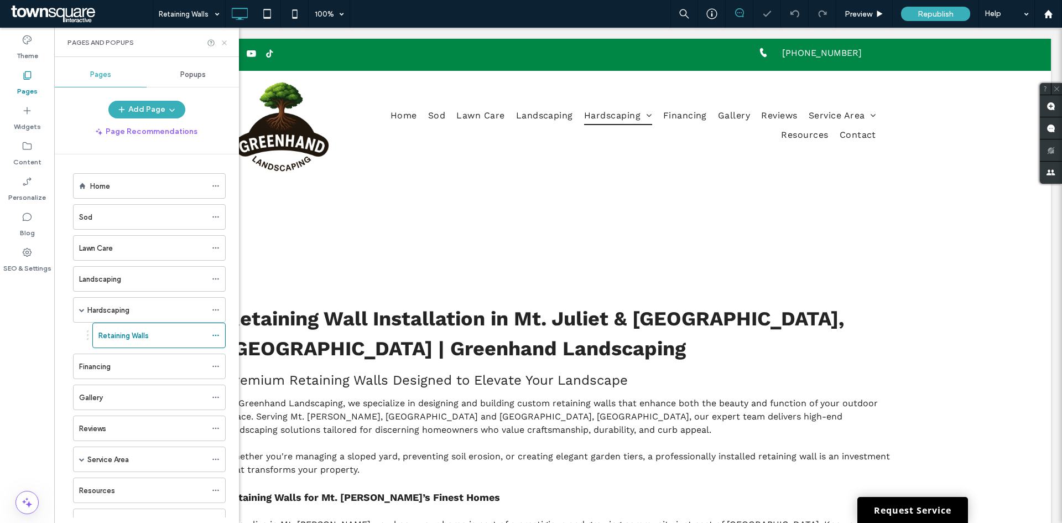
click at [226, 44] on icon at bounding box center [224, 43] width 8 height 8
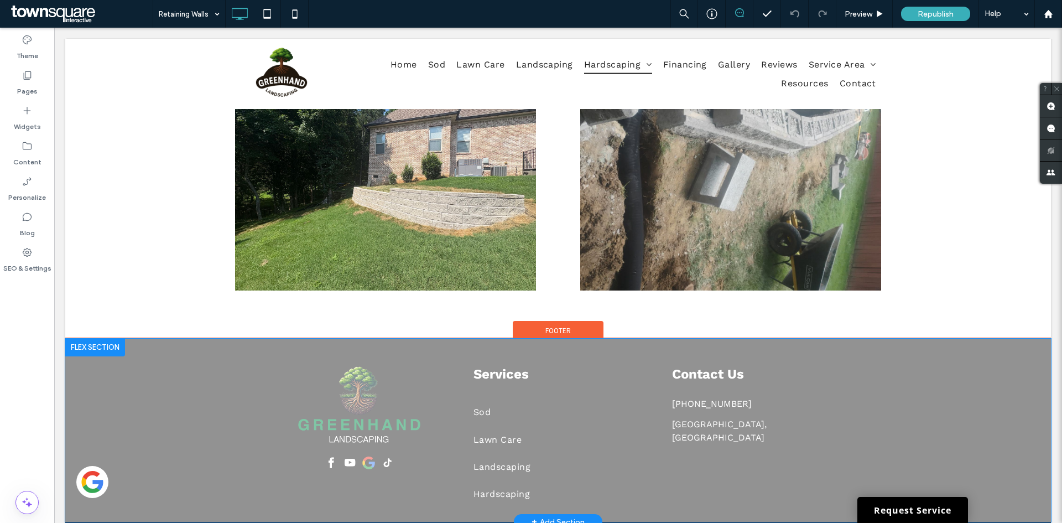
scroll to position [2440, 0]
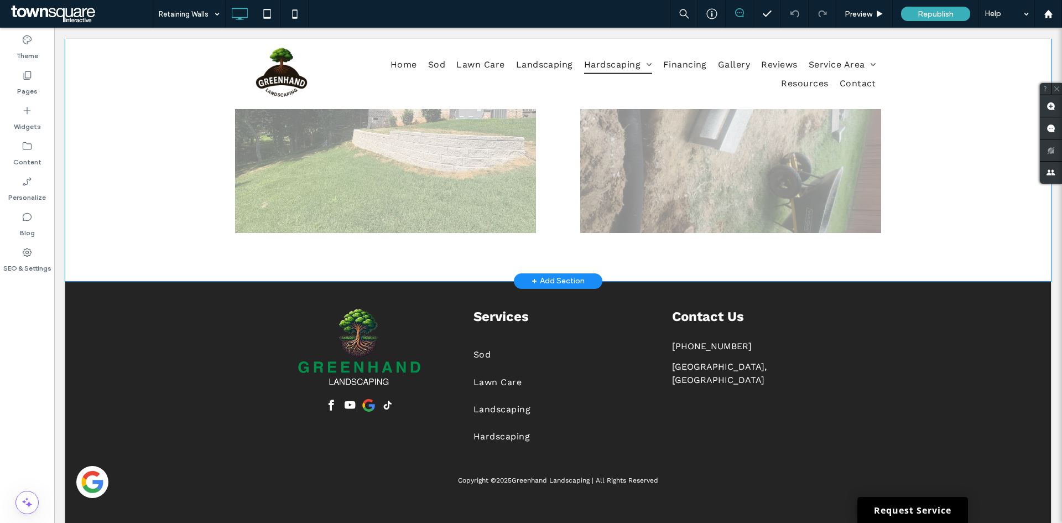
click at [572, 275] on div "+ Add Section" at bounding box center [557, 281] width 53 height 12
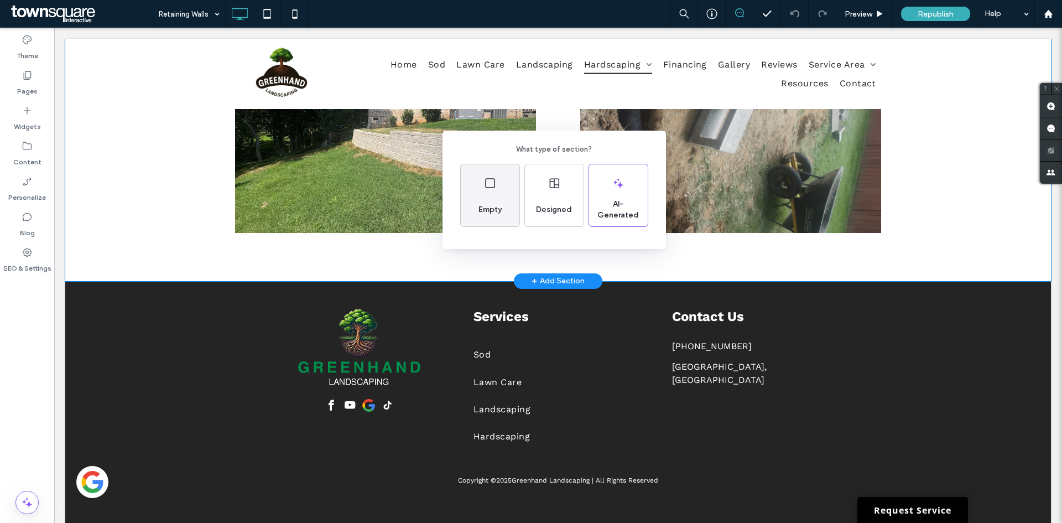
click at [488, 196] on div "Empty" at bounding box center [490, 195] width 59 height 62
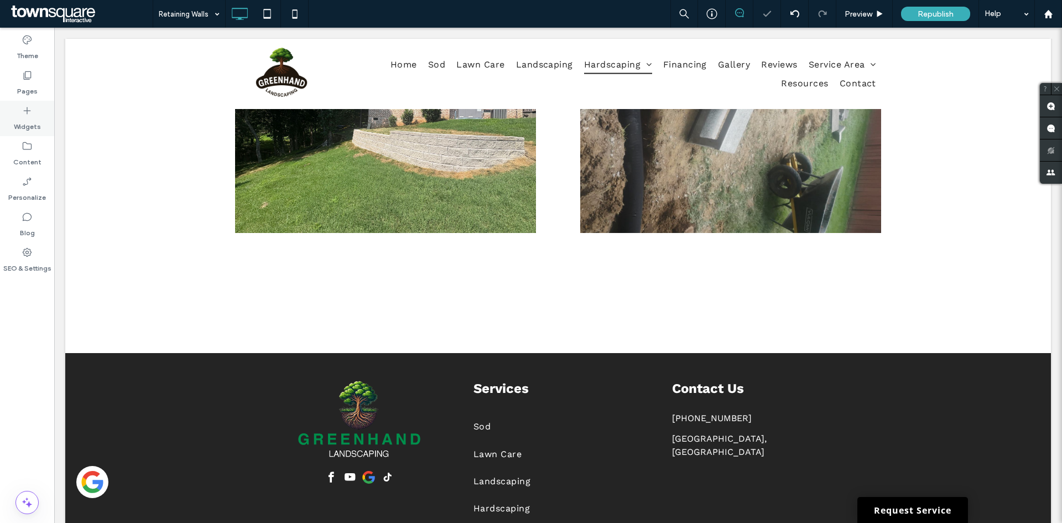
click at [32, 114] on icon at bounding box center [27, 110] width 11 height 11
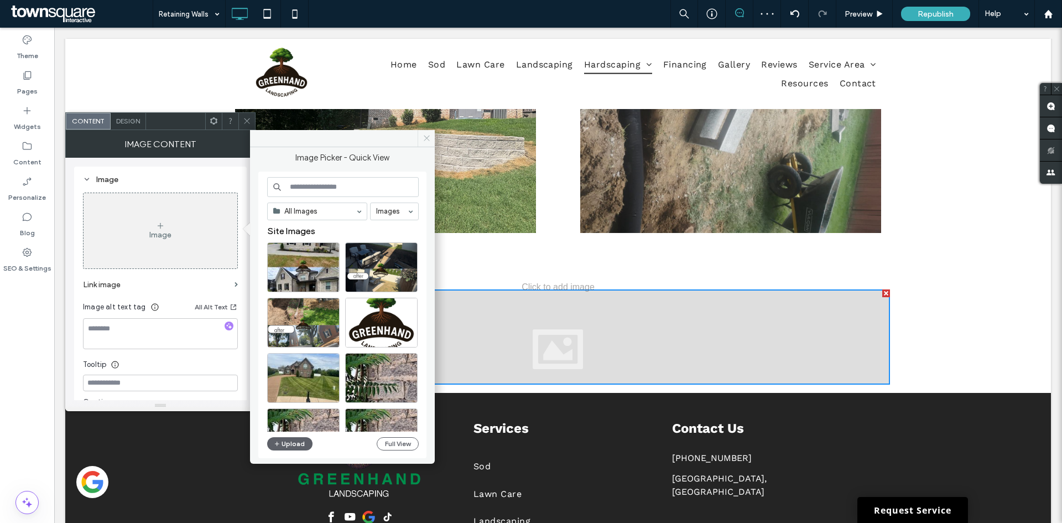
click at [425, 142] on icon at bounding box center [427, 138] width 8 height 8
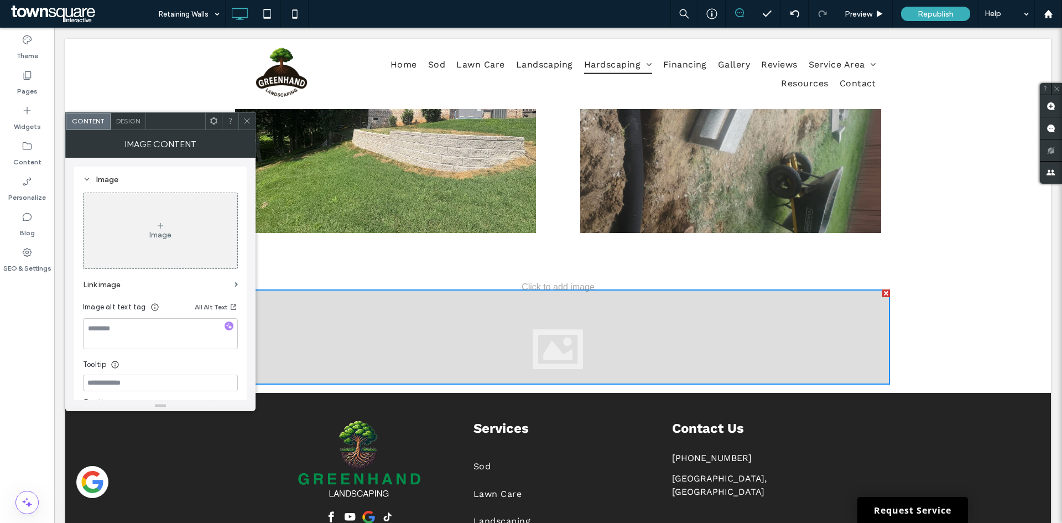
click at [882, 289] on div at bounding box center [886, 293] width 8 height 8
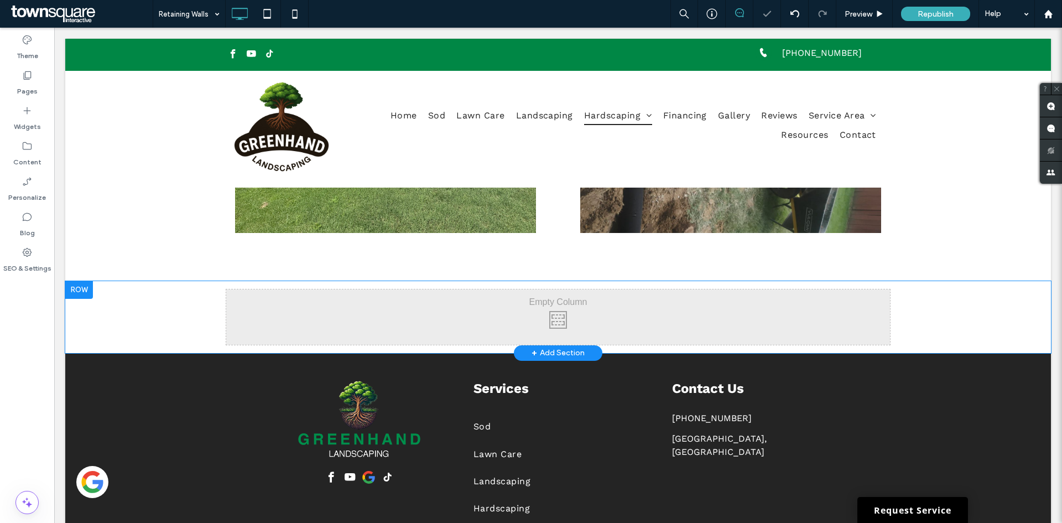
click at [88, 281] on div at bounding box center [79, 290] width 28 height 18
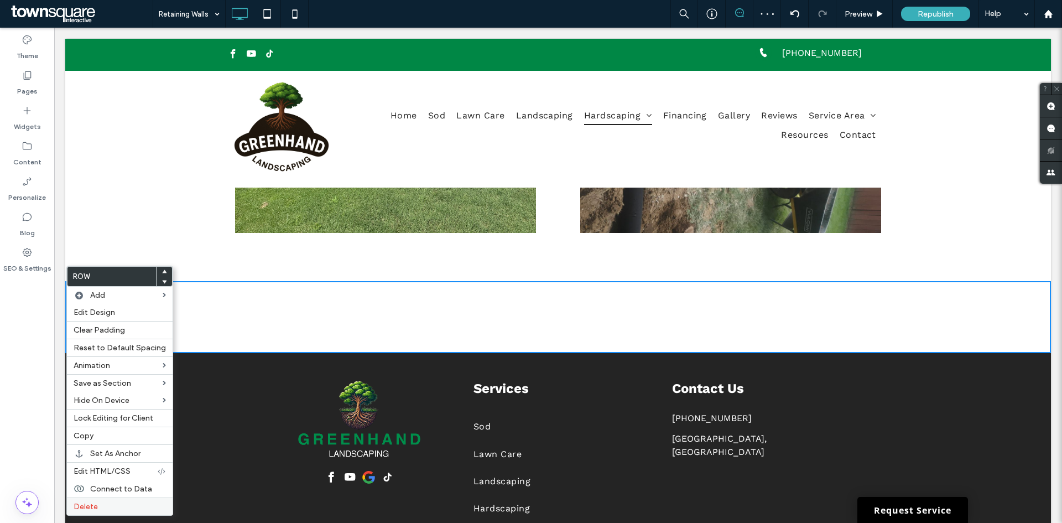
click at [108, 508] on label "Delete" at bounding box center [120, 506] width 92 height 9
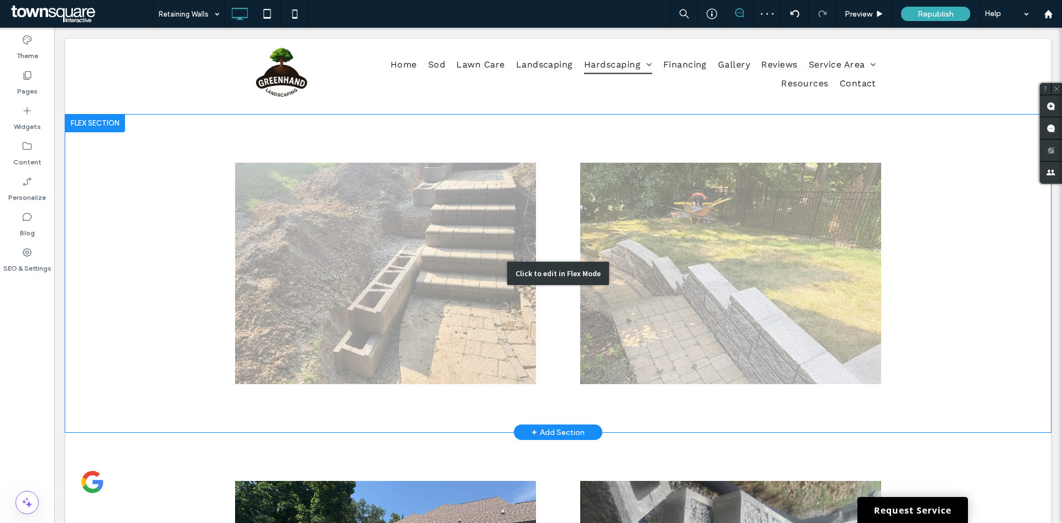
scroll to position [1887, 0]
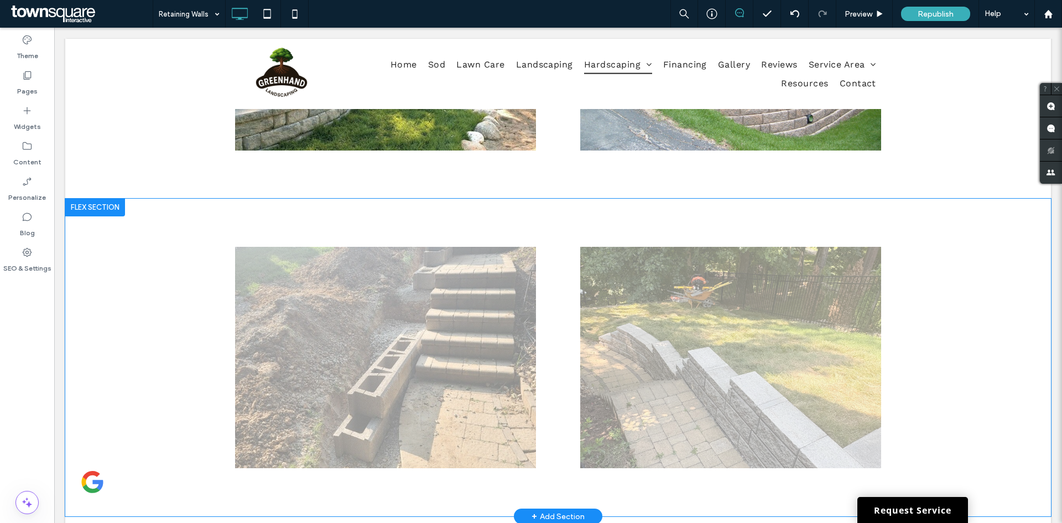
click at [91, 199] on div at bounding box center [95, 208] width 60 height 18
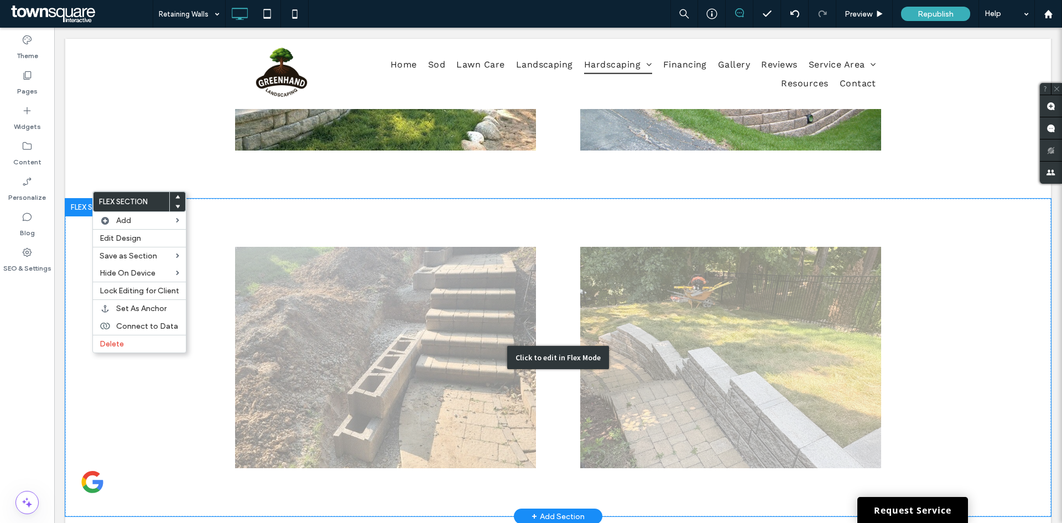
click at [263, 199] on div "Click to edit in Flex Mode" at bounding box center [557, 358] width 985 height 318
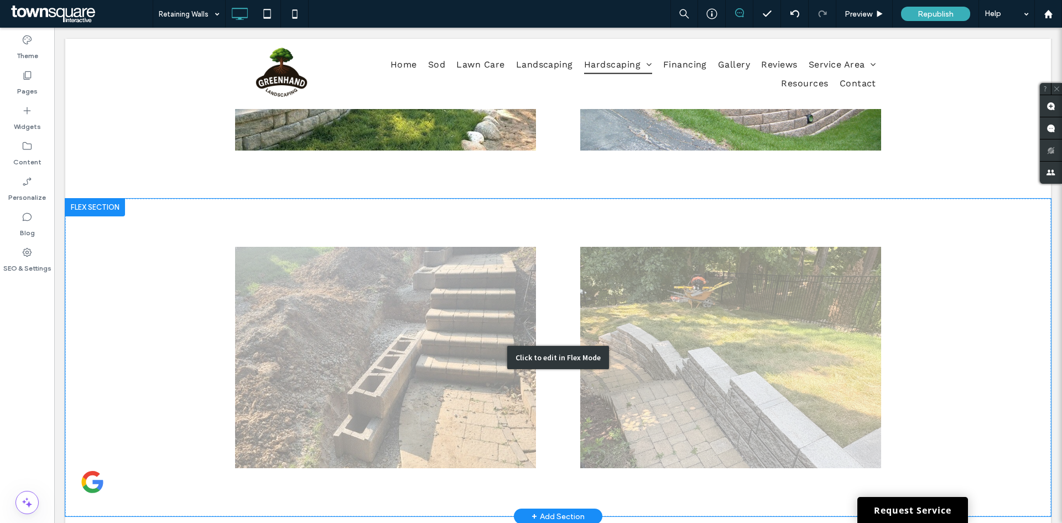
click at [265, 199] on div "Click to edit in Flex Mode" at bounding box center [557, 358] width 985 height 318
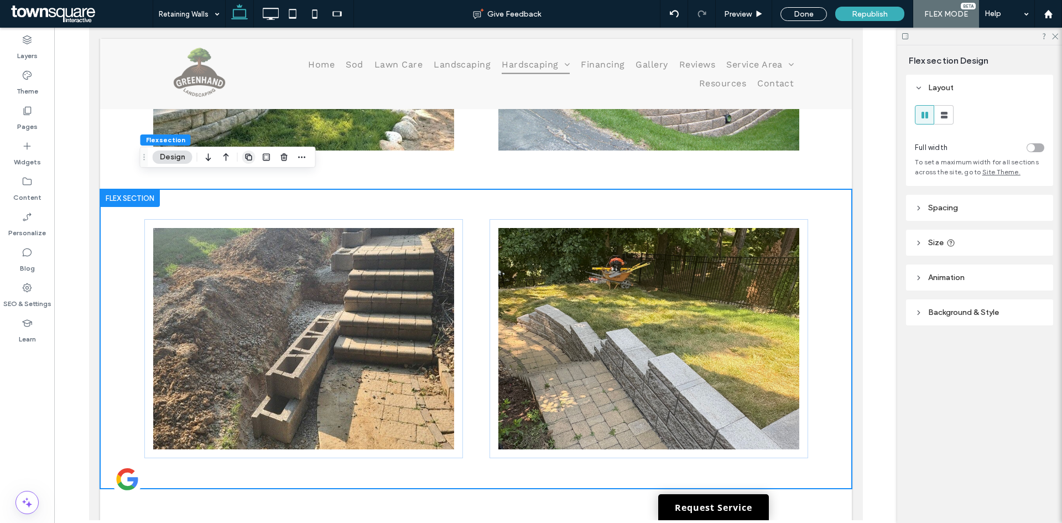
click at [244, 158] on icon "button" at bounding box center [248, 157] width 9 height 9
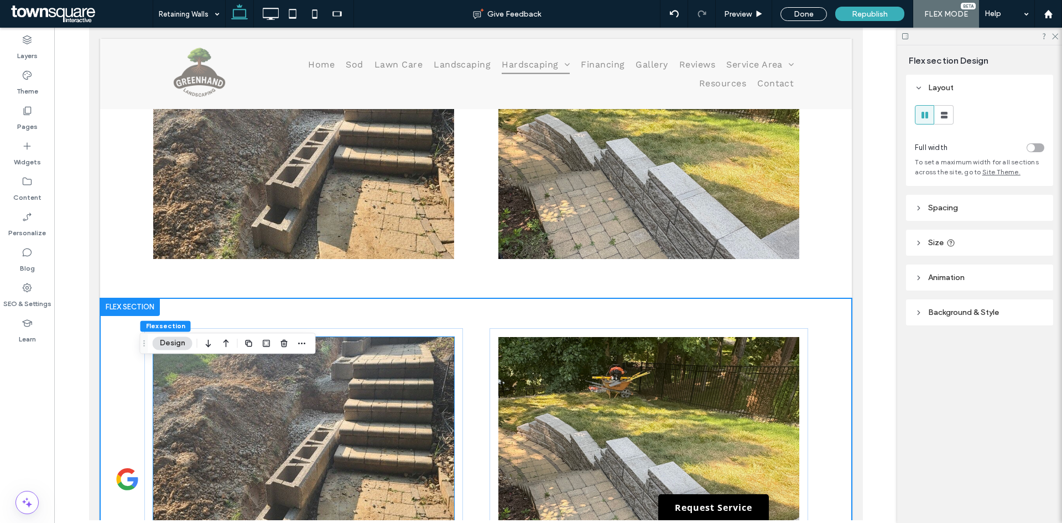
scroll to position [1926, 0]
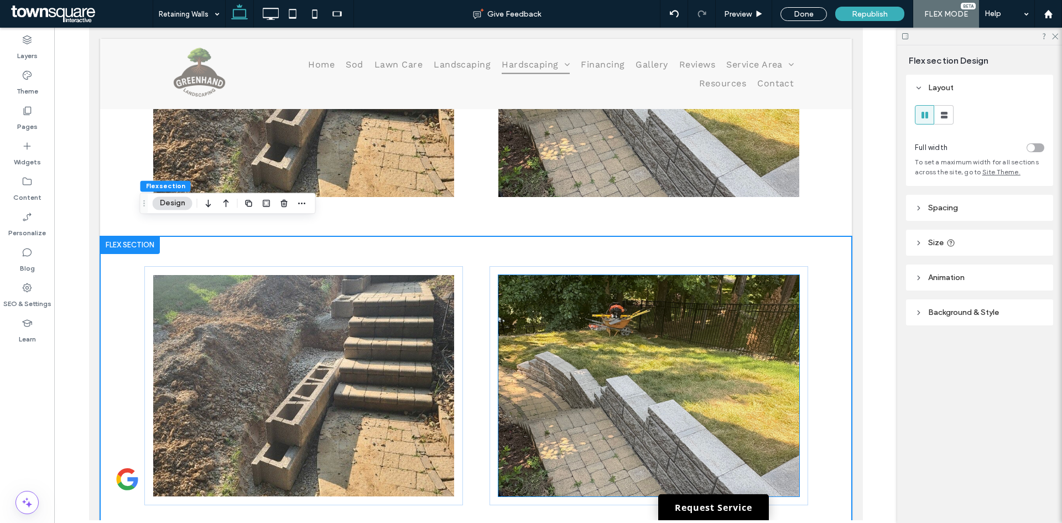
click at [643, 354] on img at bounding box center [648, 385] width 301 height 221
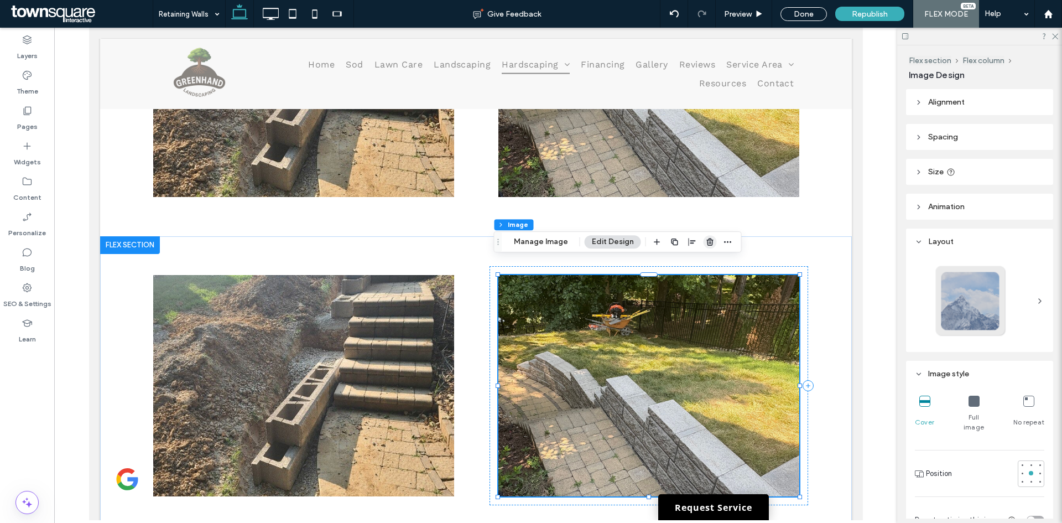
click at [707, 243] on icon "button" at bounding box center [710, 241] width 9 height 9
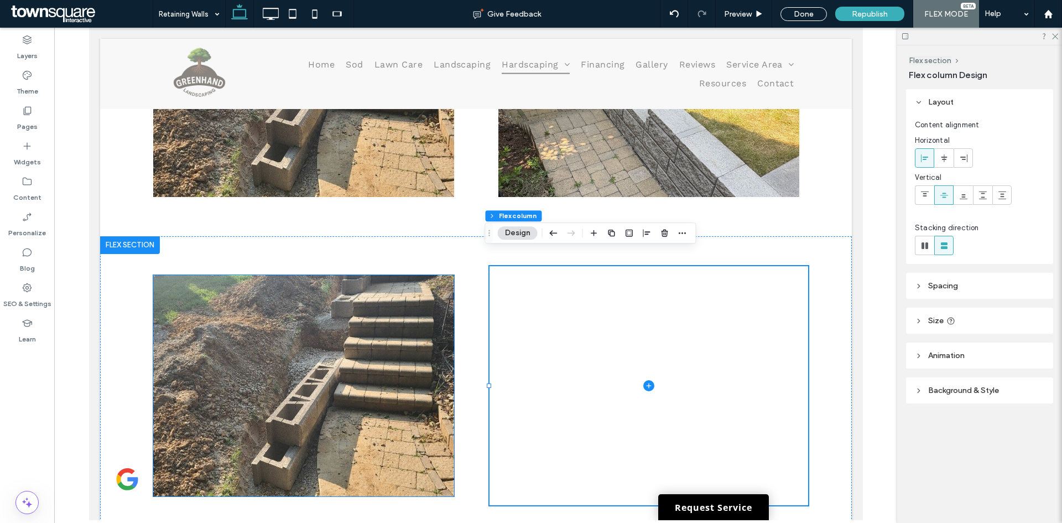
click at [357, 372] on img at bounding box center [303, 385] width 301 height 221
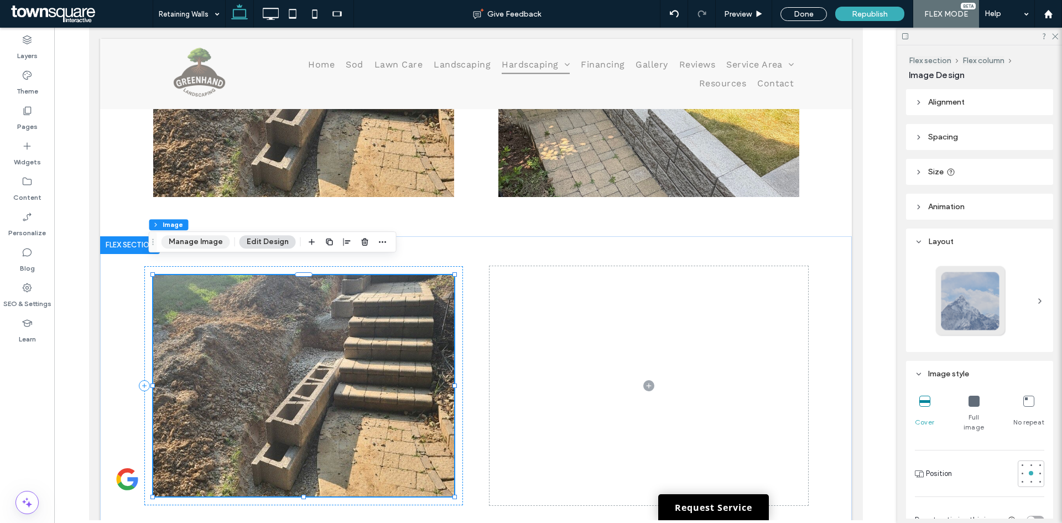
click at [201, 245] on button "Manage Image" at bounding box center [195, 241] width 69 height 13
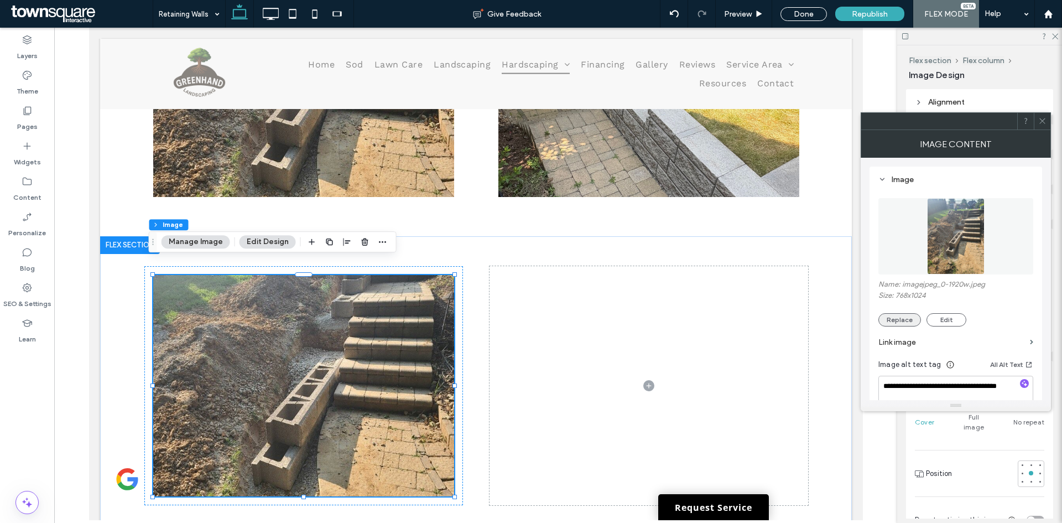
click at [894, 316] on button "Replace" at bounding box center [899, 319] width 43 height 13
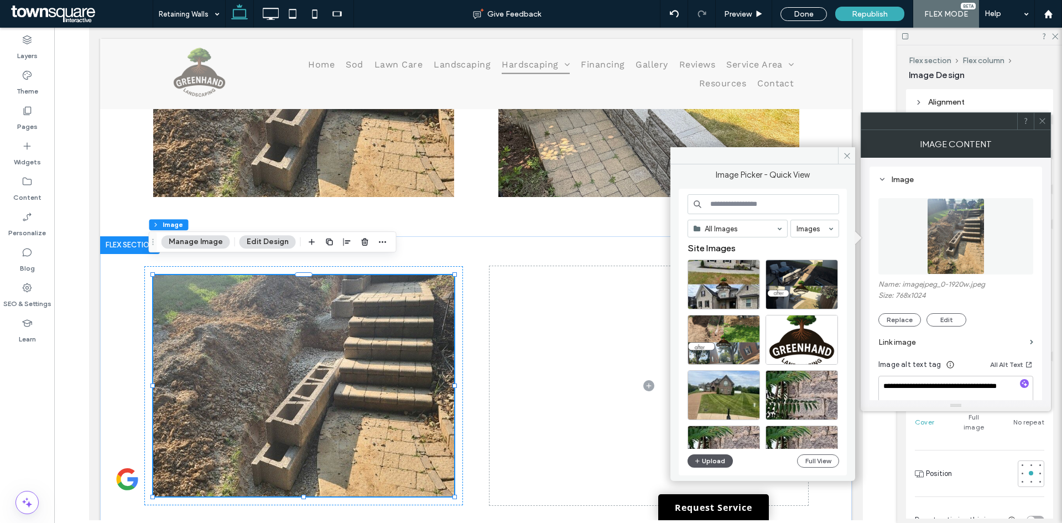
click at [712, 460] on button "Upload" at bounding box center [709, 460] width 45 height 13
click at [732, 339] on div "Select" at bounding box center [723, 340] width 72 height 50
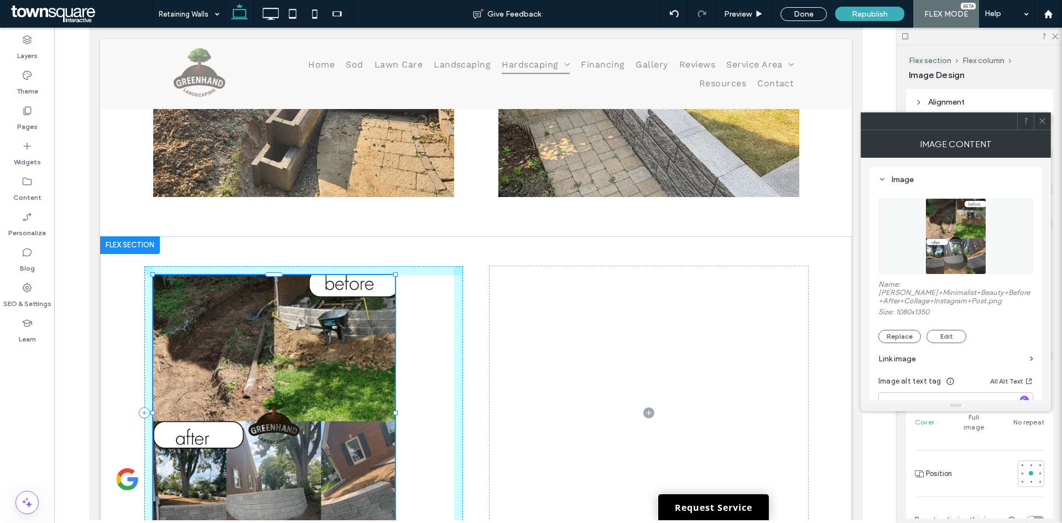
drag, startPoint x: 444, startPoint y: 481, endPoint x: 399, endPoint y: 501, distance: 49.2
click at [153, 275] on div at bounding box center [153, 275] width 1 height 1
type input "**"
type input "****"
type input "***"
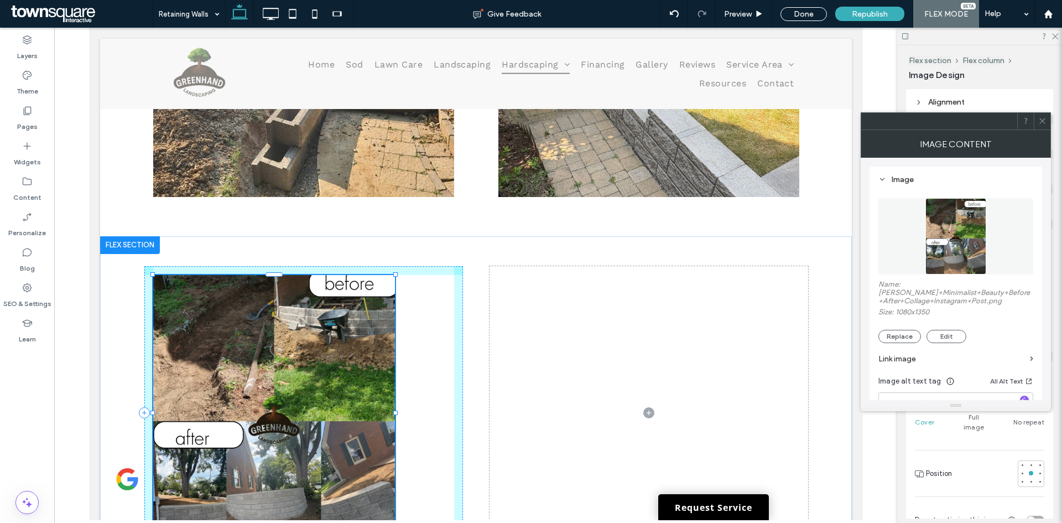
type input "***"
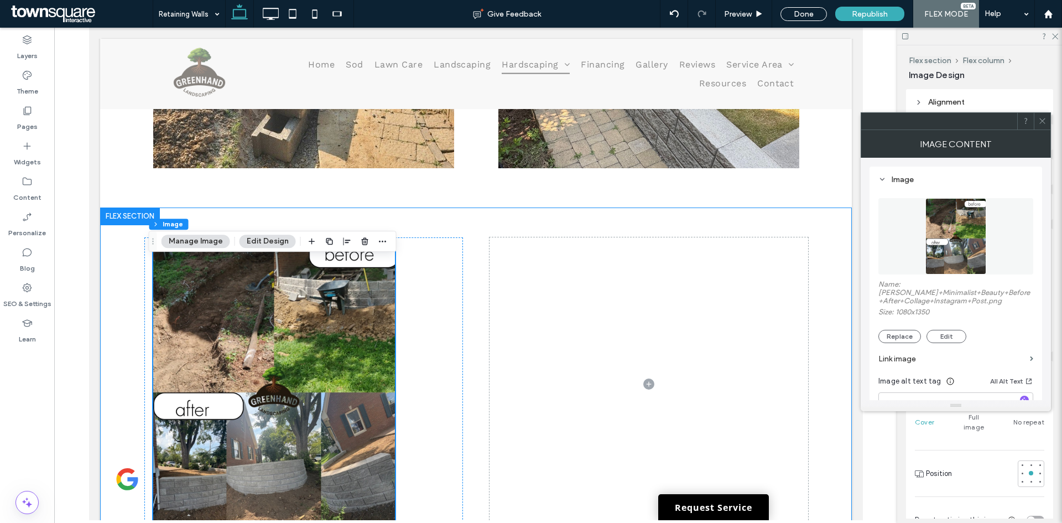
scroll to position [1981, 0]
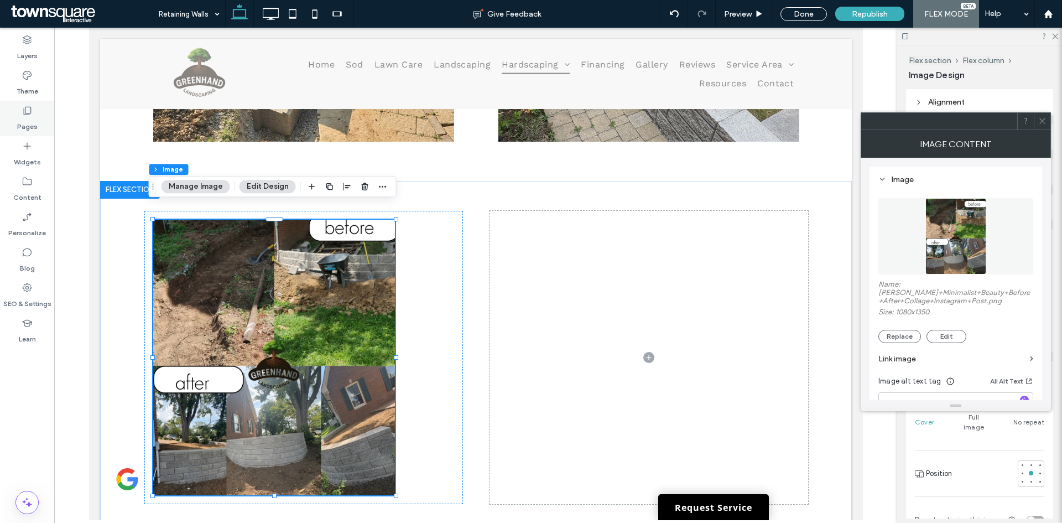
click at [24, 126] on label "Pages" at bounding box center [27, 123] width 20 height 15
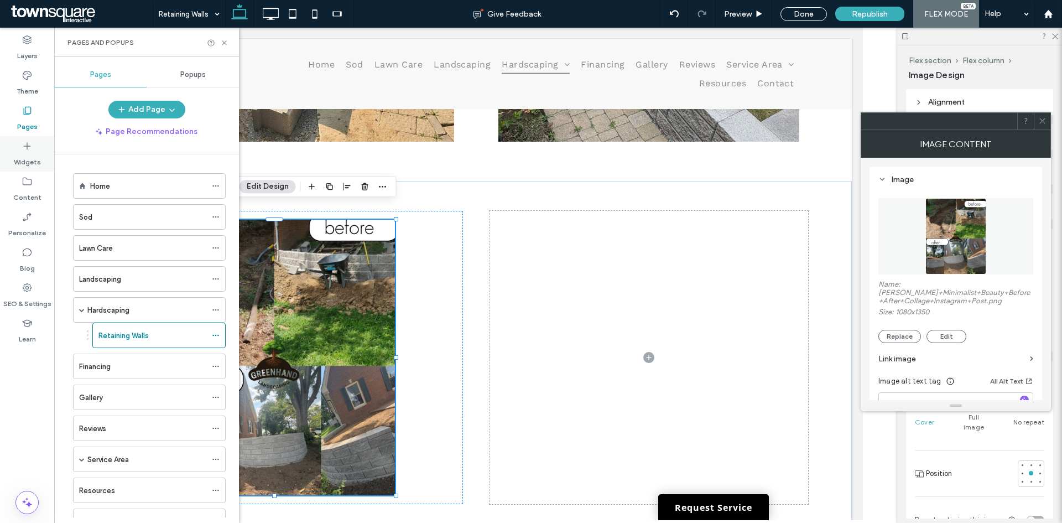
click at [24, 159] on label "Widgets" at bounding box center [27, 159] width 27 height 15
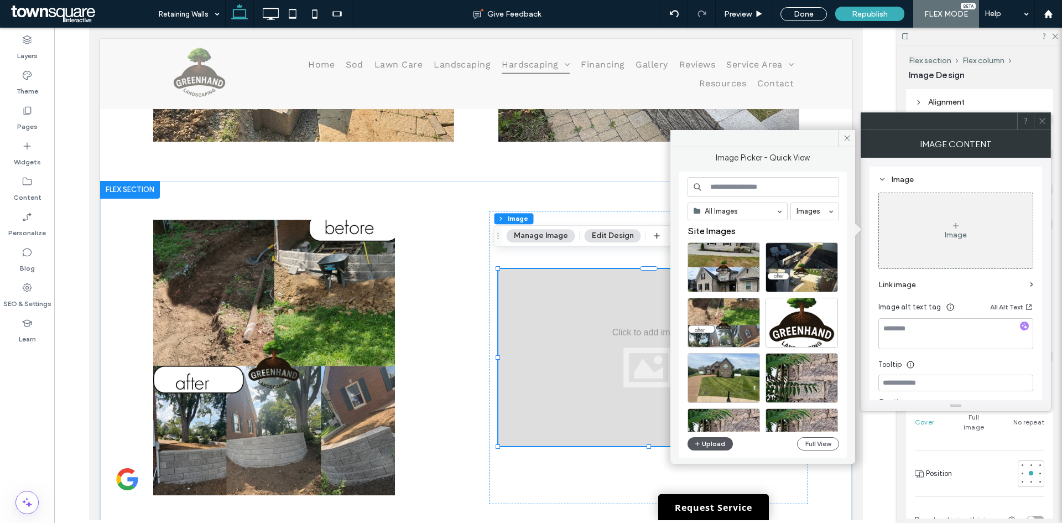
click at [711, 448] on button "Upload" at bounding box center [709, 443] width 45 height 13
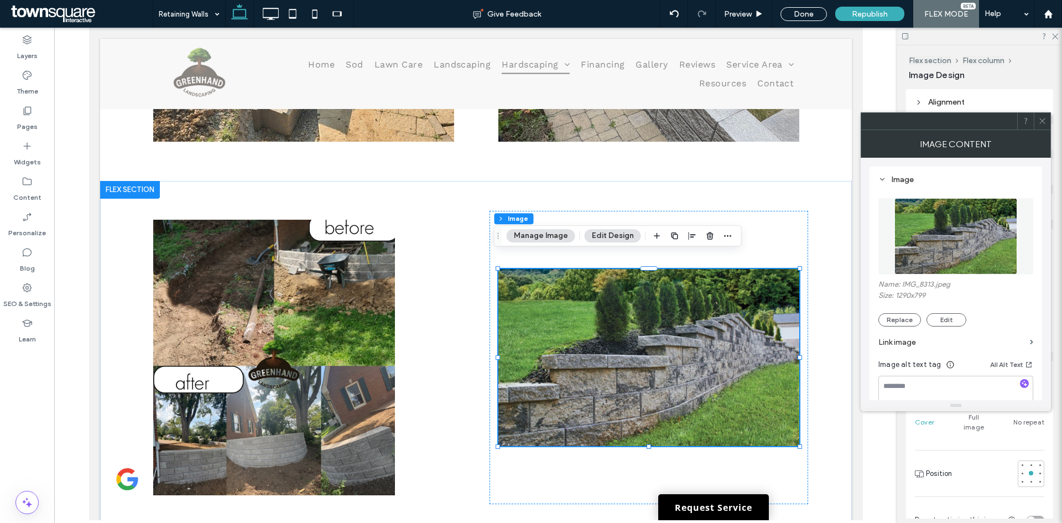
click at [1039, 118] on icon at bounding box center [1042, 121] width 8 height 8
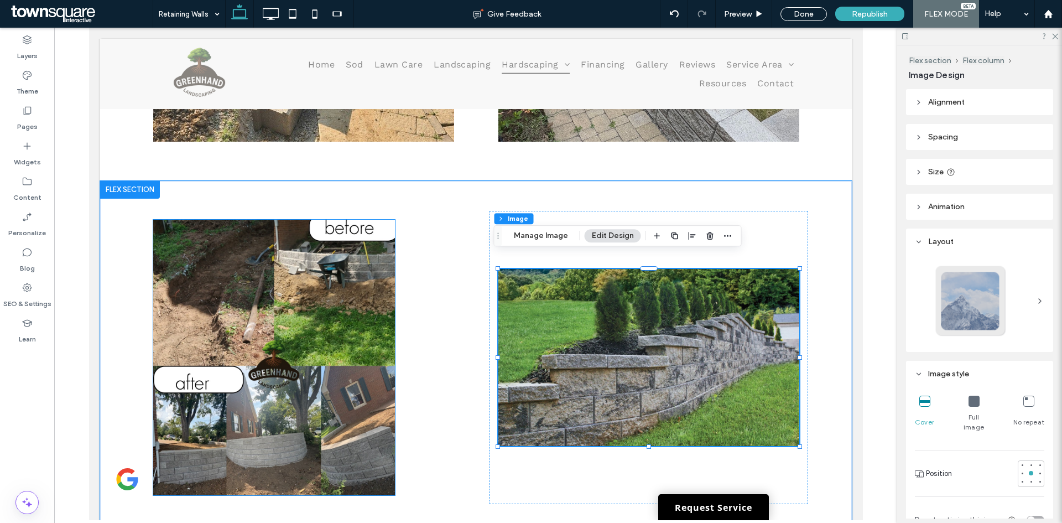
click at [369, 332] on img at bounding box center [274, 357] width 242 height 275
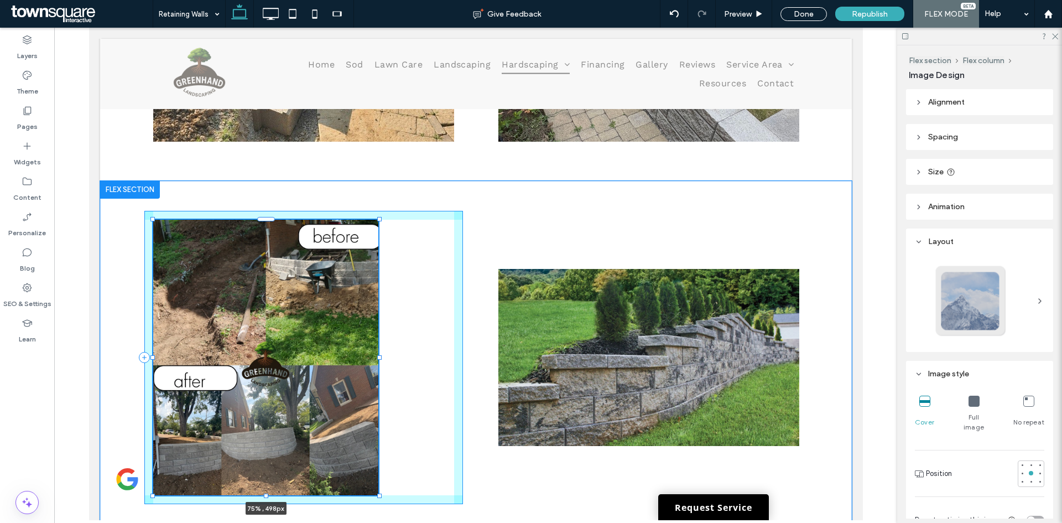
drag, startPoint x: 393, startPoint y: 342, endPoint x: 376, endPoint y: 345, distance: 16.9
click at [376, 345] on div "75% , 498px" at bounding box center [476, 357] width 664 height 353
type input "**"
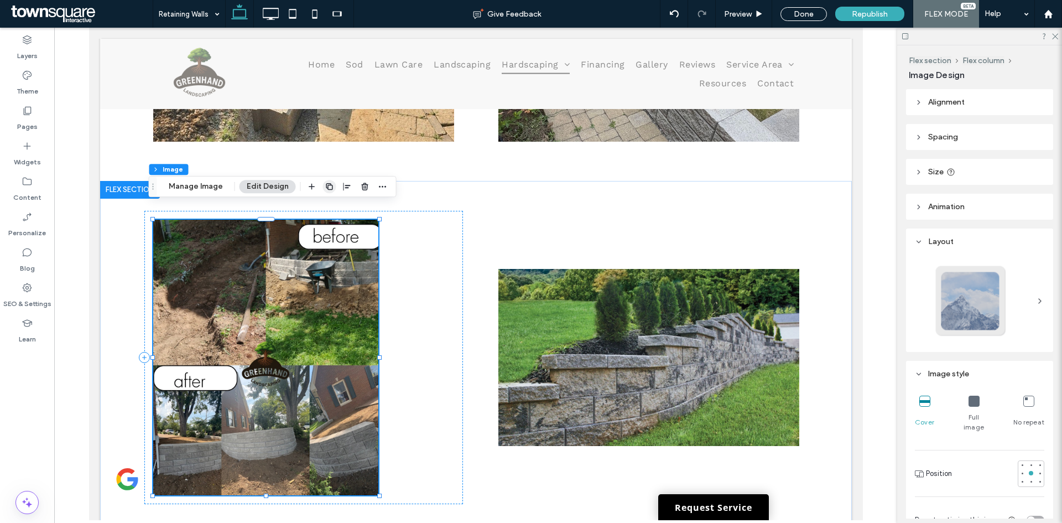
click at [331, 190] on icon "button" at bounding box center [329, 186] width 9 height 9
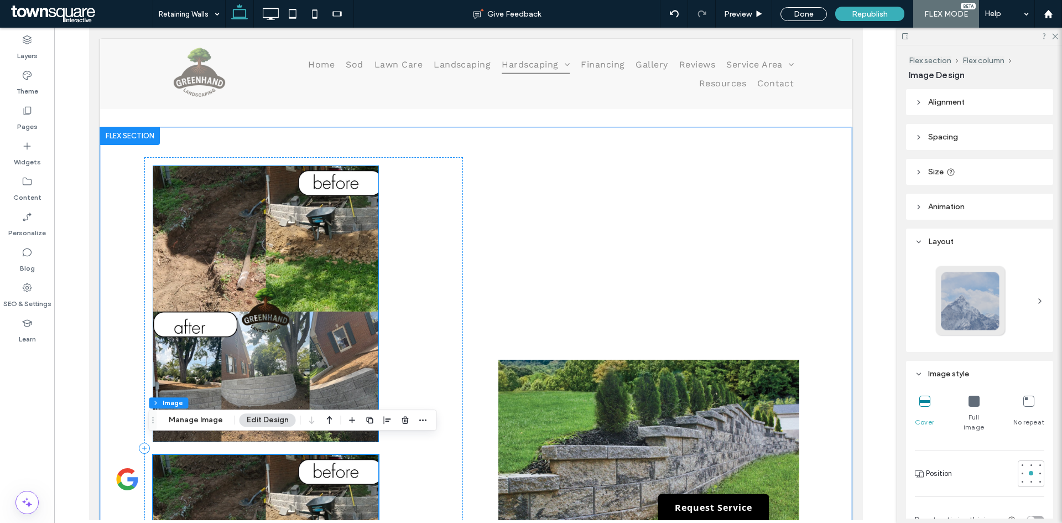
scroll to position [2241, 0]
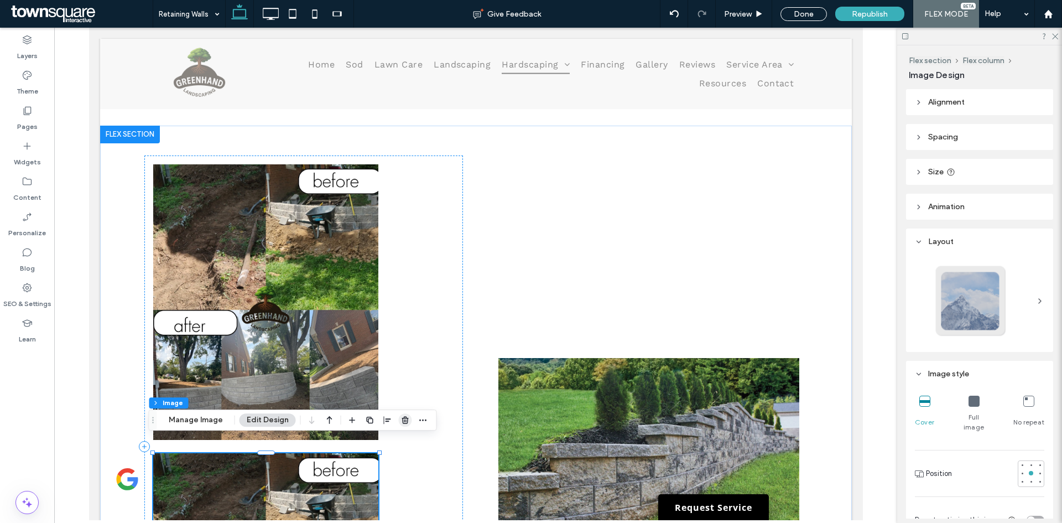
click at [401, 420] on icon "button" at bounding box center [405, 419] width 9 height 9
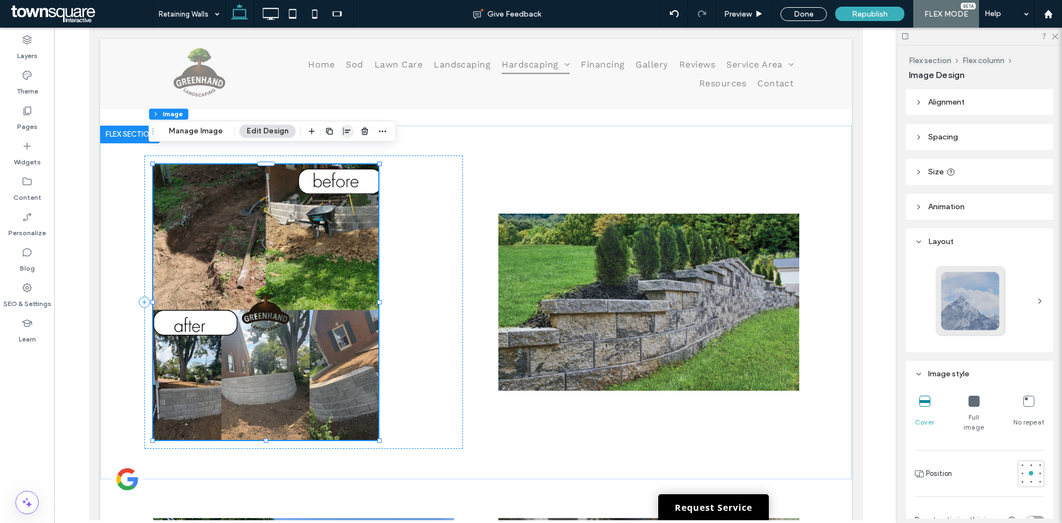
click at [343, 133] on icon "button" at bounding box center [347, 131] width 9 height 9
click at [335, 153] on icon "center" at bounding box center [335, 152] width 9 height 9
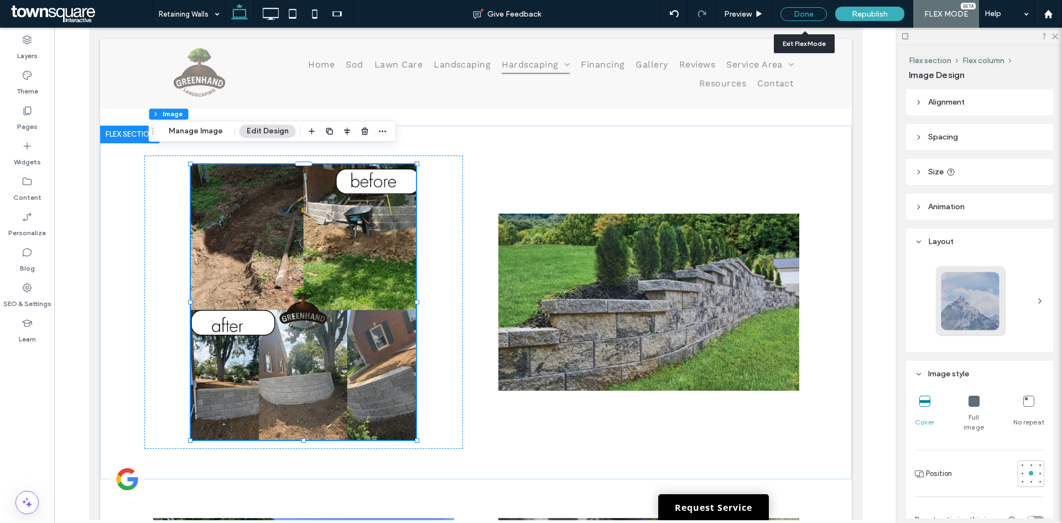
drag, startPoint x: 815, startPoint y: 7, endPoint x: 710, endPoint y: 172, distance: 195.7
click at [815, 7] on div "Done" at bounding box center [803, 14] width 46 height 14
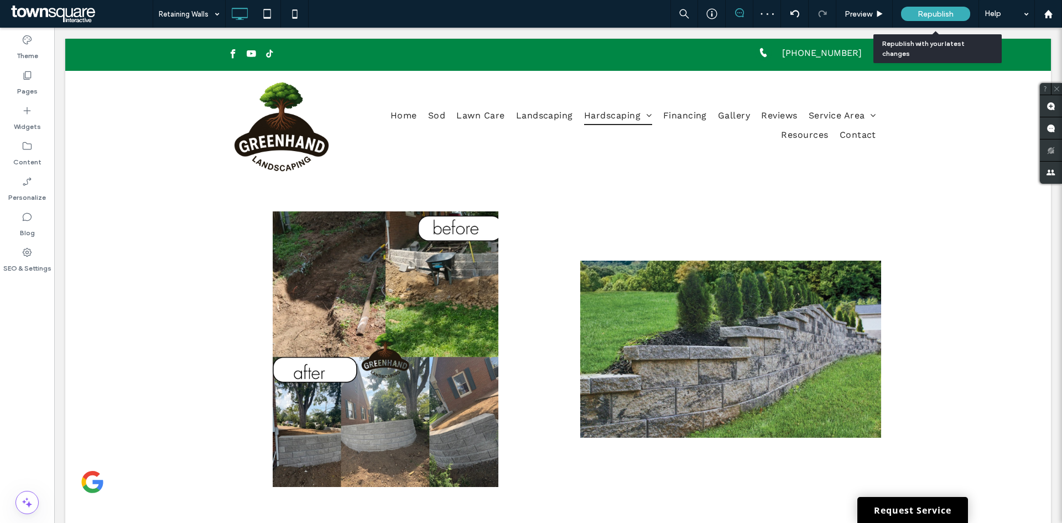
click at [954, 13] on div "Republish" at bounding box center [935, 14] width 69 height 14
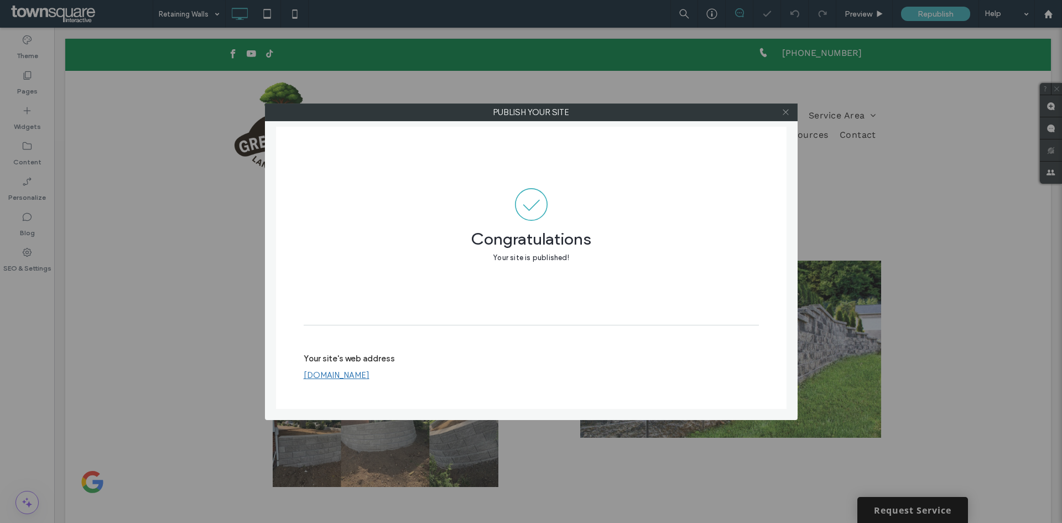
click at [785, 111] on use at bounding box center [786, 112] width 6 height 6
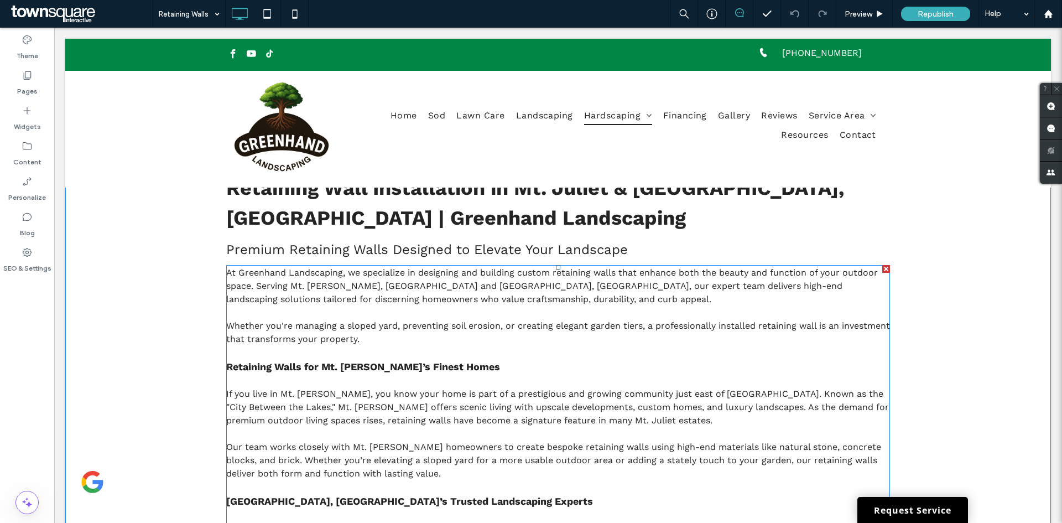
scroll to position [0, 0]
